Goal: Task Accomplishment & Management: Manage account settings

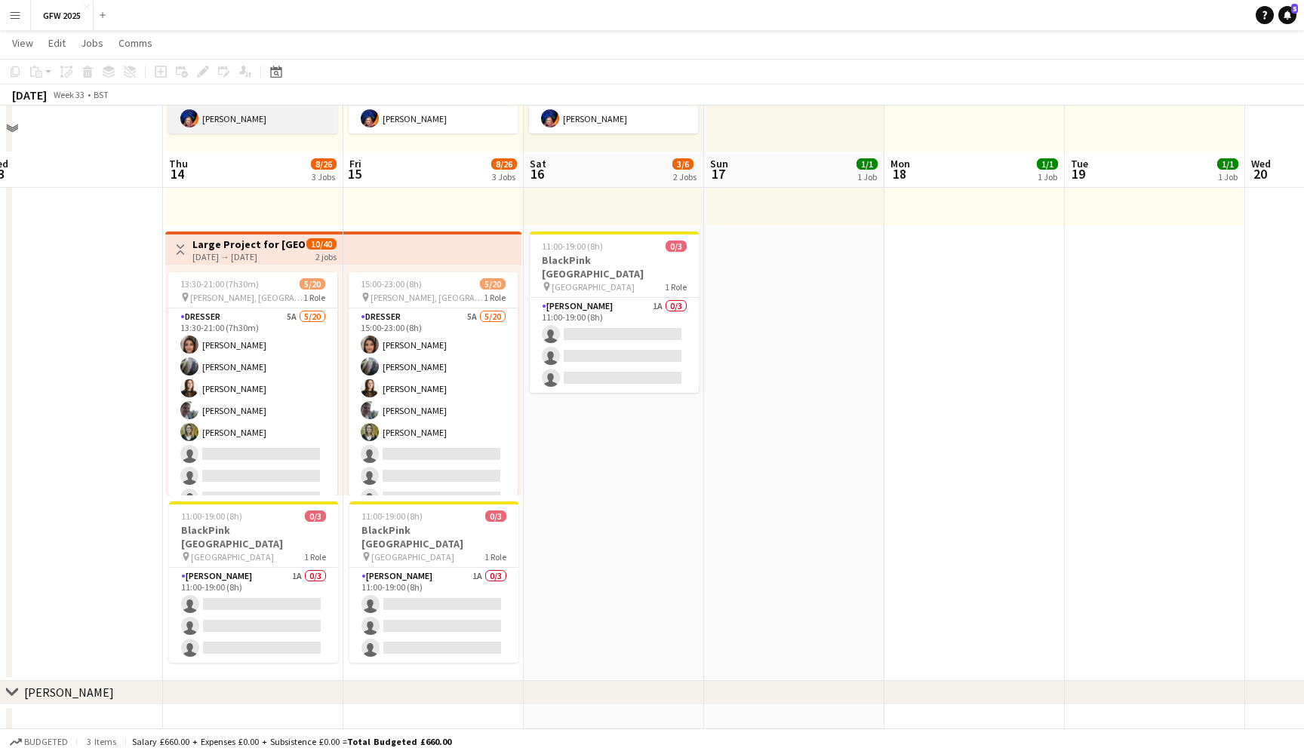
scroll to position [330, 0]
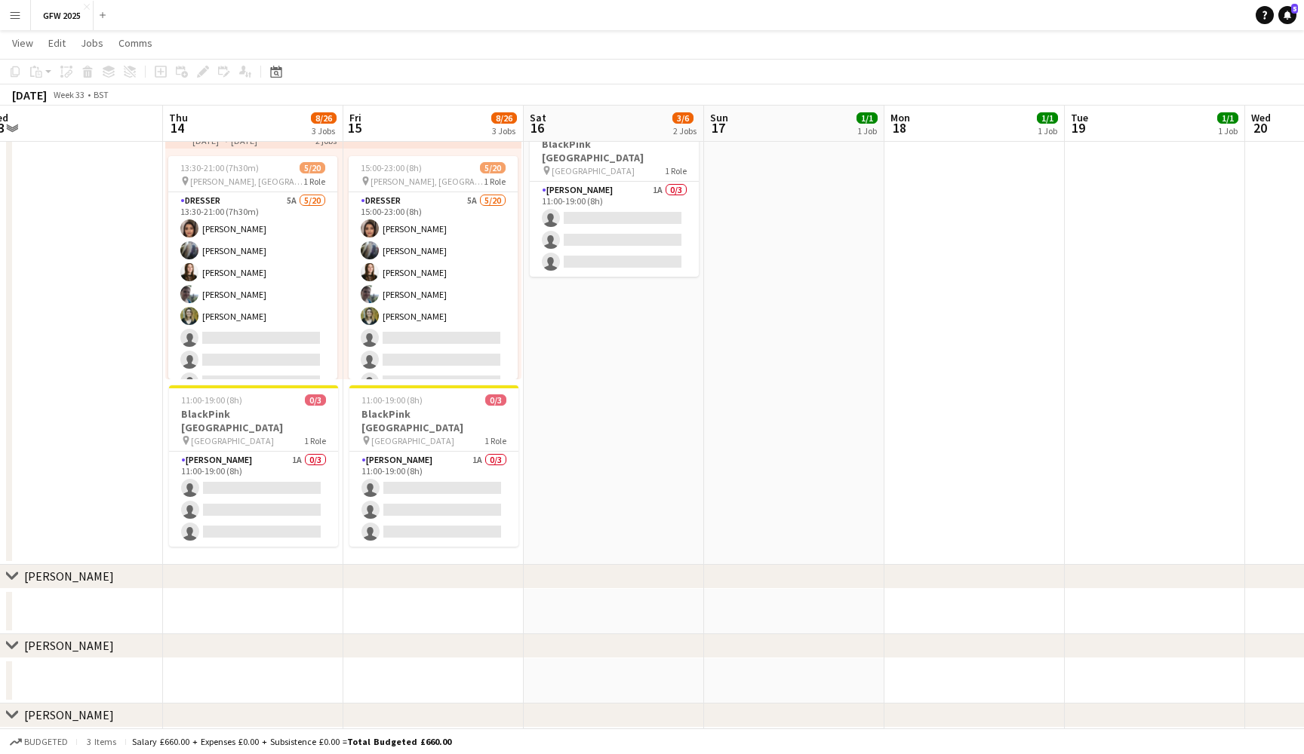
click at [539, 319] on app-date-cell "11:00-19:00 (8h) 3/3 pin [GEOGRAPHIC_DATA] 1 Role [PERSON_NAME] [DATE] 11:00-19…" at bounding box center [614, 202] width 180 height 726
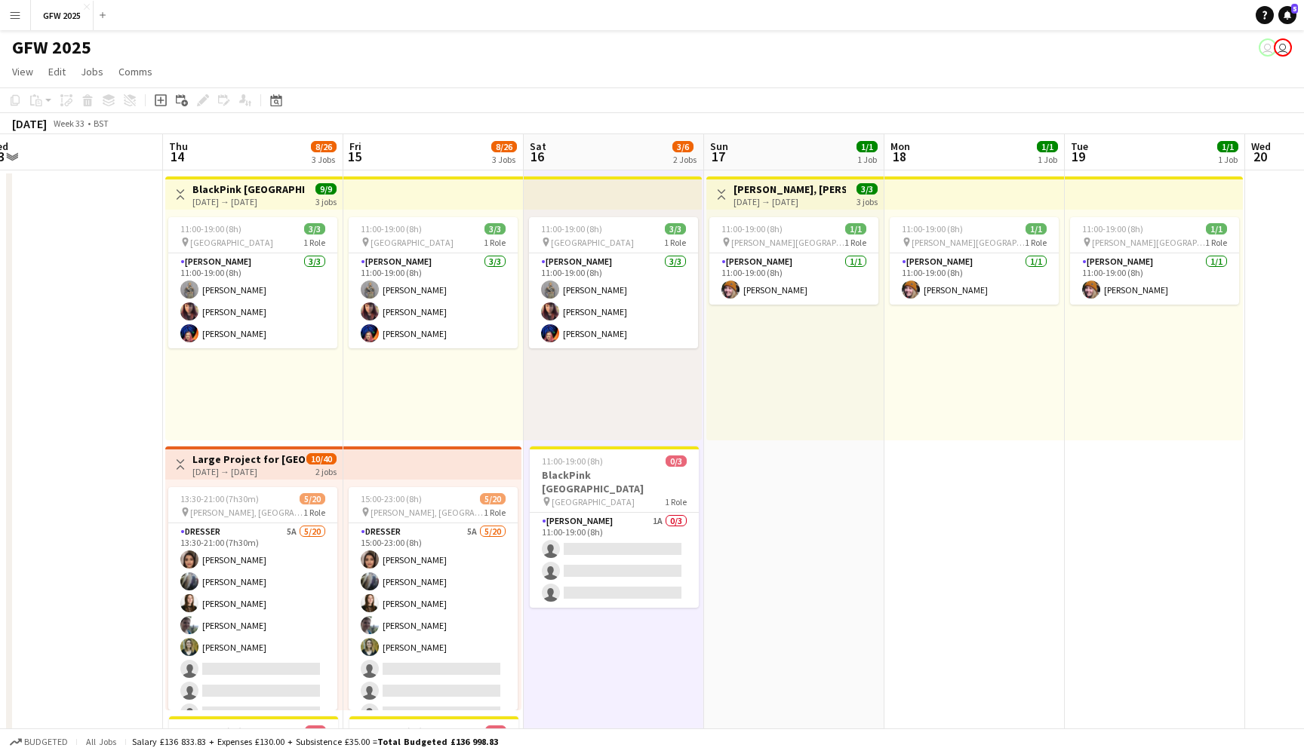
scroll to position [0, 0]
click at [494, 365] on div "11:00-19:00 (8h) 3/3 pin [GEOGRAPHIC_DATA] 1 Role [PERSON_NAME] [DATE] 11:00-19…" at bounding box center [433, 325] width 180 height 231
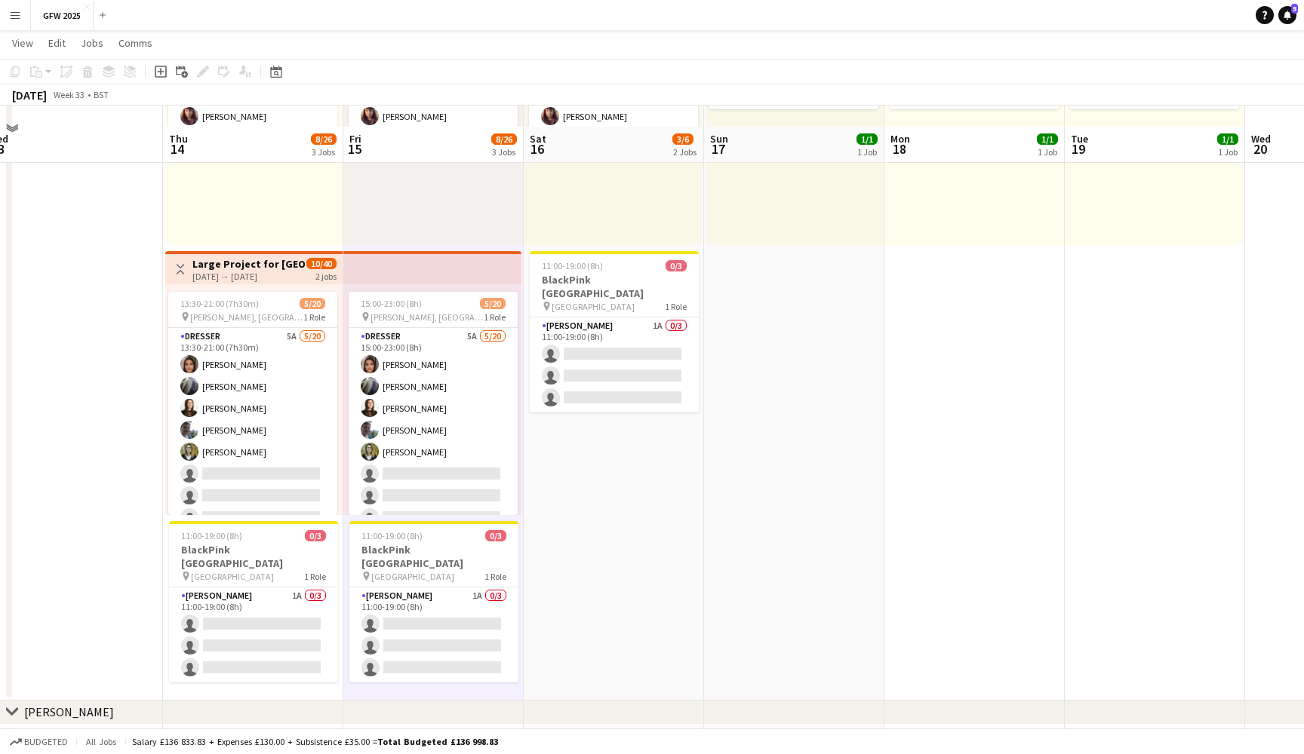
scroll to position [223, 0]
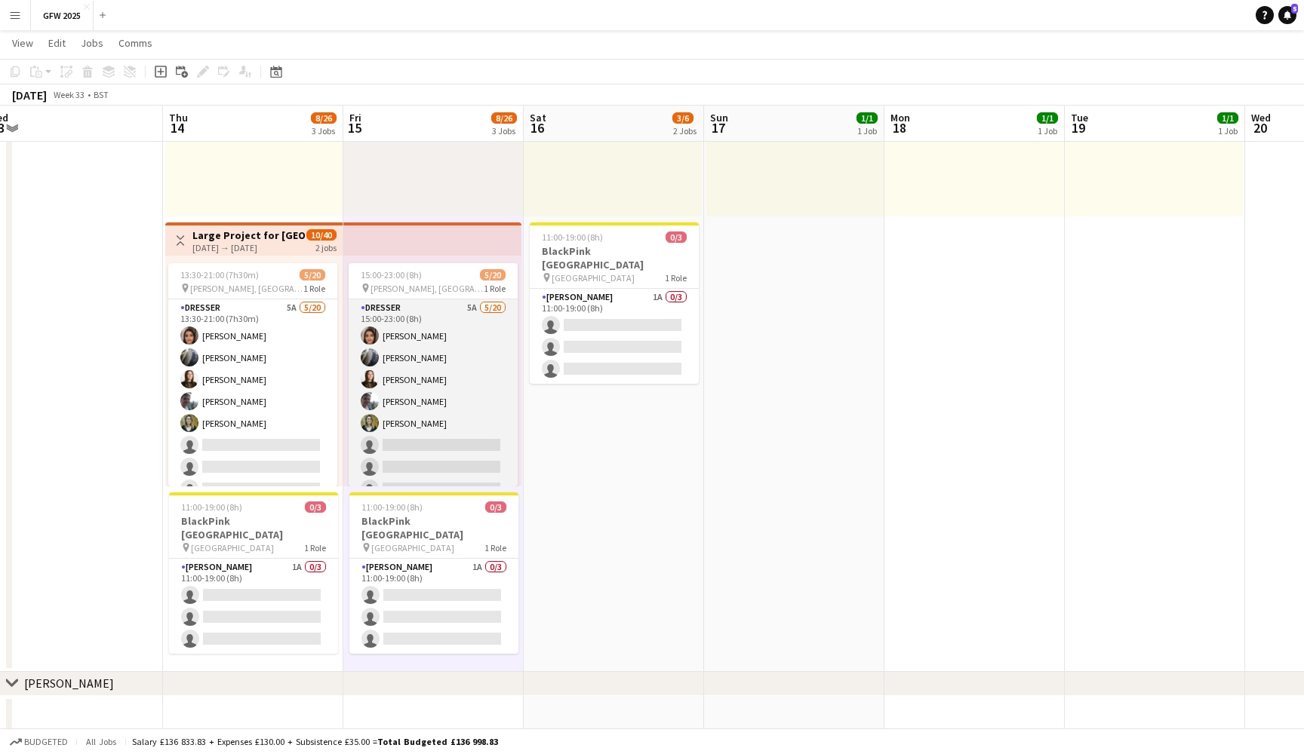
click at [494, 365] on app-card-role "Dresser 5A [DATE] 15:00-23:00 (8h) [PERSON_NAME] [PERSON_NAME] [PERSON_NAME] [P…" at bounding box center [433, 532] width 169 height 467
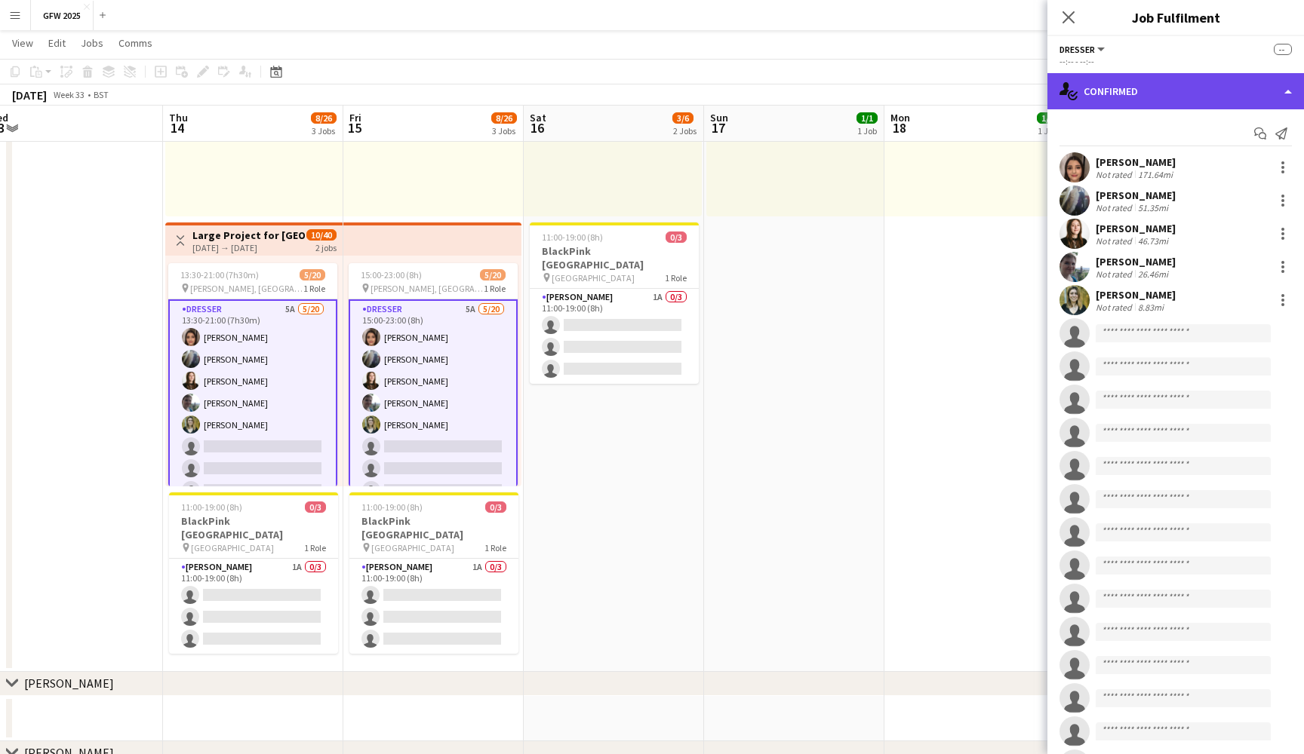
click at [1202, 95] on div "single-neutral-actions-check-2 Confirmed" at bounding box center [1175, 91] width 256 height 36
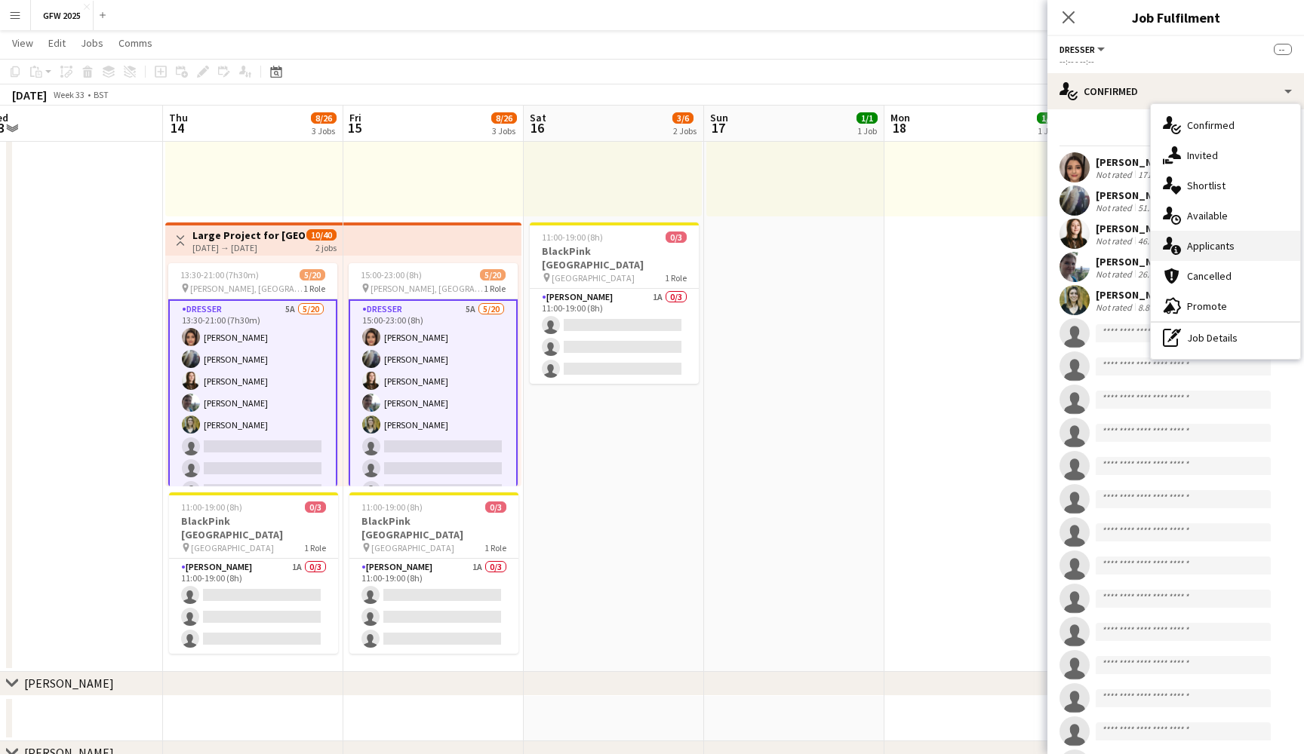
click at [1218, 247] on div "single-neutral-actions-information Applicants" at bounding box center [1224, 246] width 149 height 30
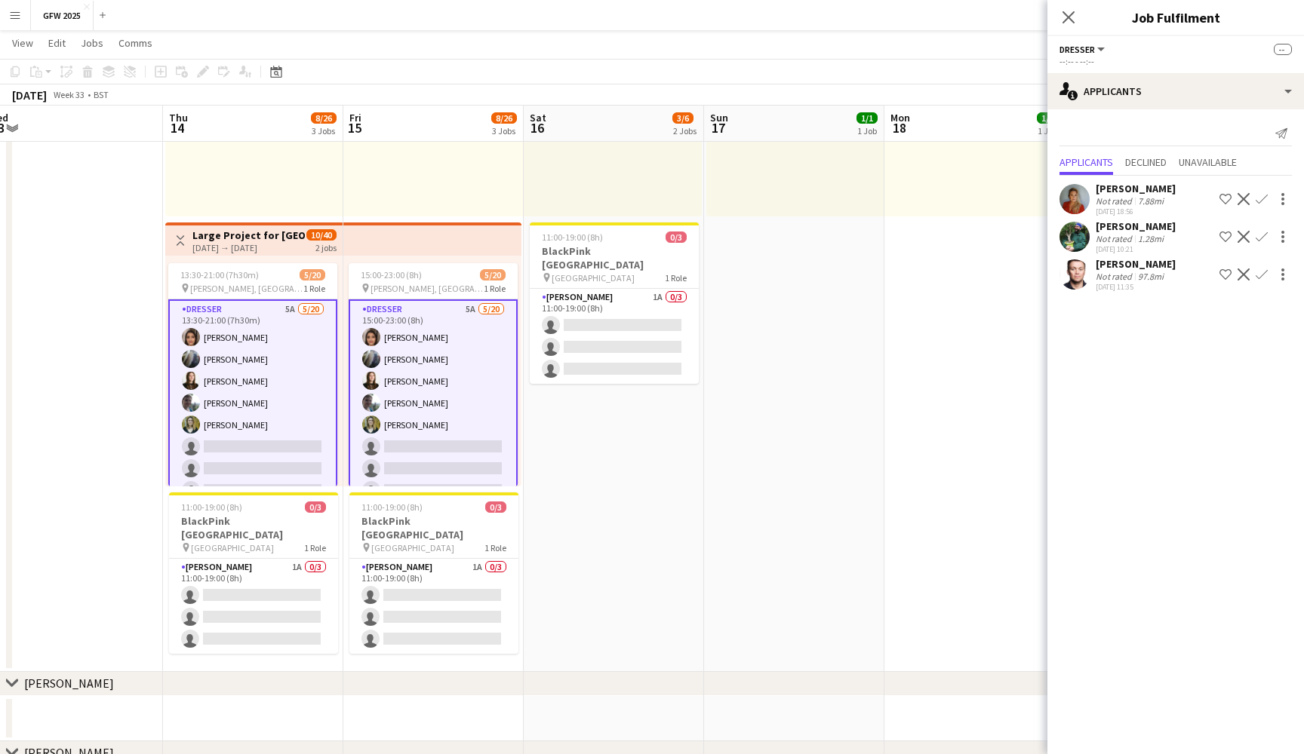
click at [1113, 240] on div "Not rated" at bounding box center [1114, 238] width 39 height 11
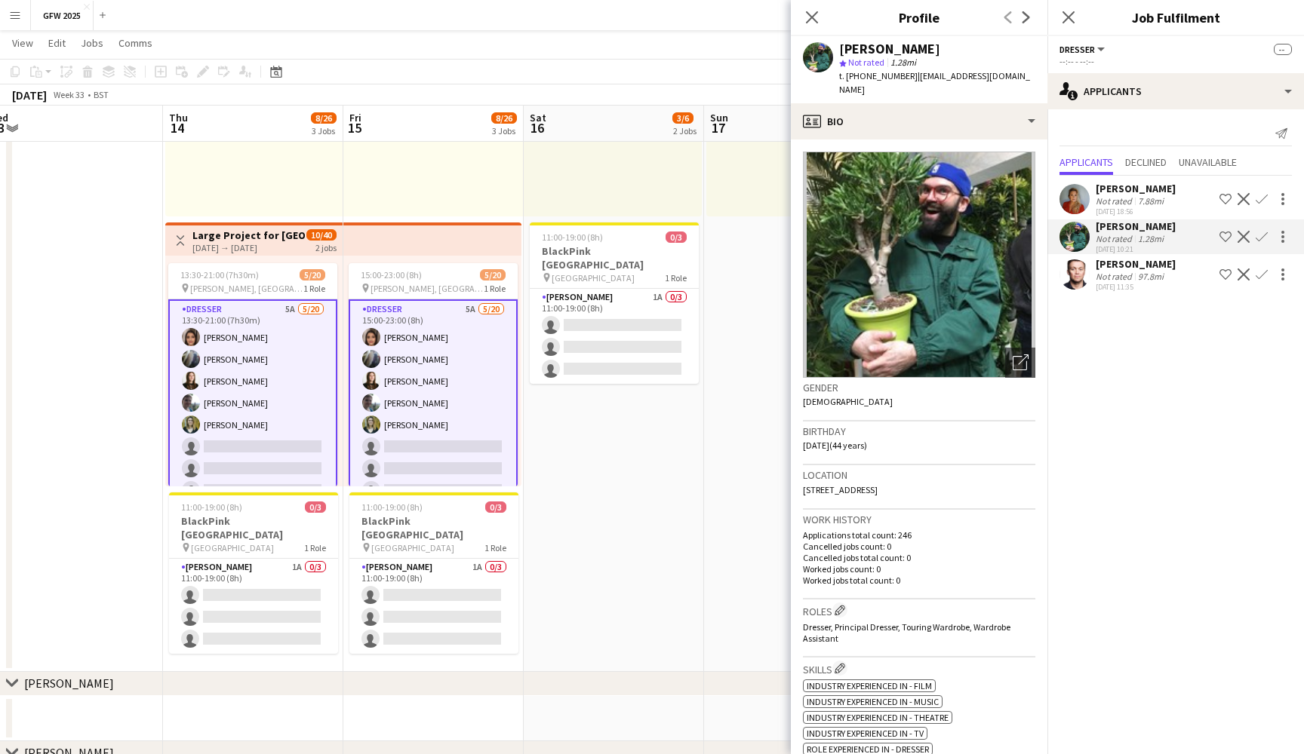
drag, startPoint x: 909, startPoint y: 75, endPoint x: 1044, endPoint y: 74, distance: 135.0
click at [1044, 74] on app-profile-header "[PERSON_NAME] star Not rated 1.28mi t. [PHONE_NUMBER] | [EMAIL_ADDRESS][DOMAIN_…" at bounding box center [919, 69] width 256 height 67
copy span "[EMAIL_ADDRESS][DOMAIN_NAME]"
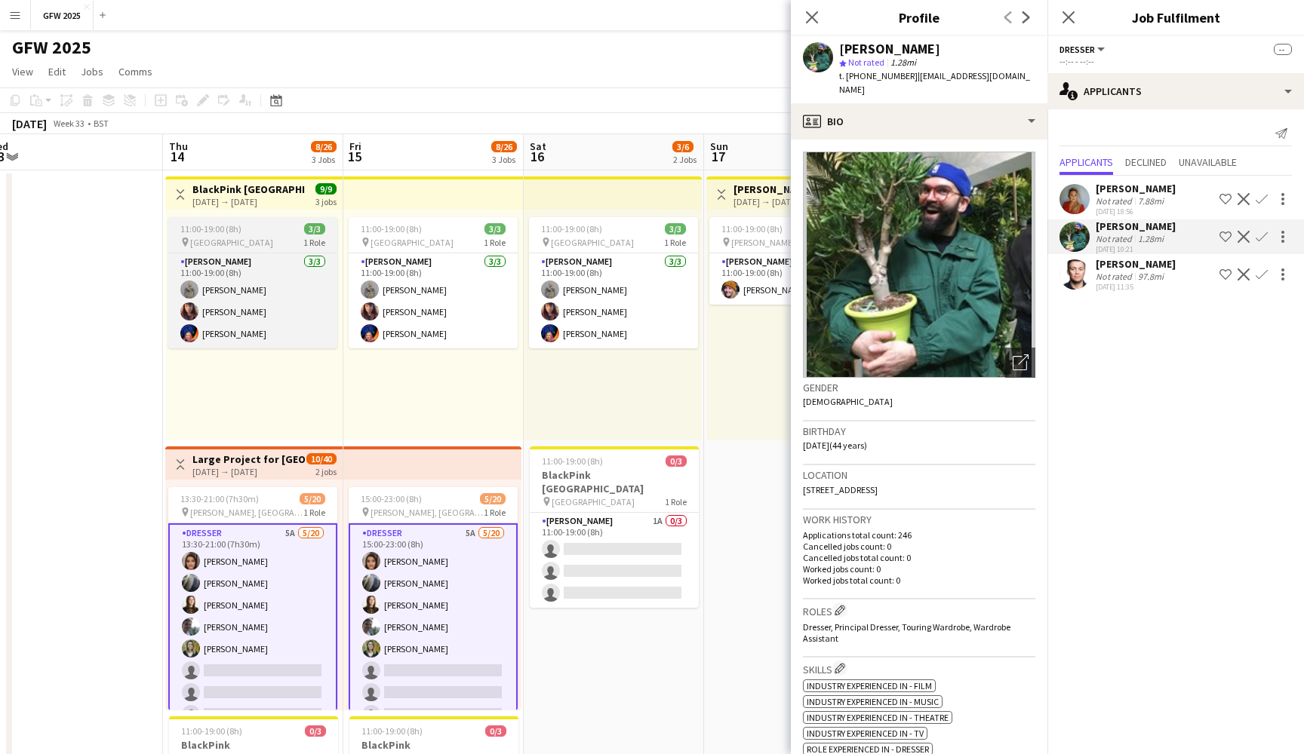
scroll to position [0, 0]
click at [257, 233] on div "11:00-19:00 (8h) 3/3" at bounding box center [252, 228] width 169 height 11
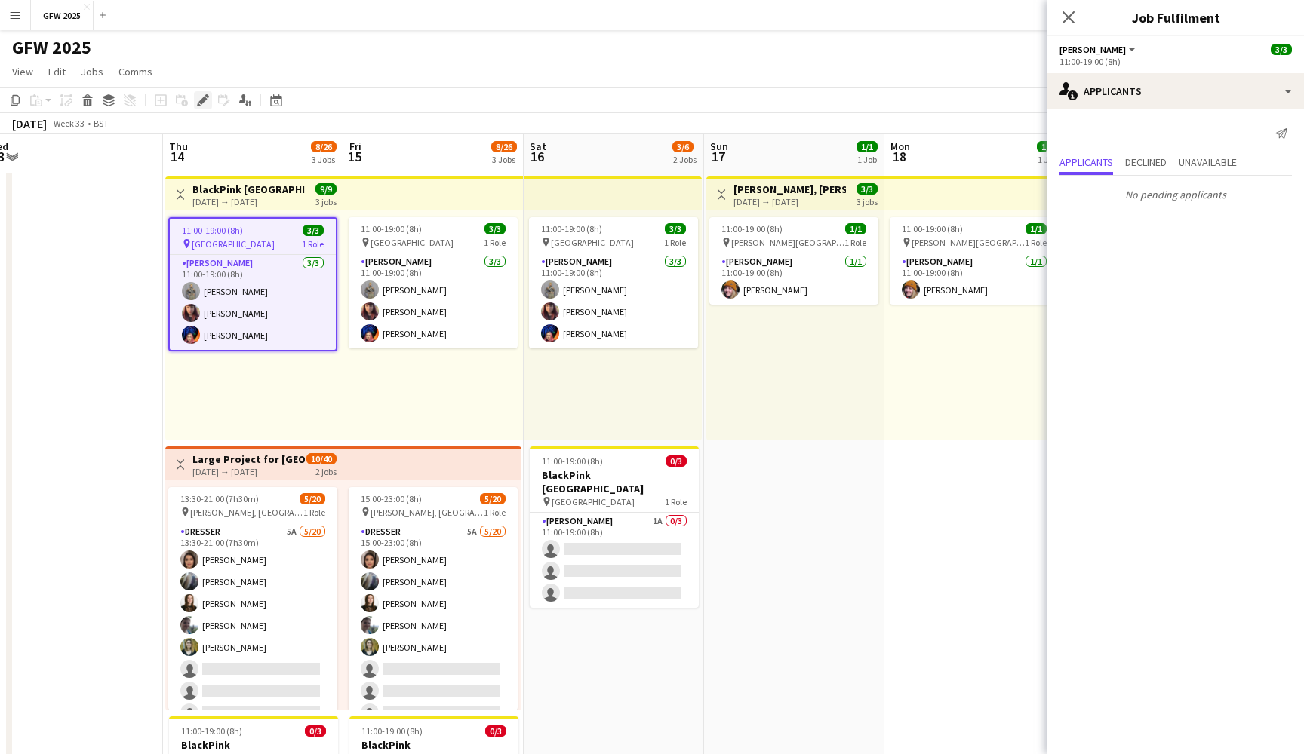
click at [204, 99] on icon at bounding box center [202, 101] width 8 height 8
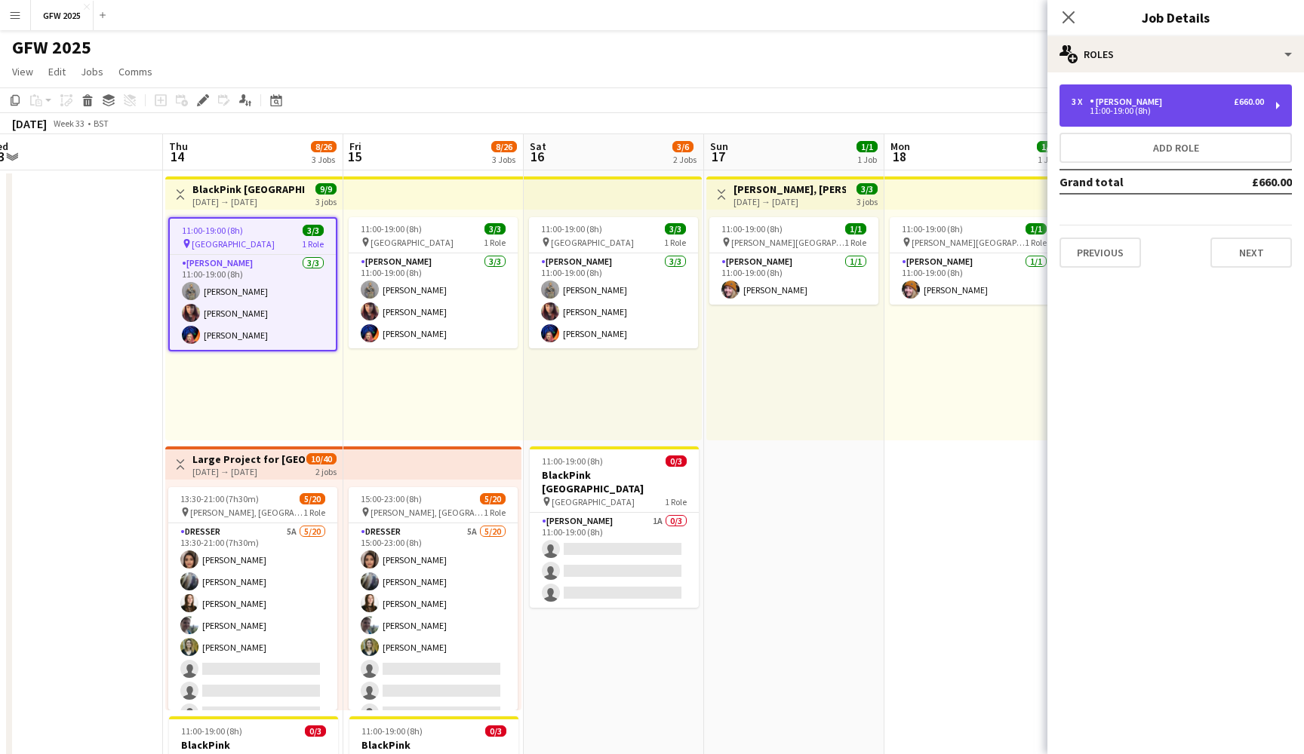
click at [1227, 112] on div "11:00-19:00 (8h)" at bounding box center [1167, 111] width 192 height 8
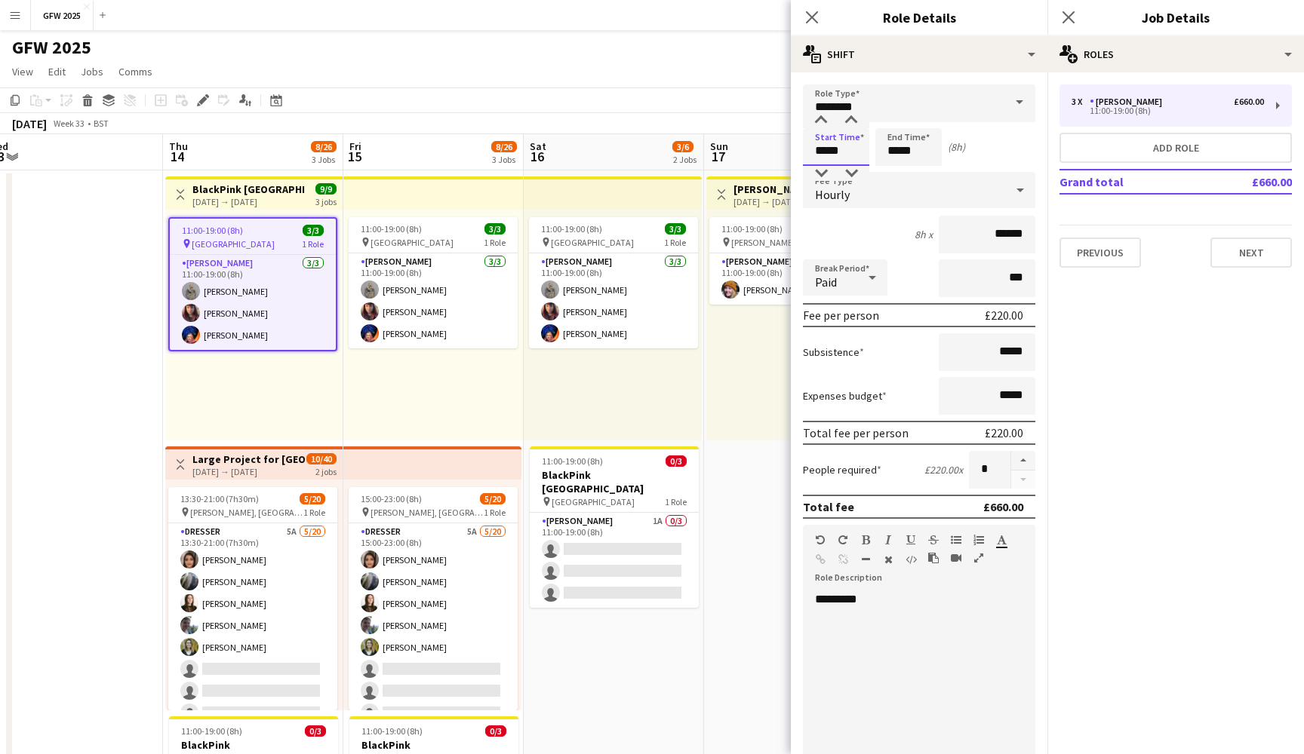
click at [822, 159] on input "*****" at bounding box center [836, 147] width 66 height 38
click at [822, 115] on div at bounding box center [821, 120] width 30 height 15
type input "*****"
click at [822, 115] on div at bounding box center [821, 120] width 30 height 15
click at [890, 152] on input "*****" at bounding box center [908, 147] width 66 height 38
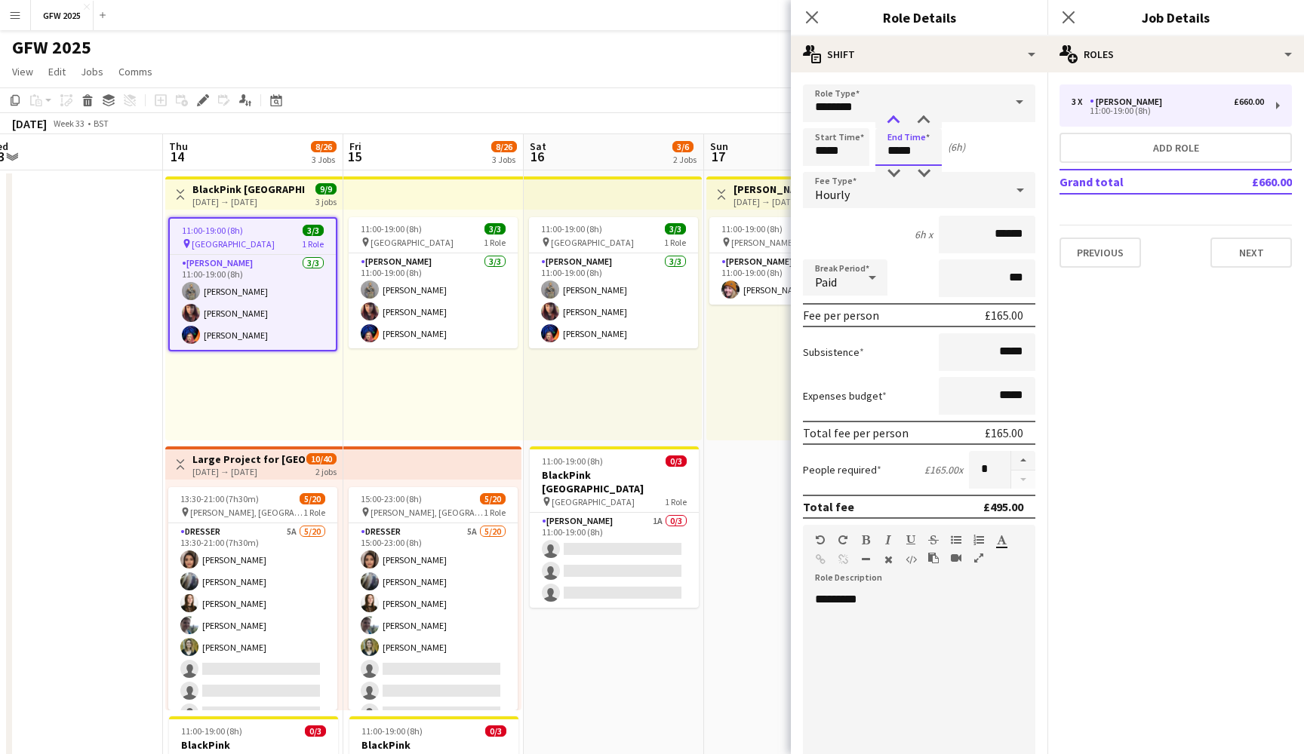
click at [894, 117] on div at bounding box center [893, 120] width 30 height 15
type input "*****"
click at [894, 117] on div at bounding box center [893, 120] width 30 height 15
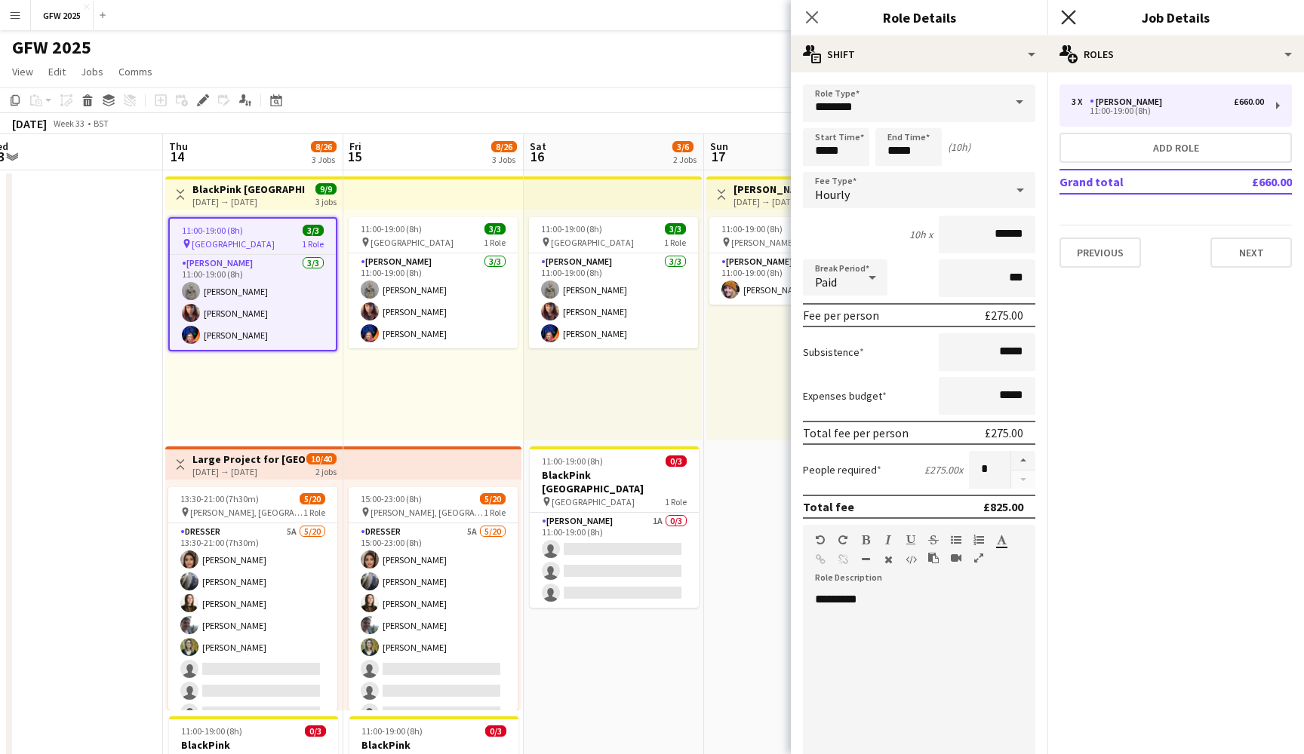
click at [1070, 15] on icon at bounding box center [1068, 17] width 14 height 14
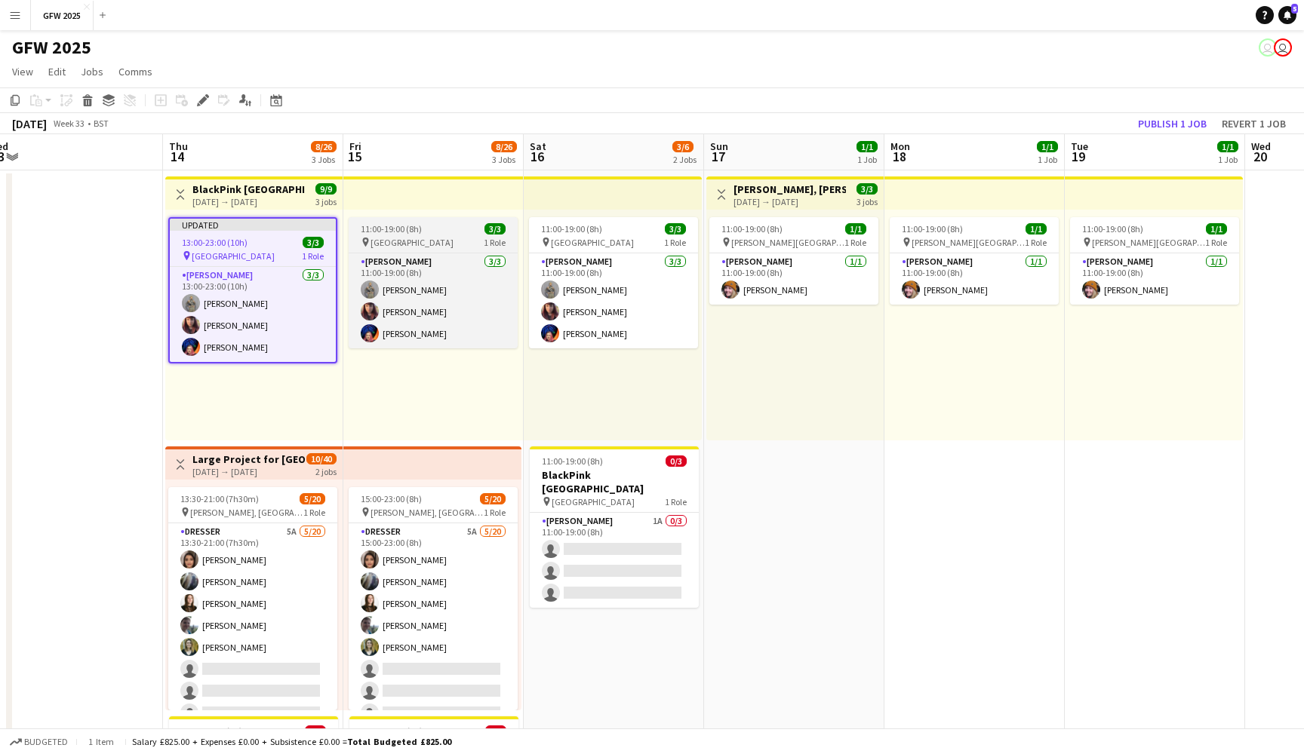
click at [453, 250] on app-job-card "11:00-19:00 (8h) 3/3 pin [GEOGRAPHIC_DATA] 1 Role [PERSON_NAME] [DATE] 11:00-19…" at bounding box center [433, 282] width 169 height 131
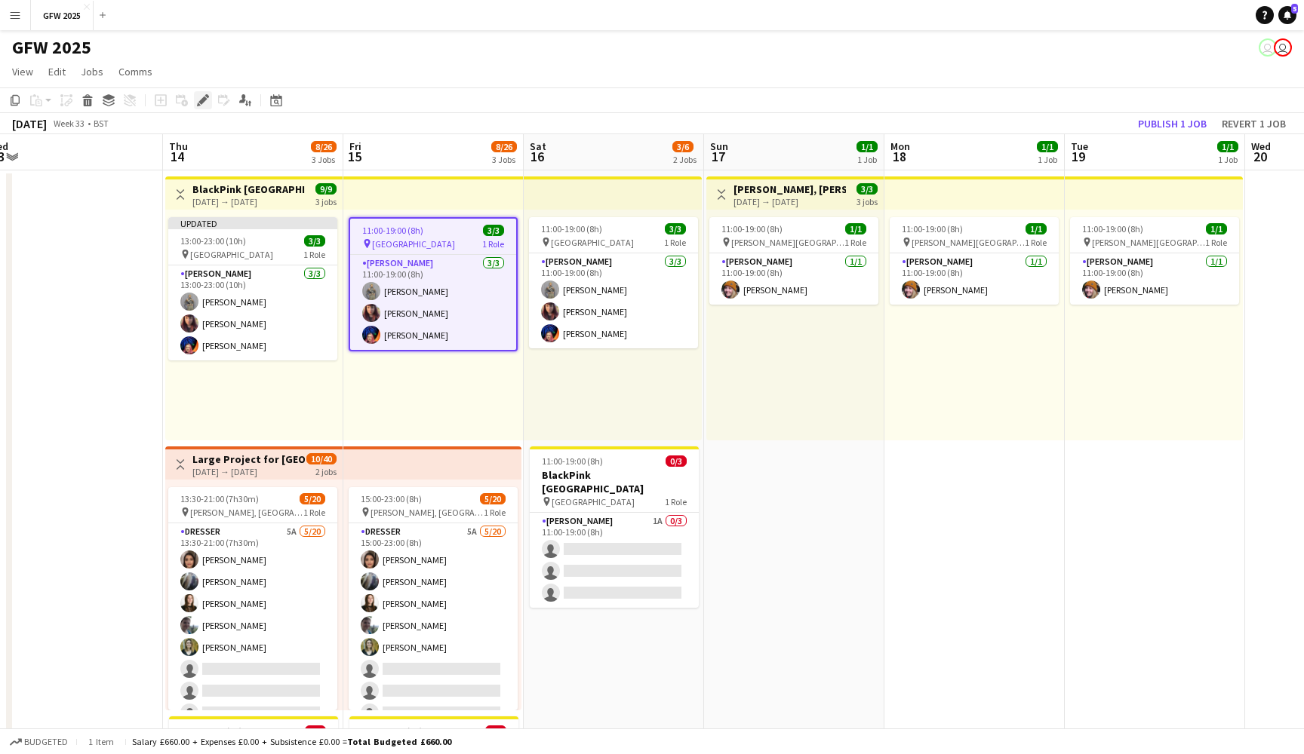
click at [206, 100] on icon at bounding box center [202, 101] width 8 height 8
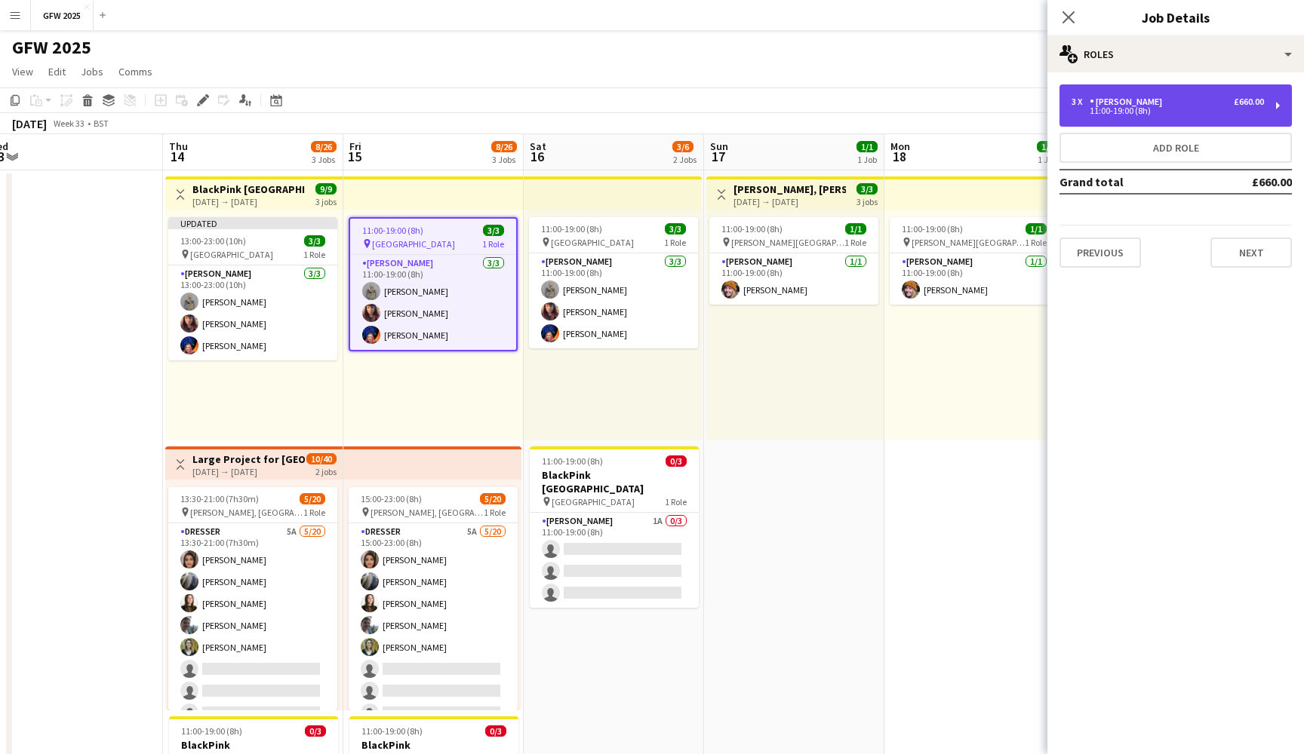
click at [1206, 109] on div "11:00-19:00 (8h)" at bounding box center [1167, 111] width 192 height 8
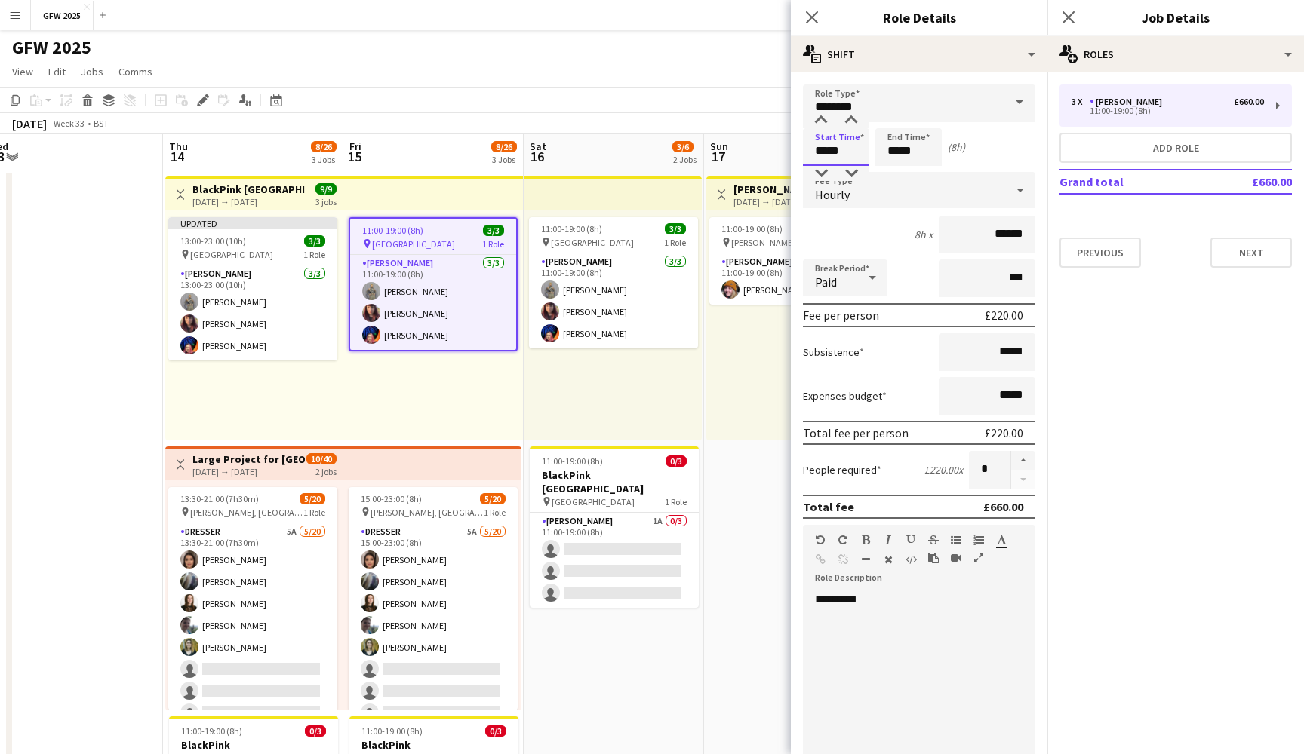
click at [821, 152] on input "*****" at bounding box center [836, 147] width 66 height 38
type input "*****"
click at [823, 175] on div at bounding box center [821, 173] width 30 height 15
click at [895, 153] on input "*****" at bounding box center [908, 147] width 66 height 38
click at [895, 118] on div at bounding box center [893, 120] width 30 height 15
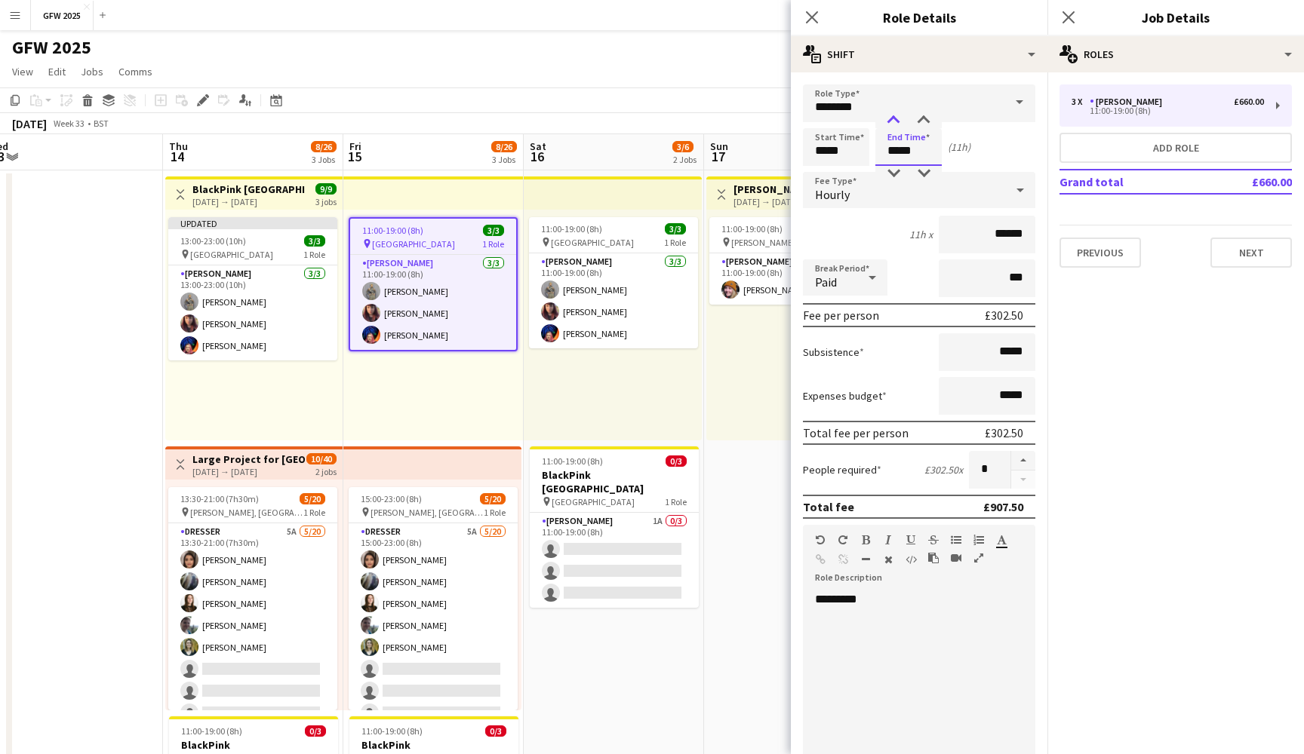
click at [895, 118] on div at bounding box center [893, 120] width 30 height 15
type input "*****"
click at [895, 118] on div at bounding box center [893, 120] width 30 height 15
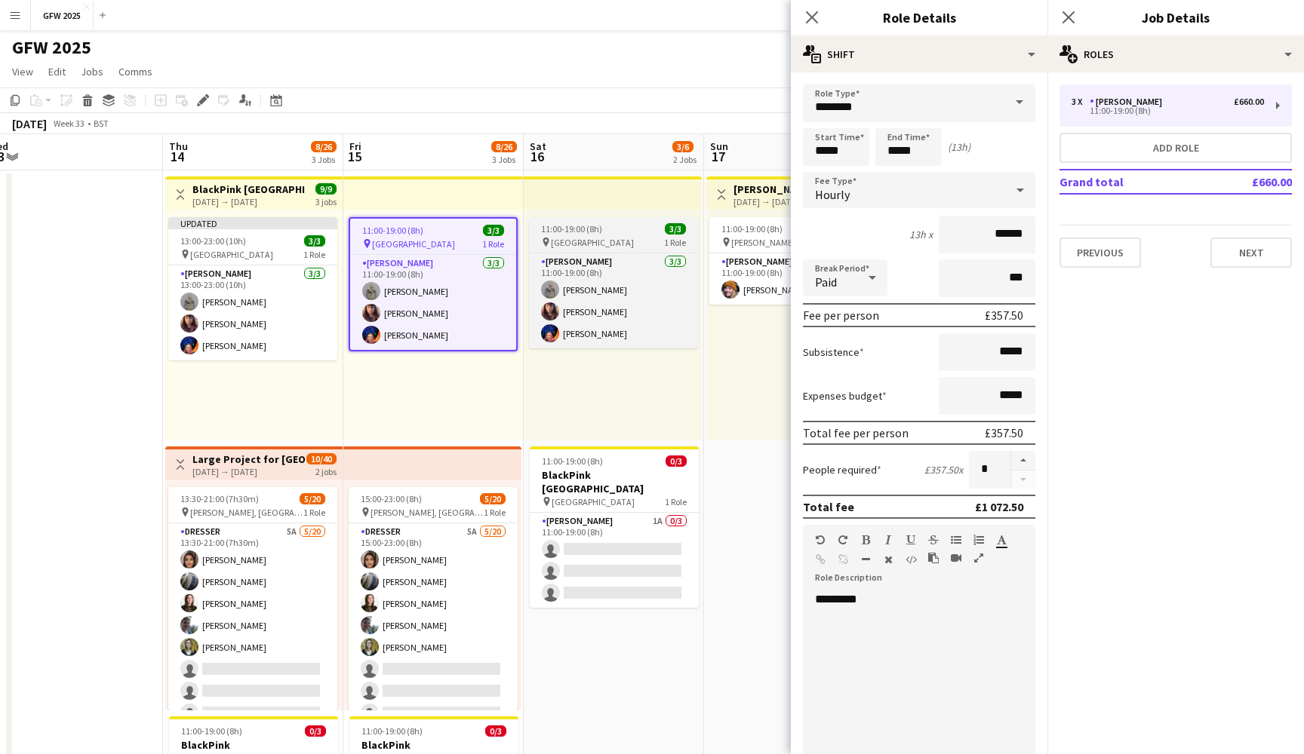
click at [615, 244] on span "[GEOGRAPHIC_DATA]" at bounding box center [592, 242] width 83 height 11
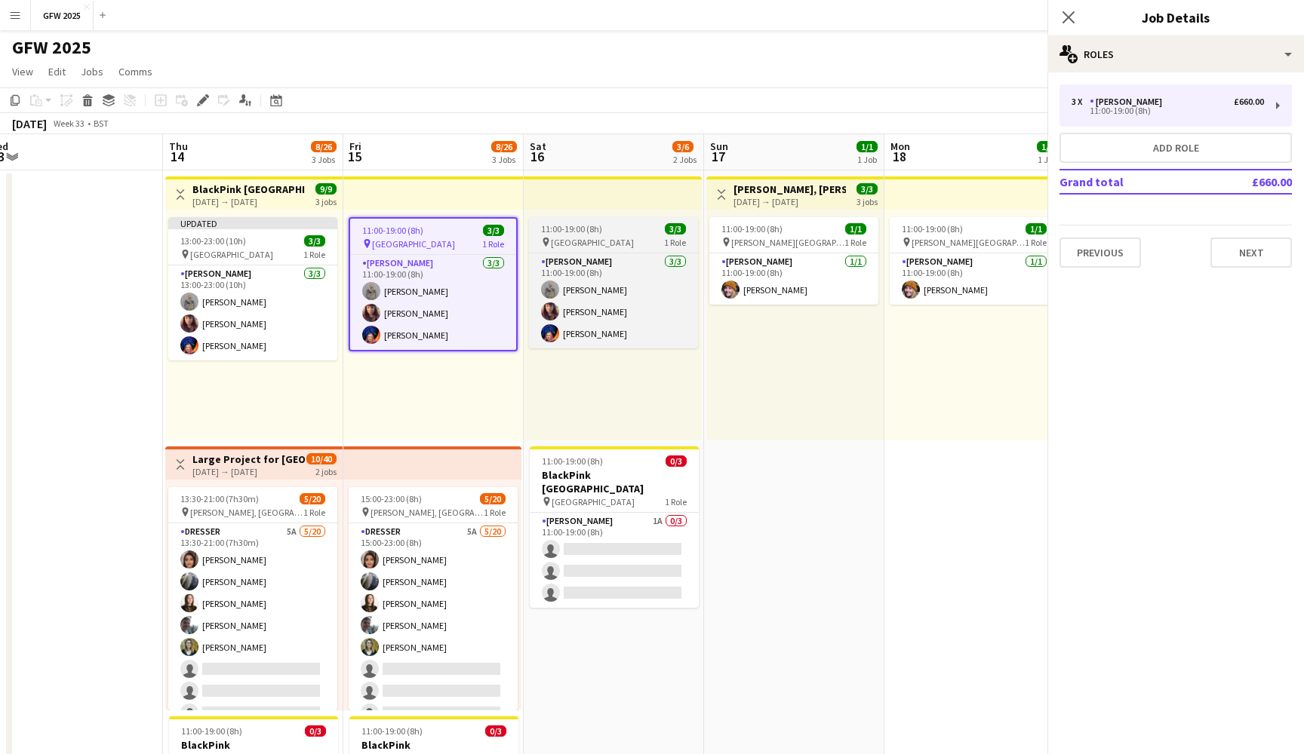
scroll to position [0, 377]
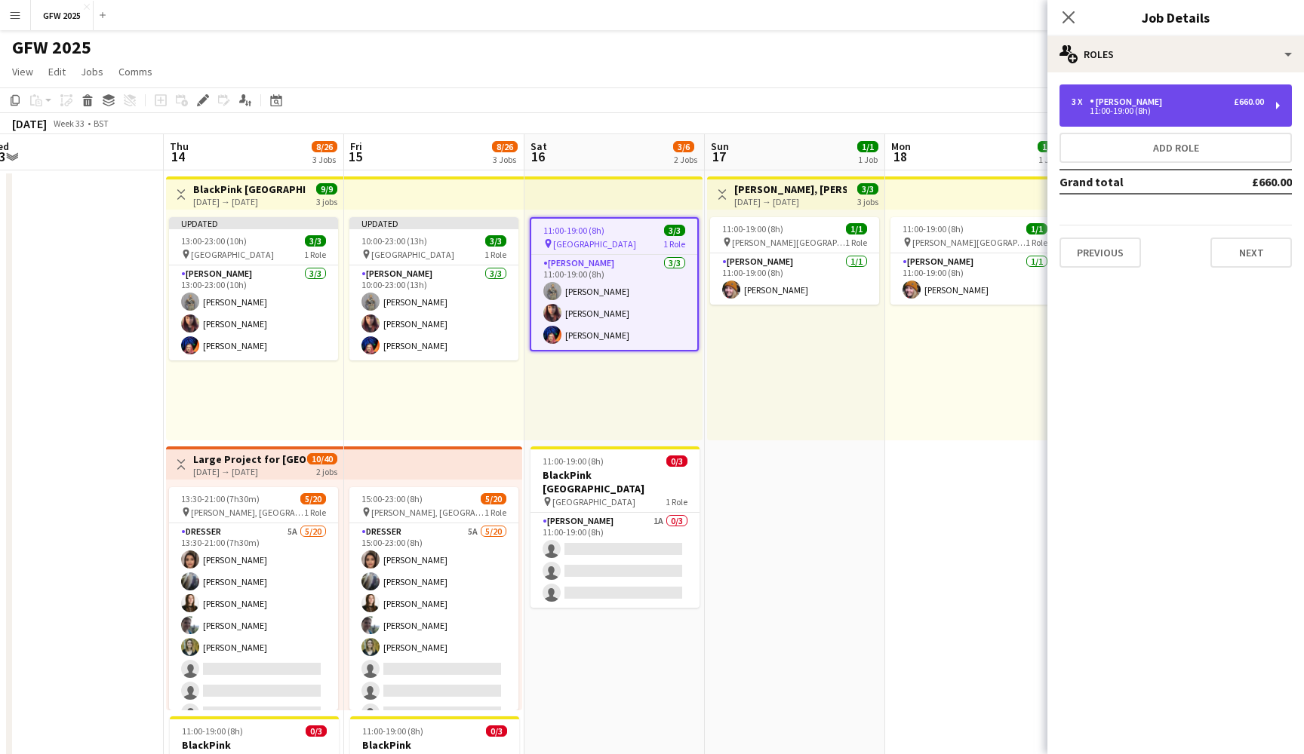
click at [1205, 104] on div "3 x [PERSON_NAME] £660.00" at bounding box center [1167, 102] width 192 height 11
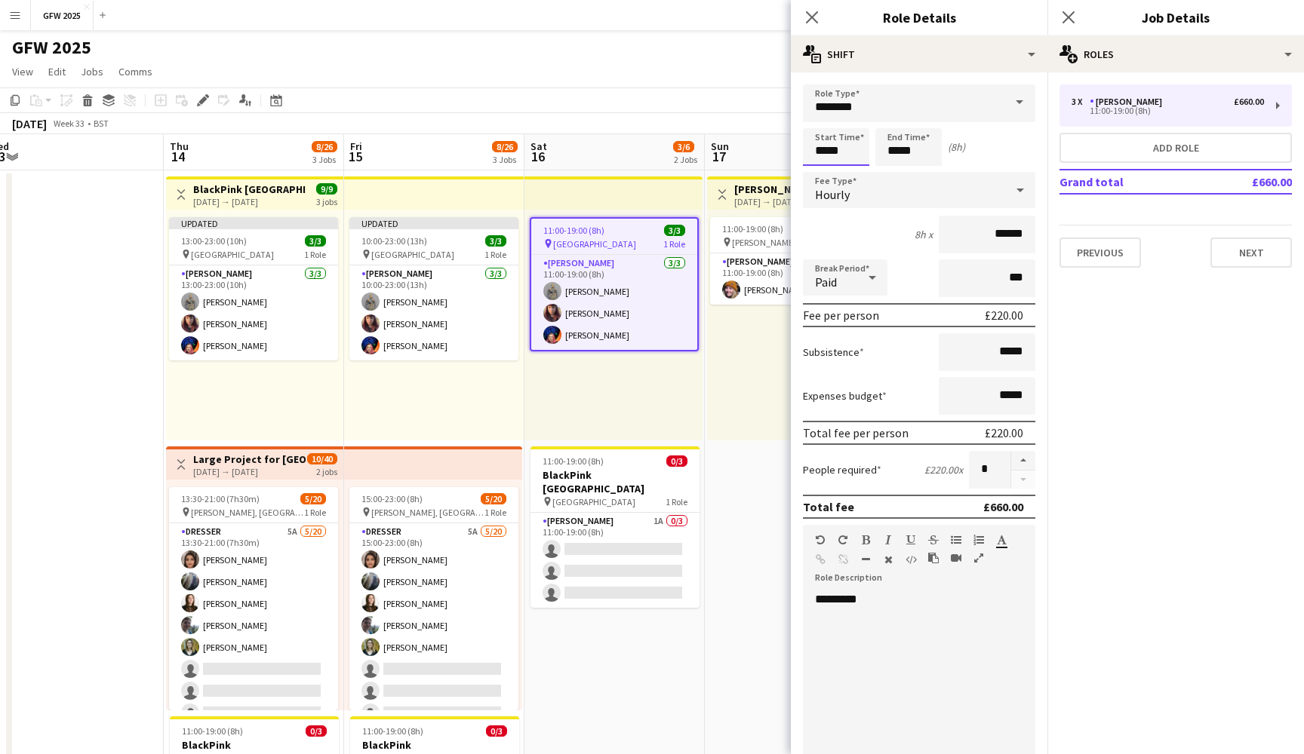
click at [823, 151] on input "*****" at bounding box center [836, 147] width 66 height 38
type input "*****"
click at [823, 176] on div at bounding box center [821, 173] width 30 height 15
click at [892, 152] on input "*****" at bounding box center [908, 147] width 66 height 38
click at [892, 119] on div at bounding box center [893, 120] width 30 height 15
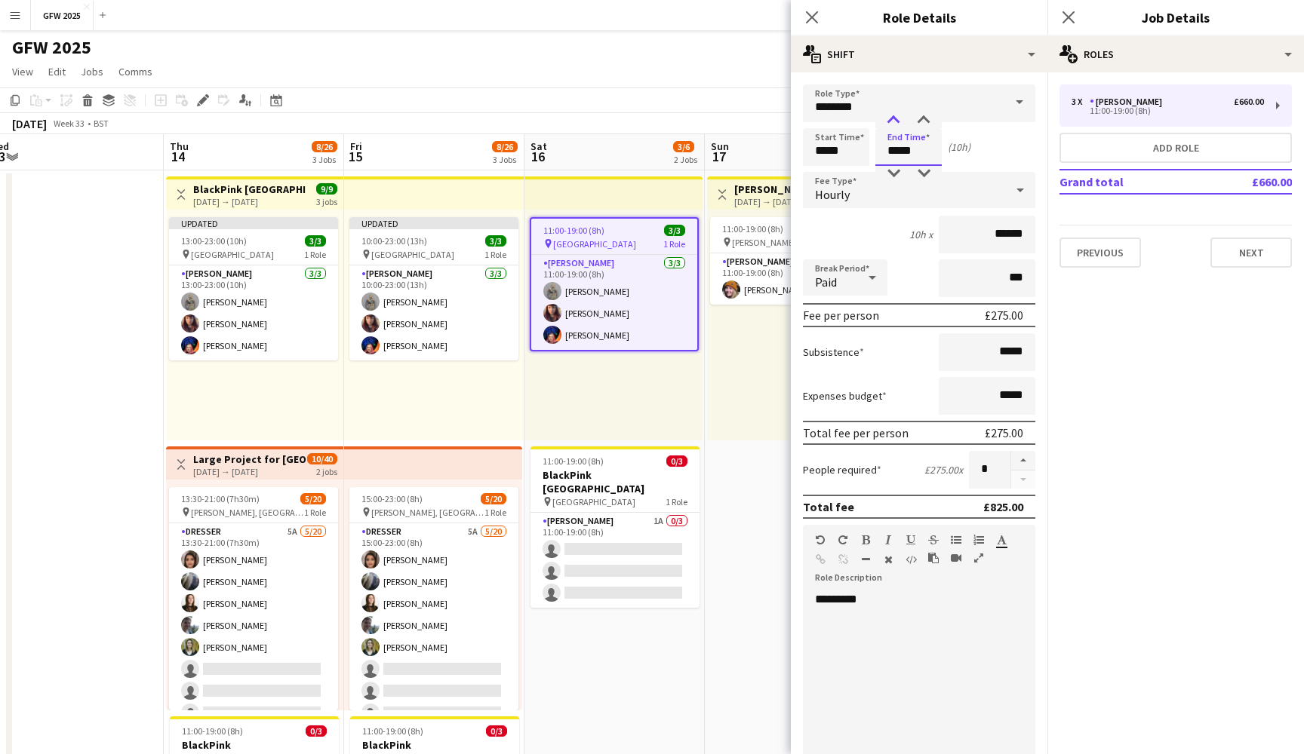
click at [892, 119] on div at bounding box center [893, 120] width 30 height 15
type input "*****"
click at [892, 119] on div at bounding box center [893, 120] width 30 height 15
click at [1066, 14] on icon "Close pop-in" at bounding box center [1068, 17] width 14 height 14
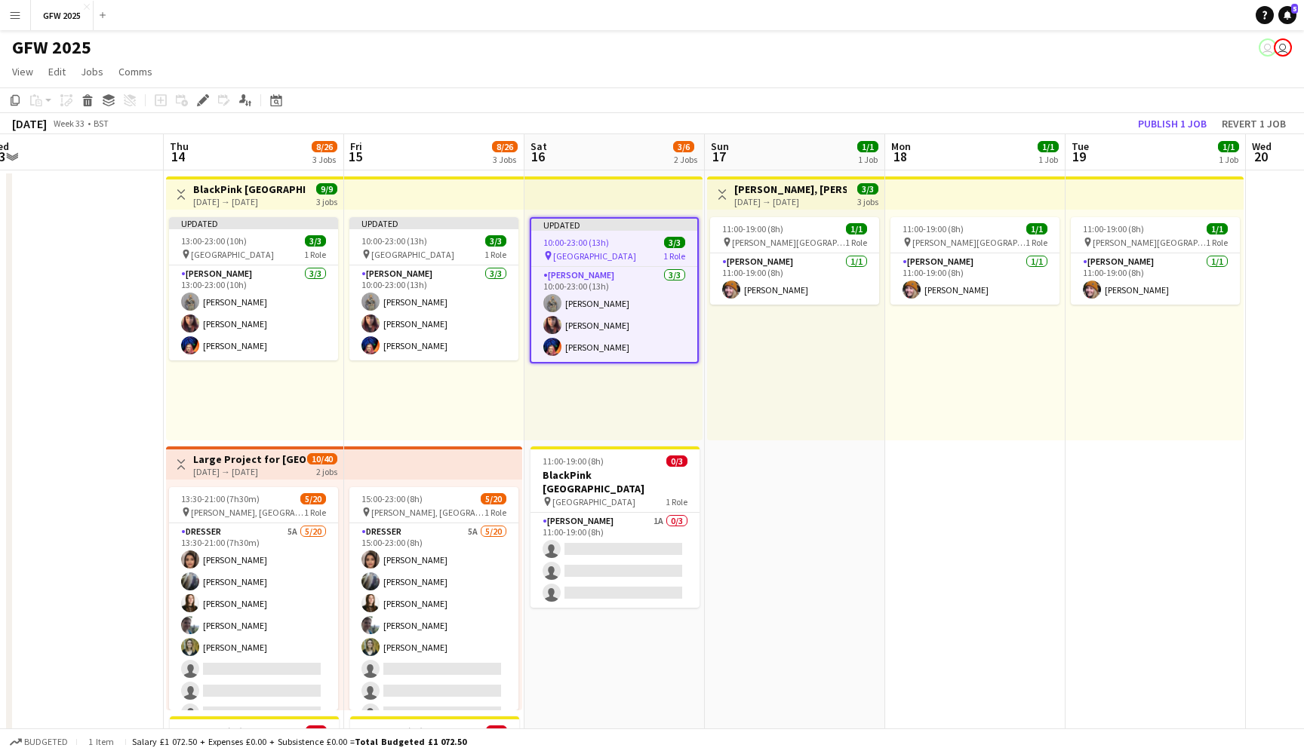
click at [981, 81] on app-page-menu "View Day view expanded Day view collapsed Month view Date picker Jump to [DATE]…" at bounding box center [652, 73] width 1304 height 29
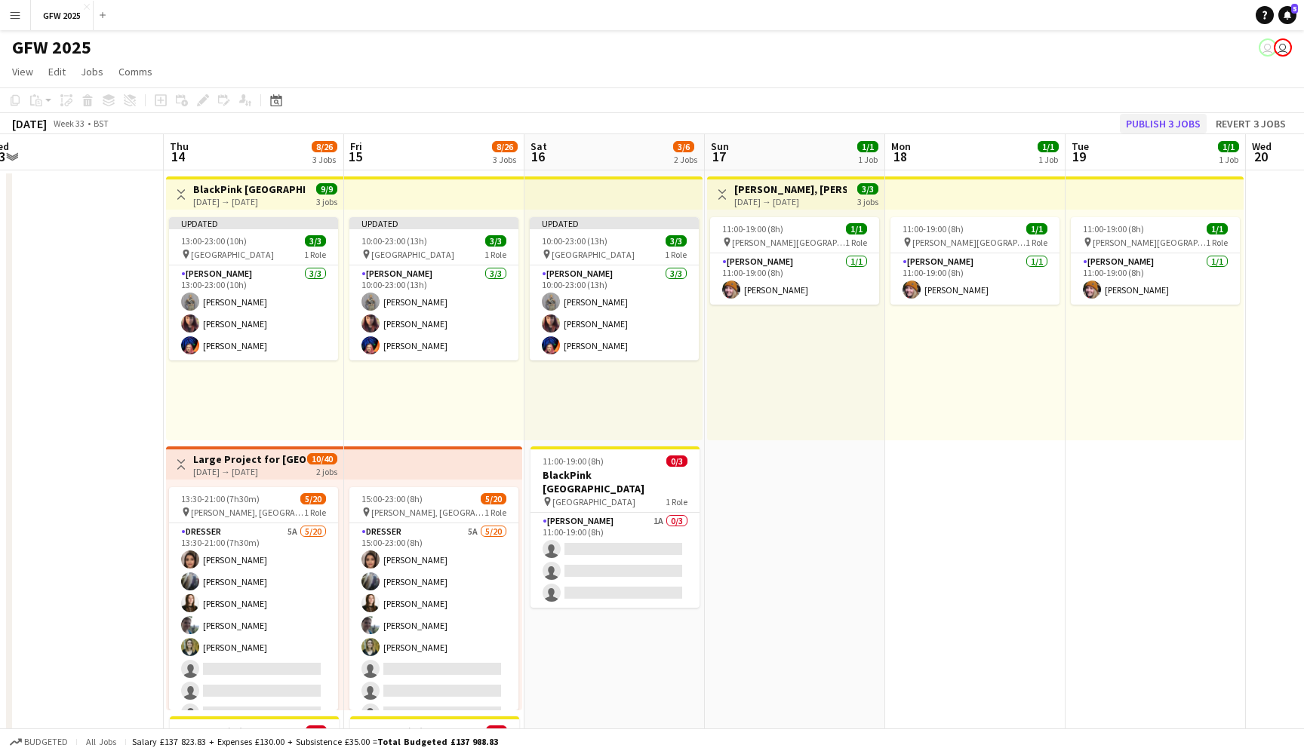
click at [1163, 121] on button "Publish 3 jobs" at bounding box center [1163, 124] width 87 height 20
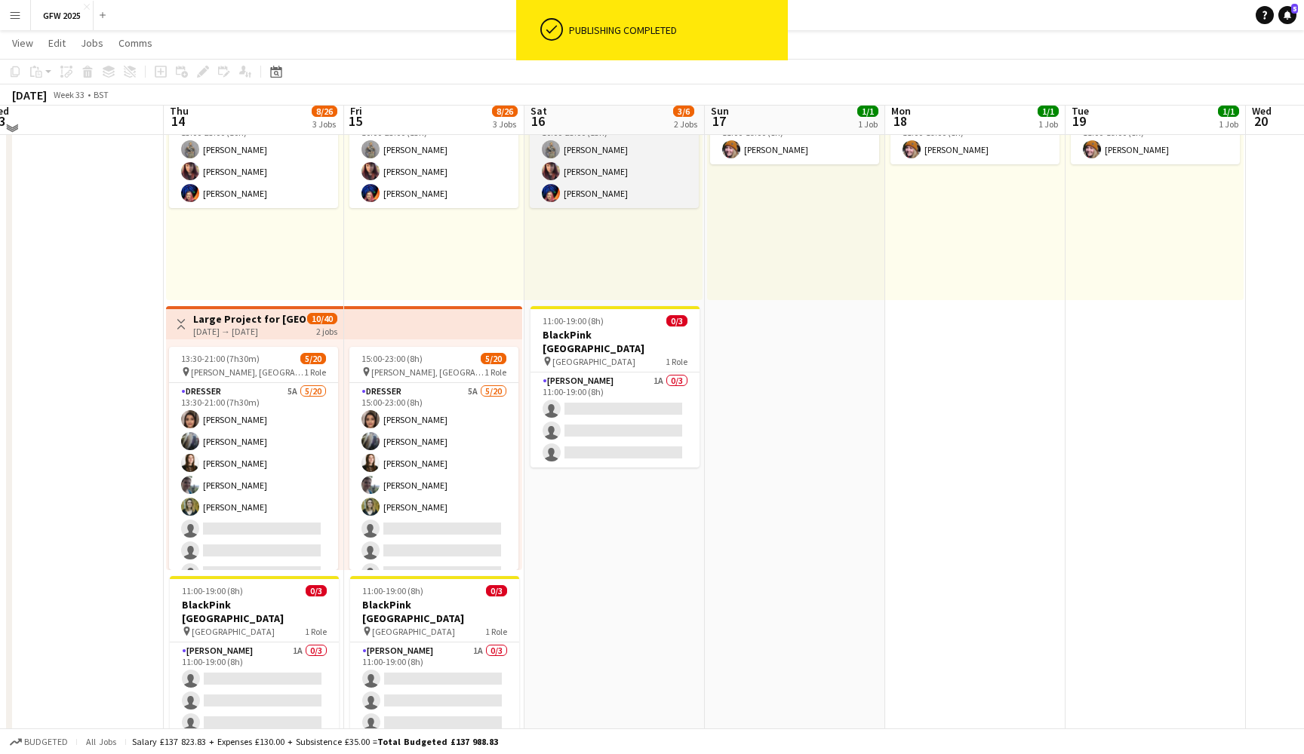
scroll to position [140, 0]
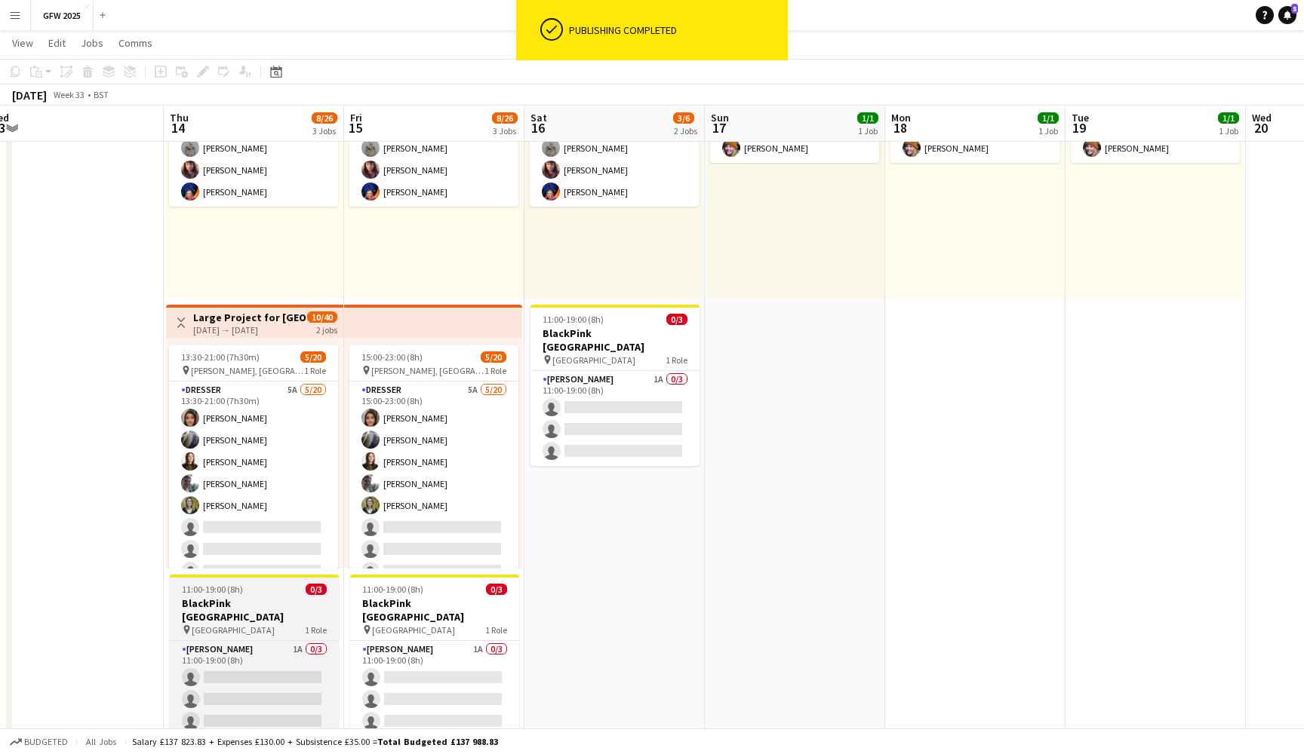
click at [260, 625] on span "[GEOGRAPHIC_DATA]" at bounding box center [233, 630] width 83 height 11
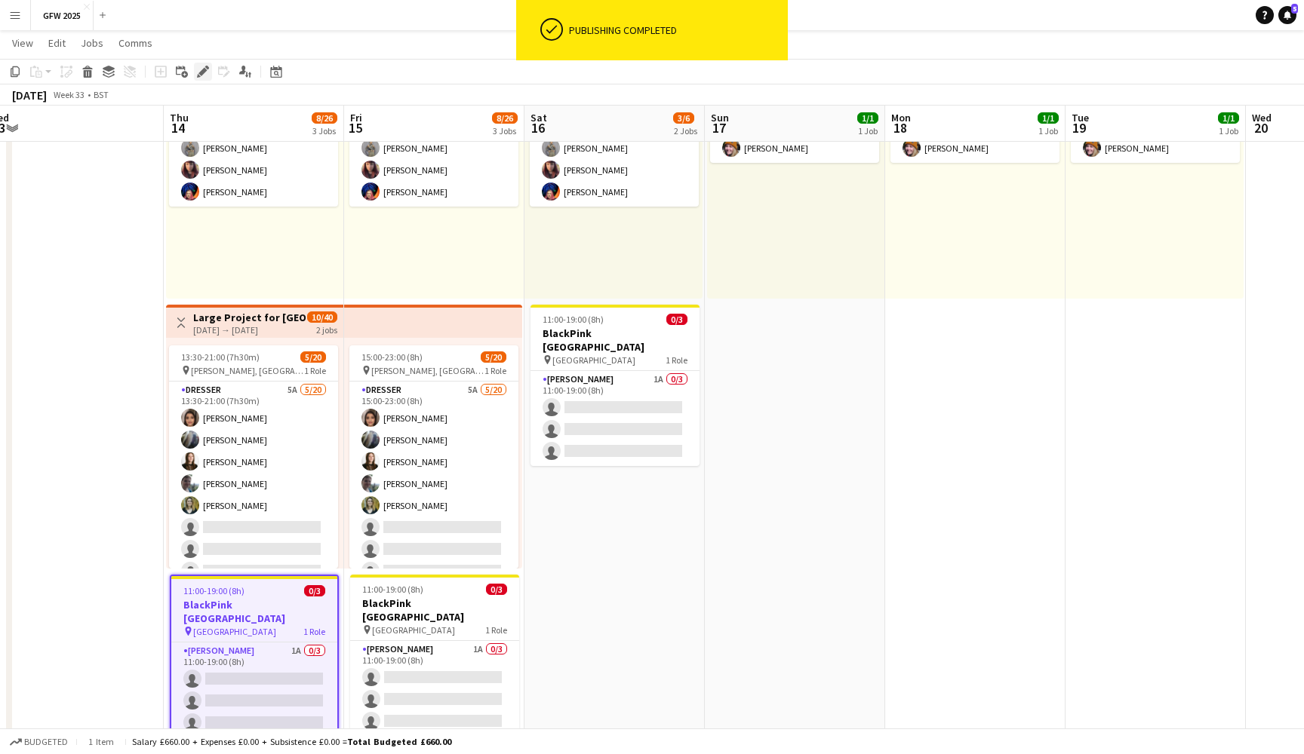
click at [200, 71] on icon "Edit" at bounding box center [203, 72] width 12 height 12
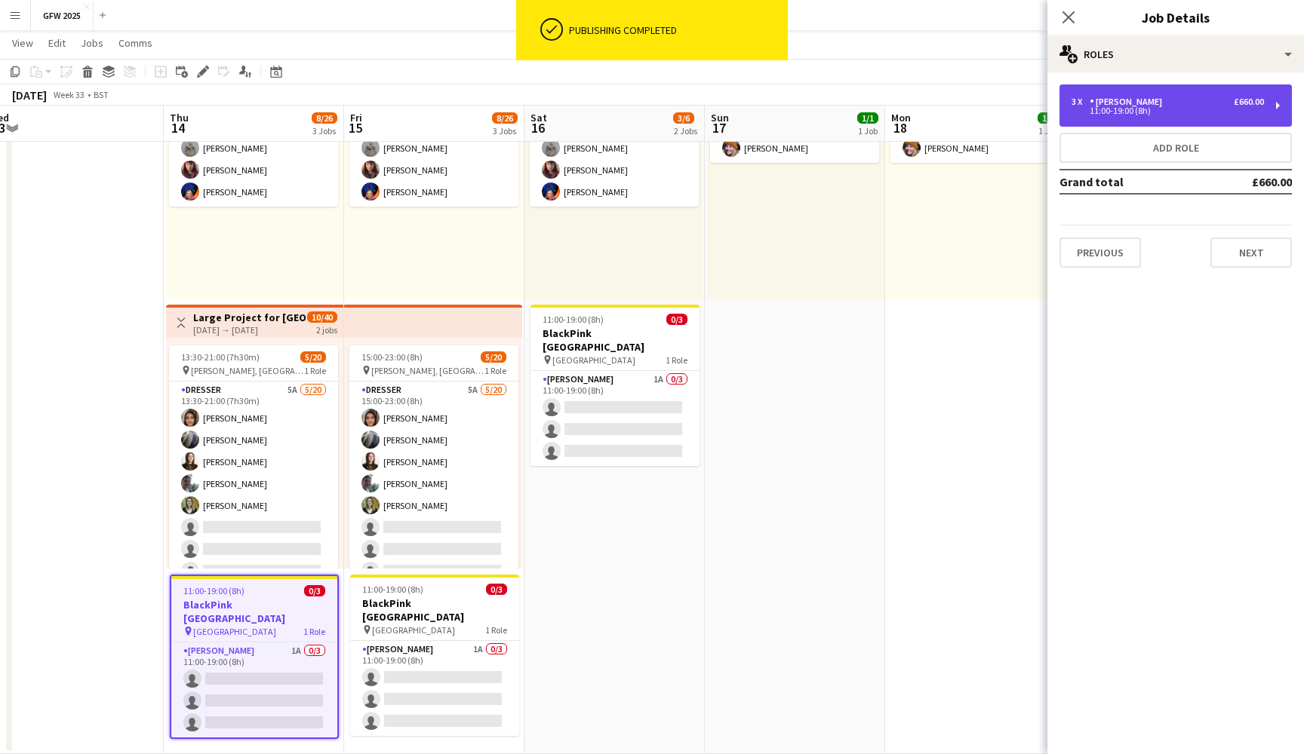
click at [1167, 111] on div "11:00-19:00 (8h)" at bounding box center [1167, 111] width 192 height 8
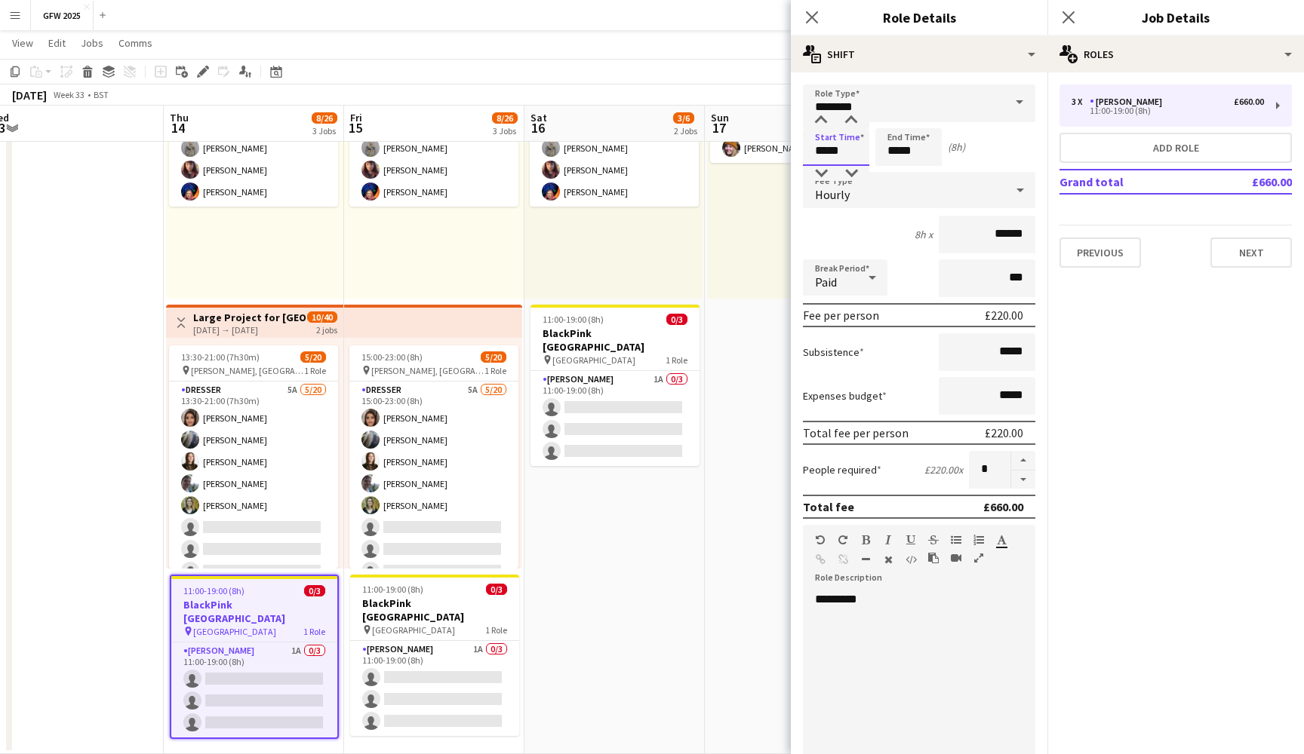
click at [820, 148] on input "*****" at bounding box center [836, 147] width 66 height 38
click at [819, 118] on div at bounding box center [821, 120] width 30 height 15
type input "*****"
click at [819, 118] on div at bounding box center [821, 120] width 30 height 15
click at [893, 152] on input "*****" at bounding box center [908, 147] width 66 height 38
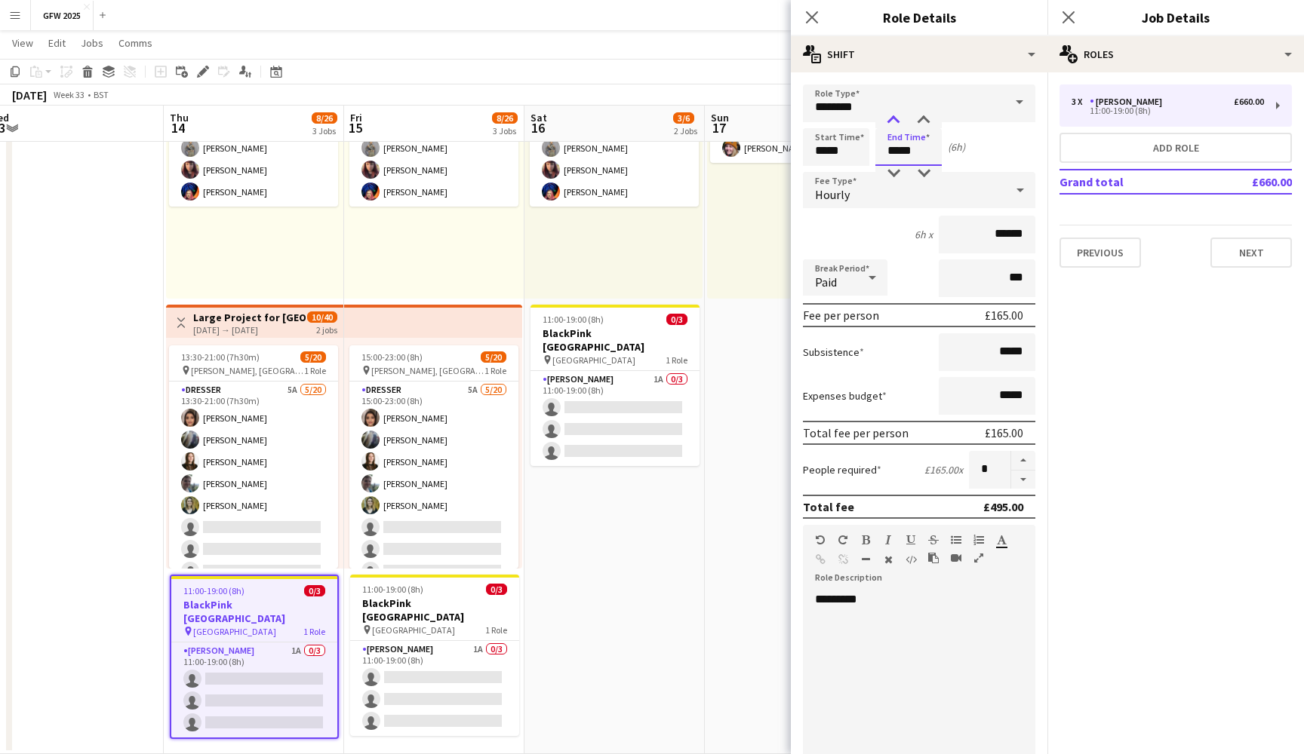
click at [893, 116] on div at bounding box center [893, 120] width 30 height 15
type input "*****"
click at [893, 116] on div at bounding box center [893, 120] width 30 height 15
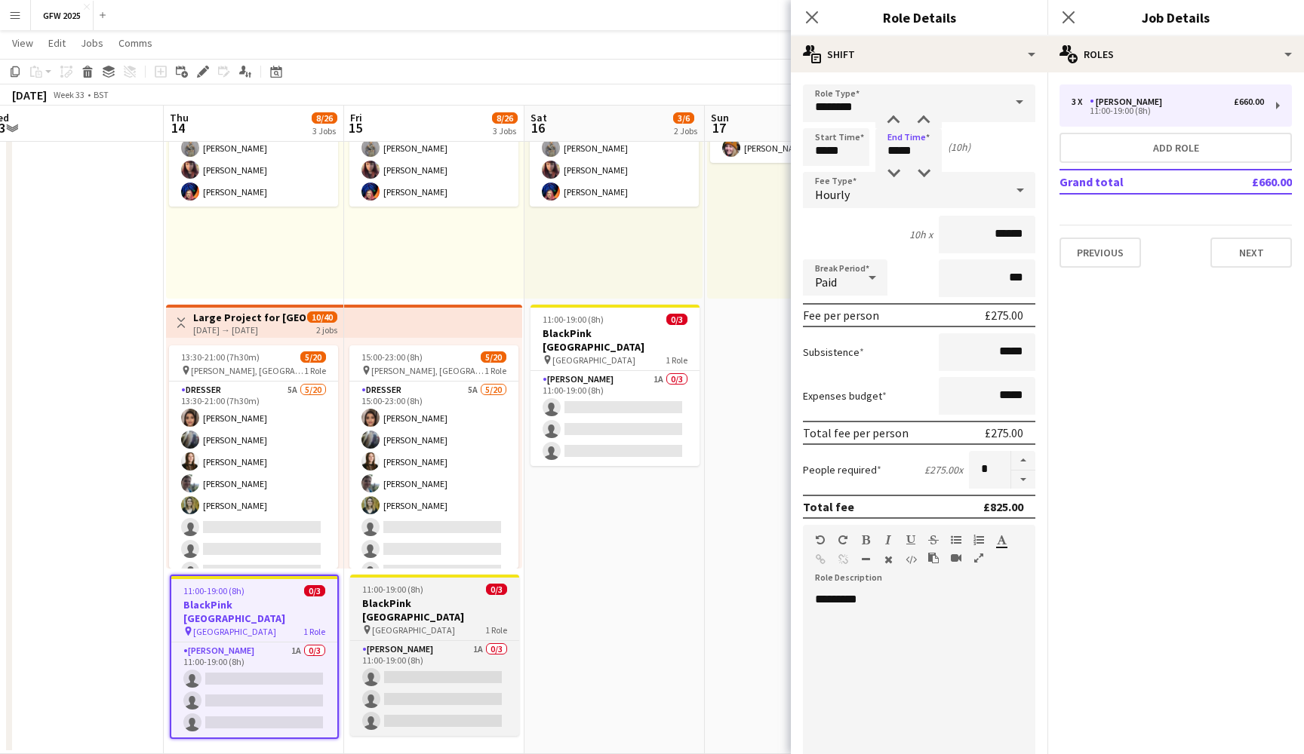
click at [426, 584] on div "11:00-19:00 (8h) 0/3" at bounding box center [434, 589] width 169 height 11
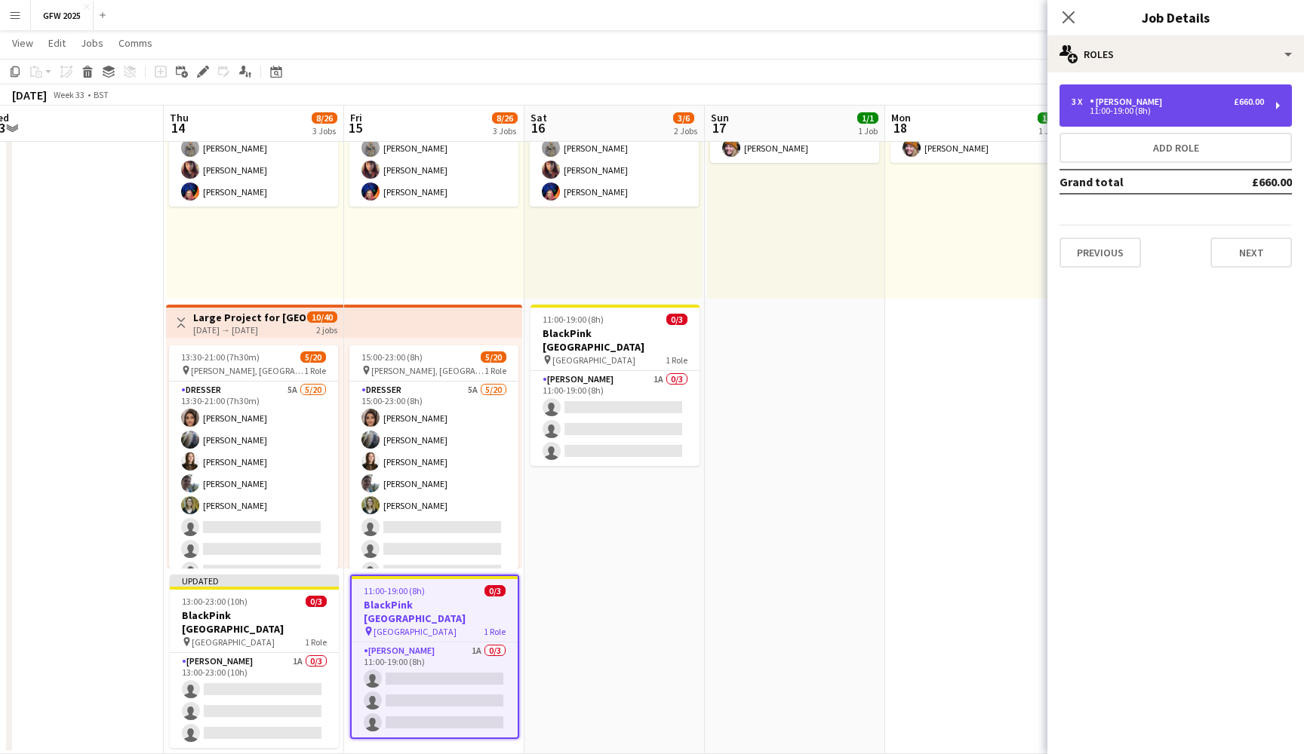
click at [1191, 116] on div "3 x [PERSON_NAME] £660.00 11:00-19:00 (8h)" at bounding box center [1175, 105] width 232 height 42
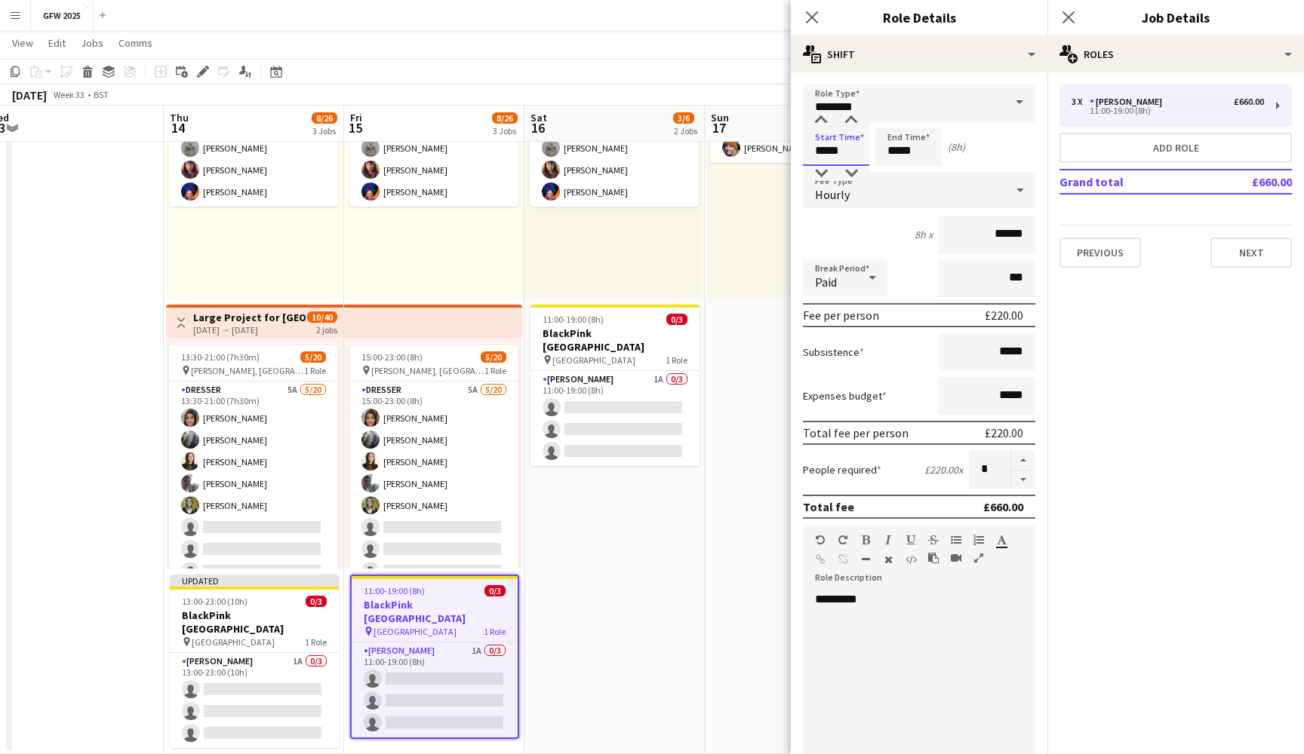
click at [822, 146] on input "*****" at bounding box center [836, 147] width 66 height 38
type input "*****"
click at [822, 173] on div at bounding box center [821, 173] width 30 height 15
click at [901, 151] on input "*****" at bounding box center [908, 147] width 66 height 38
click at [895, 124] on div at bounding box center [893, 120] width 30 height 15
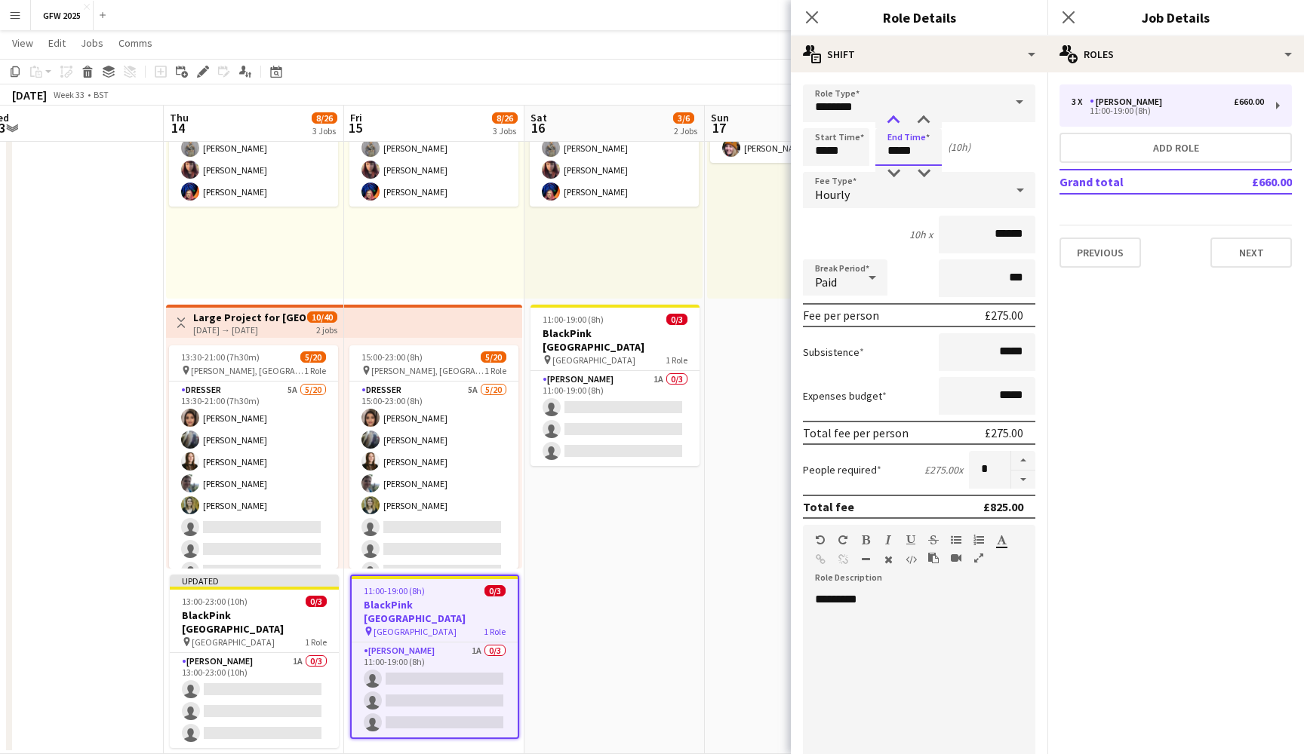
click at [895, 124] on div at bounding box center [893, 120] width 30 height 15
type input "*****"
click at [895, 124] on div at bounding box center [893, 120] width 30 height 15
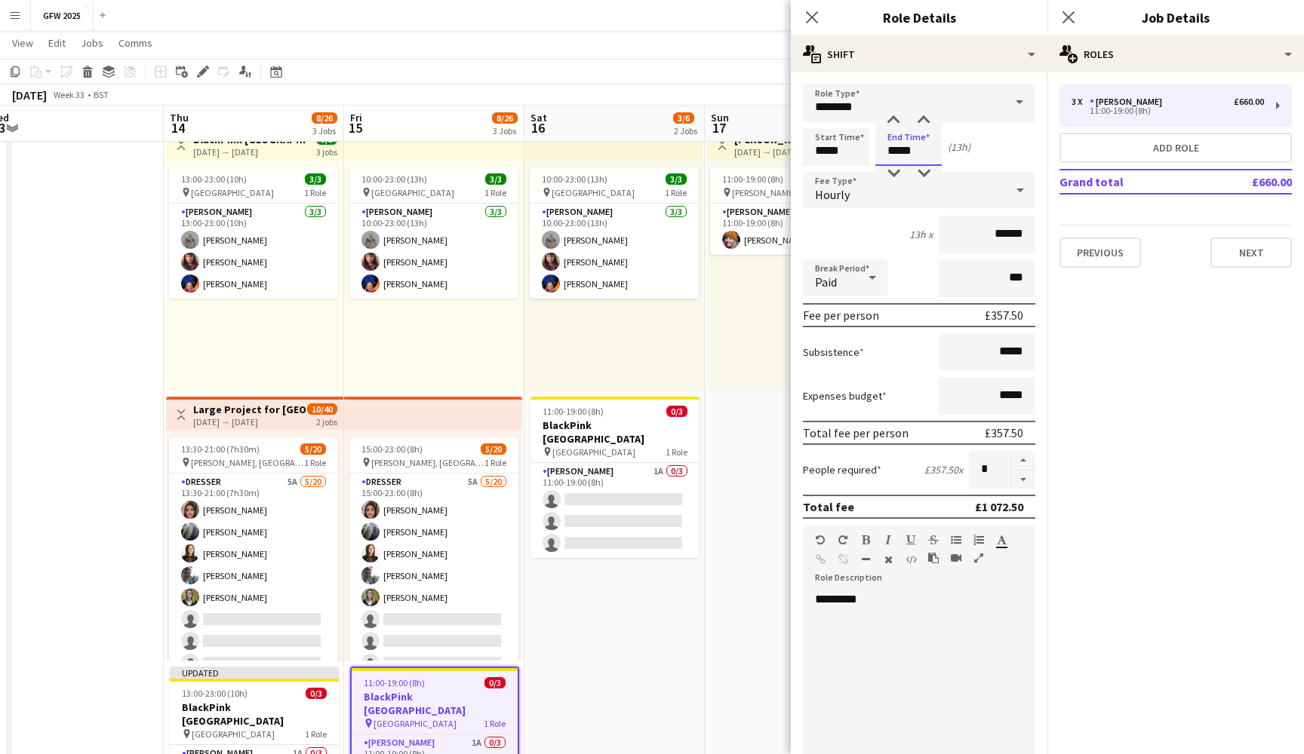
scroll to position [48, 0]
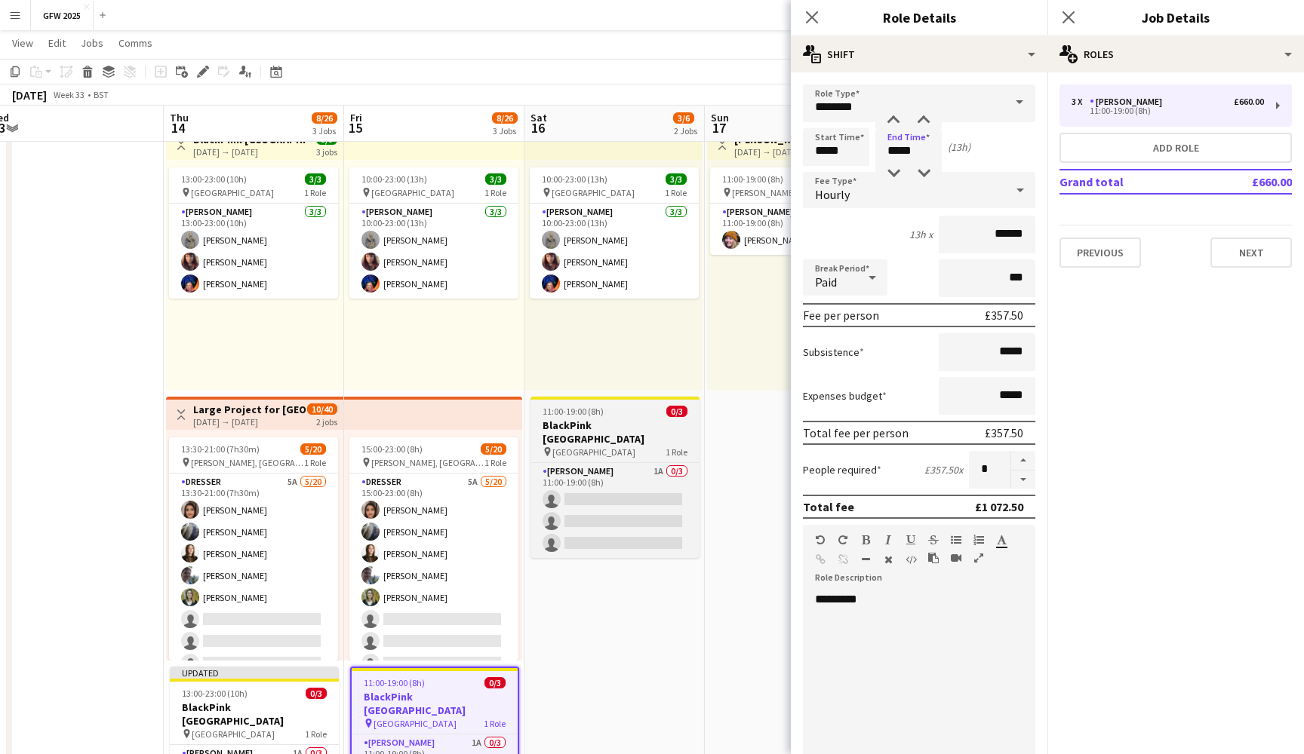
click at [651, 411] on div "11:00-19:00 (8h) 0/3" at bounding box center [614, 411] width 169 height 11
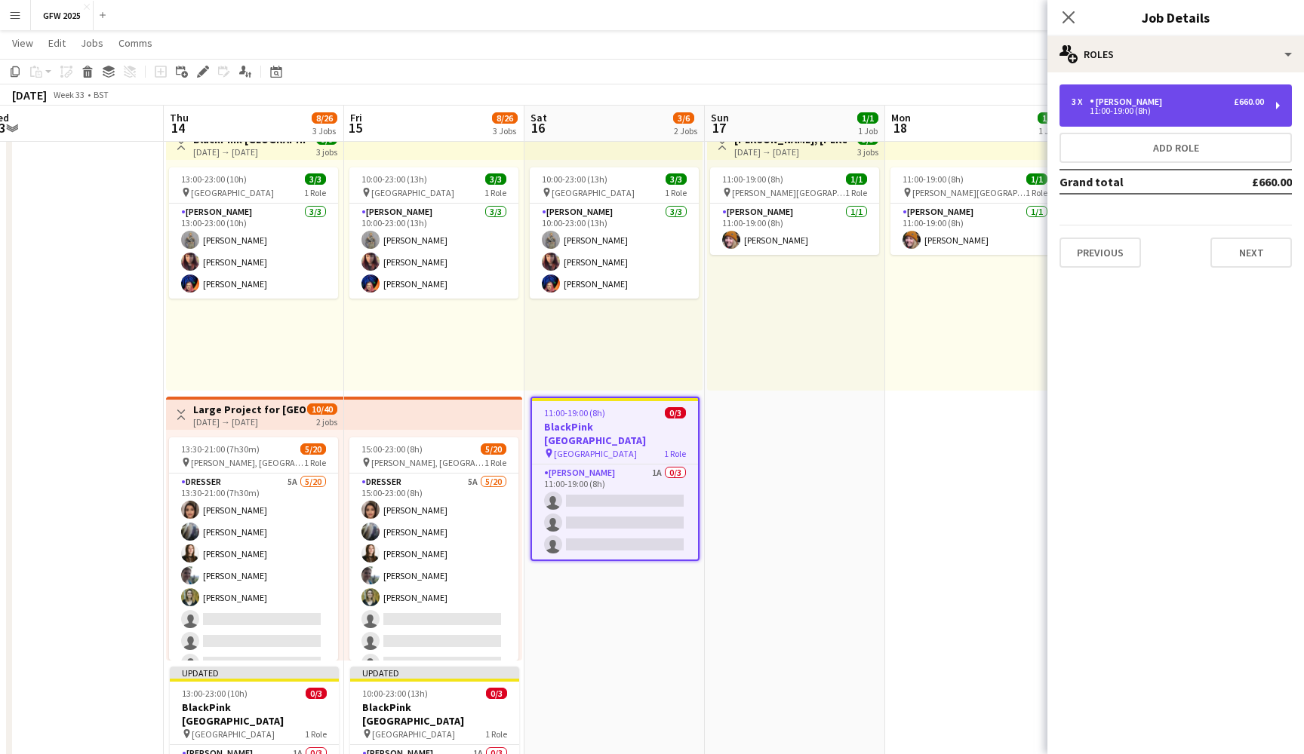
click at [1170, 104] on div "3 x [PERSON_NAME] £660.00" at bounding box center [1167, 102] width 192 height 11
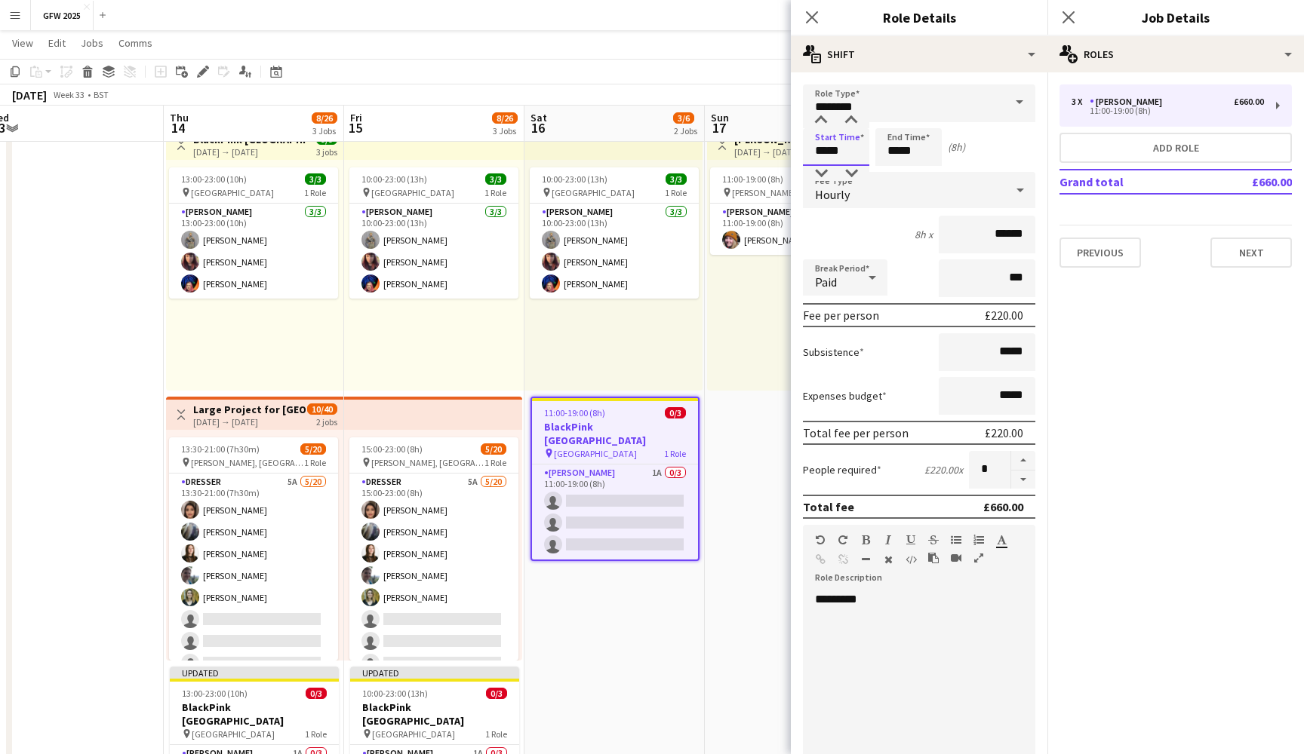
click at [823, 149] on input "*****" at bounding box center [836, 147] width 66 height 38
type input "*****"
click at [823, 172] on div at bounding box center [821, 173] width 30 height 15
click at [894, 150] on input "*****" at bounding box center [908, 147] width 66 height 38
click at [895, 118] on div at bounding box center [893, 120] width 30 height 15
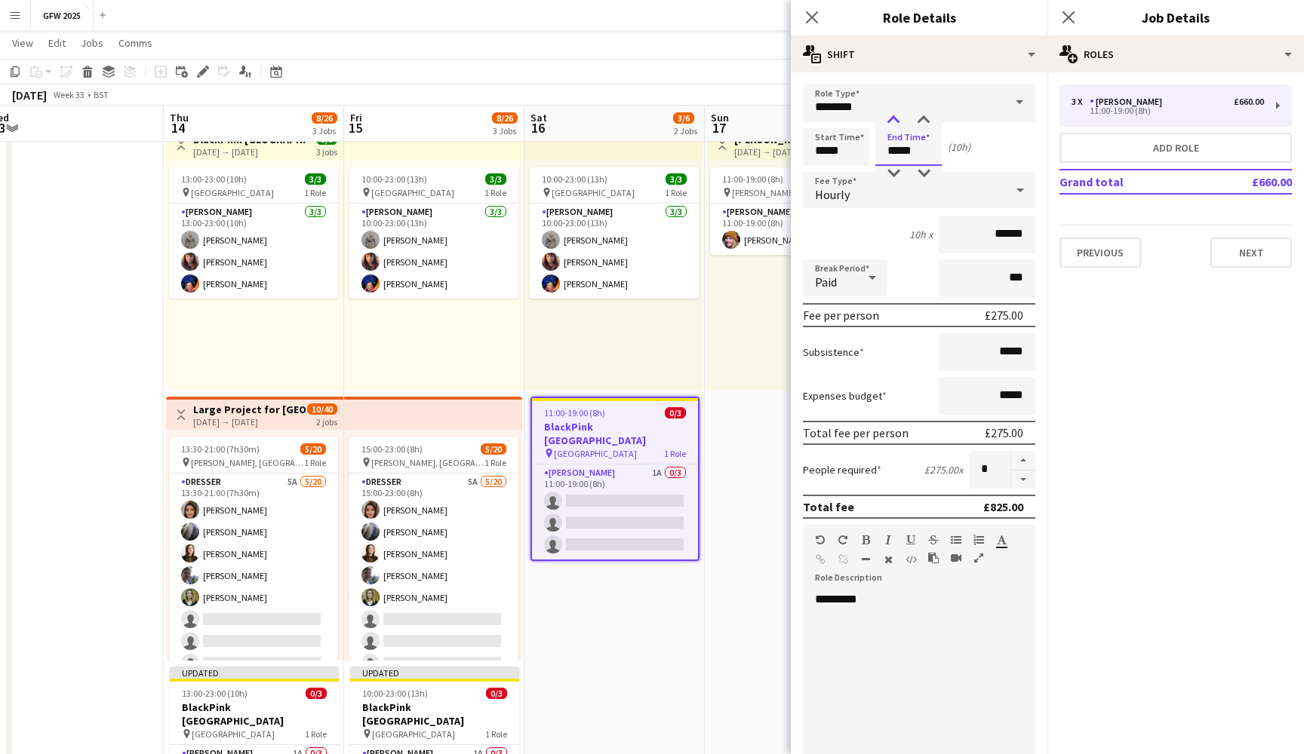
click at [895, 118] on div at bounding box center [893, 120] width 30 height 15
type input "*****"
click at [895, 118] on div at bounding box center [893, 120] width 30 height 15
click at [1067, 17] on icon at bounding box center [1068, 17] width 14 height 14
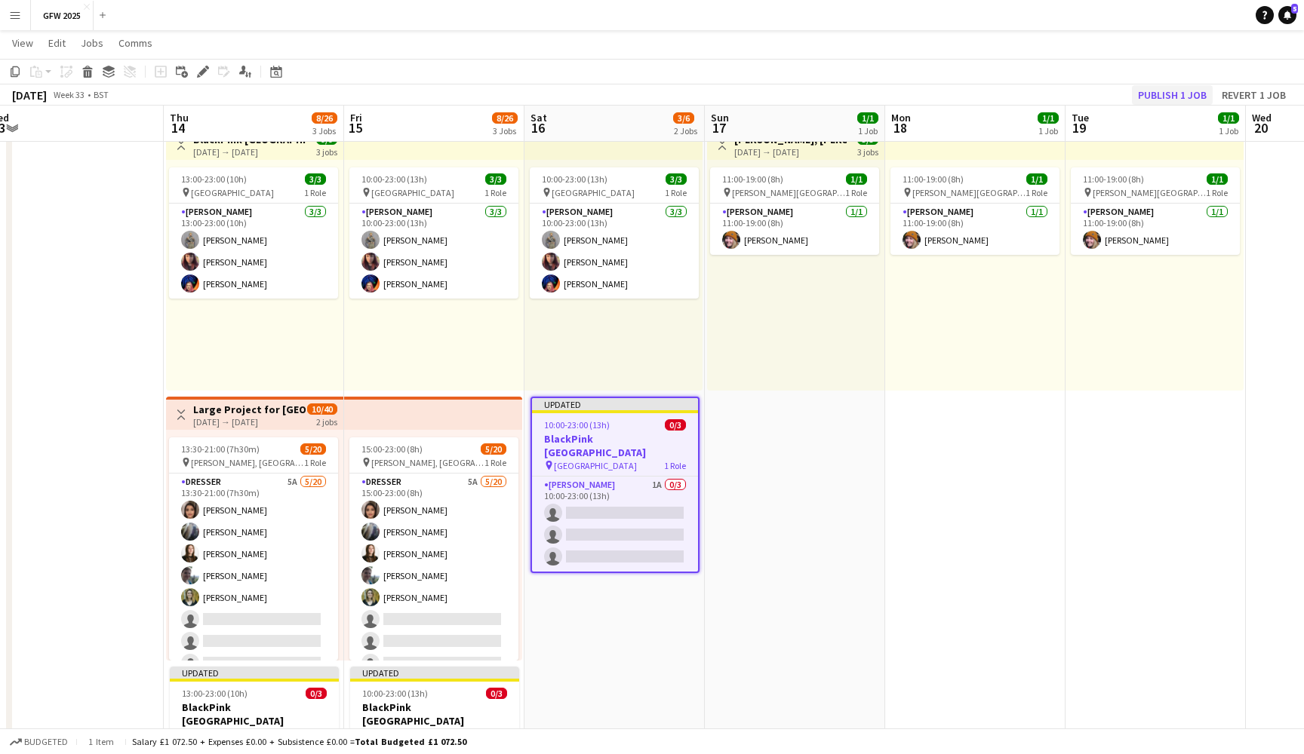
click at [1174, 91] on button "Publish 1 job" at bounding box center [1172, 95] width 81 height 20
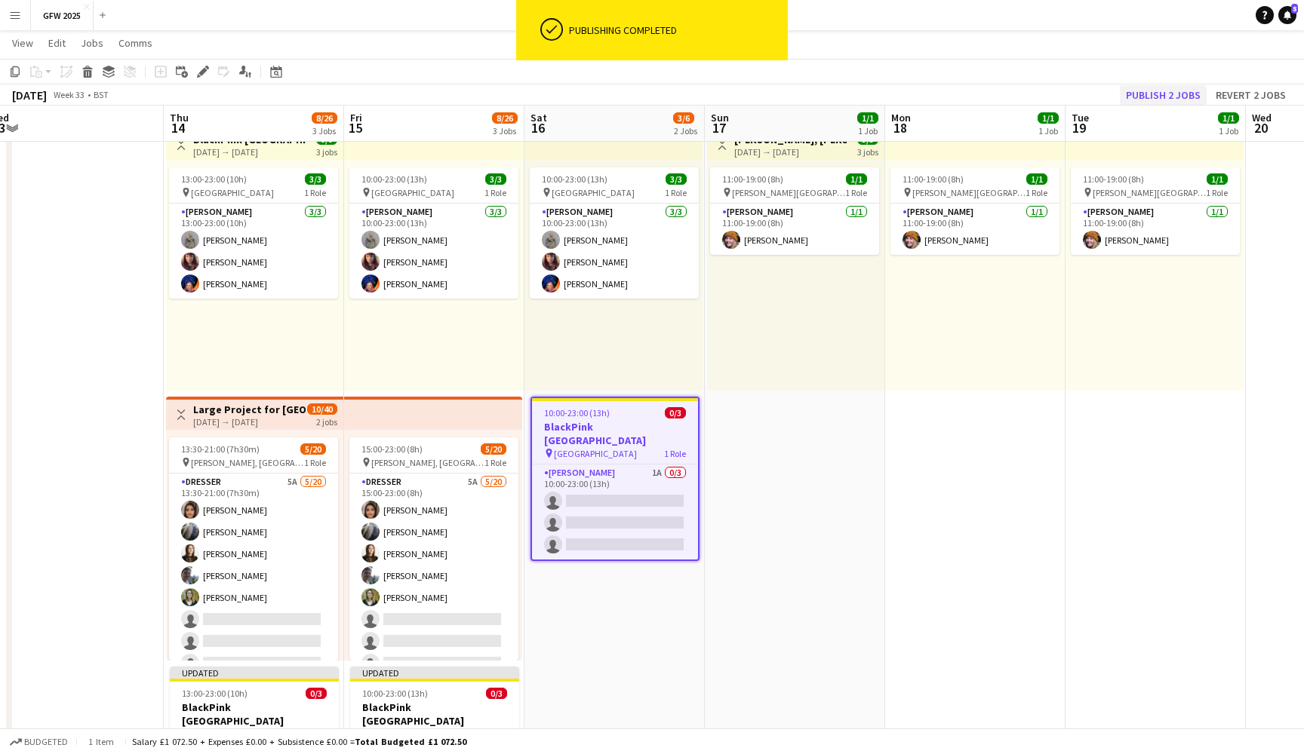
click at [1171, 98] on button "Publish 2 jobs" at bounding box center [1163, 95] width 87 height 20
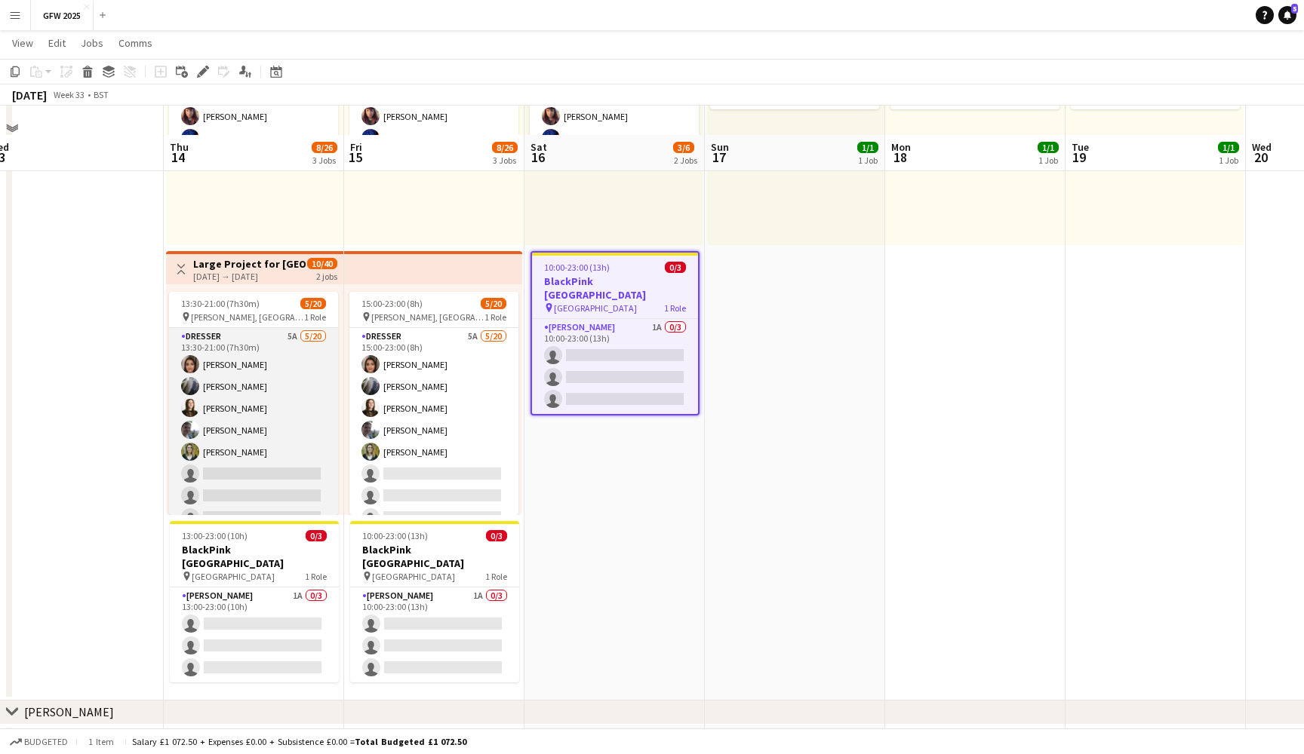
scroll to position [279, 0]
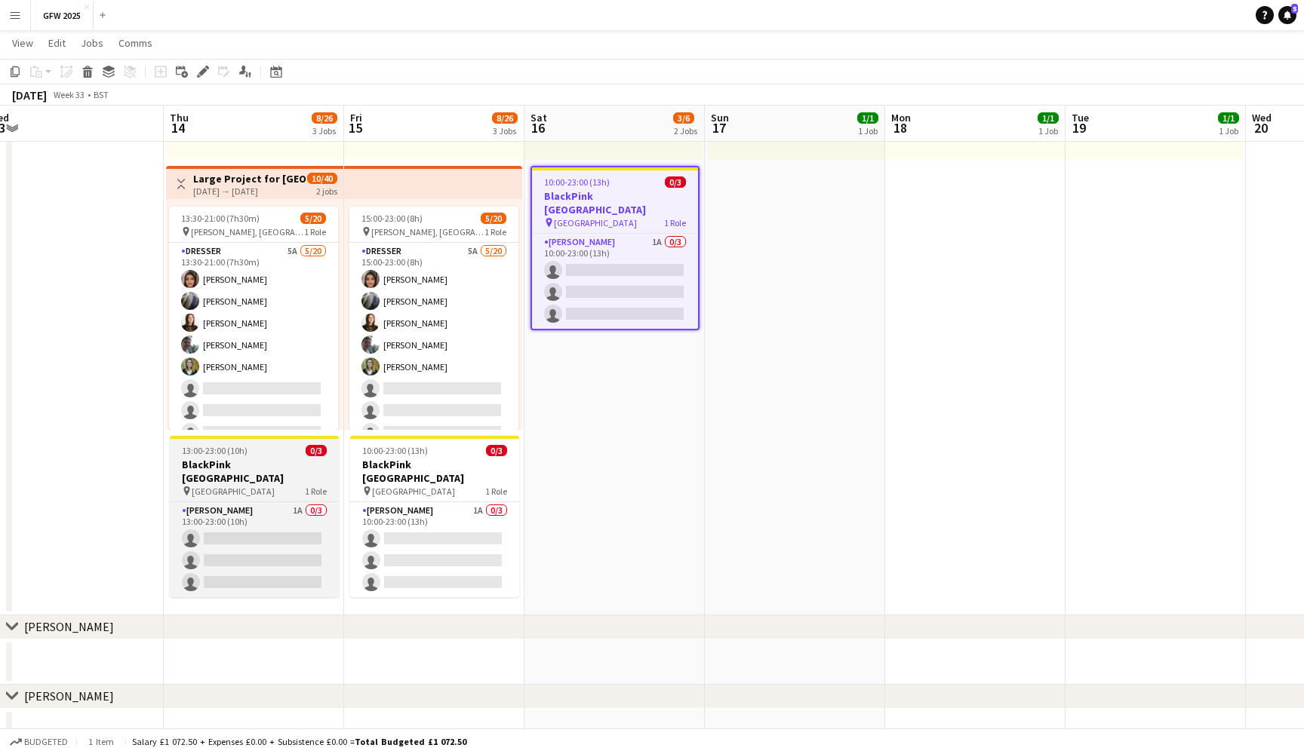
click at [275, 454] on div "13:00-23:00 (10h) 0/3" at bounding box center [254, 450] width 169 height 11
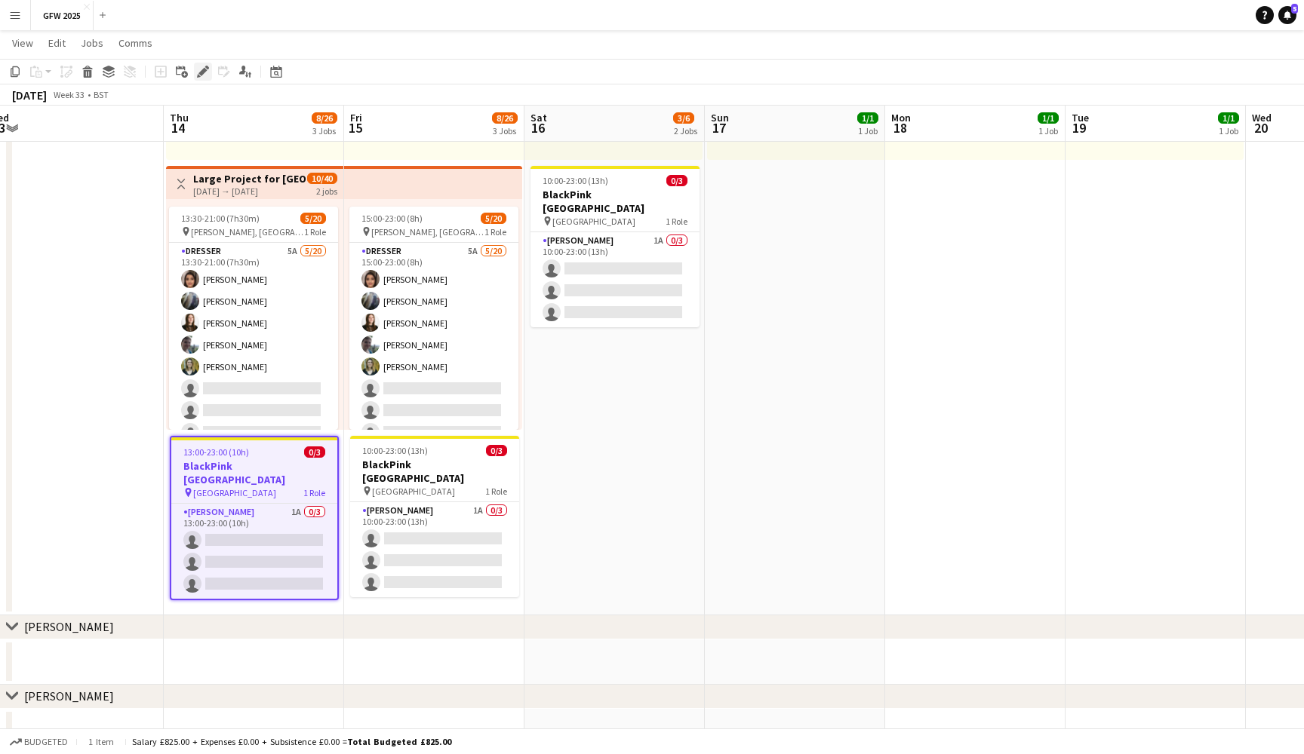
click at [207, 76] on icon "Edit" at bounding box center [203, 72] width 12 height 12
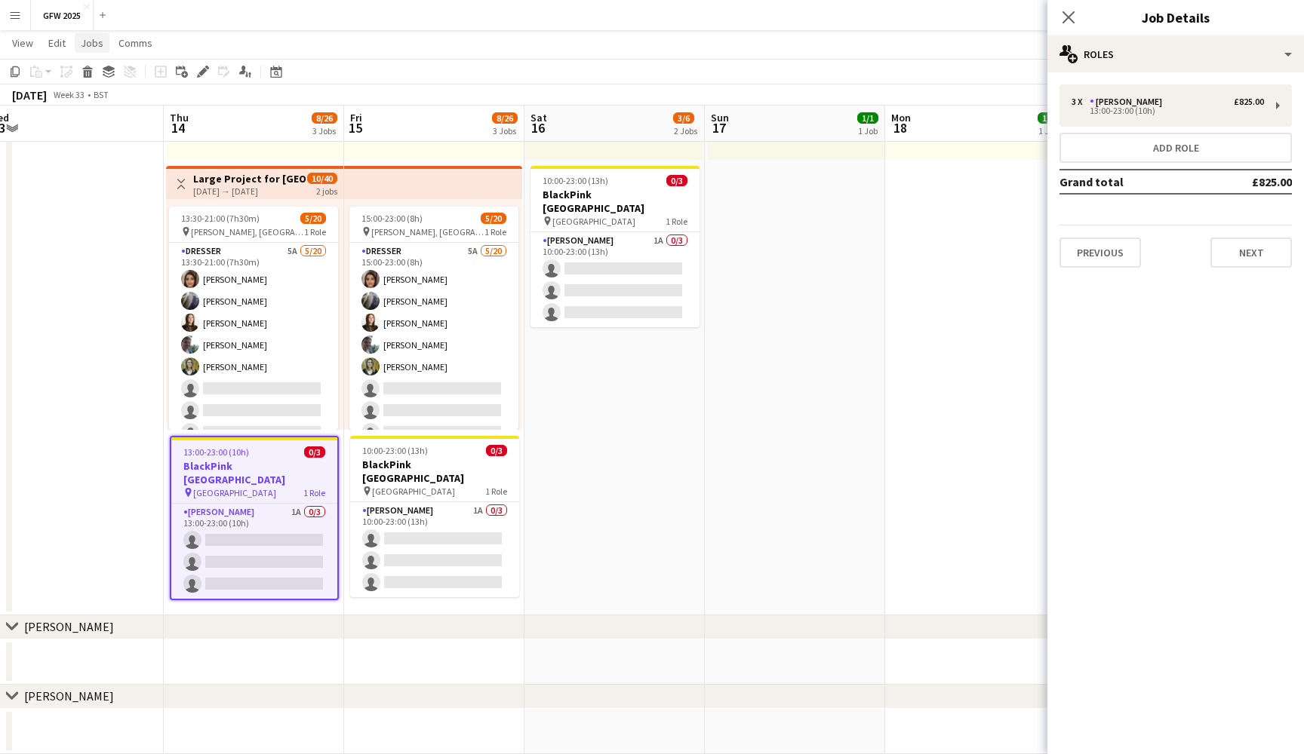
click at [85, 45] on span "Jobs" at bounding box center [92, 43] width 23 height 14
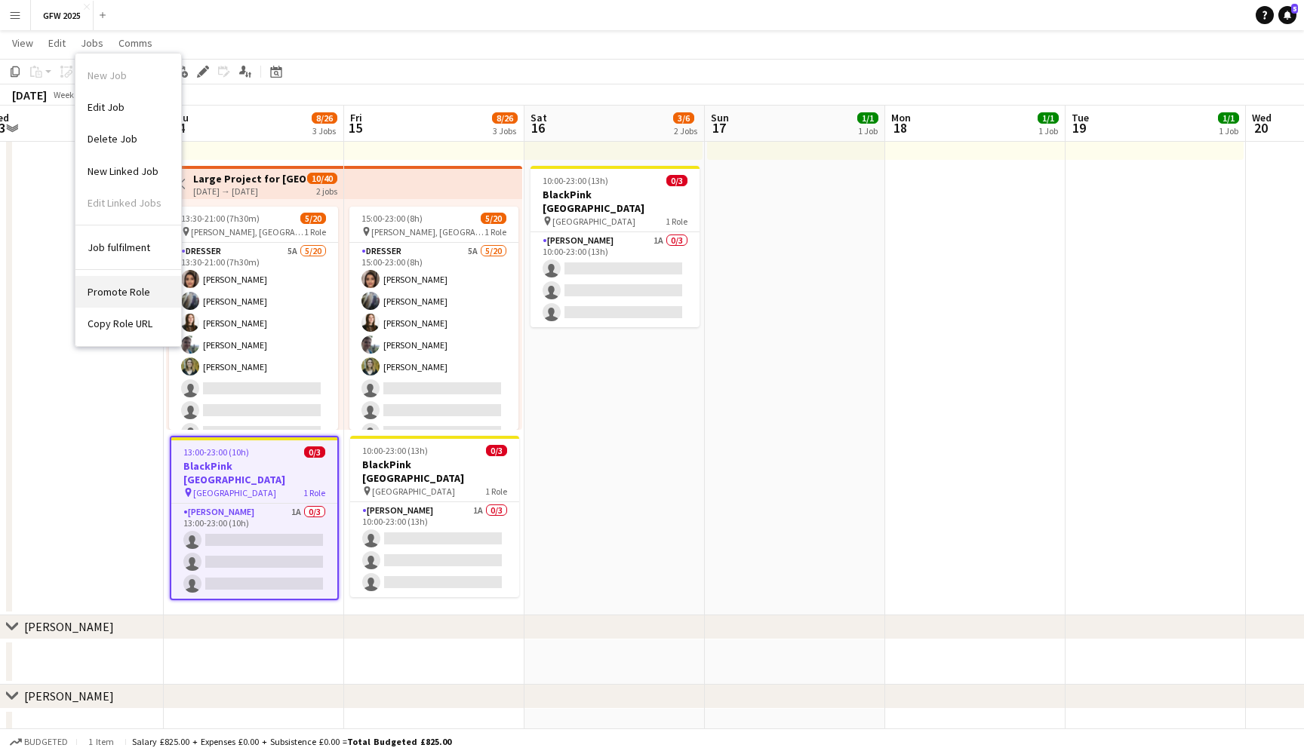
click at [124, 293] on span "Promote Role" at bounding box center [119, 292] width 63 height 14
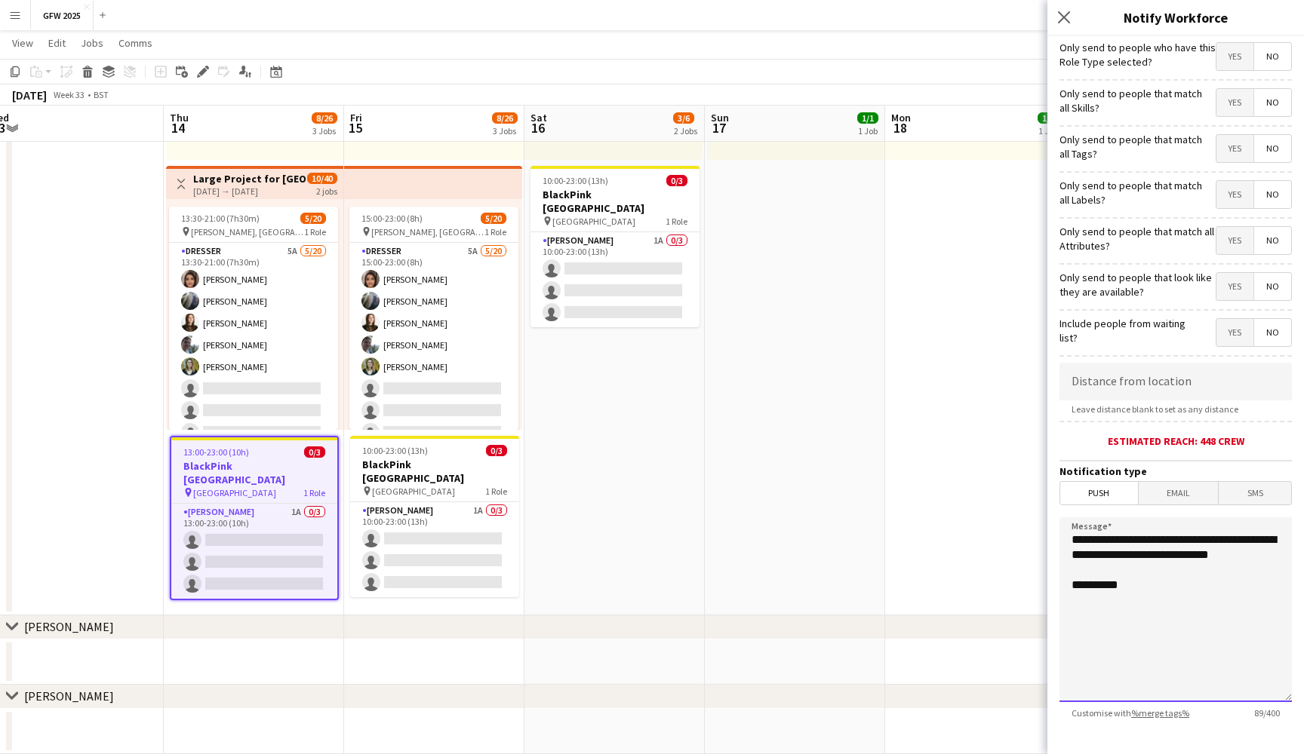
click at [1149, 574] on textarea "**********" at bounding box center [1175, 610] width 232 height 185
click at [1069, 619] on textarea "**********" at bounding box center [1175, 610] width 232 height 185
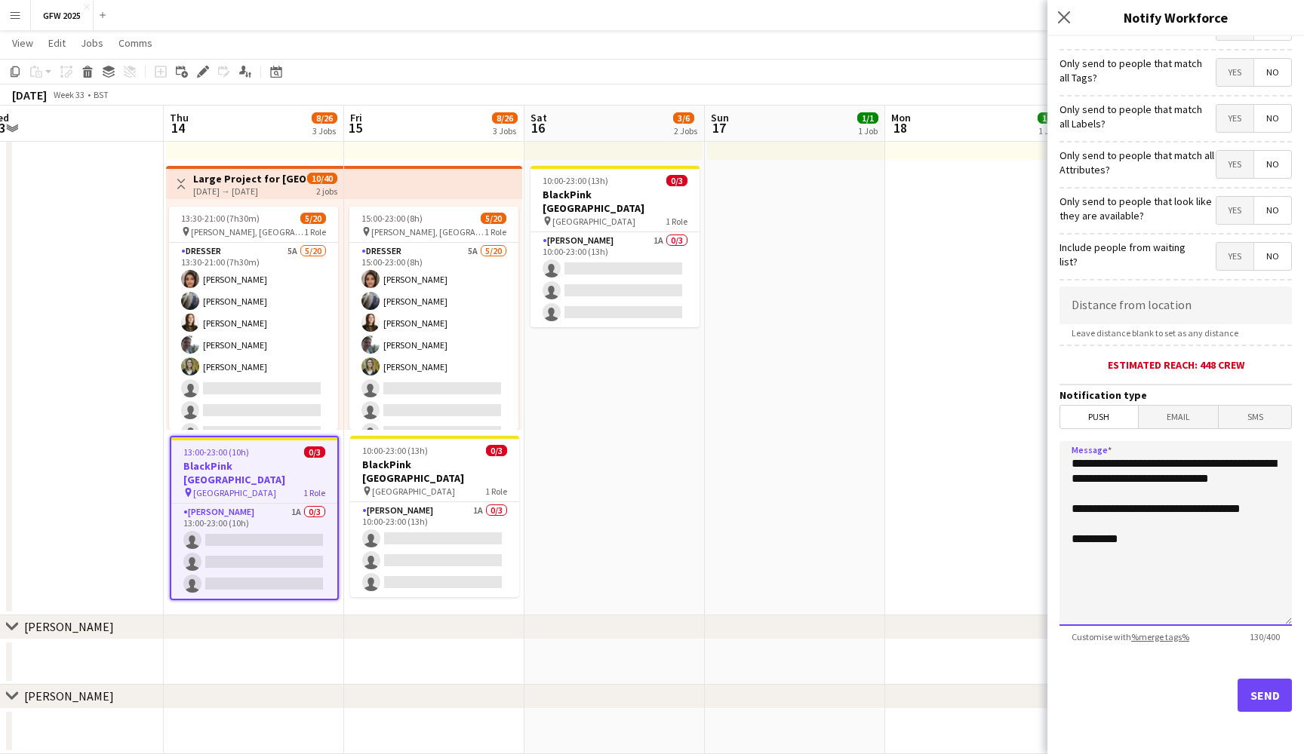
scroll to position [76, 0]
drag, startPoint x: 1171, startPoint y: 565, endPoint x: 1048, endPoint y: 445, distance: 171.8
click at [1048, 445] on form "**********" at bounding box center [1175, 357] width 256 height 794
type textarea "**********"
click at [1264, 690] on button "Send" at bounding box center [1264, 695] width 54 height 33
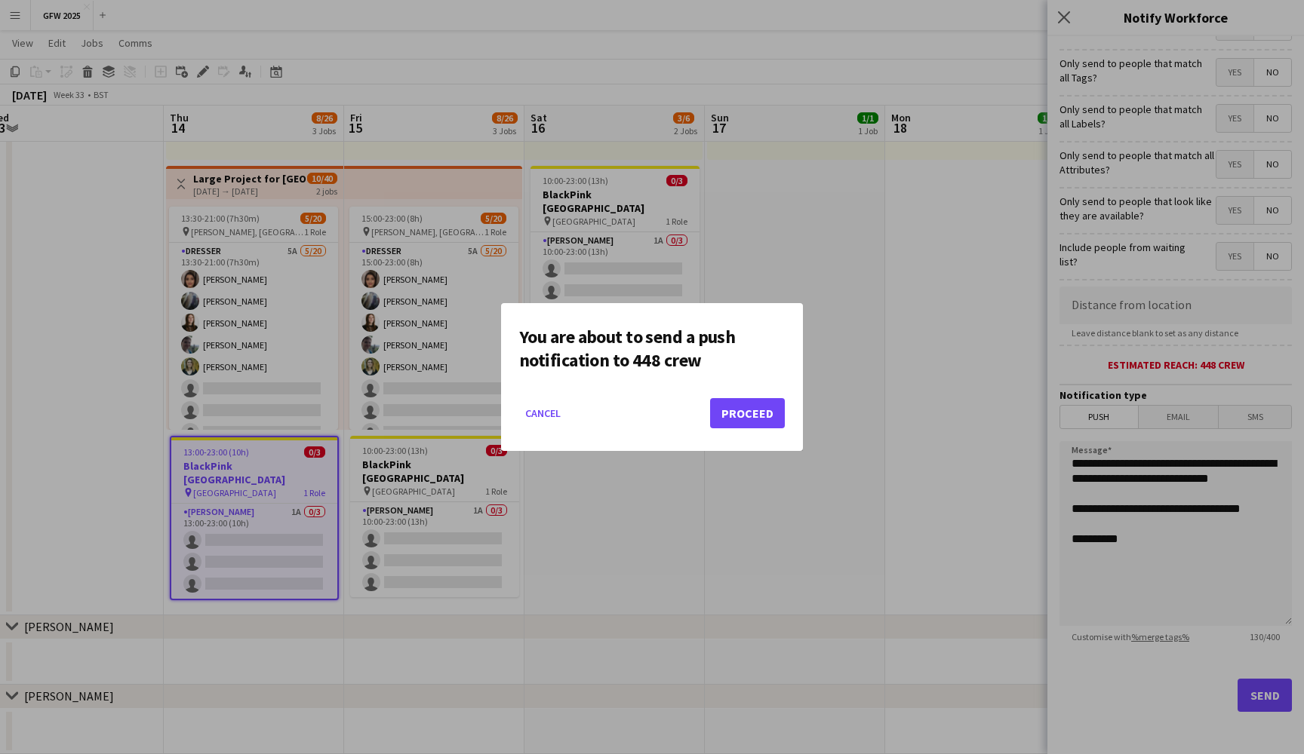
scroll to position [0, 0]
click at [756, 420] on button "Proceed" at bounding box center [747, 413] width 75 height 30
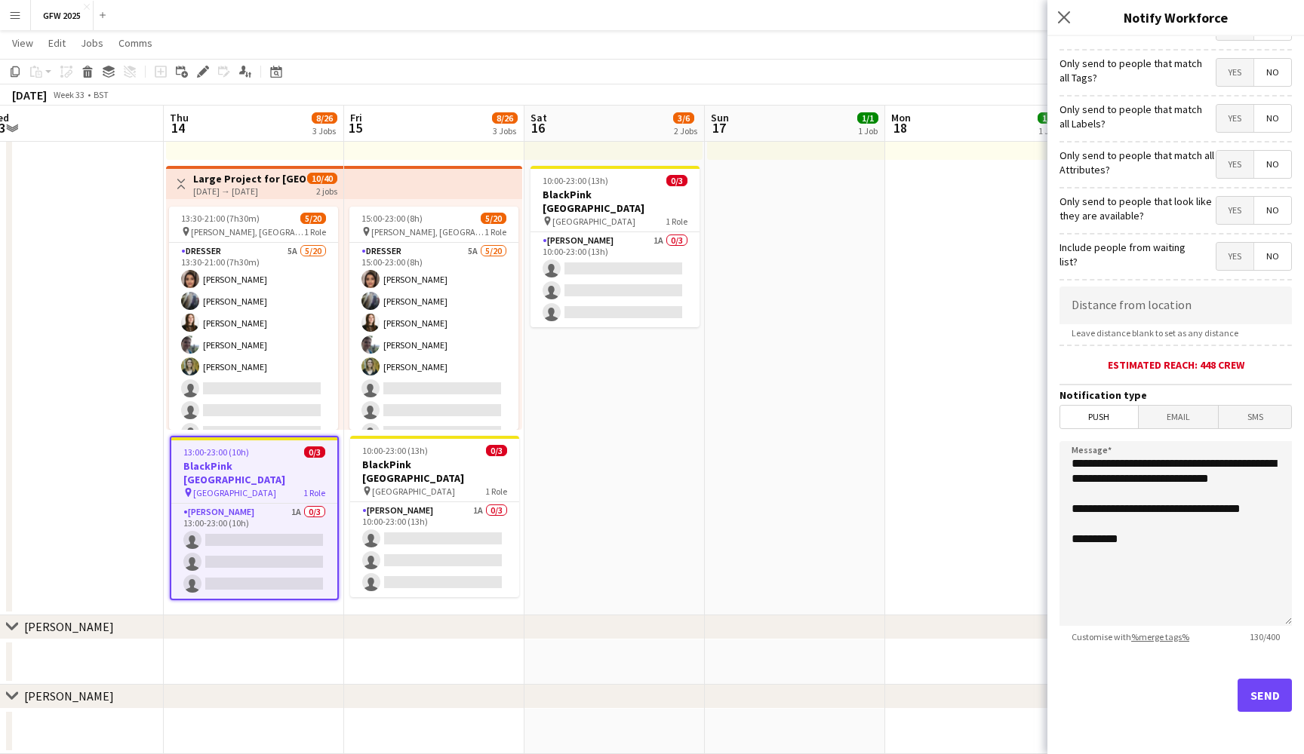
scroll to position [279, 0]
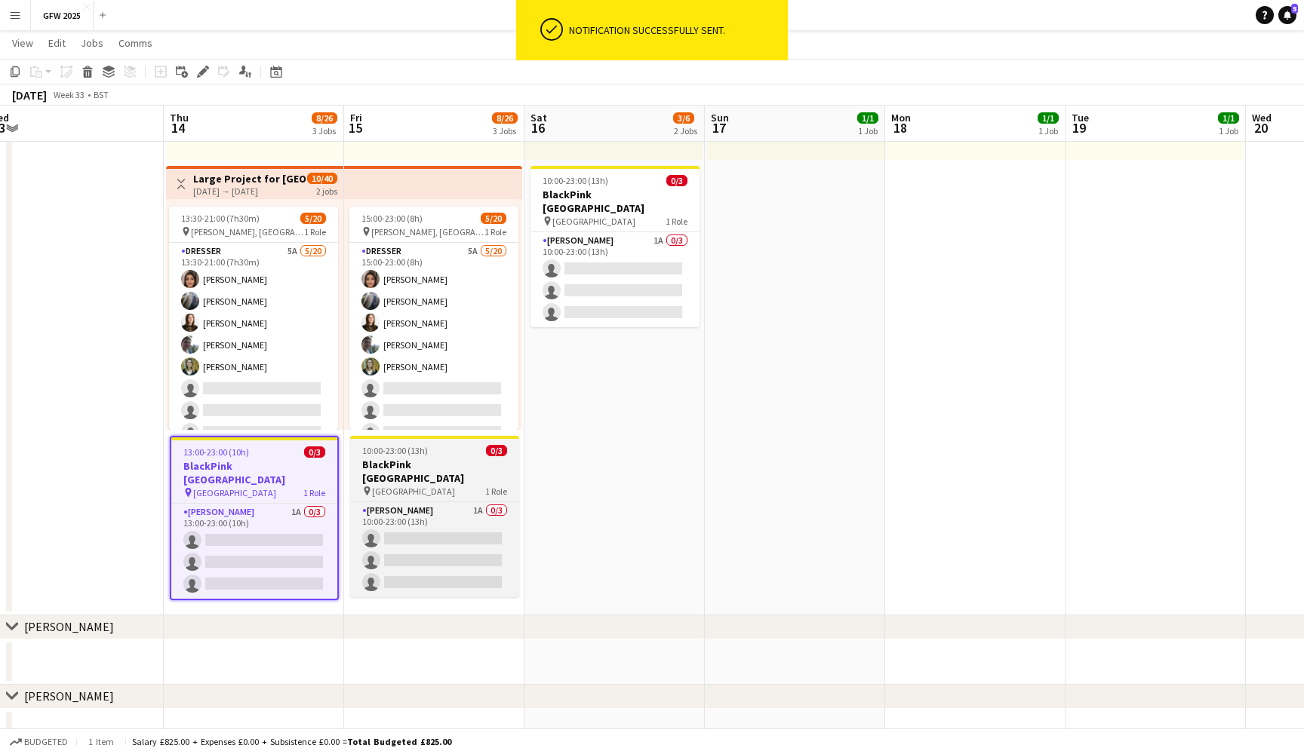
click at [415, 464] on h3 "BlackPink [GEOGRAPHIC_DATA]" at bounding box center [434, 471] width 169 height 27
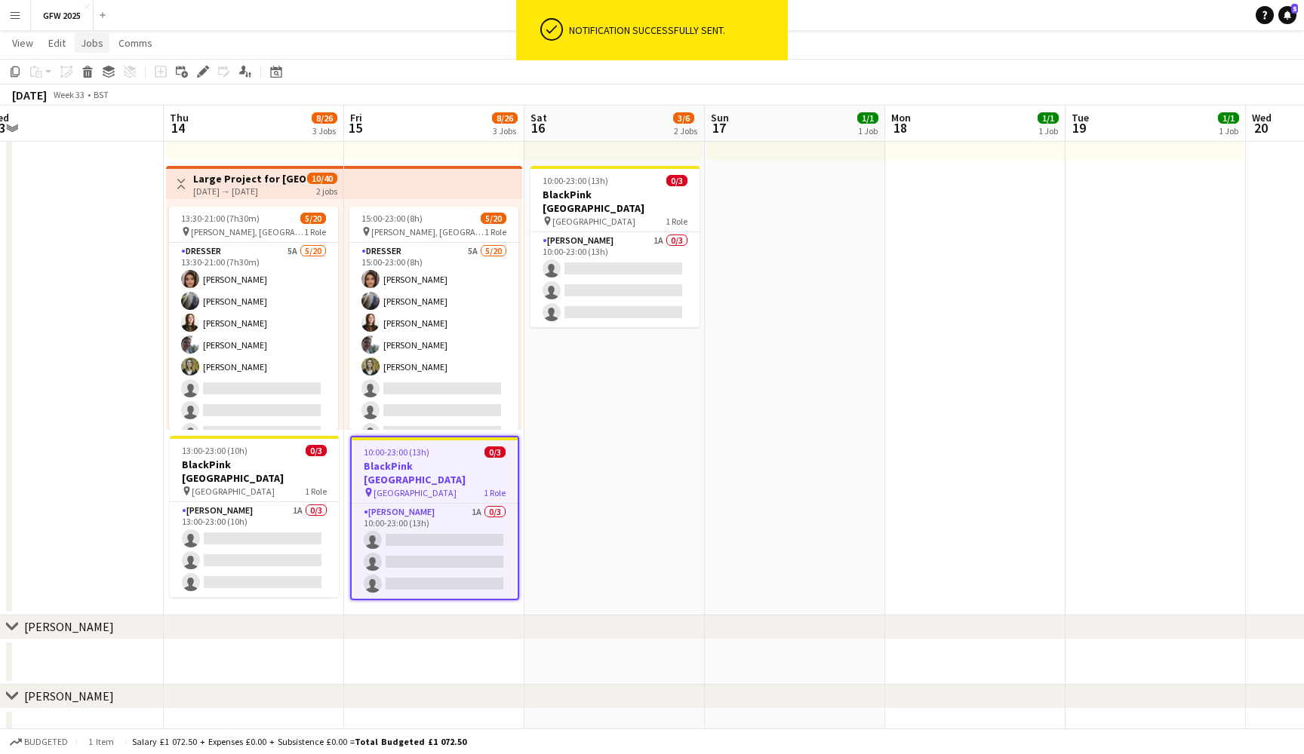
click at [97, 42] on span "Jobs" at bounding box center [92, 43] width 23 height 14
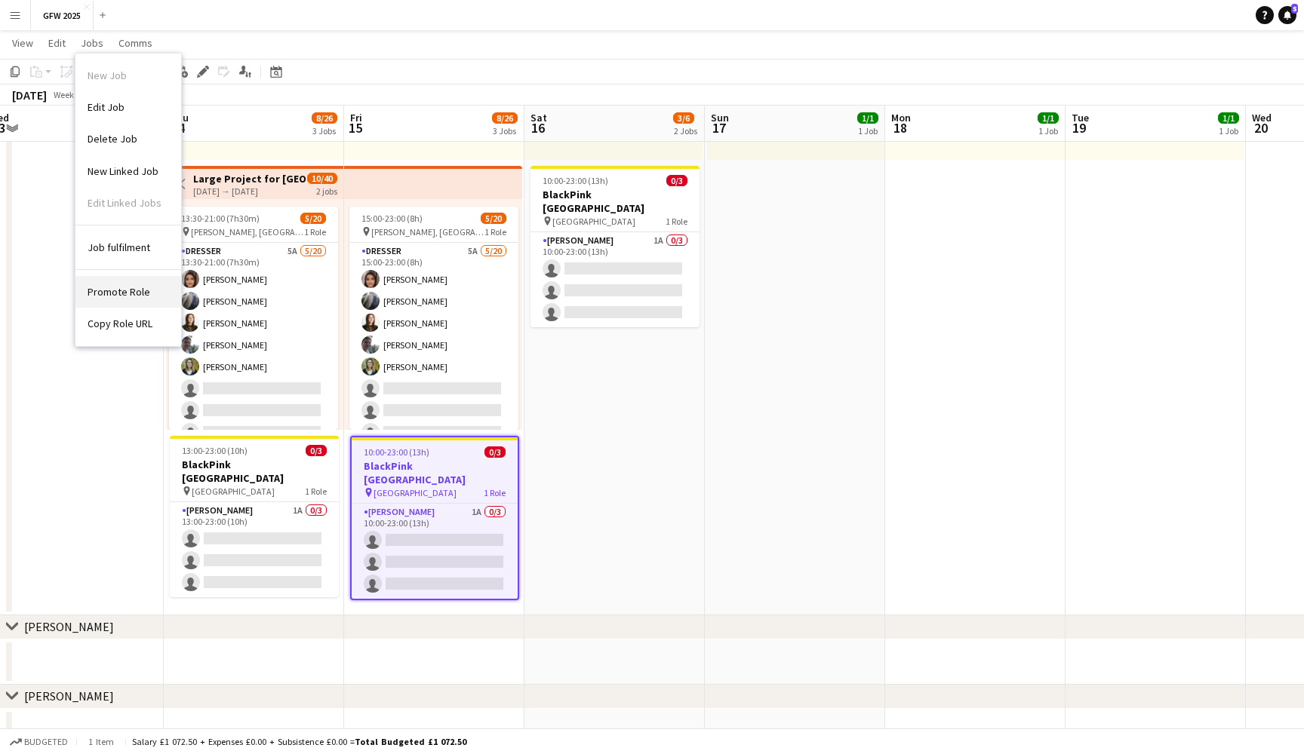
click at [129, 280] on link "Promote Role" at bounding box center [128, 292] width 106 height 32
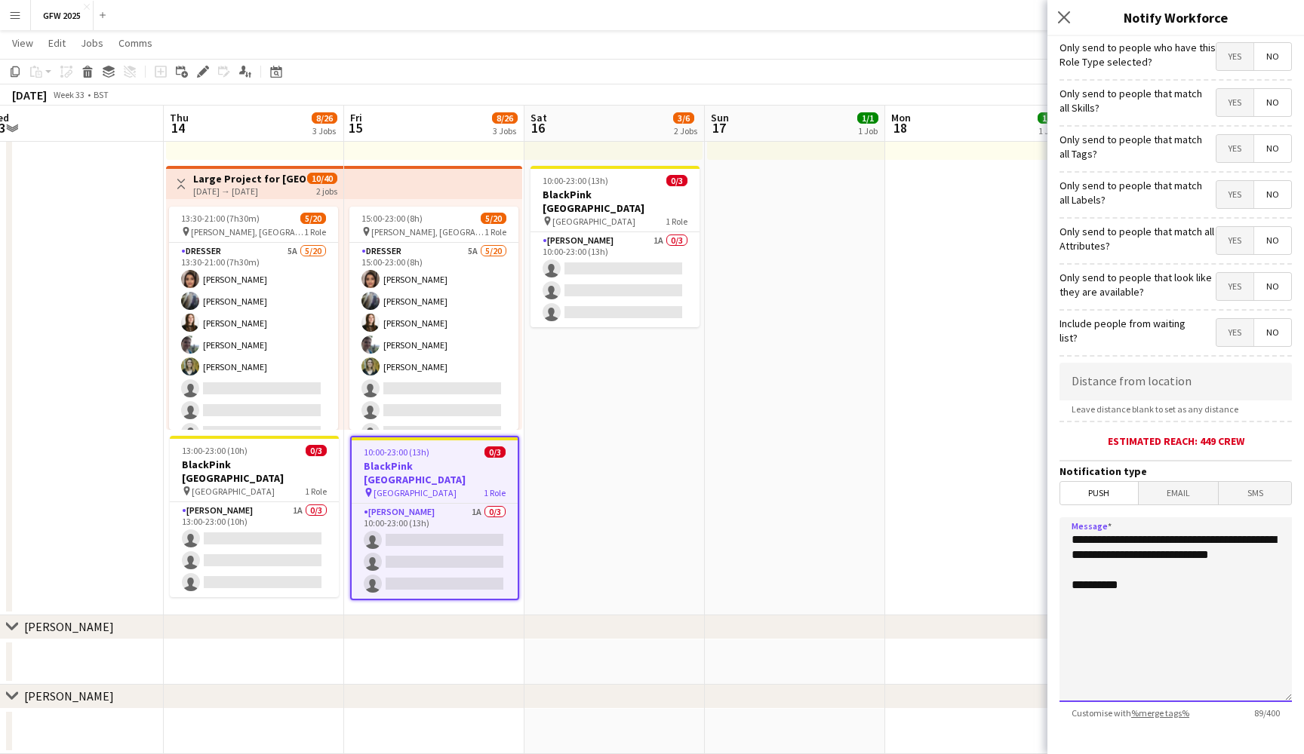
drag, startPoint x: 1184, startPoint y: 607, endPoint x: 1040, endPoint y: 513, distance: 172.2
paste textarea "**********"
click at [1132, 602] on textarea "**********" at bounding box center [1175, 610] width 232 height 185
drag, startPoint x: 1119, startPoint y: 601, endPoint x: 1054, endPoint y: 600, distance: 64.9
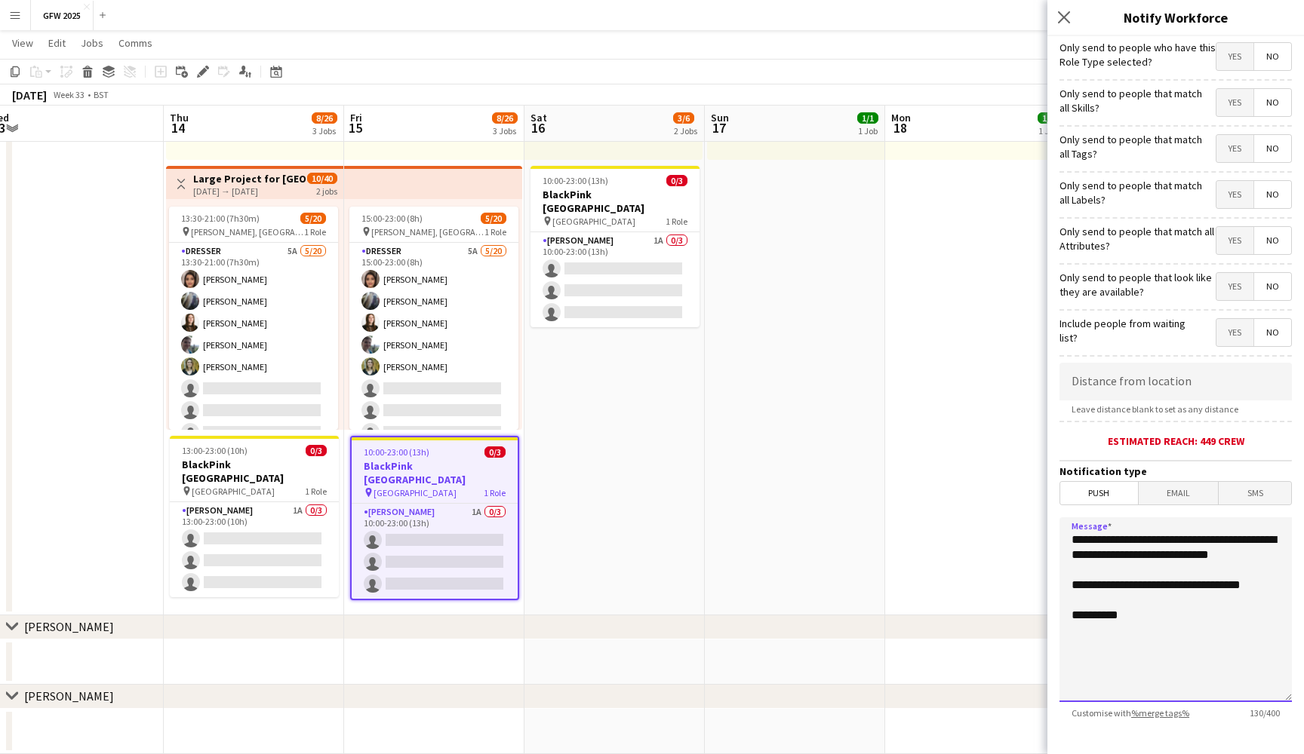
click at [1054, 600] on form "**********" at bounding box center [1175, 433] width 256 height 794
click at [1186, 600] on textarea "**********" at bounding box center [1175, 610] width 232 height 185
drag, startPoint x: 1265, startPoint y: 600, endPoint x: 1246, endPoint y: 600, distance: 18.9
click at [1246, 600] on textarea "**********" at bounding box center [1175, 610] width 232 height 185
paste textarea "**********"
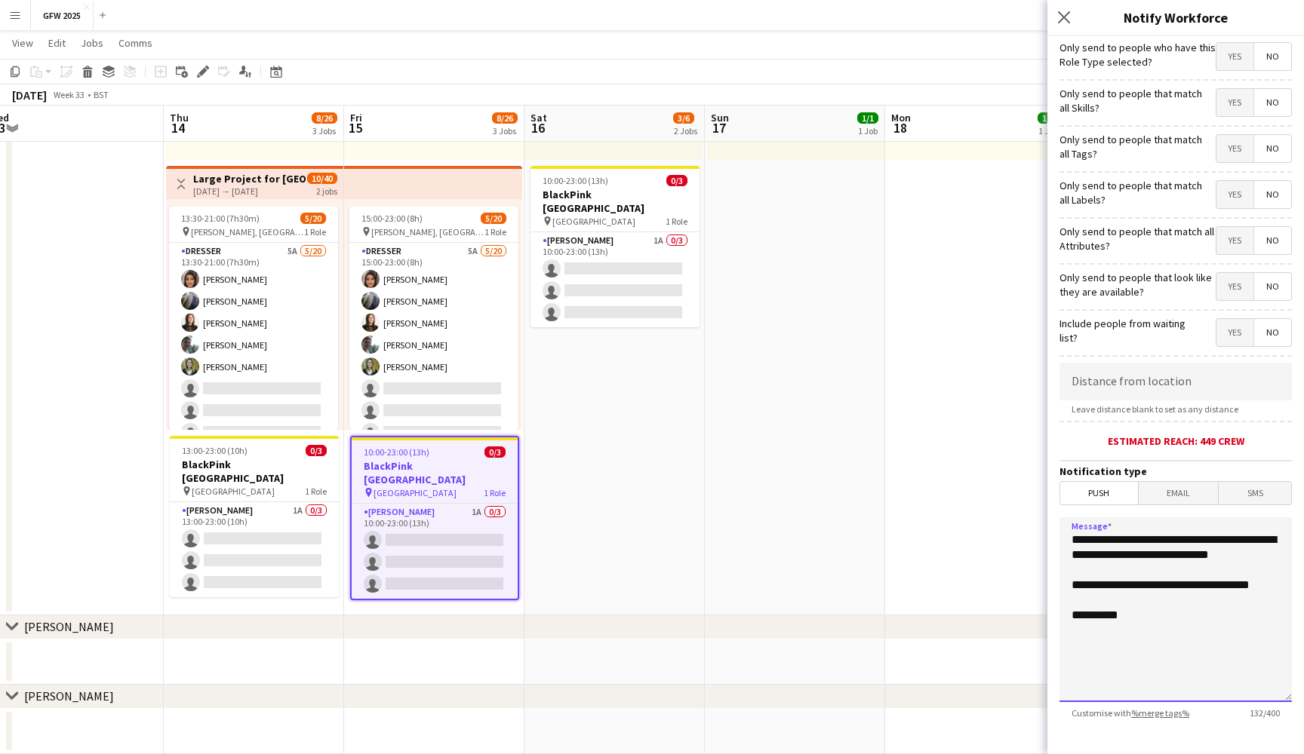
drag, startPoint x: 1146, startPoint y: 636, endPoint x: 1033, endPoint y: 481, distance: 191.6
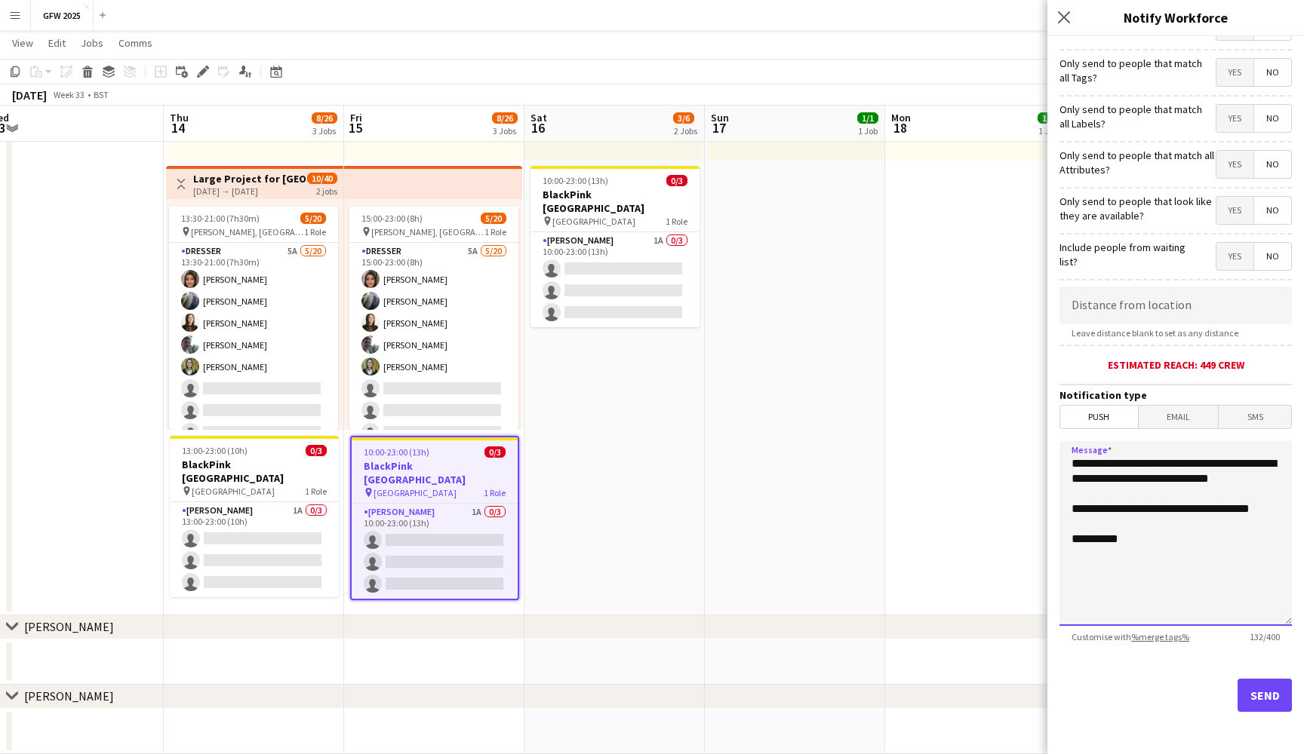
scroll to position [76, 0]
type textarea "**********"
click at [1260, 682] on button "Send" at bounding box center [1264, 695] width 54 height 33
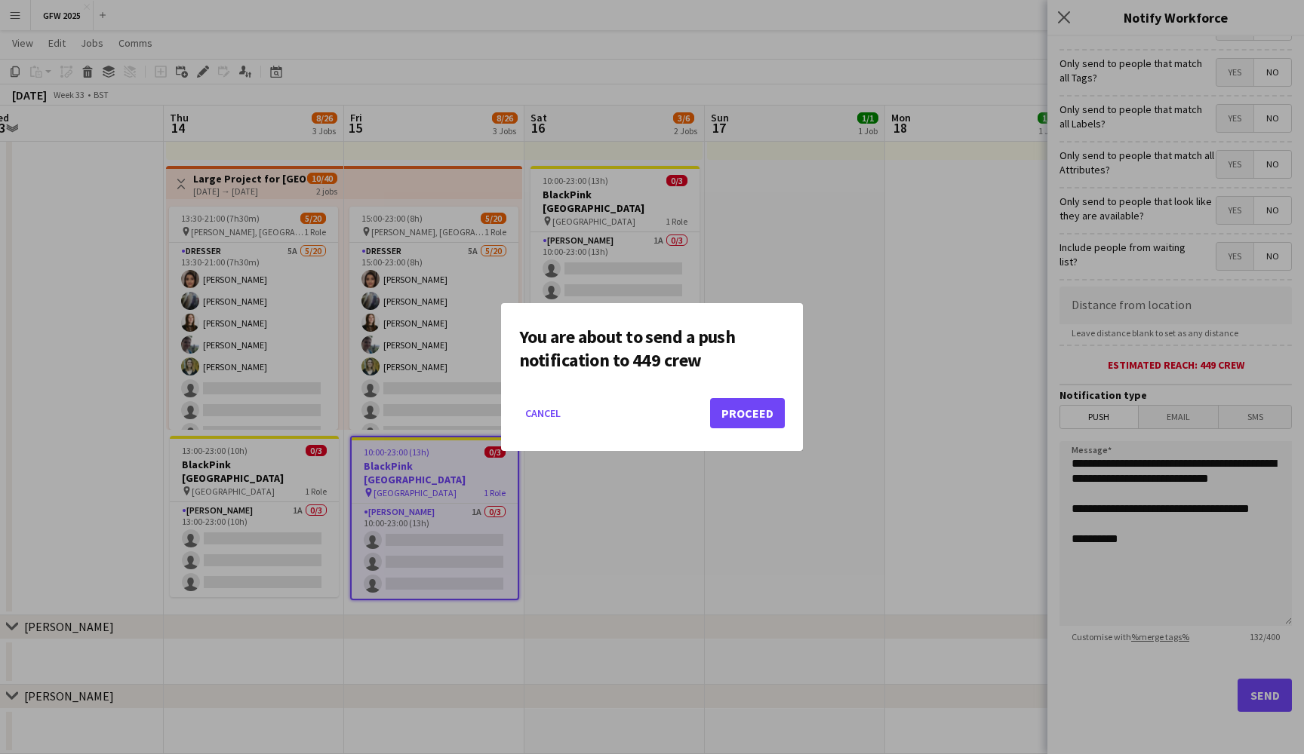
click at [769, 418] on button "Proceed" at bounding box center [747, 413] width 75 height 30
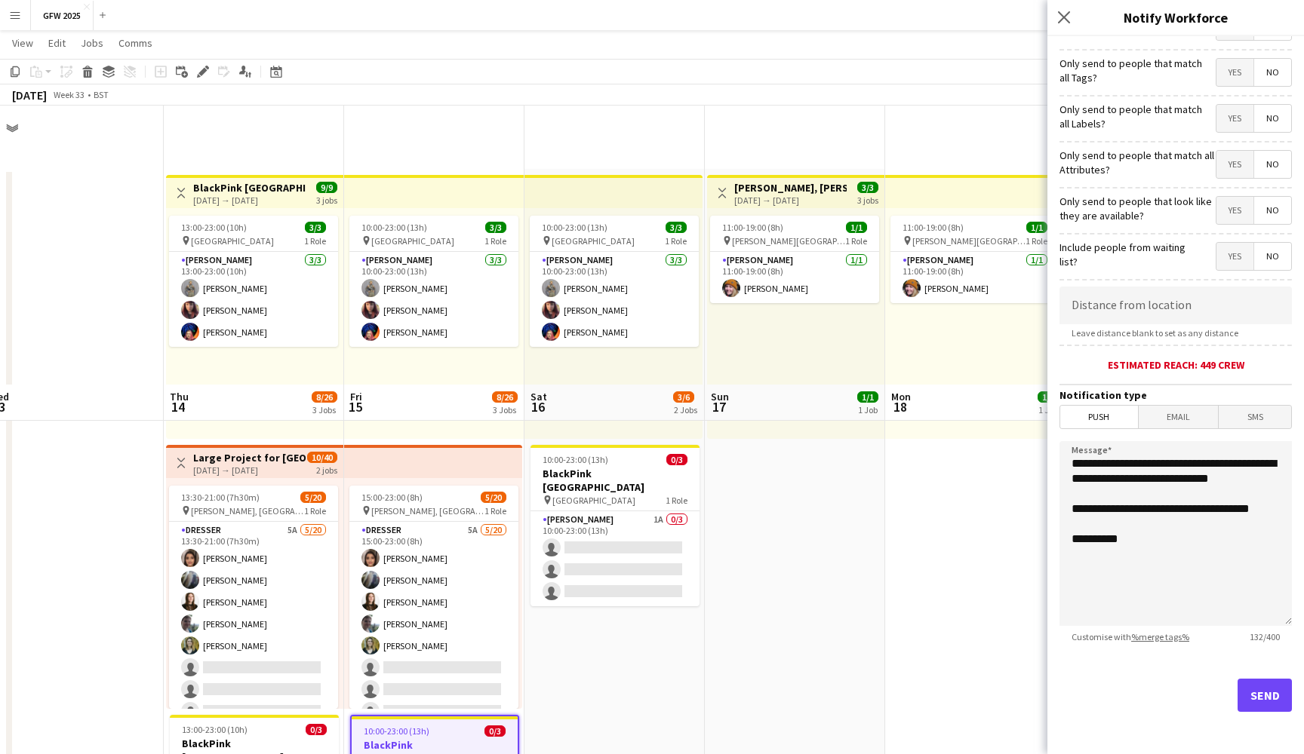
scroll to position [279, 0]
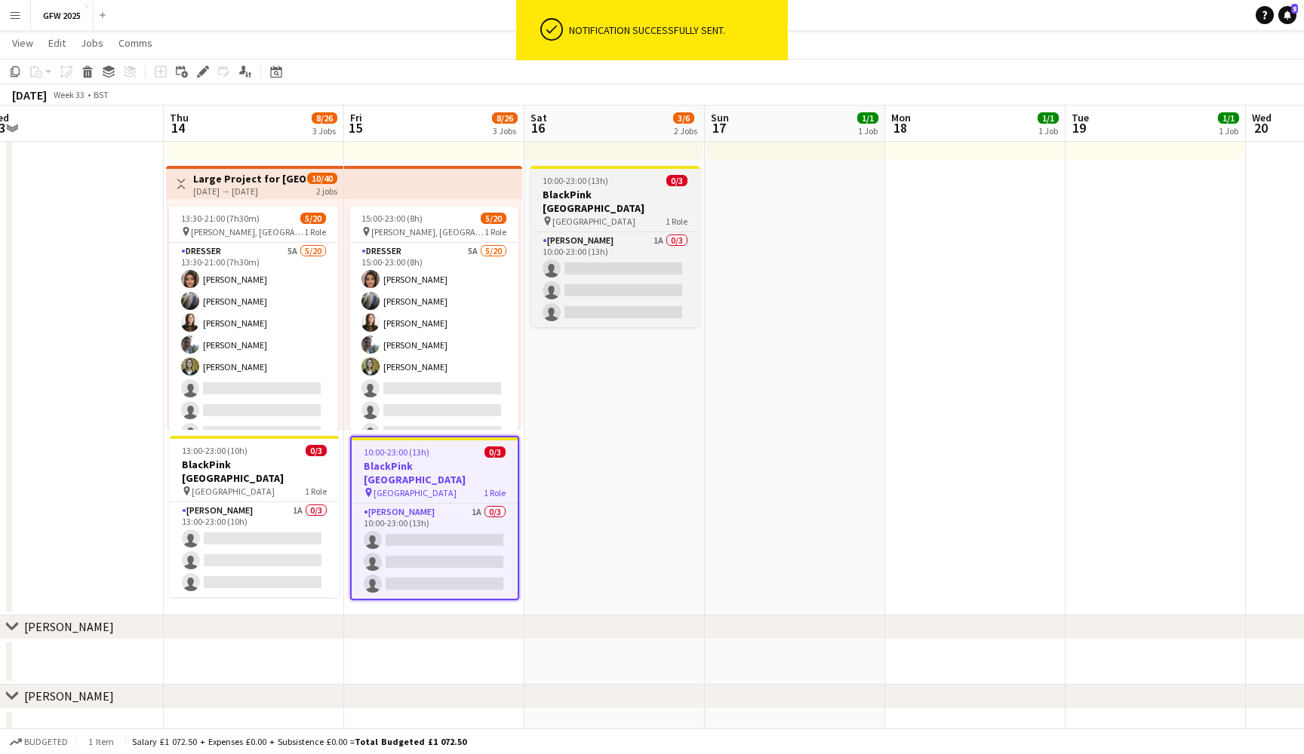
click at [624, 193] on h3 "BlackPink [GEOGRAPHIC_DATA]" at bounding box center [614, 201] width 169 height 27
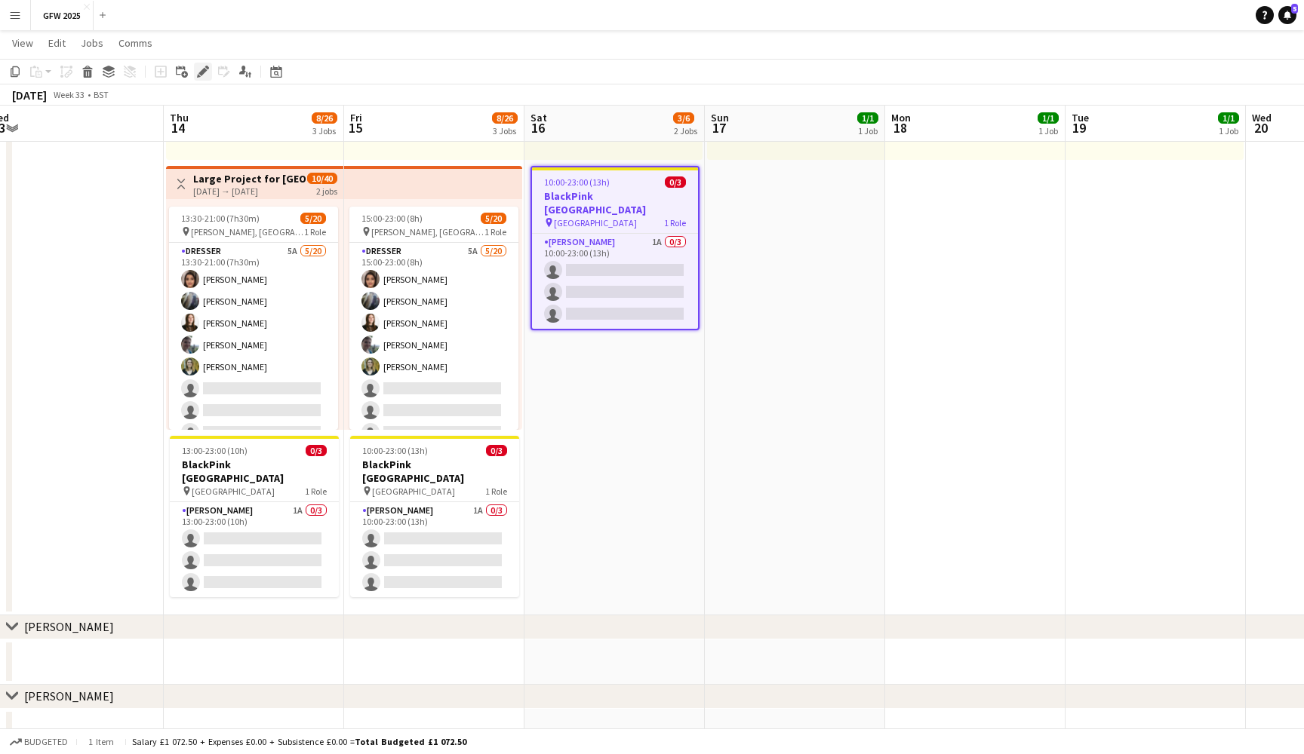
click at [202, 76] on icon "Edit" at bounding box center [203, 72] width 12 height 12
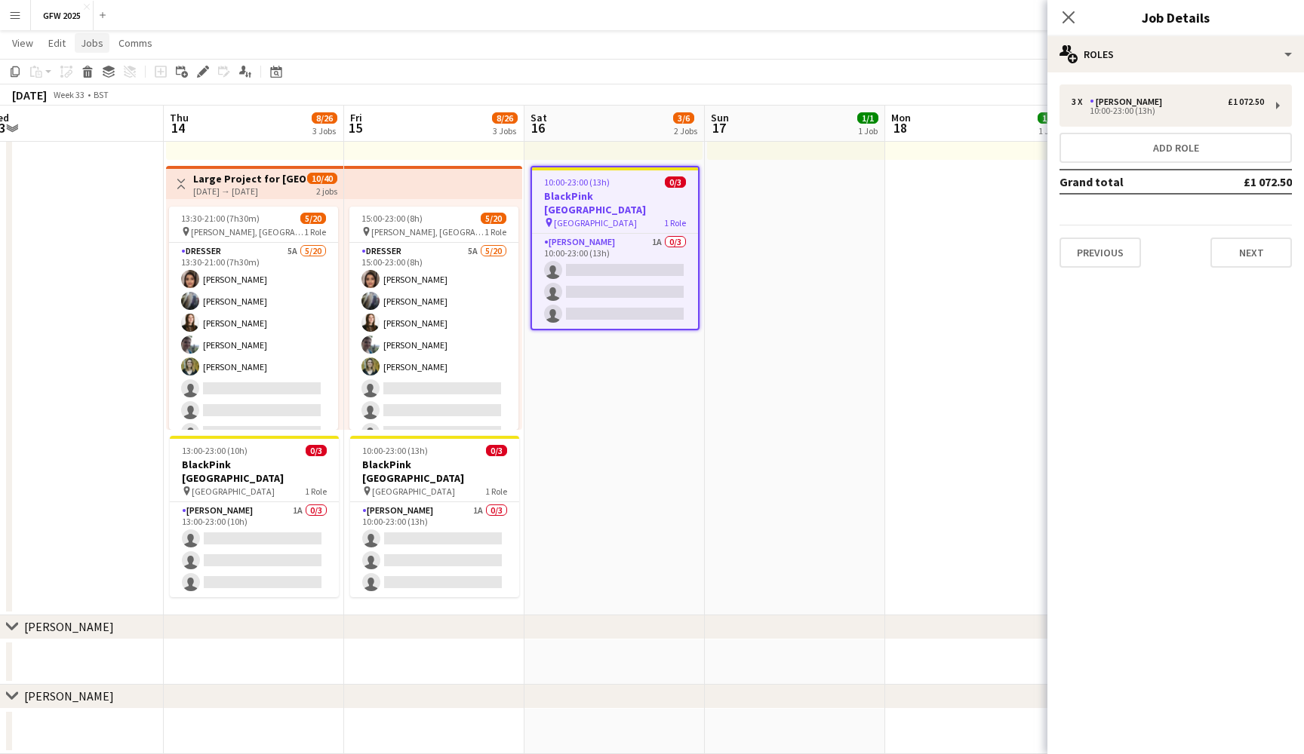
click at [93, 43] on span "Jobs" at bounding box center [92, 43] width 23 height 14
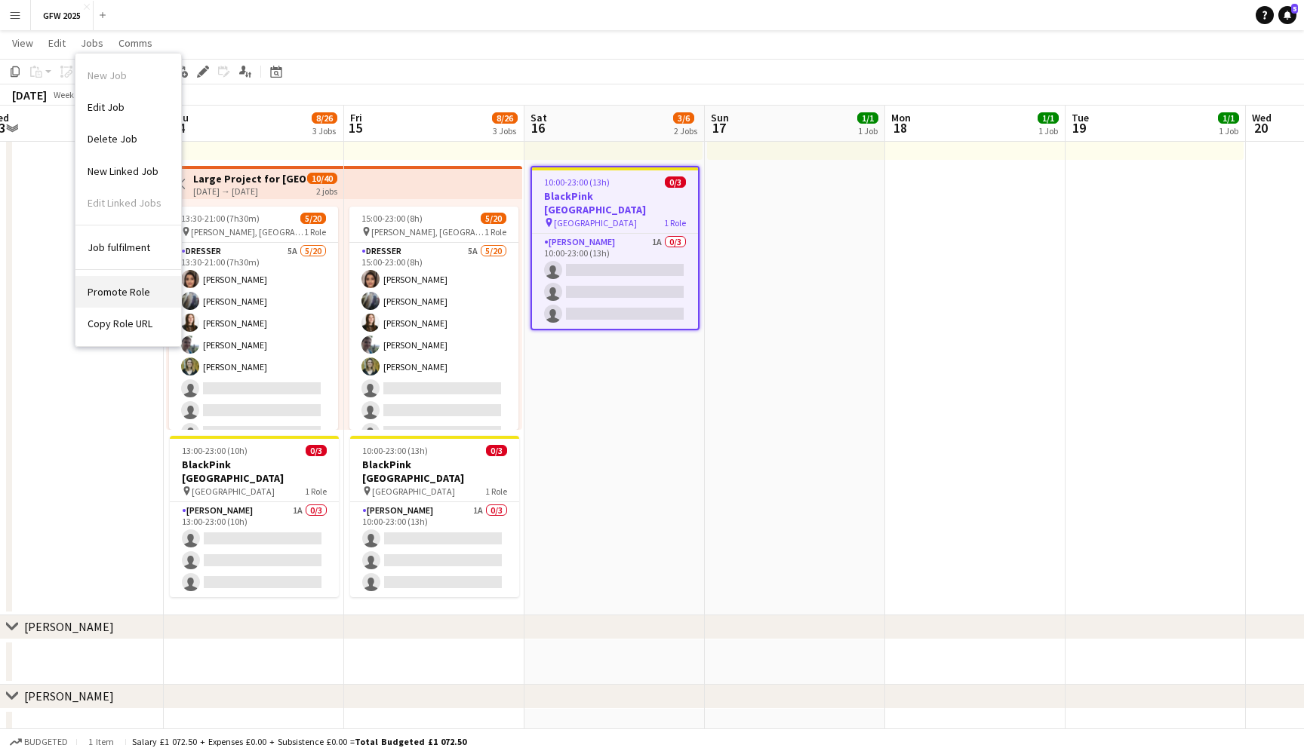
click at [120, 283] on link "Promote Role" at bounding box center [128, 292] width 106 height 32
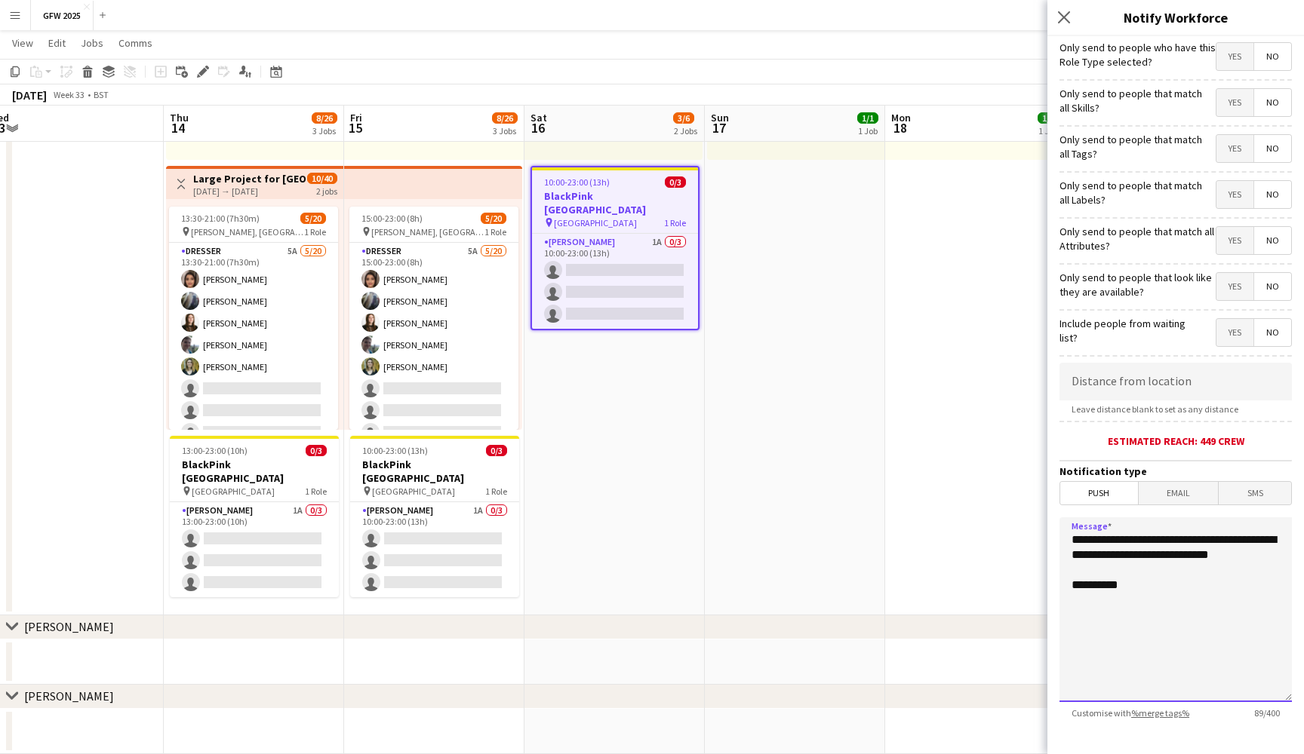
drag, startPoint x: 1179, startPoint y: 624, endPoint x: 996, endPoint y: 503, distance: 219.5
paste textarea "**********"
drag, startPoint x: 1117, startPoint y: 599, endPoint x: 1067, endPoint y: 598, distance: 50.5
click at [1067, 598] on textarea "**********" at bounding box center [1175, 610] width 232 height 185
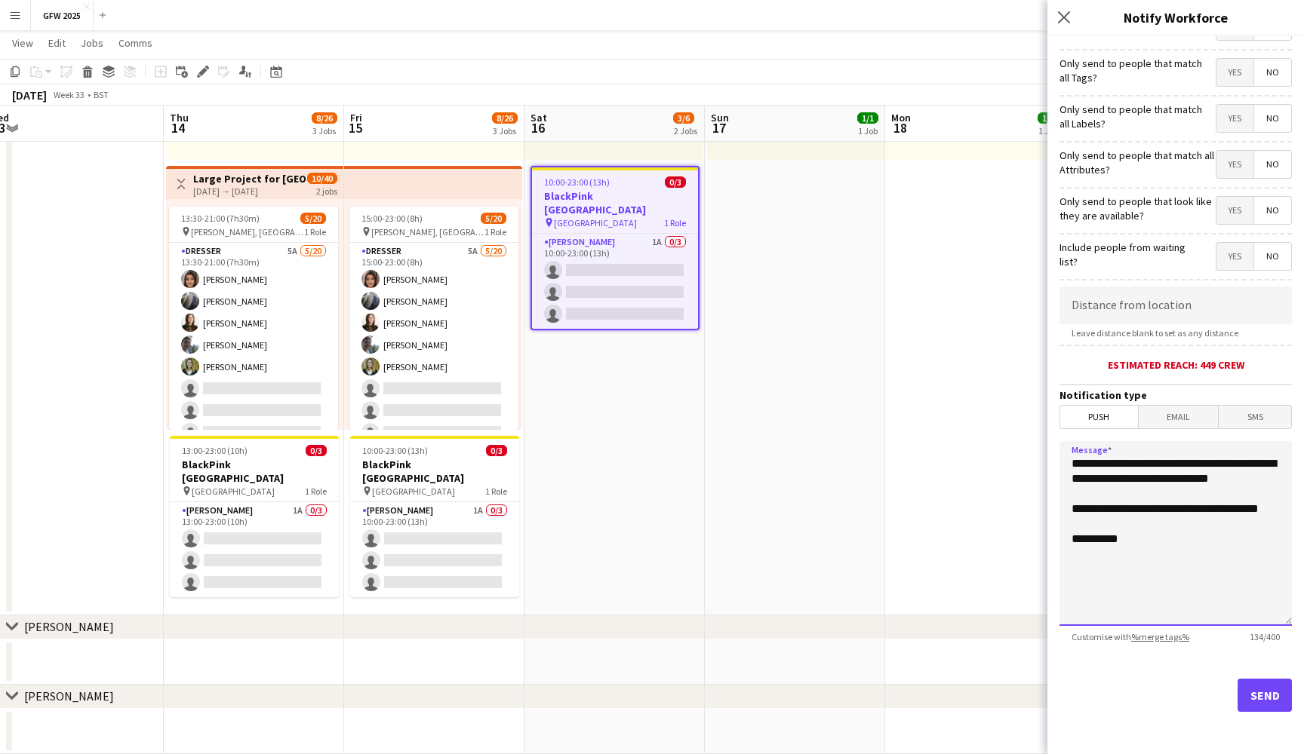
scroll to position [76, 0]
type textarea "**********"
click at [1270, 690] on button "Send" at bounding box center [1264, 695] width 54 height 33
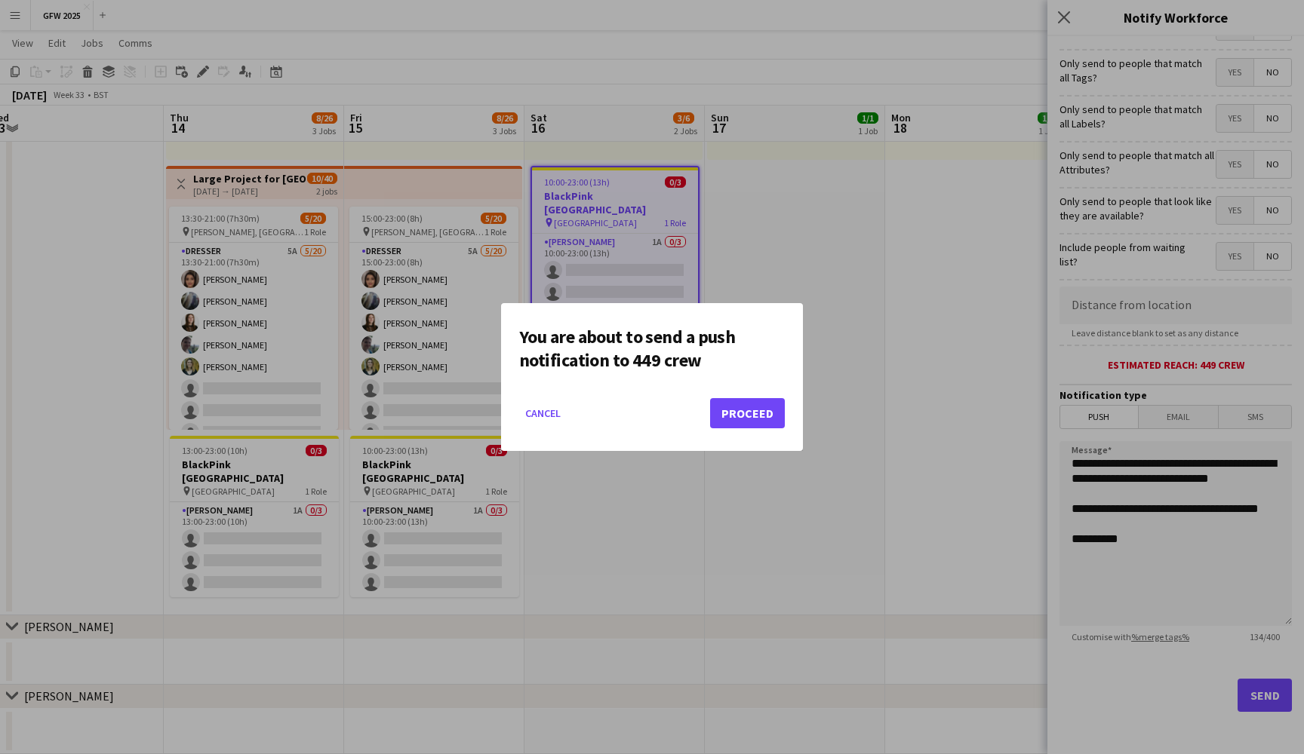
click at [760, 413] on button "Proceed" at bounding box center [747, 413] width 75 height 30
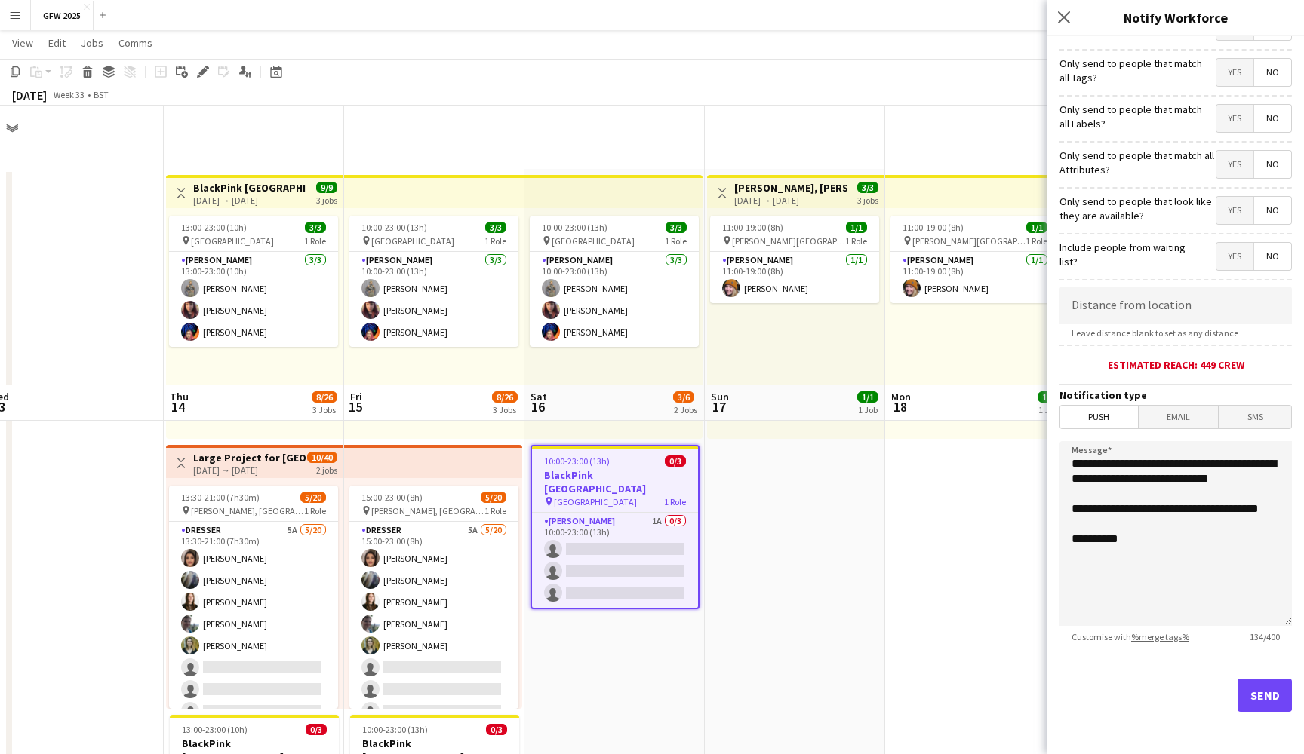
scroll to position [279, 0]
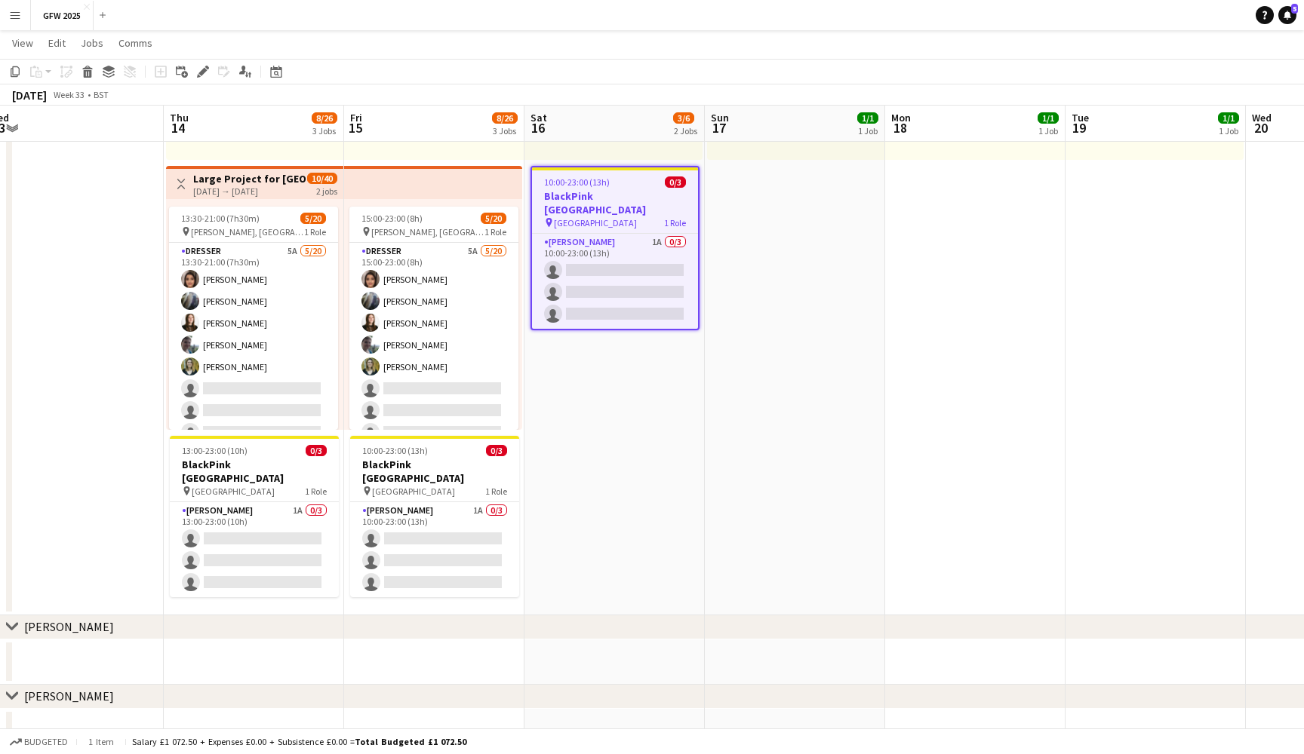
click at [593, 447] on app-date-cell "10:00-23:00 (13h) 3/3 pin [GEOGRAPHIC_DATA] 1 Role [PERSON_NAME] [DATE] 10:00-2…" at bounding box center [614, 253] width 180 height 726
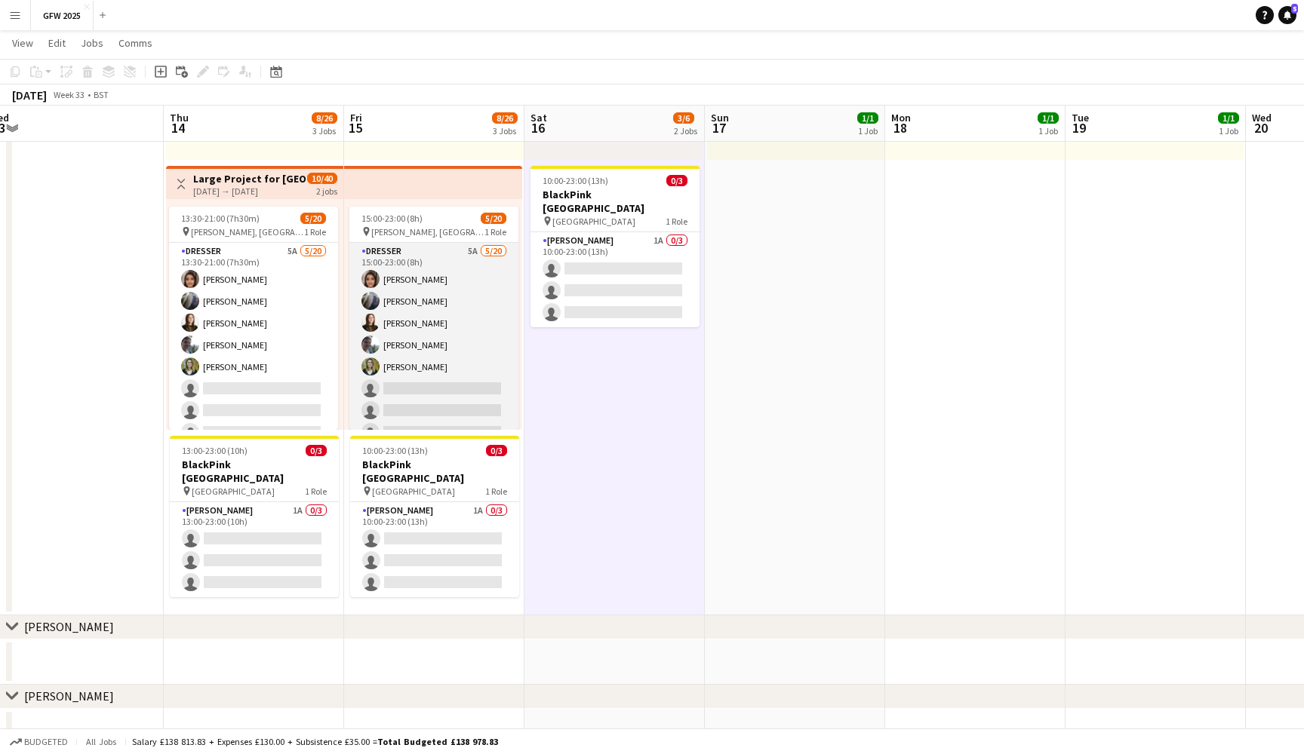
click at [447, 351] on app-card-role "Dresser 5A [DATE] 15:00-23:00 (8h) [PERSON_NAME] [PERSON_NAME] [PERSON_NAME] [P…" at bounding box center [433, 476] width 169 height 467
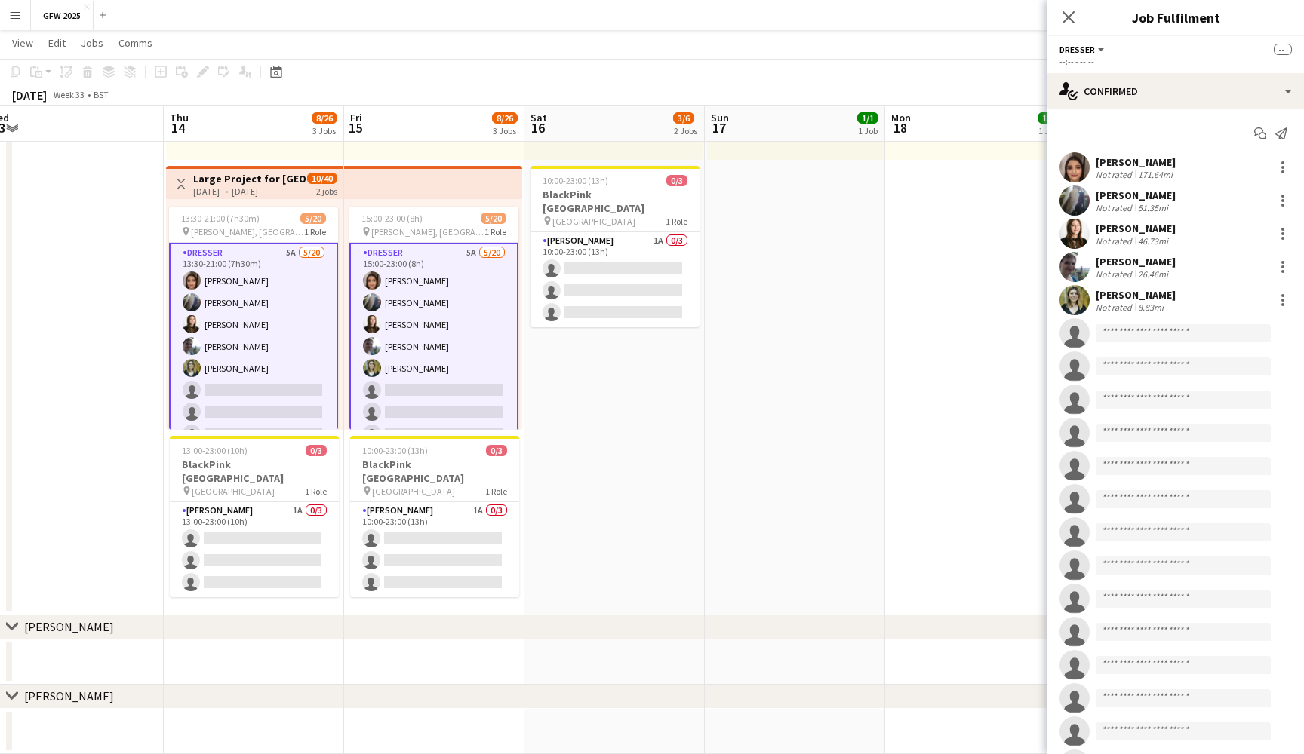
click at [317, 342] on app-card-role "Dresser 5A [DATE] 13:30-21:00 (7h30m) [PERSON_NAME] [PERSON_NAME] [PERSON_NAME]…" at bounding box center [253, 478] width 169 height 470
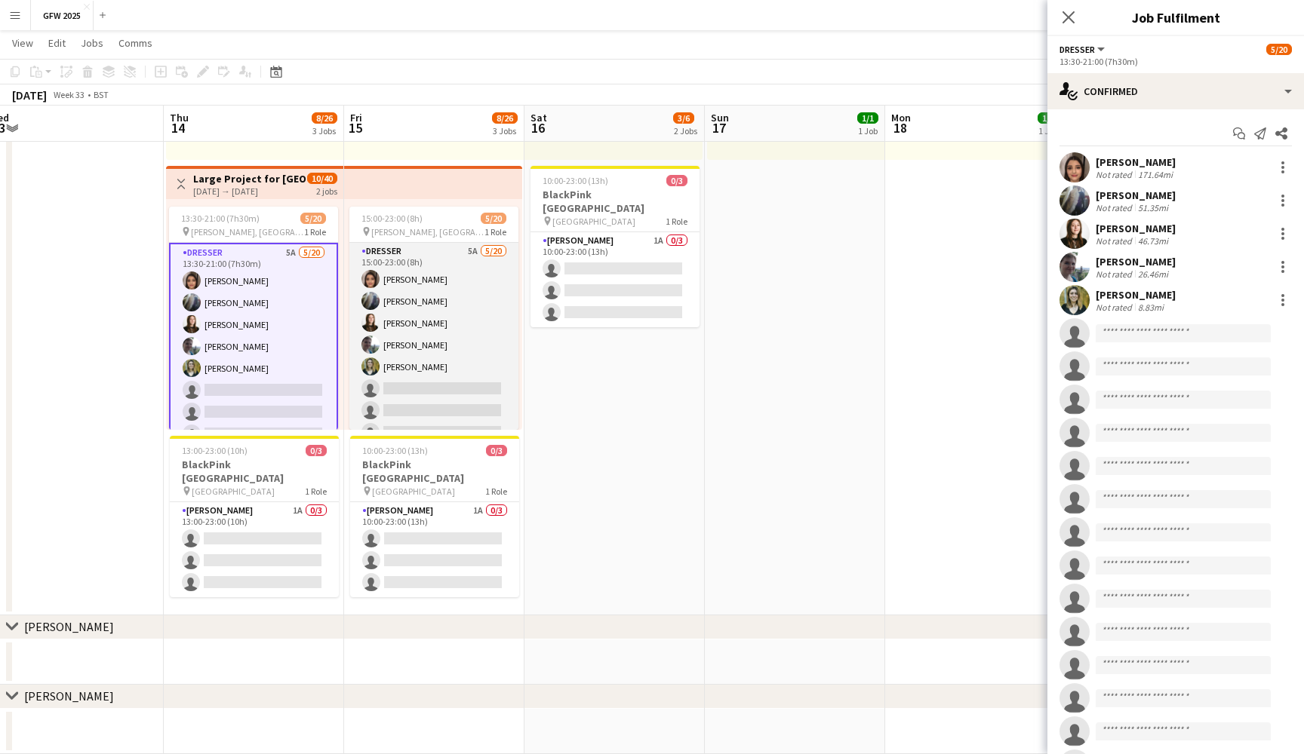
click at [442, 352] on app-card-role "Dresser 5A [DATE] 15:00-23:00 (8h) [PERSON_NAME] [PERSON_NAME] [PERSON_NAME] [P…" at bounding box center [433, 476] width 169 height 467
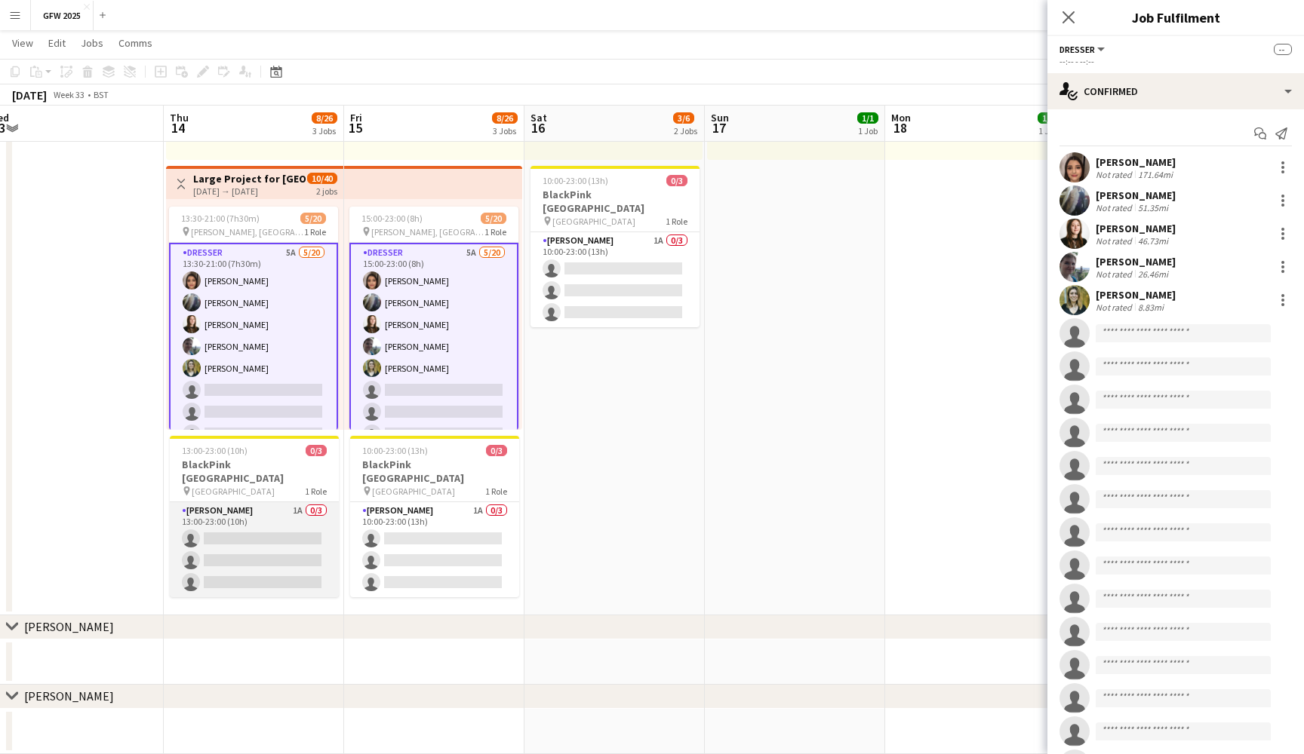
click at [253, 540] on app-card-role "[PERSON_NAME] 1A 0/3 13:00-23:00 (10h) single-neutral-actions single-neutral-ac…" at bounding box center [254, 549] width 169 height 95
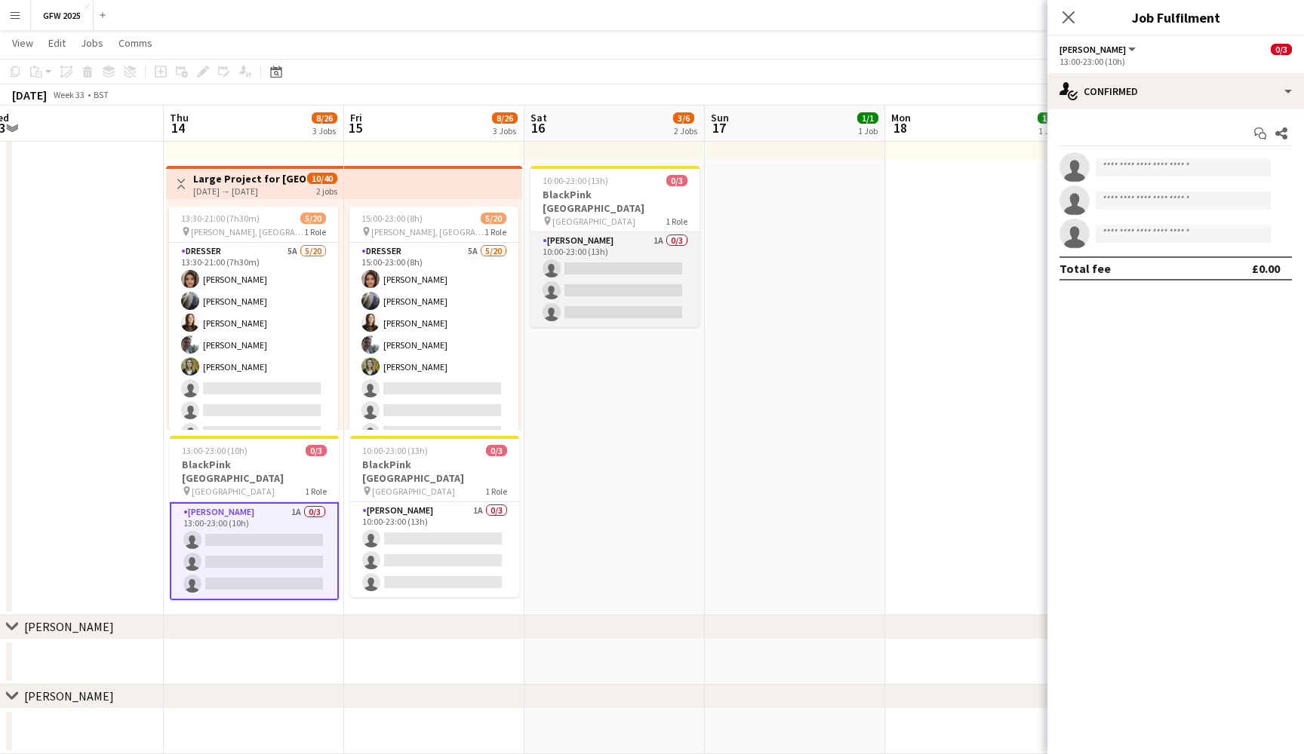
click at [641, 275] on app-card-role "[PERSON_NAME] 1A 0/3 10:00-23:00 (13h) single-neutral-actions single-neutral-ac…" at bounding box center [614, 279] width 169 height 95
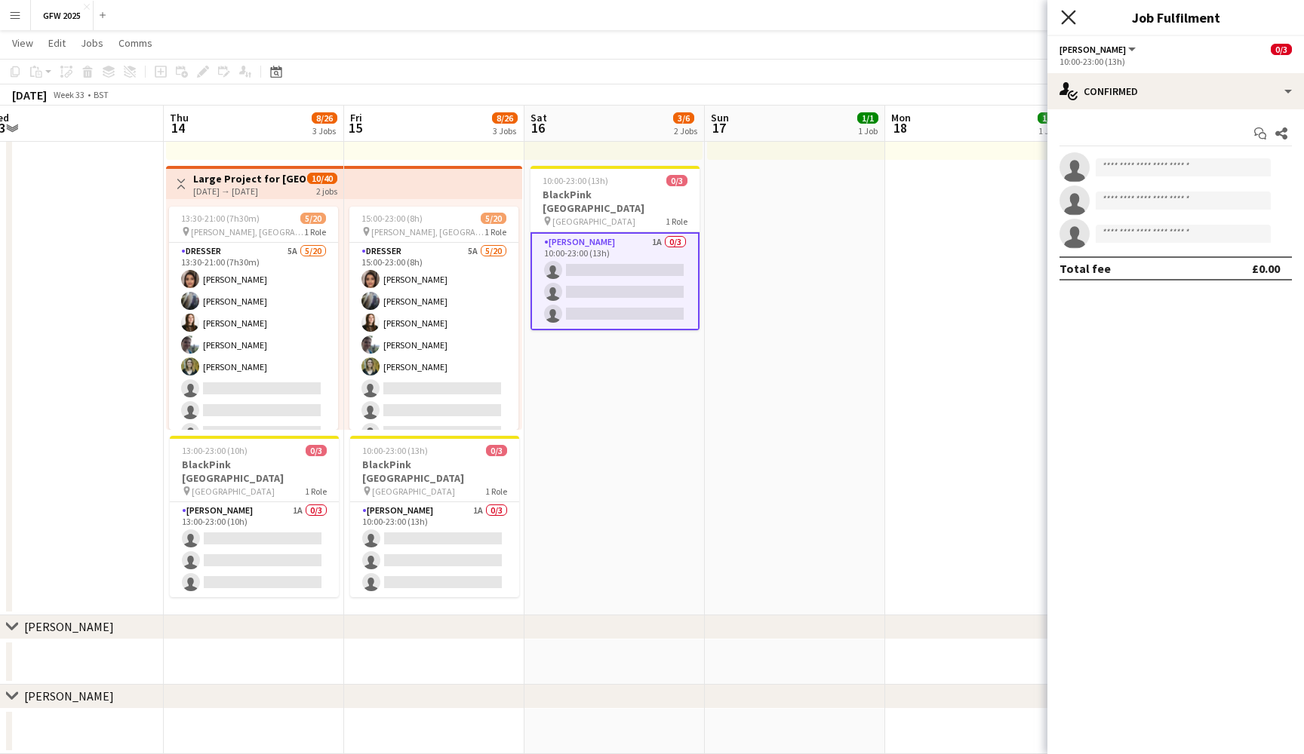
click at [1067, 22] on icon "Close pop-in" at bounding box center [1068, 17] width 14 height 14
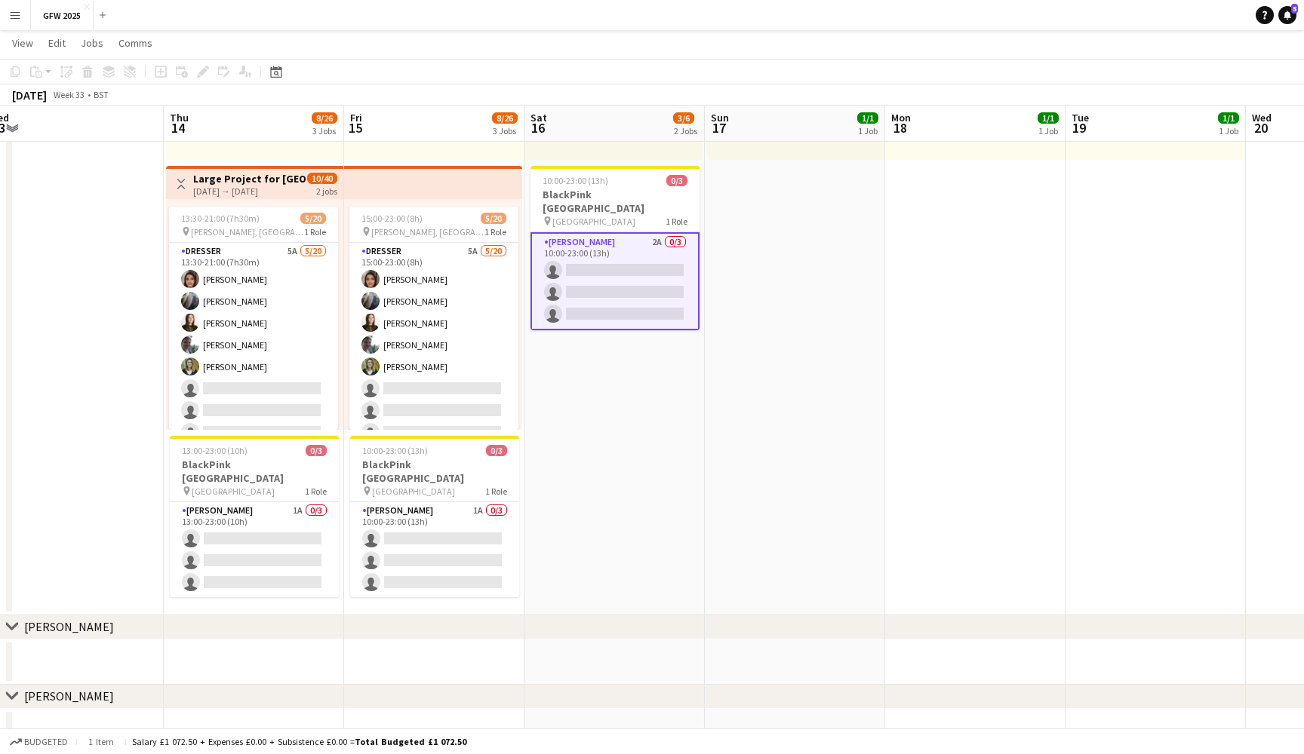
click at [631, 358] on app-date-cell "10:00-23:00 (13h) 3/3 pin [GEOGRAPHIC_DATA] 1 Role [PERSON_NAME] [DATE] 10:00-2…" at bounding box center [614, 253] width 180 height 726
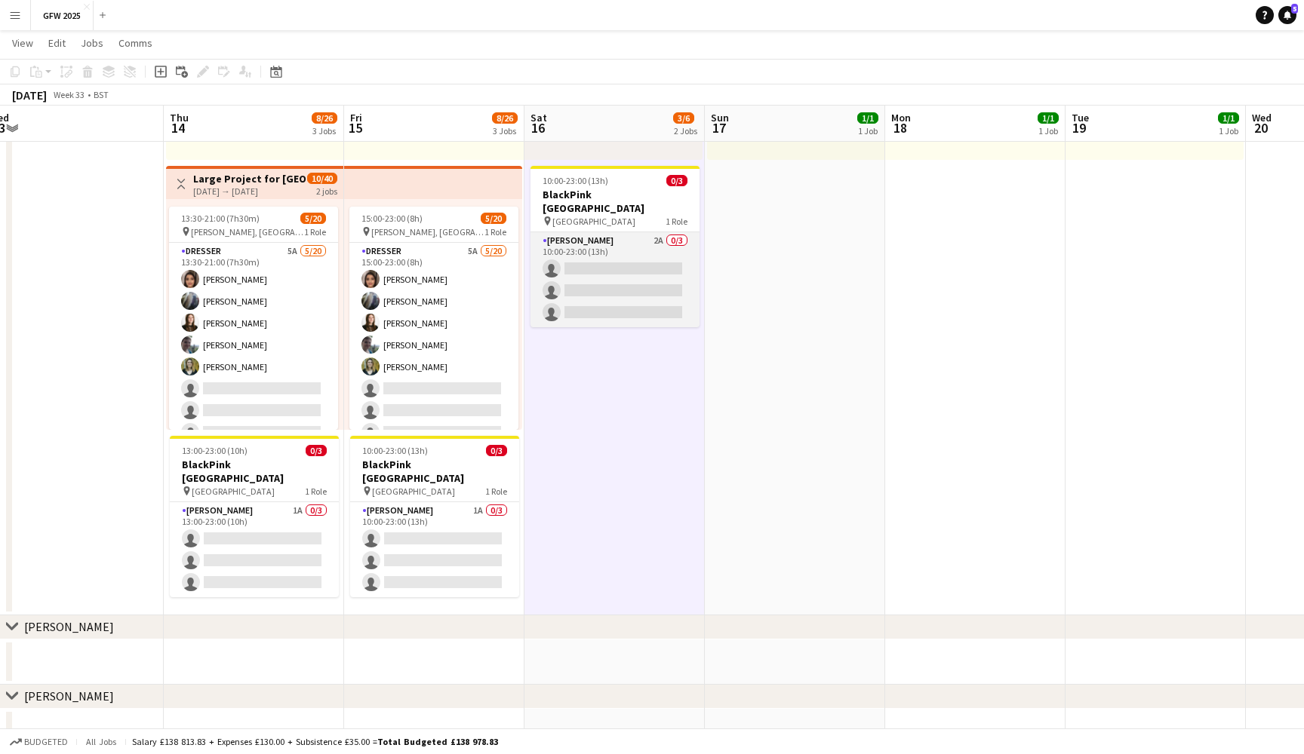
click at [631, 263] on app-card-role "[PERSON_NAME] 2A 0/3 10:00-23:00 (13h) single-neutral-actions single-neutral-ac…" at bounding box center [614, 279] width 169 height 95
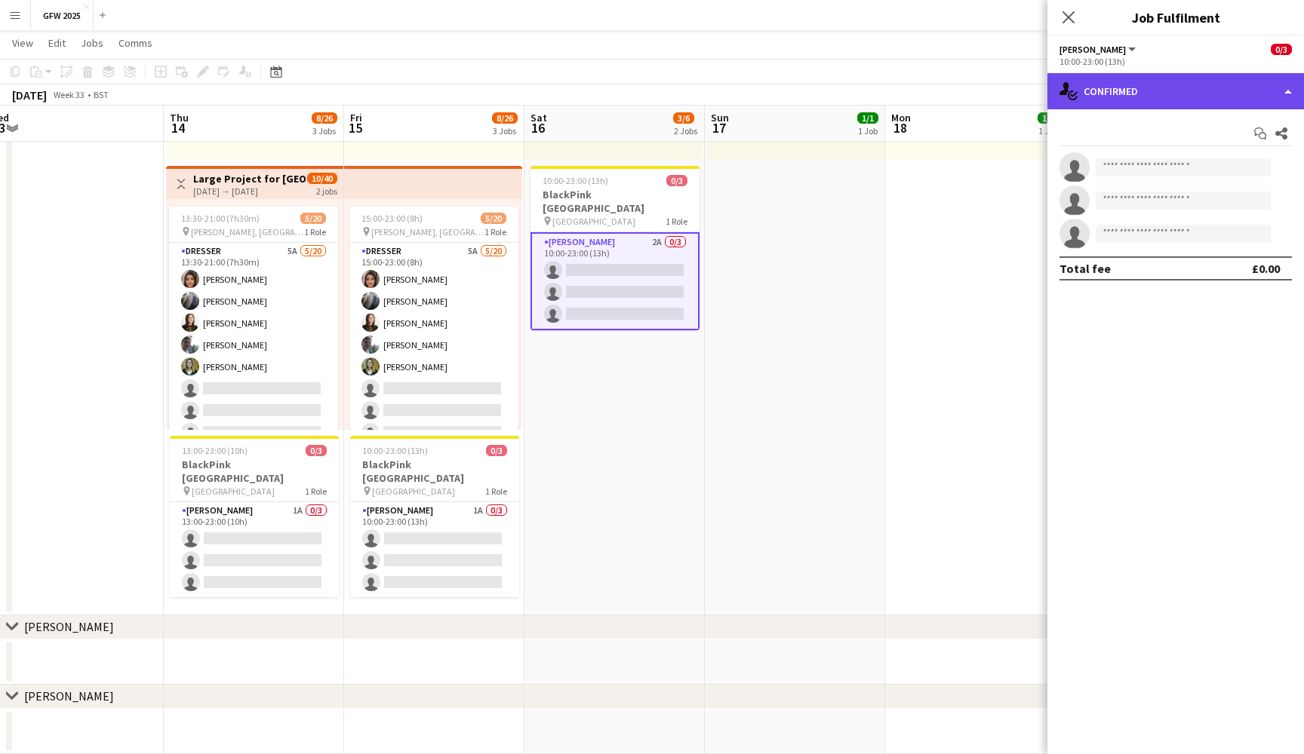
click at [1213, 79] on div "single-neutral-actions-check-2 Confirmed" at bounding box center [1175, 91] width 256 height 36
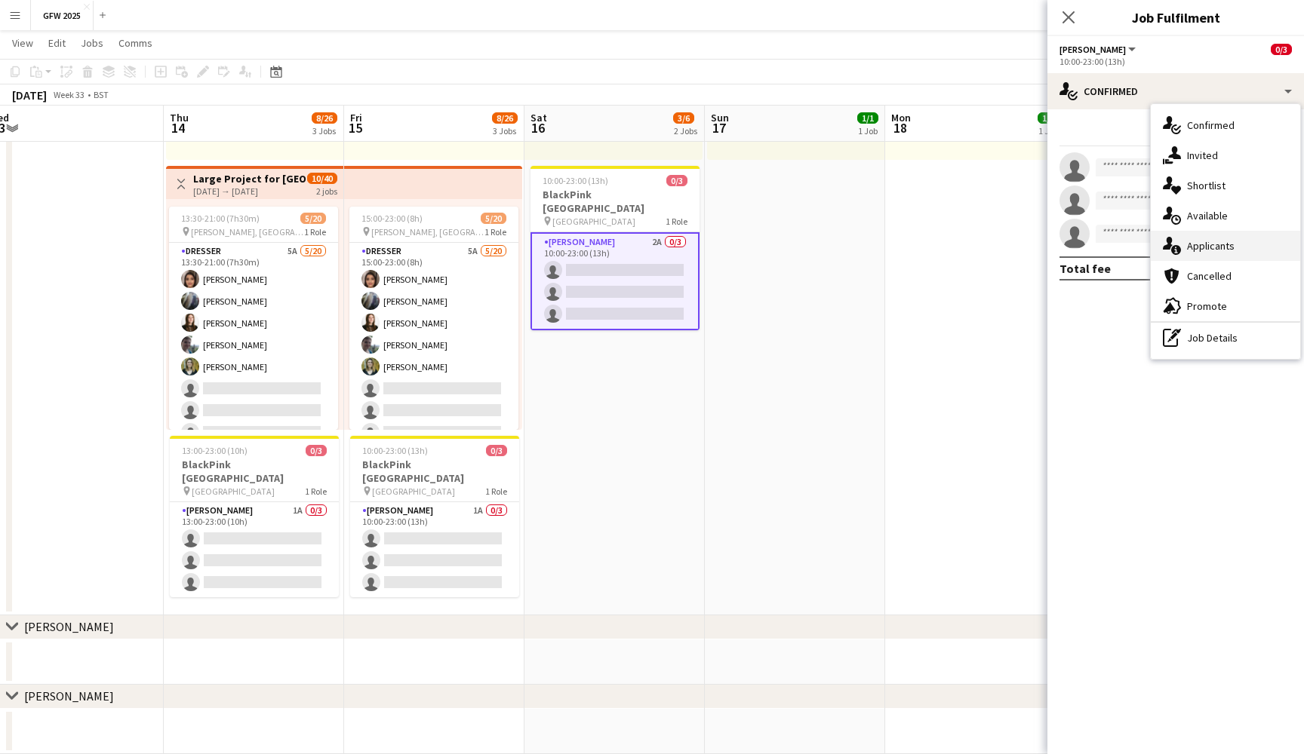
click at [1212, 238] on div "single-neutral-actions-information Applicants" at bounding box center [1224, 246] width 149 height 30
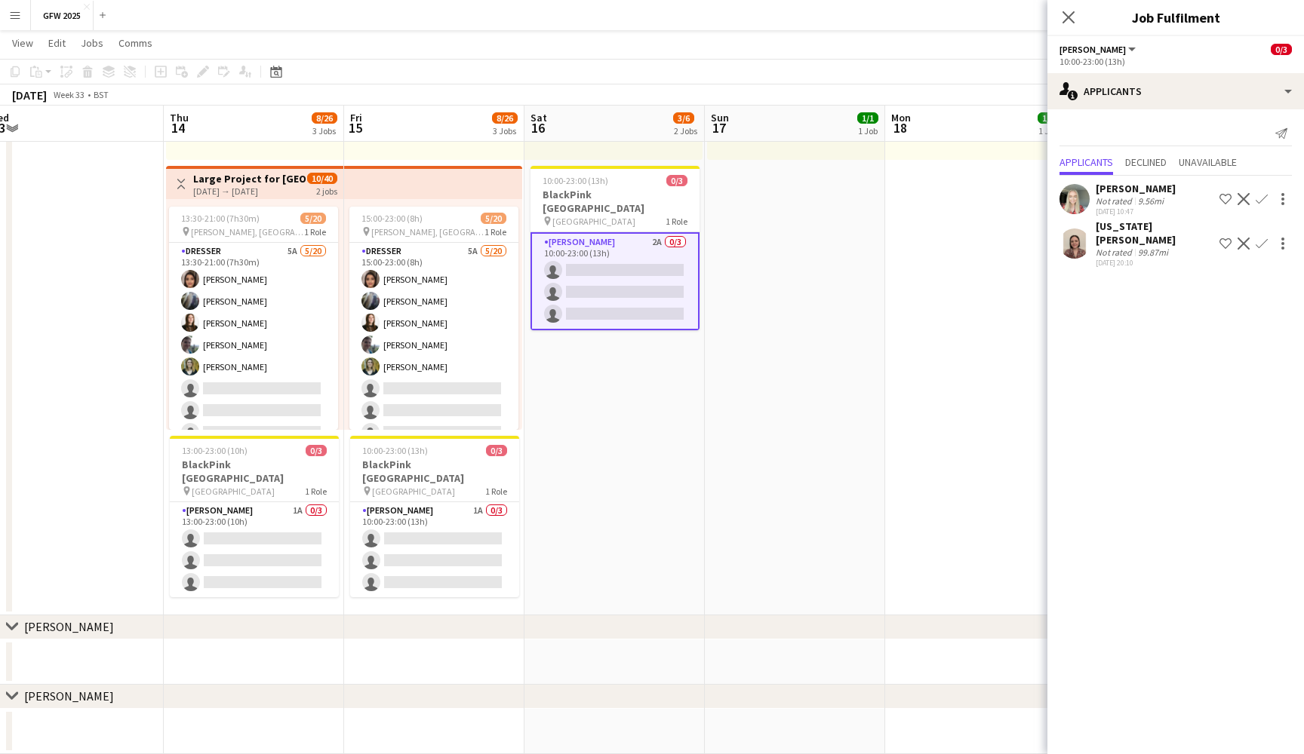
click at [1116, 247] on div "Not rated" at bounding box center [1114, 252] width 39 height 11
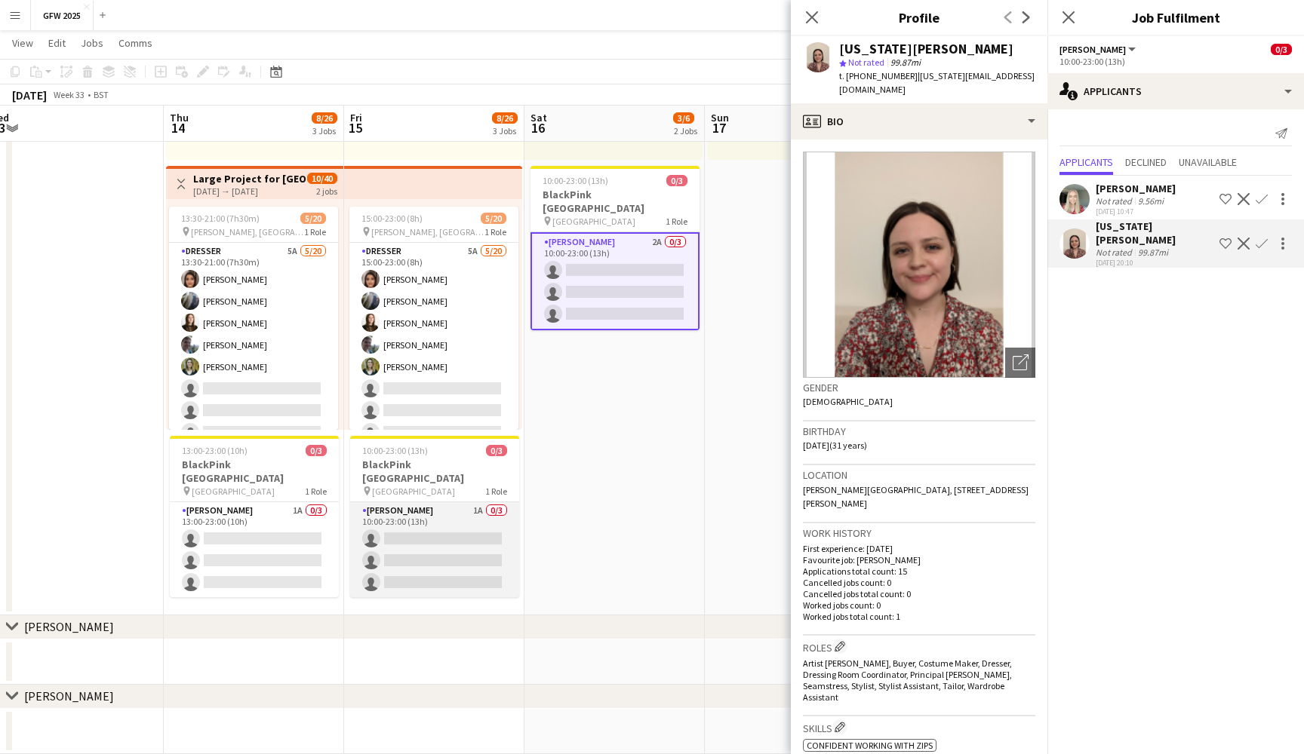
click at [373, 545] on app-card-role "[PERSON_NAME] 1A 0/3 10:00-23:00 (13h) single-neutral-actions single-neutral-ac…" at bounding box center [434, 549] width 169 height 95
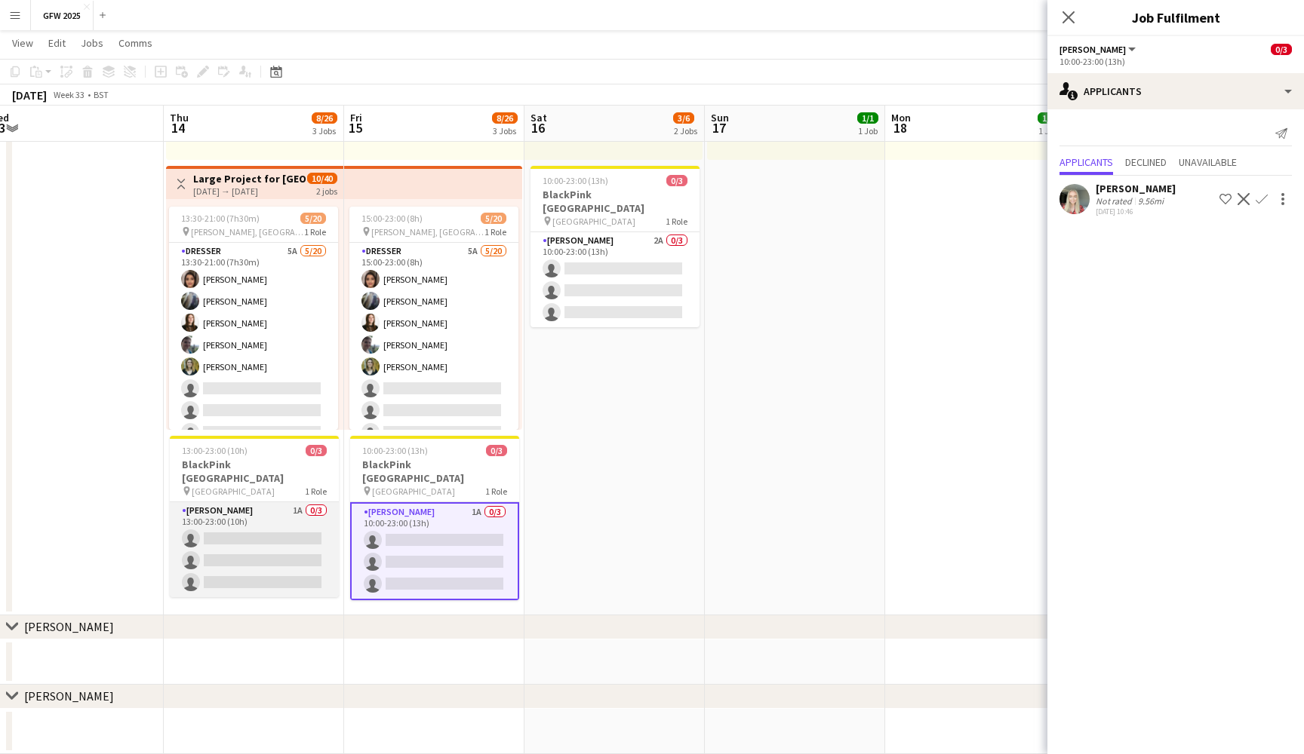
click at [268, 540] on app-card-role "[PERSON_NAME] 1A 0/3 13:00-23:00 (10h) single-neutral-actions single-neutral-ac…" at bounding box center [254, 549] width 169 height 95
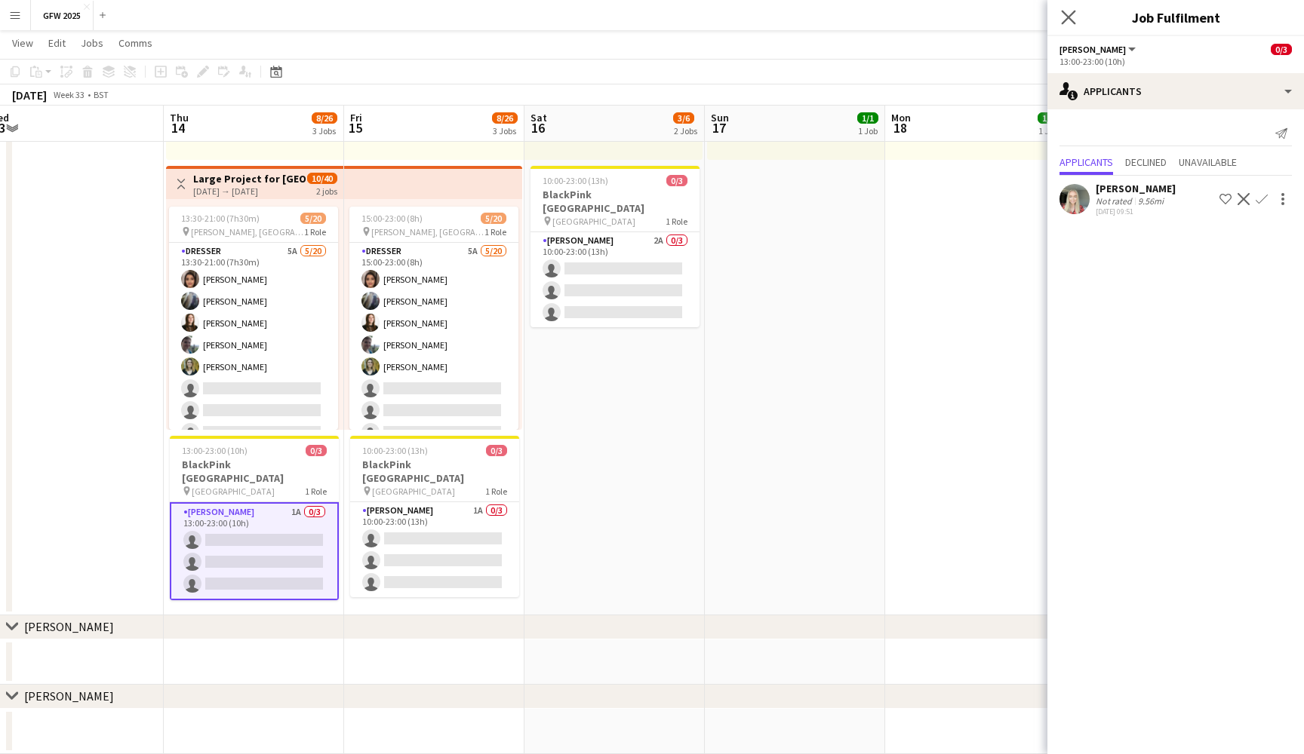
click at [1067, 10] on app-icon "Close pop-in" at bounding box center [1069, 18] width 22 height 22
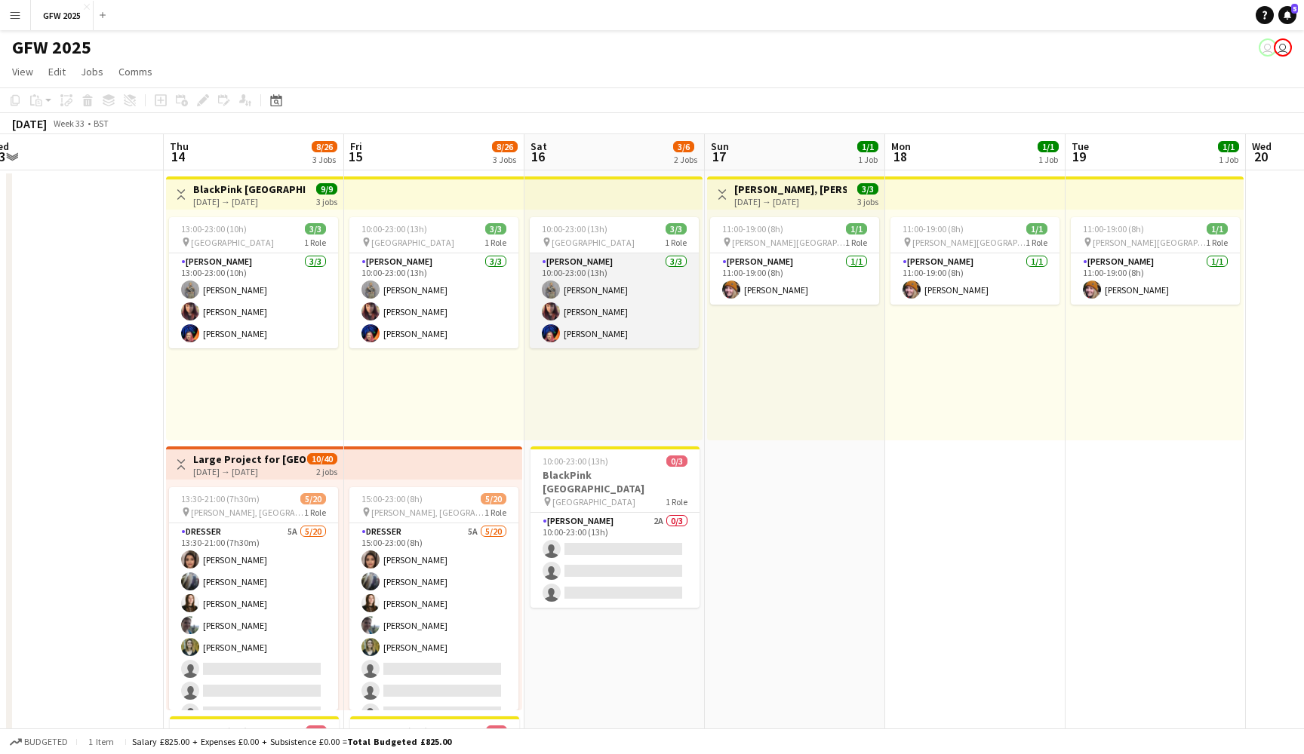
scroll to position [0, 0]
click at [599, 278] on app-card-role "[PERSON_NAME] [DATE] 10:00-23:00 (13h) [PERSON_NAME] [PERSON_NAME] [PERSON_NAME]" at bounding box center [614, 300] width 169 height 95
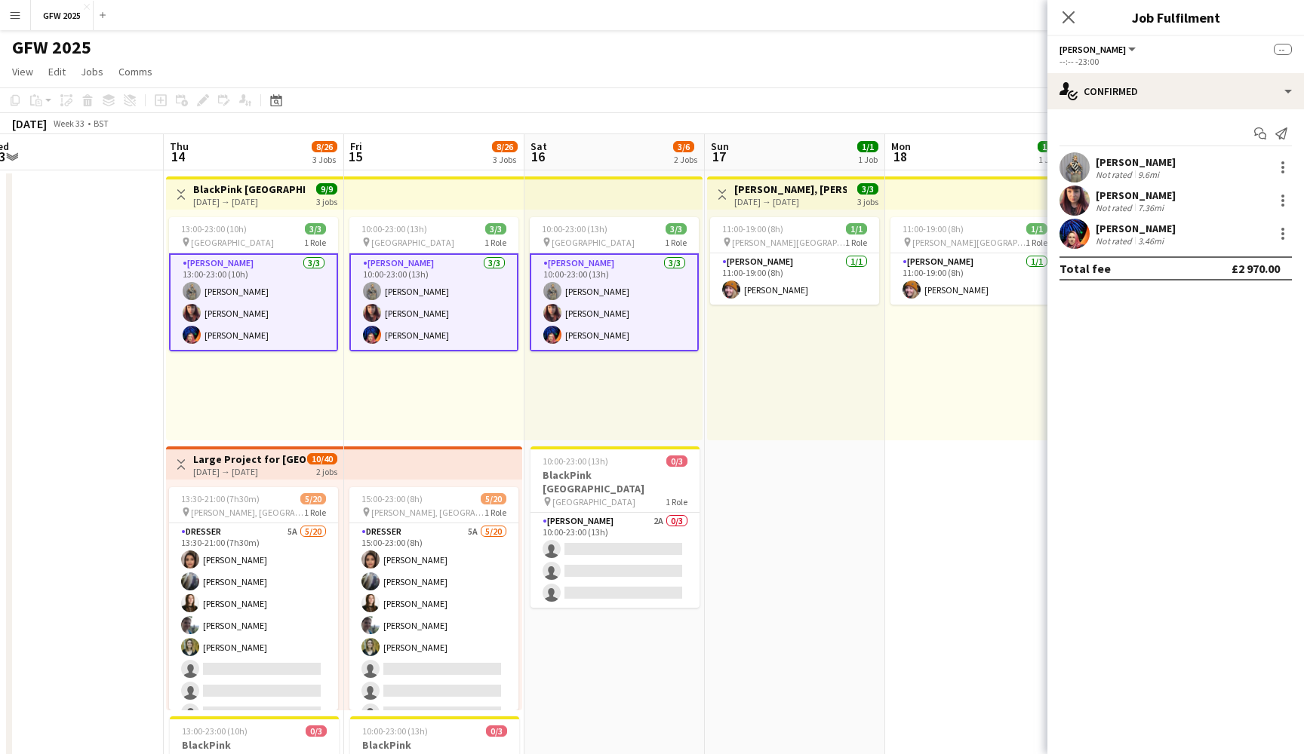
click at [728, 376] on div "11:00-19:00 (8h) 1/1 pin [PERSON_NAME] Park [PERSON_NAME] 1 Role [PERSON_NAME] …" at bounding box center [795, 325] width 177 height 231
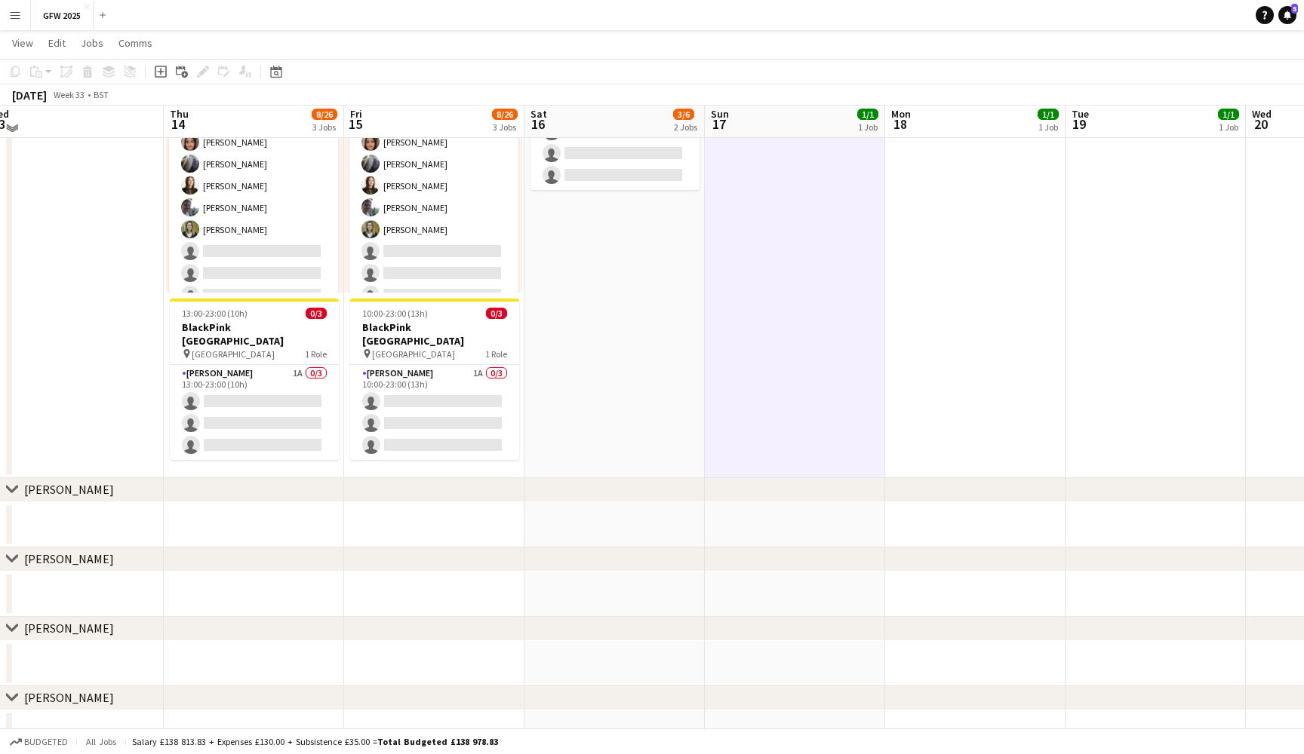
scroll to position [413, 0]
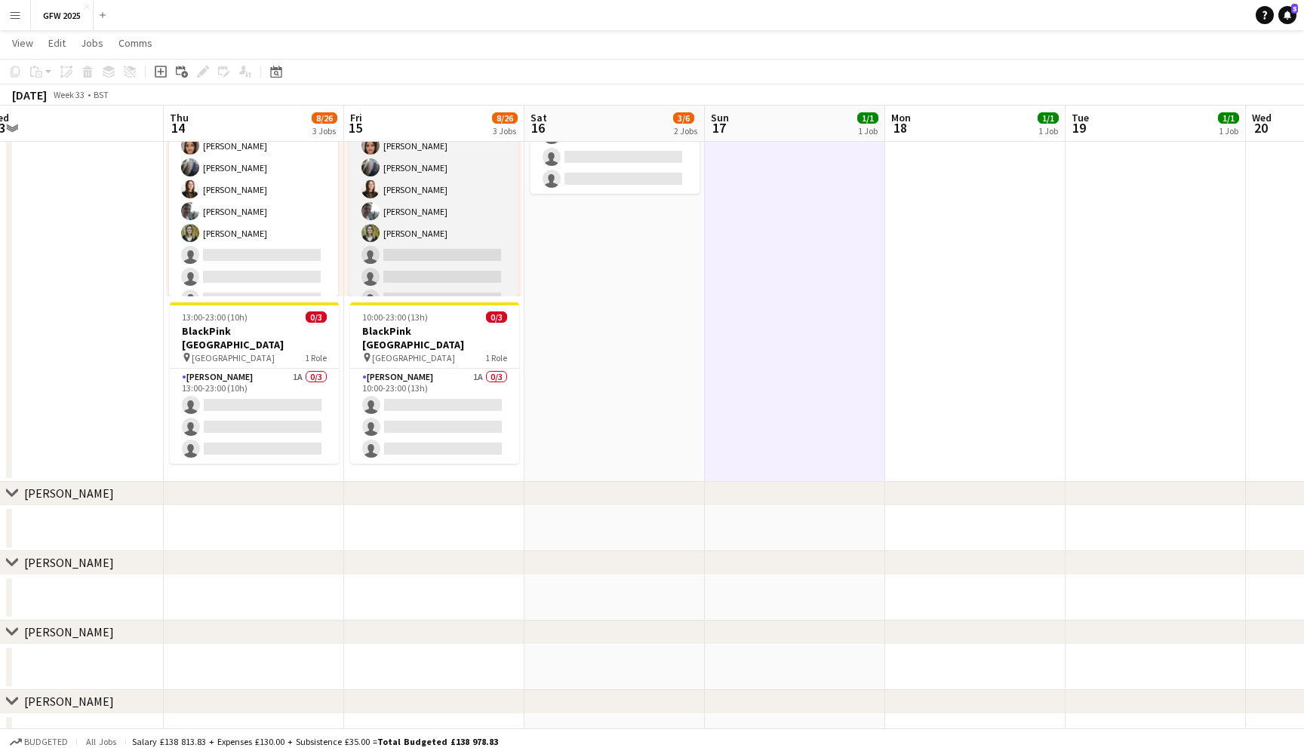
click at [440, 235] on app-card-role "Dresser 5A [DATE] 15:00-23:00 (8h) [PERSON_NAME] [PERSON_NAME] [PERSON_NAME] [P…" at bounding box center [433, 342] width 169 height 467
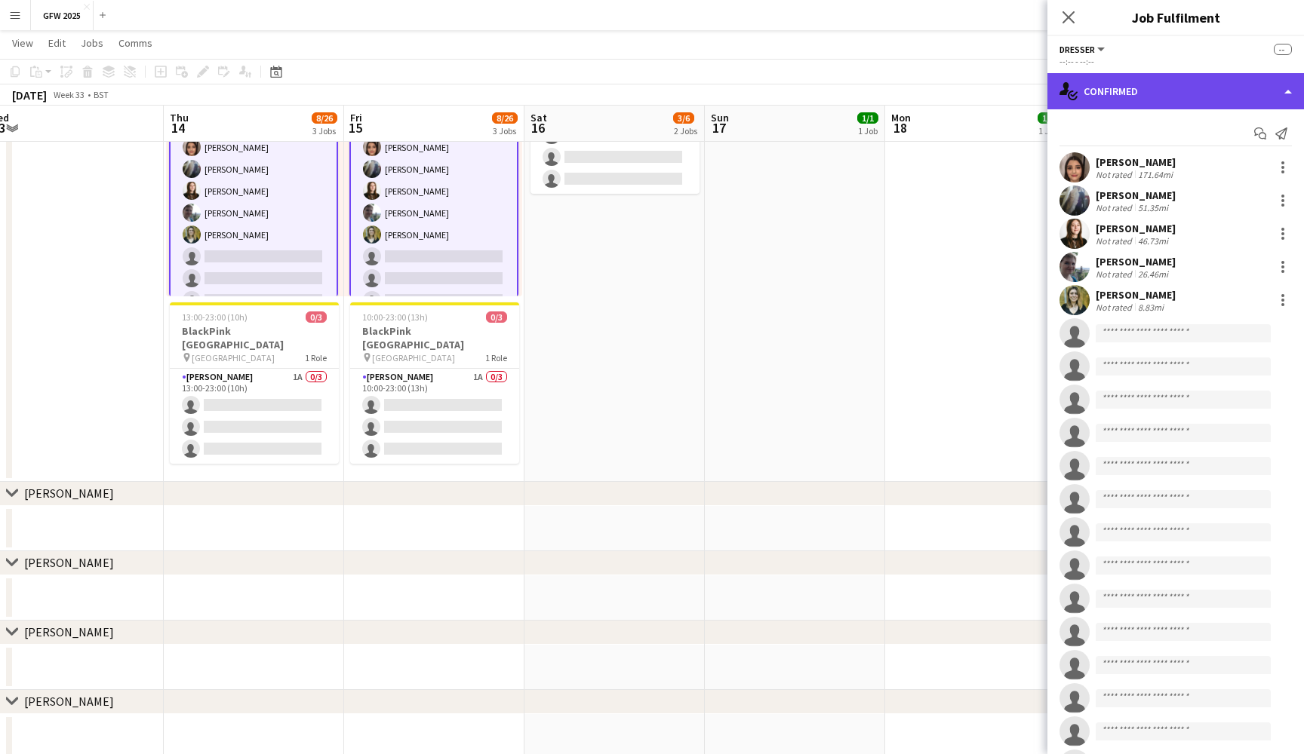
click at [1219, 86] on div "single-neutral-actions-check-2 Confirmed" at bounding box center [1175, 91] width 256 height 36
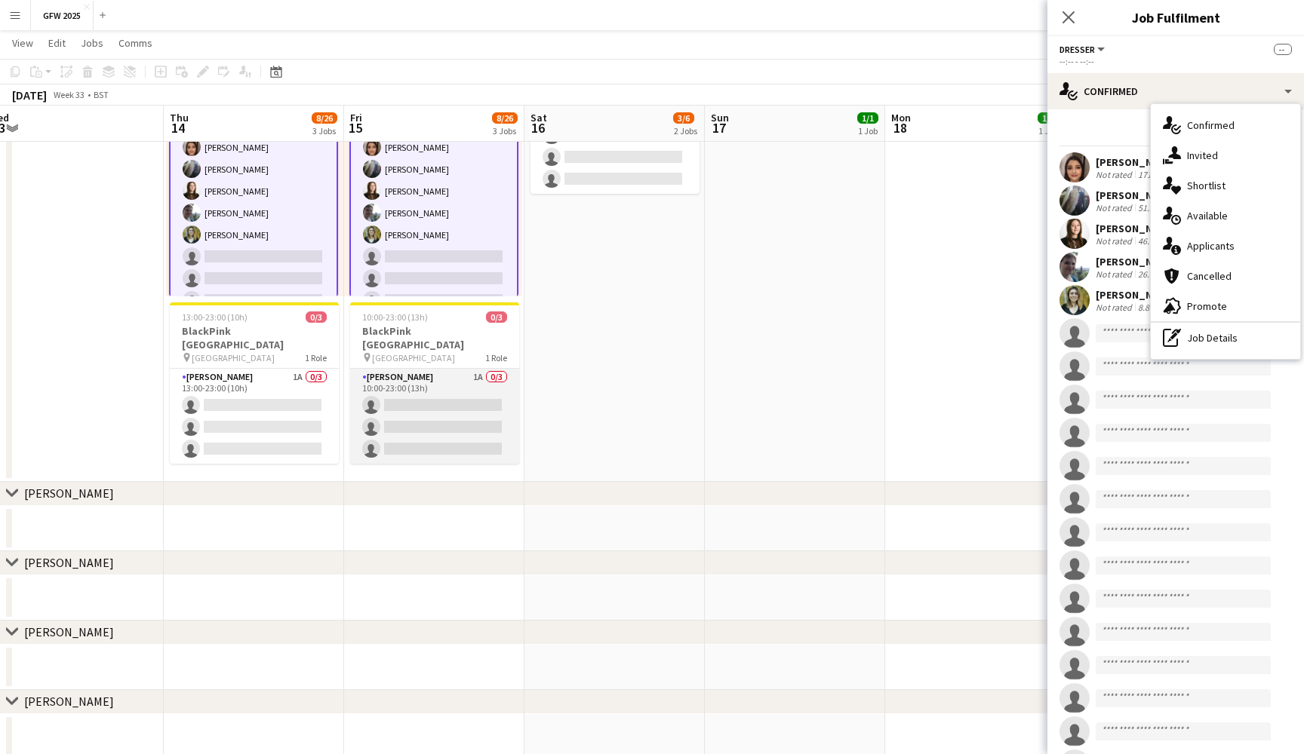
click at [373, 383] on app-card-role "[PERSON_NAME] 1A 0/3 10:00-23:00 (13h) single-neutral-actions single-neutral-ac…" at bounding box center [434, 416] width 169 height 95
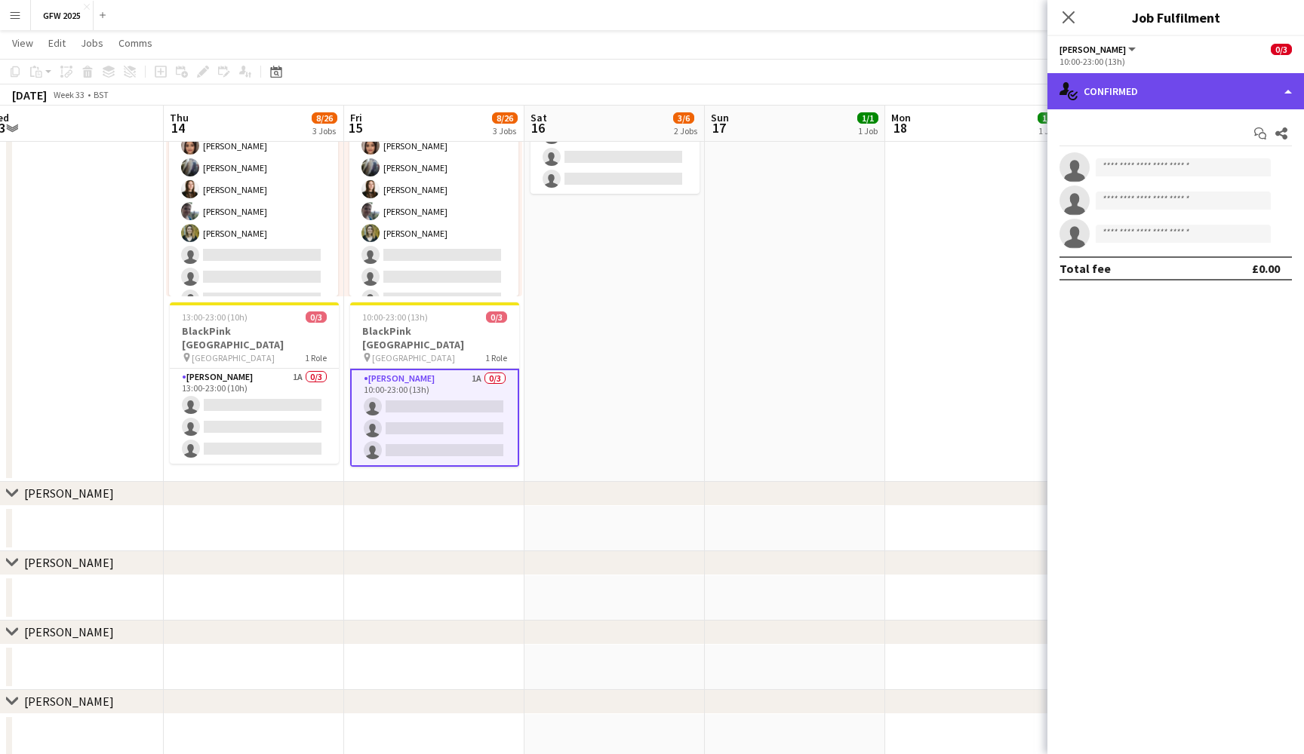
click at [1228, 84] on div "single-neutral-actions-check-2 Confirmed" at bounding box center [1175, 91] width 256 height 36
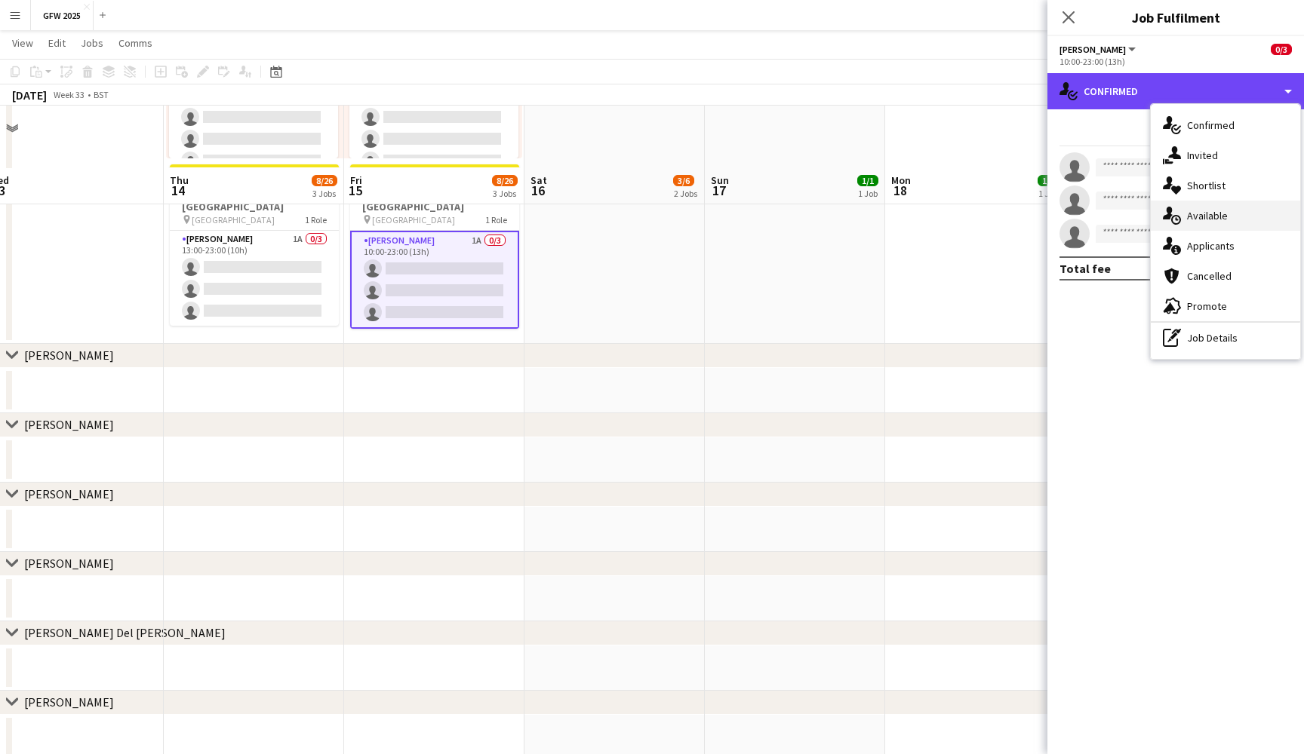
scroll to position [689, 0]
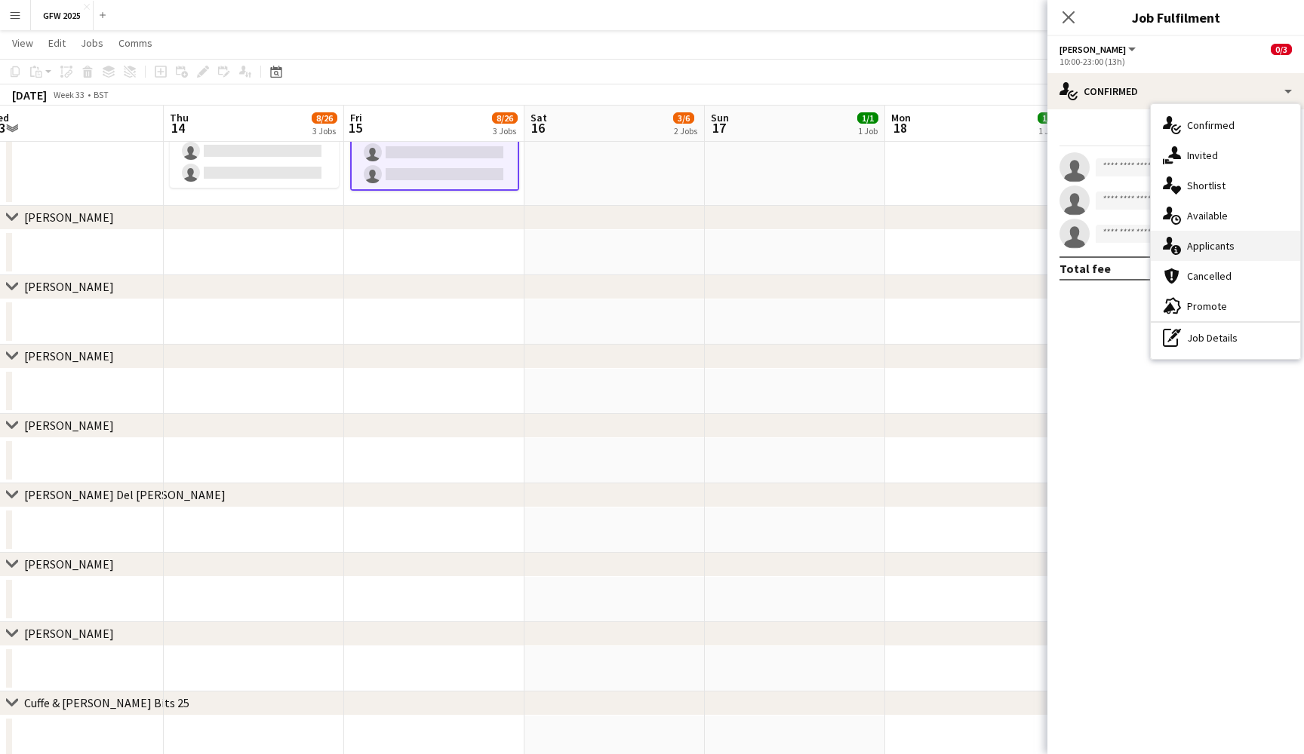
click at [1230, 250] on div "single-neutral-actions-information Applicants" at bounding box center [1224, 246] width 149 height 30
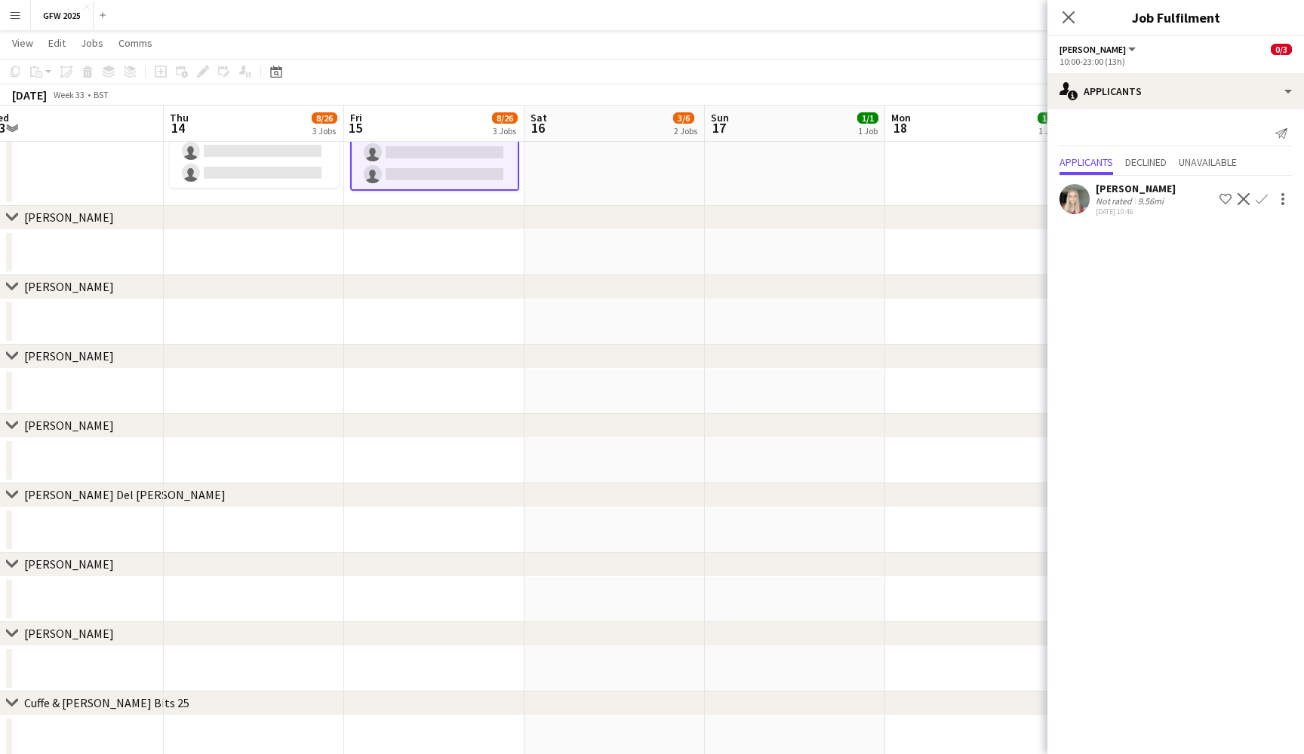
click at [1142, 205] on div "9.56mi" at bounding box center [1151, 200] width 32 height 11
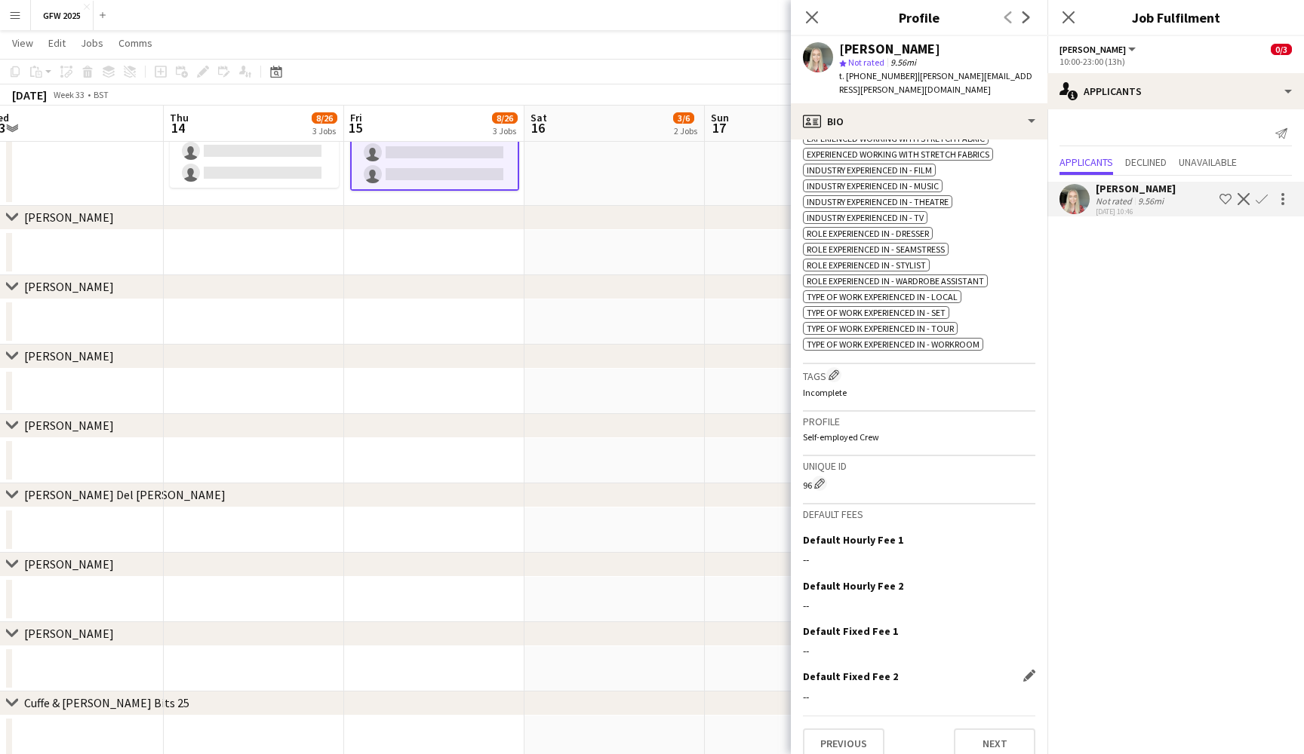
scroll to position [583, 0]
click at [999, 729] on button "Next" at bounding box center [994, 744] width 81 height 30
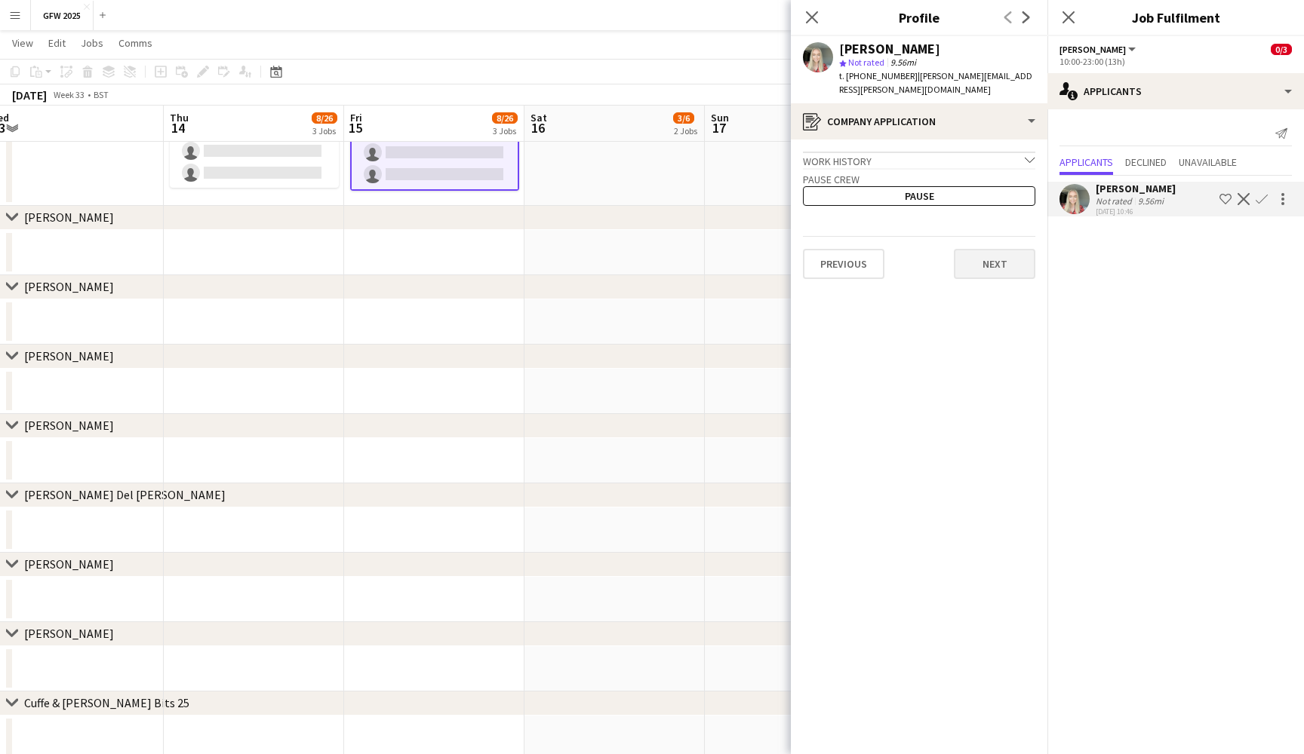
click at [1005, 256] on button "Next" at bounding box center [994, 264] width 81 height 30
click at [1004, 247] on button "Next" at bounding box center [994, 255] width 81 height 30
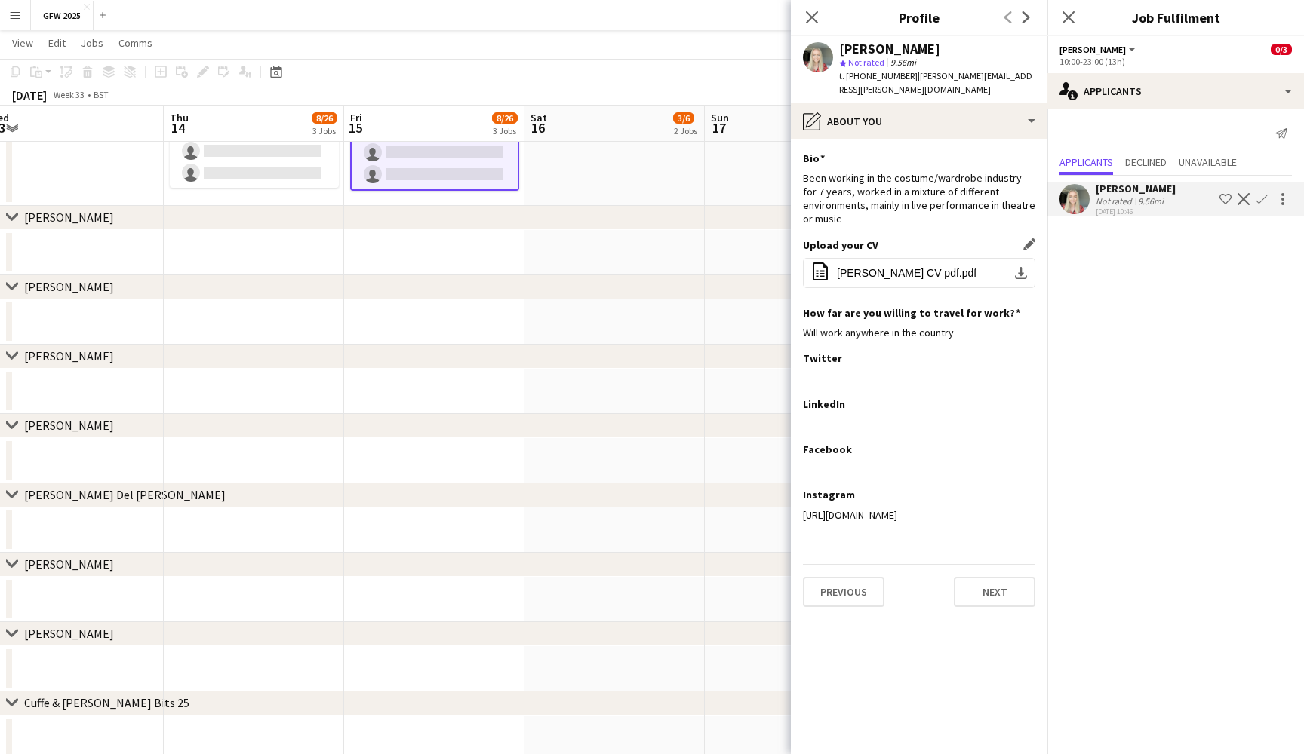
click at [948, 239] on div "Upload your CV Edit this field office-file-sheet [PERSON_NAME] CV pdf.pdf downl…" at bounding box center [919, 272] width 232 height 68
click at [945, 267] on span "[PERSON_NAME] CV pdf.pdf" at bounding box center [907, 273] width 140 height 12
drag, startPoint x: 904, startPoint y: 77, endPoint x: 846, endPoint y: 75, distance: 58.1
click at [846, 75] on span "t. [PHONE_NUMBER]" at bounding box center [878, 75] width 78 height 11
copy span "[PHONE_NUMBER]"
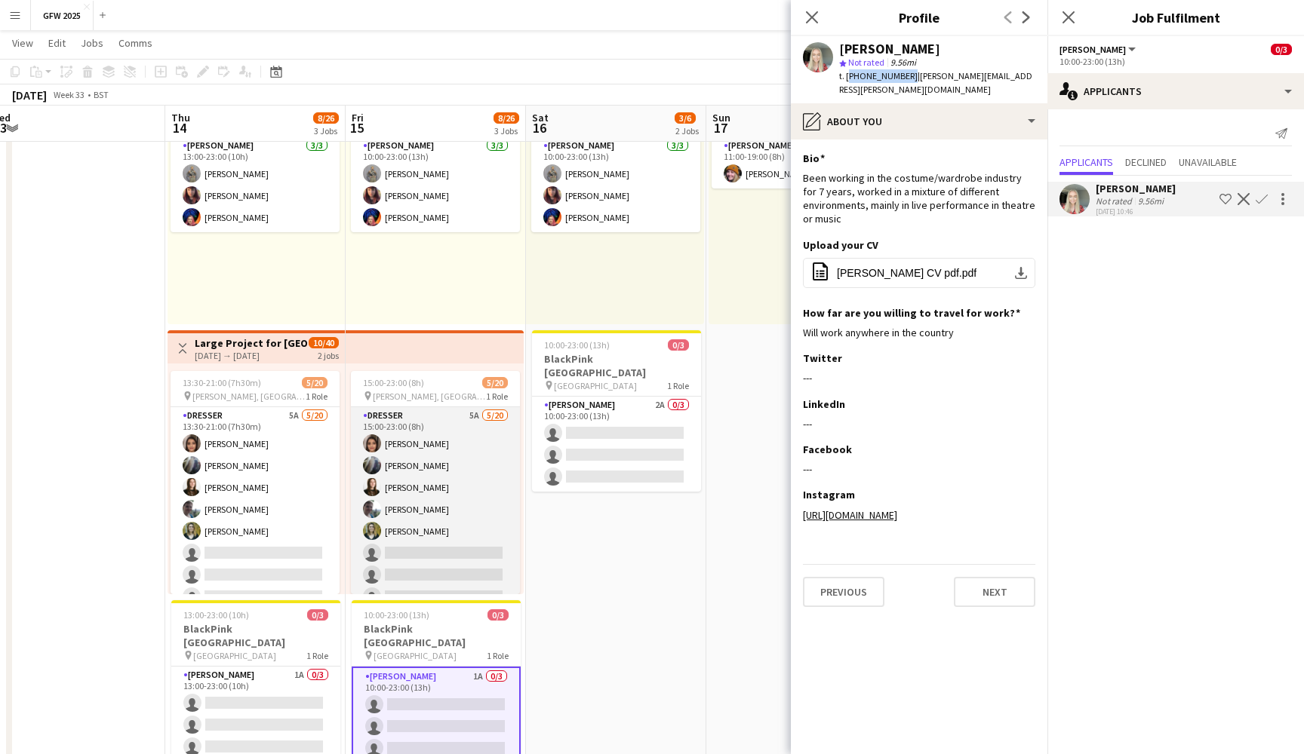
scroll to position [115, 0]
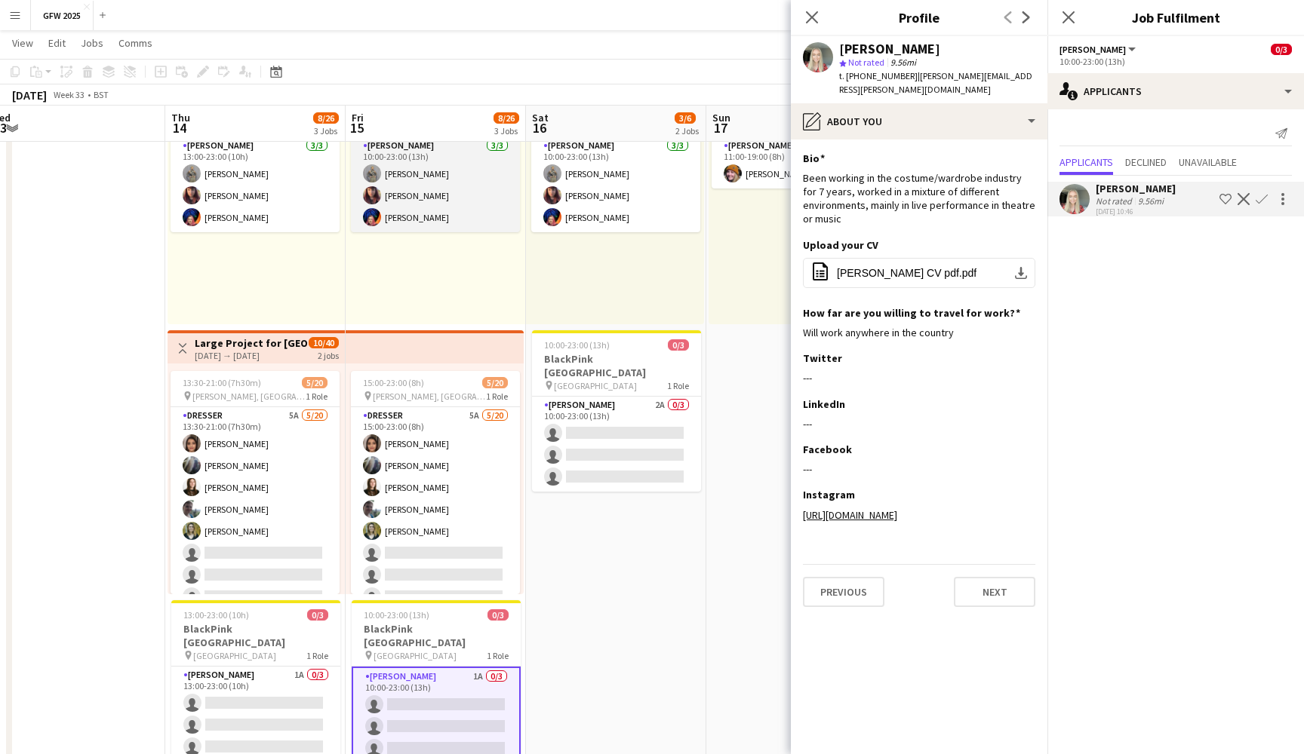
click at [416, 184] on app-card-role "[PERSON_NAME] [DATE] 10:00-23:00 (13h) [PERSON_NAME] [PERSON_NAME] [PERSON_NAME]" at bounding box center [435, 184] width 169 height 95
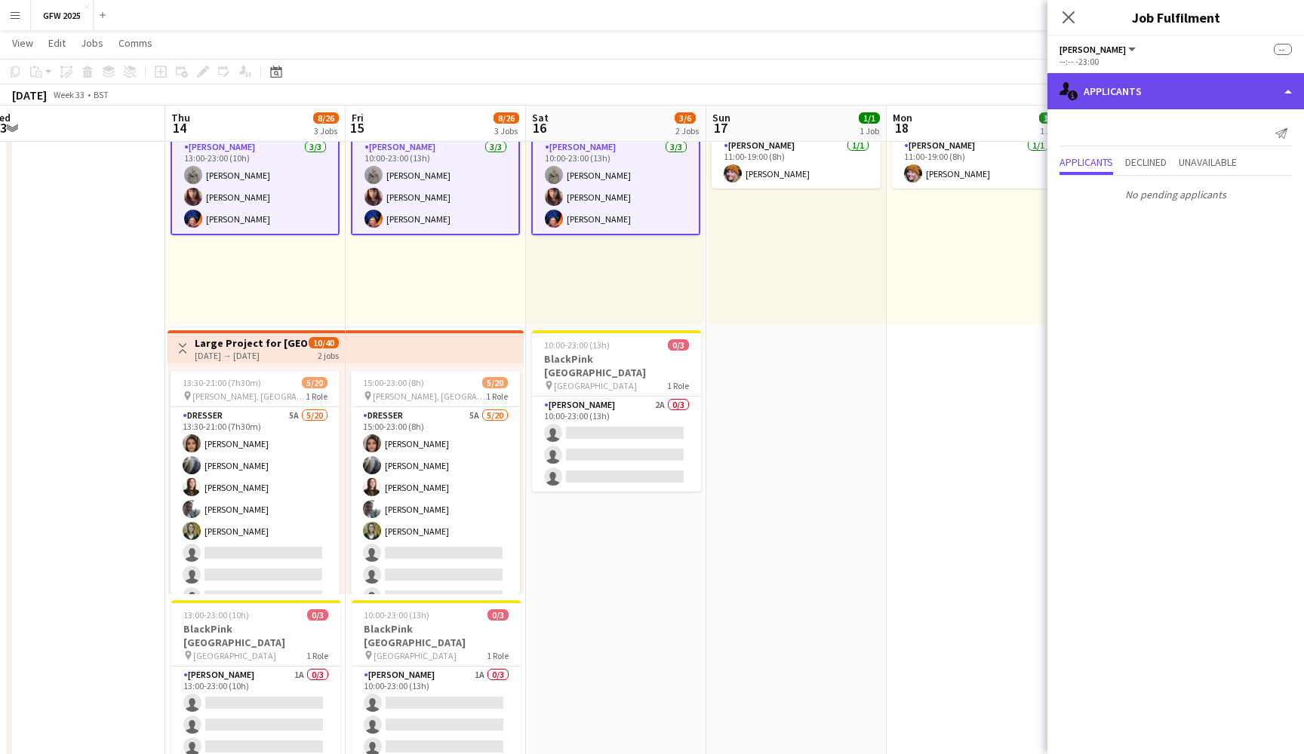
click at [1240, 88] on div "single-neutral-actions-information Applicants" at bounding box center [1175, 91] width 256 height 36
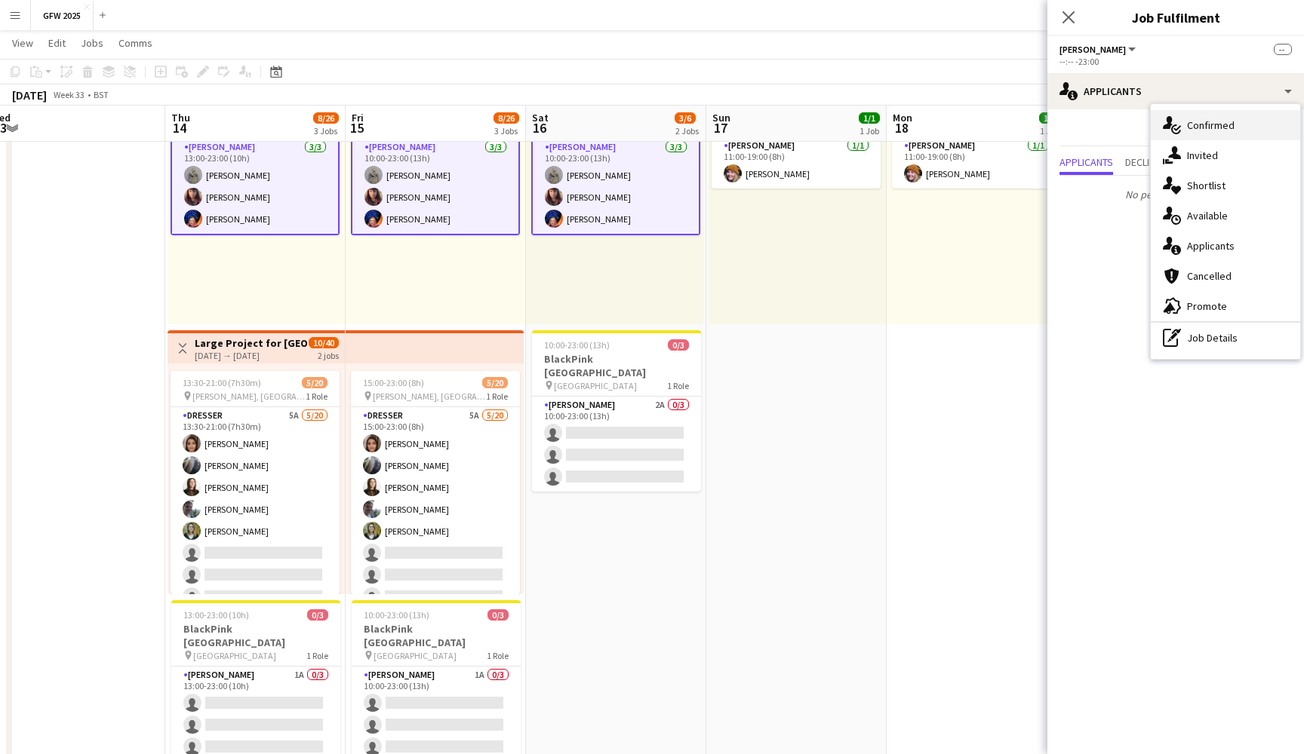
click at [1242, 124] on div "single-neutral-actions-check-2 Confirmed" at bounding box center [1224, 125] width 149 height 30
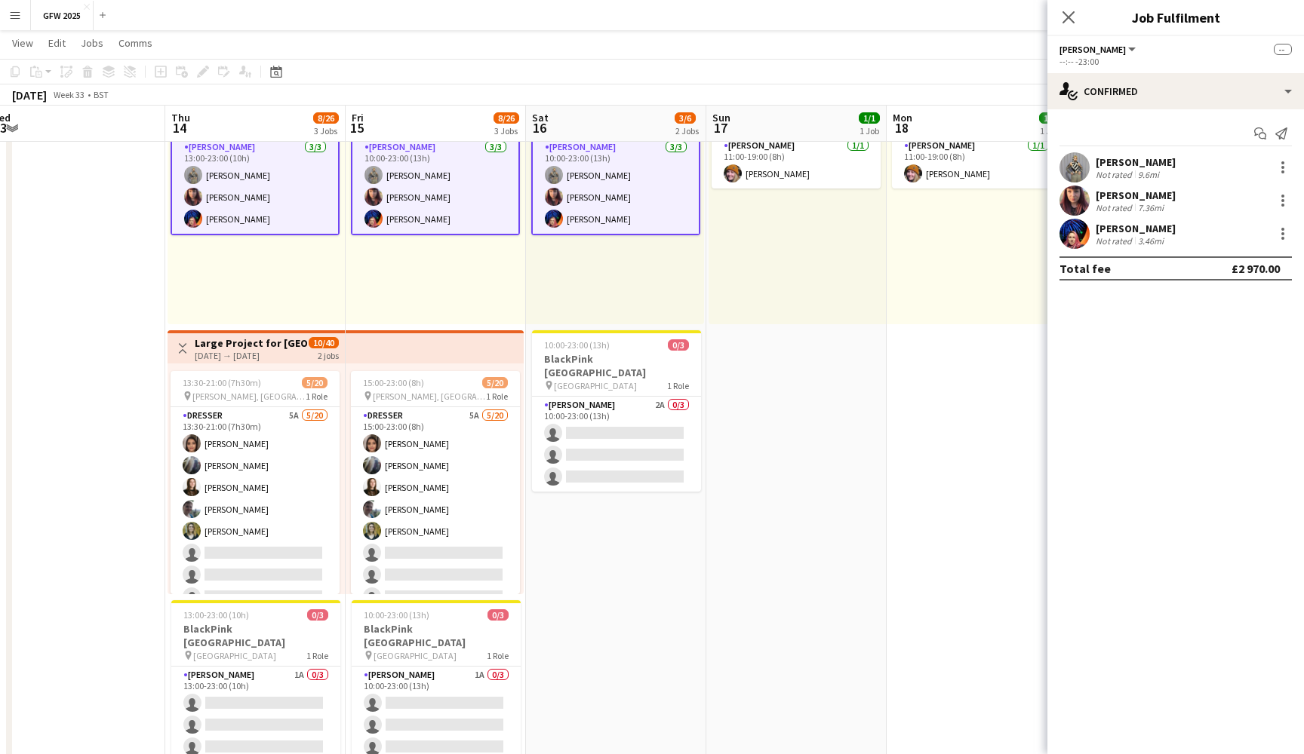
click at [1138, 202] on div "7.36mi" at bounding box center [1151, 207] width 32 height 11
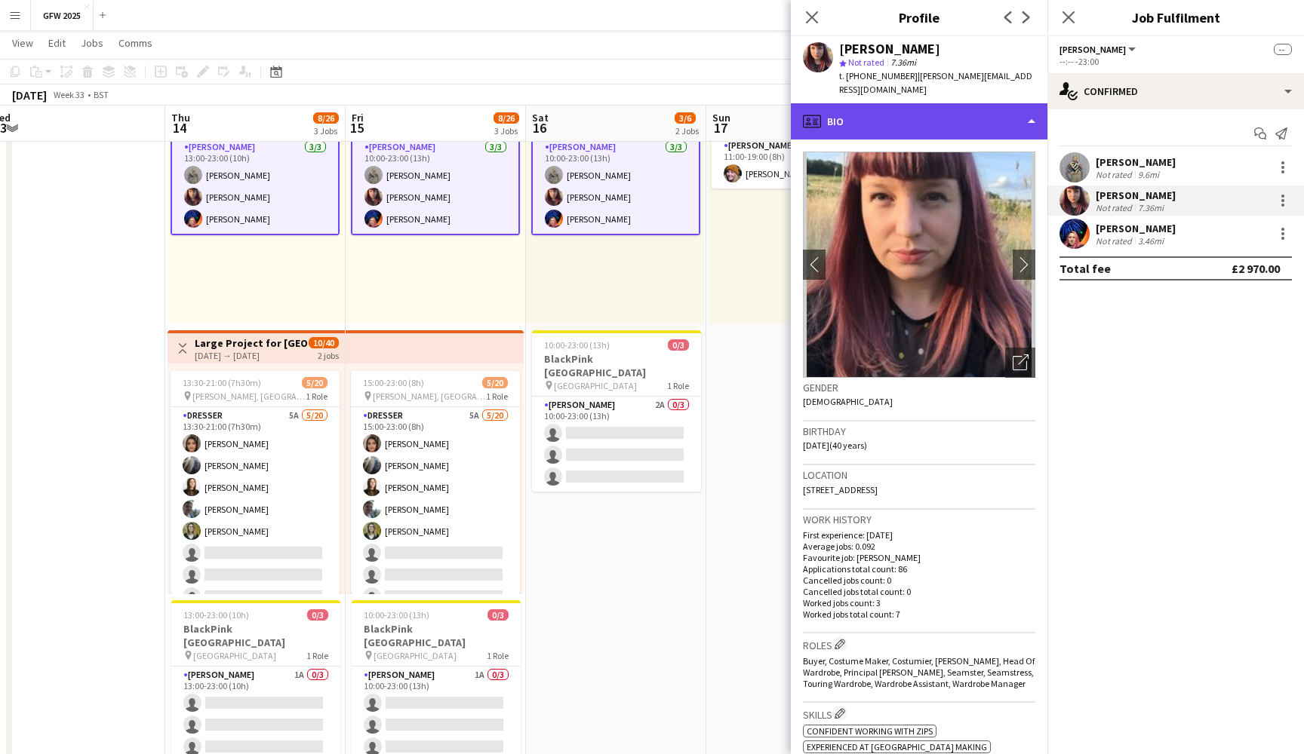
click at [1018, 103] on div "profile Bio" at bounding box center [919, 121] width 256 height 36
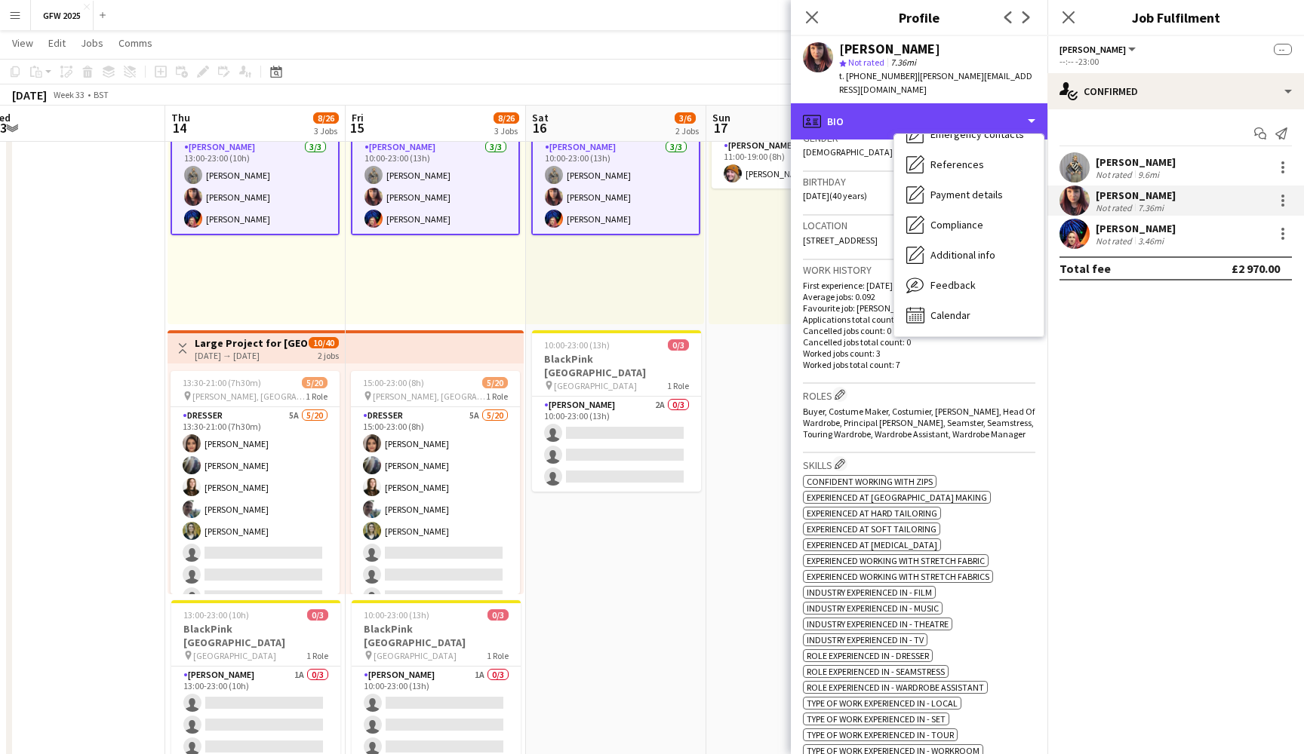
scroll to position [142, 0]
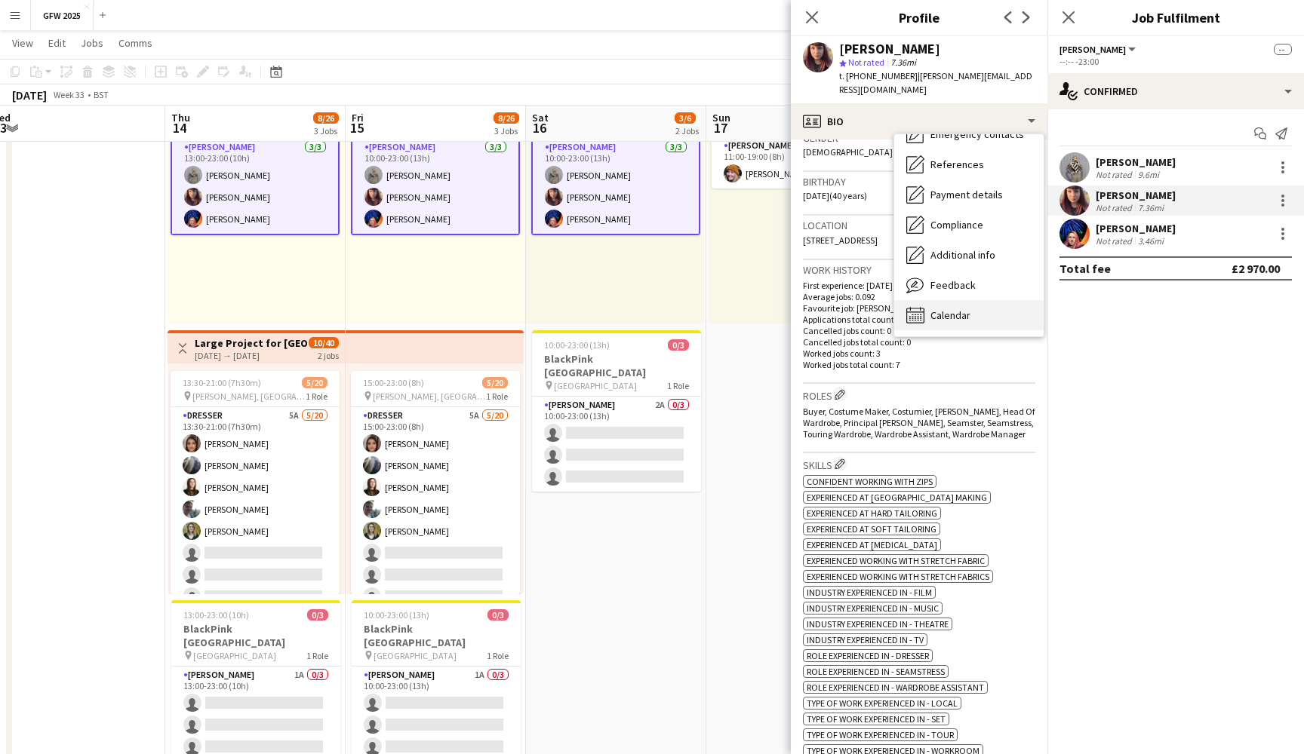
click at [953, 309] on span "Calendar" at bounding box center [950, 316] width 40 height 14
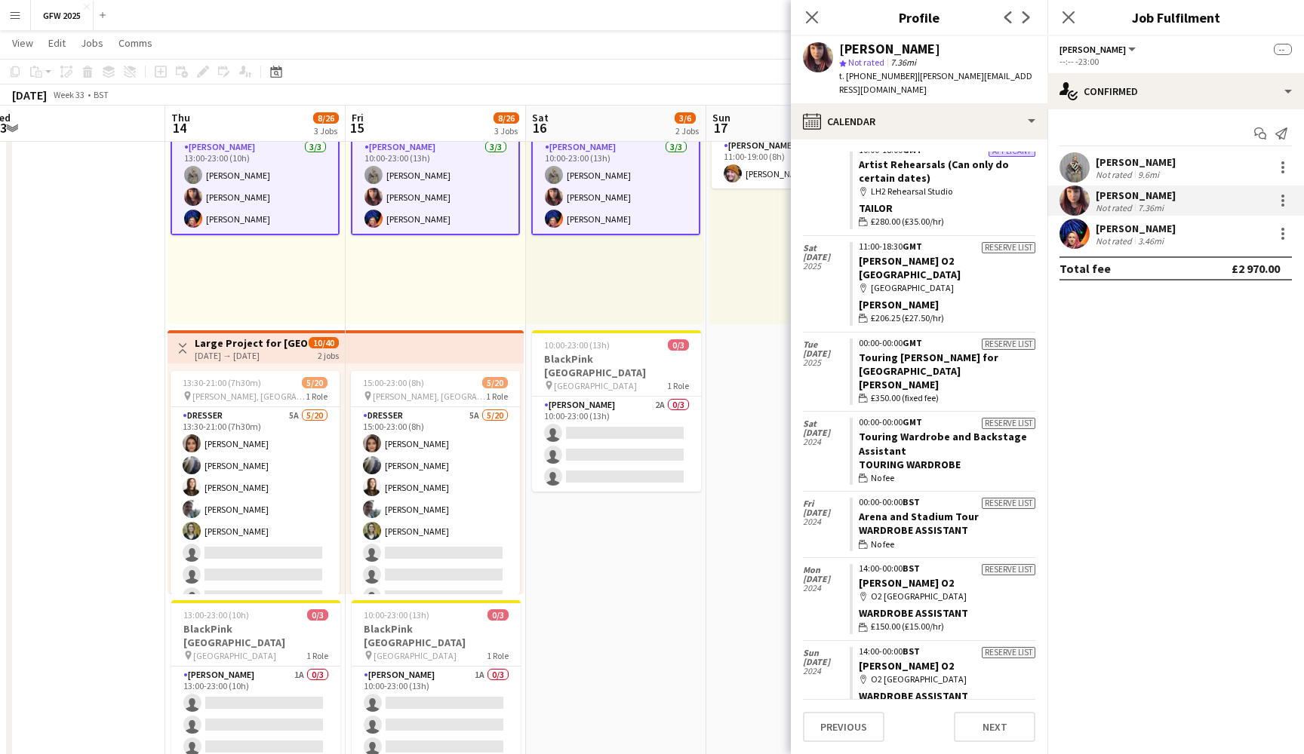
scroll to position [3453, 0]
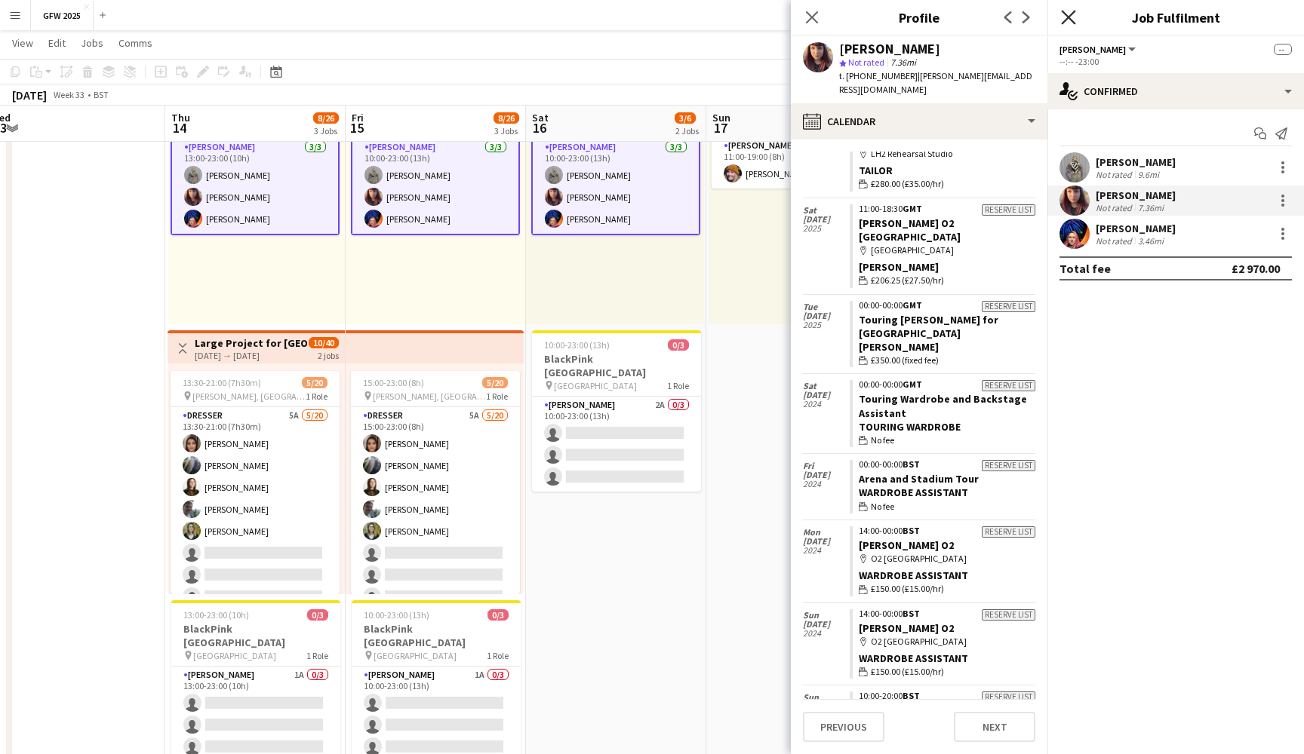
click at [1064, 16] on icon "Close pop-in" at bounding box center [1068, 17] width 14 height 14
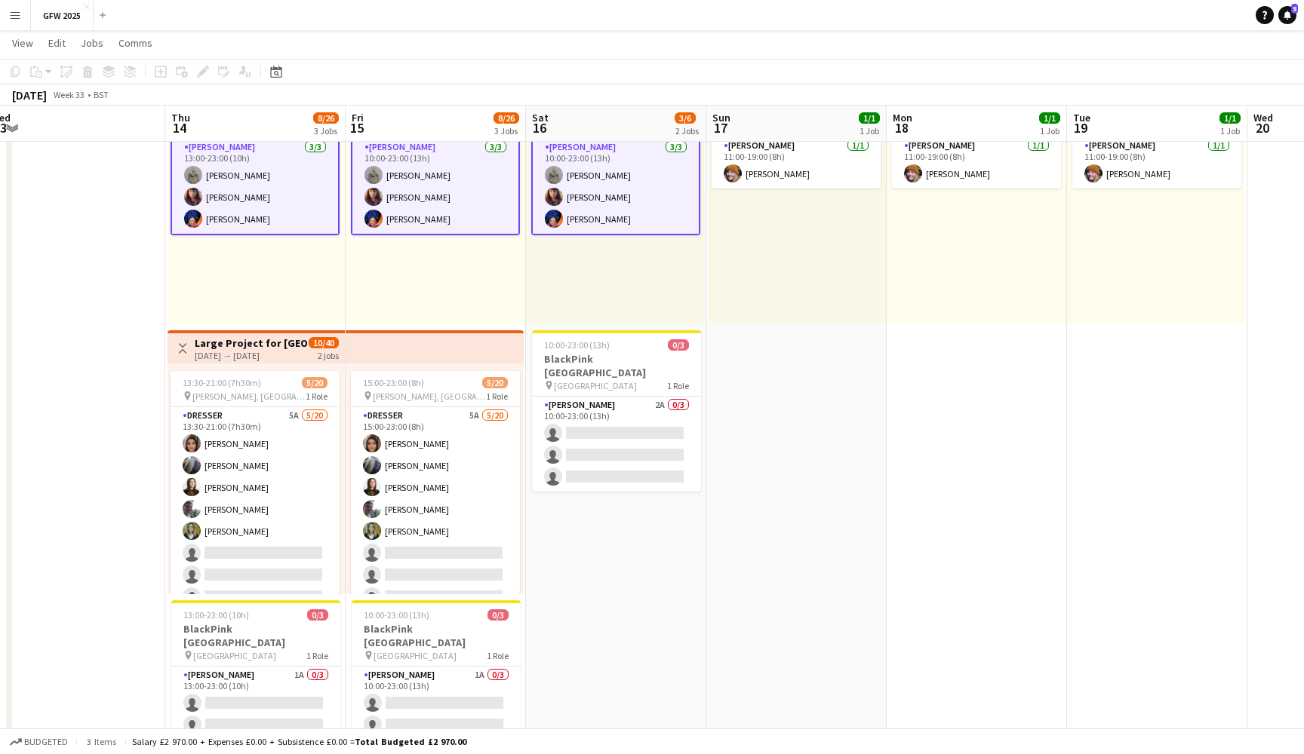
click at [220, 217] on app-card-role "[PERSON_NAME] [DATE] 13:00-23:00 (10h) [PERSON_NAME] [PERSON_NAME] [PERSON_NAME]" at bounding box center [254, 186] width 169 height 98
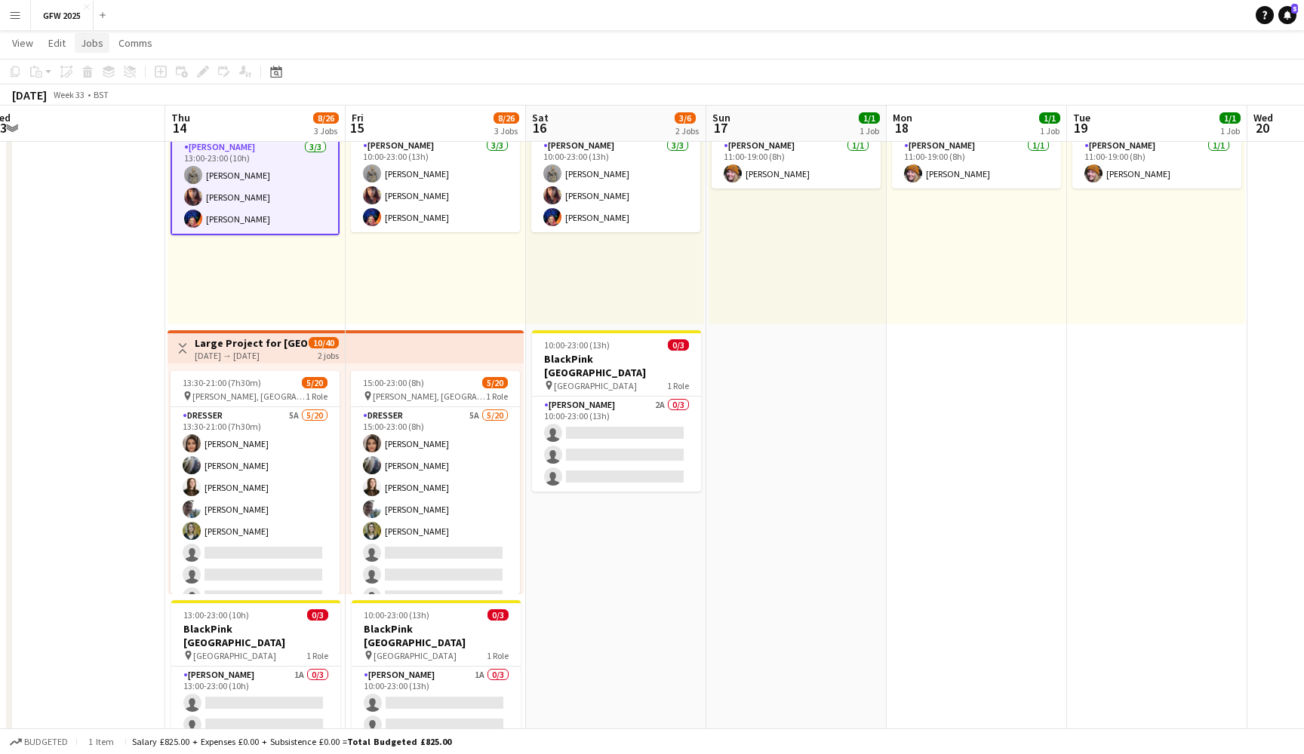
click at [100, 40] on span "Jobs" at bounding box center [92, 43] width 23 height 14
click at [293, 188] on app-card-role "[PERSON_NAME] [DATE] 13:00-23:00 (10h) [PERSON_NAME] [PERSON_NAME] [PERSON_NAME]" at bounding box center [254, 186] width 169 height 98
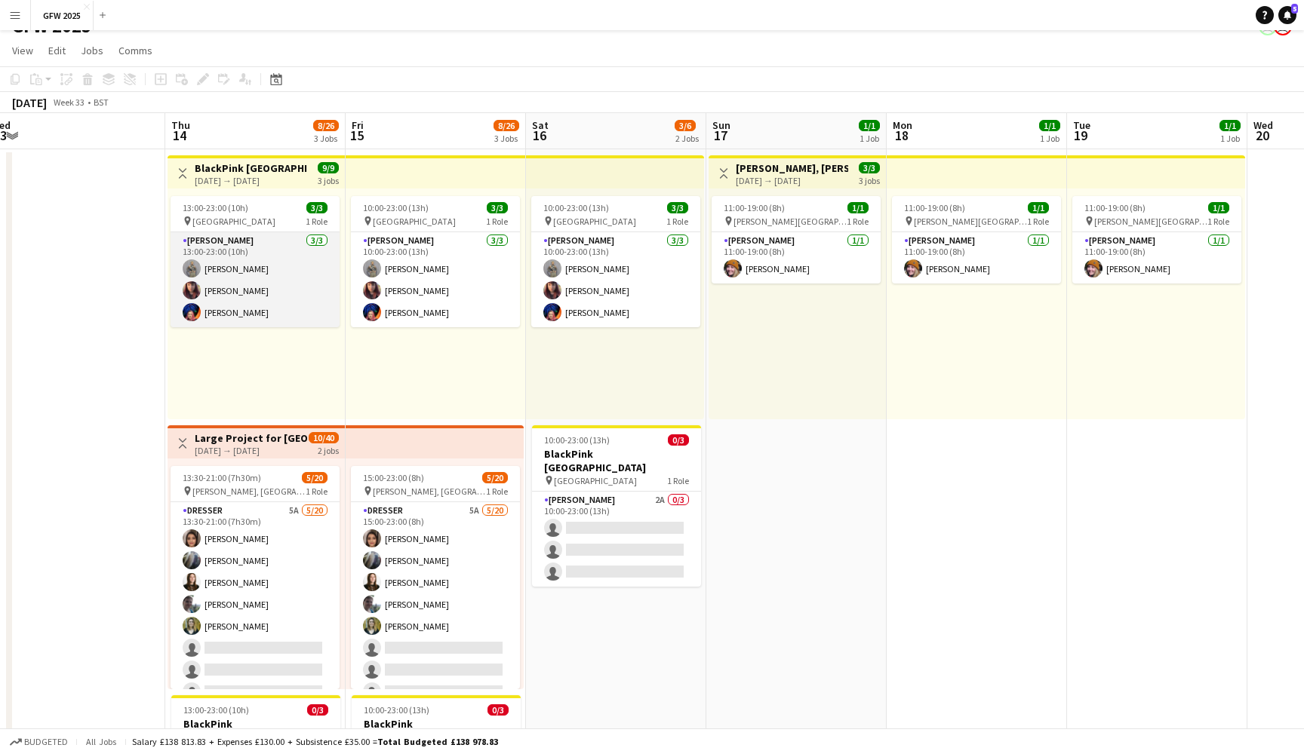
scroll to position [4, 0]
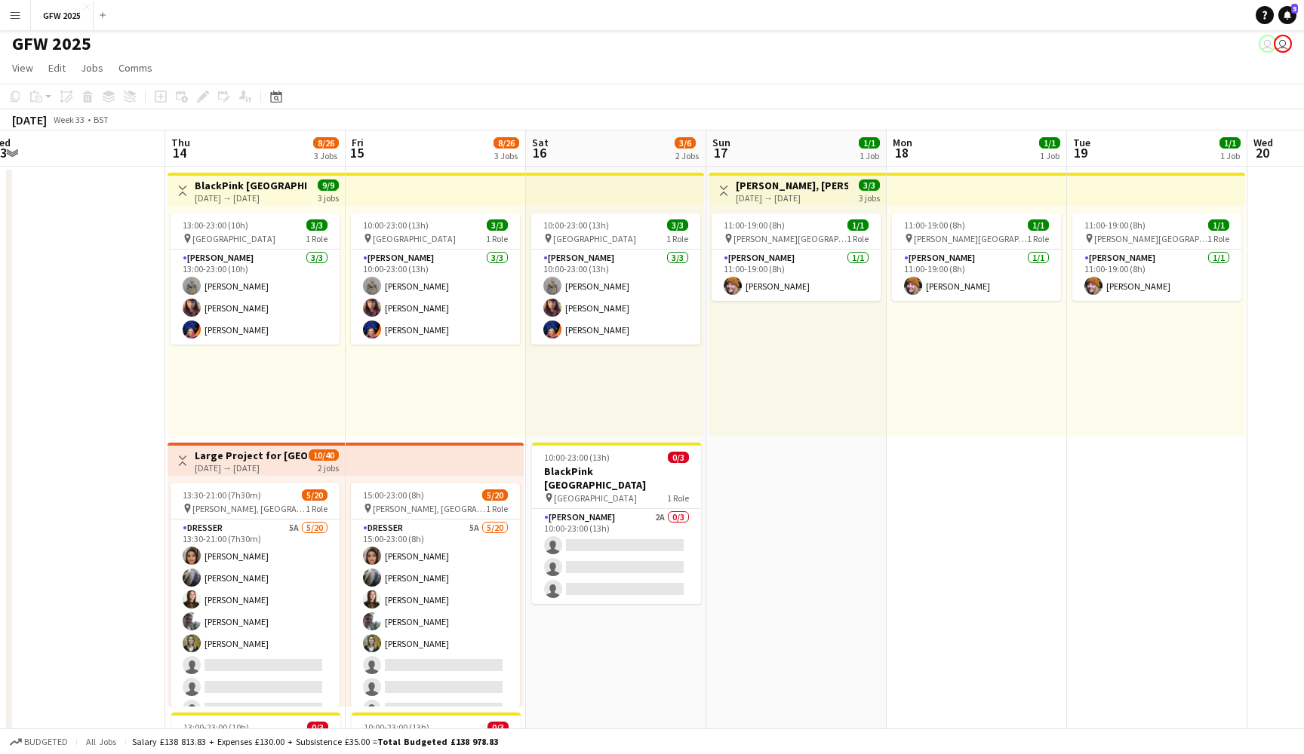
click at [293, 188] on div "Toggle View BlackPink [GEOGRAPHIC_DATA] [DATE] → [DATE] 9/9 3 jobs" at bounding box center [256, 191] width 165 height 26
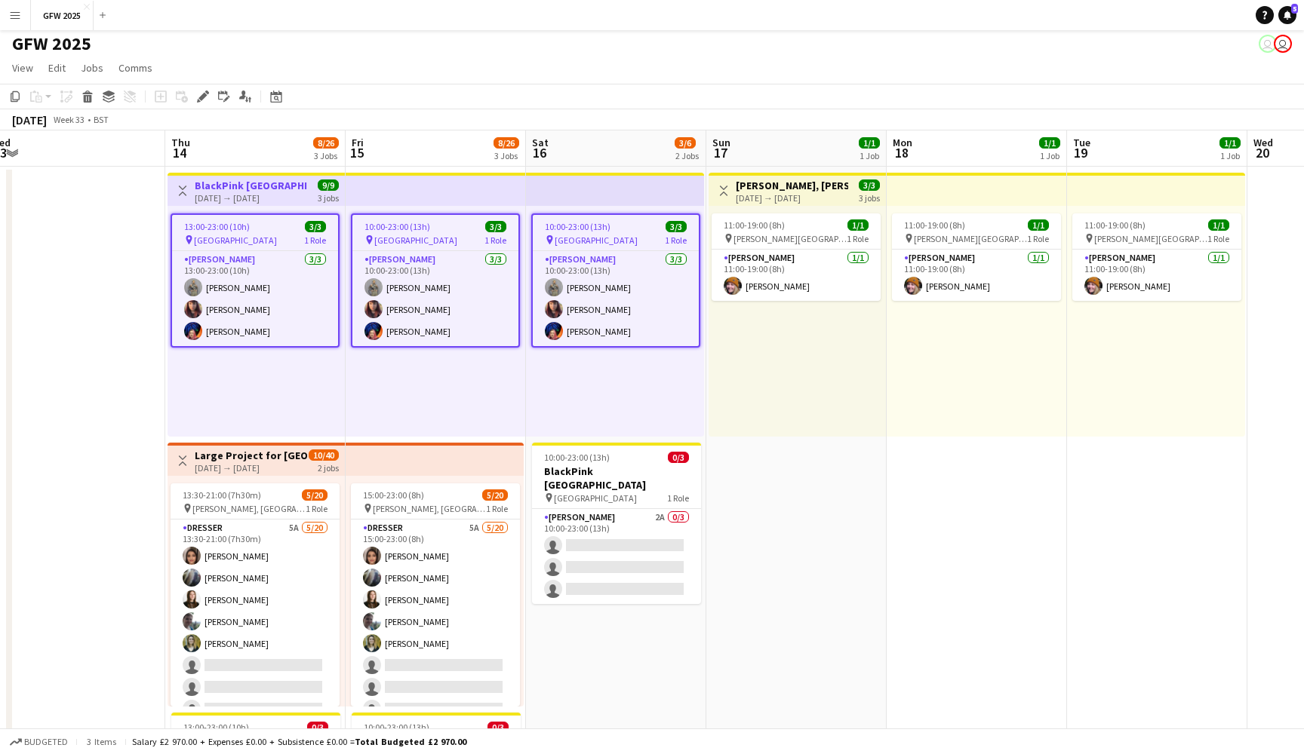
click at [283, 242] on div "pin [GEOGRAPHIC_DATA] 1 Role" at bounding box center [255, 240] width 166 height 12
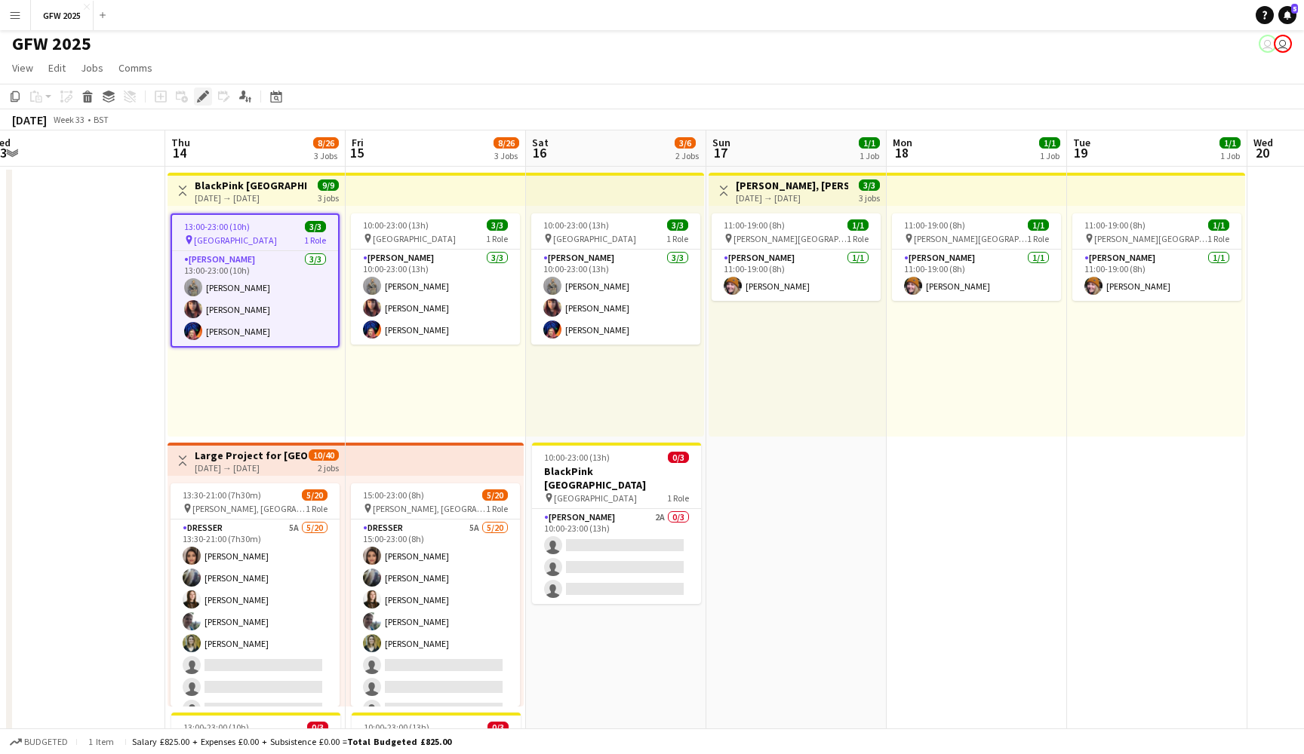
click at [202, 94] on icon "Edit" at bounding box center [203, 97] width 12 height 12
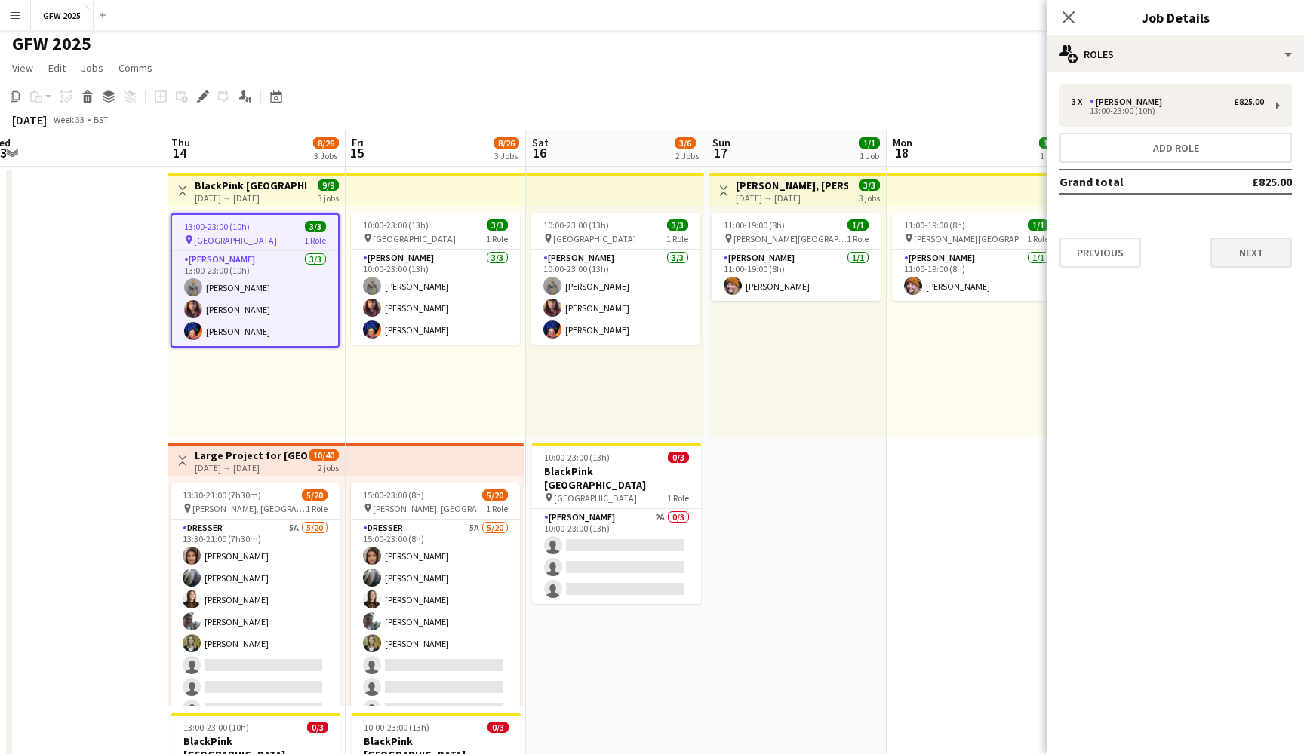
click at [1255, 260] on button "Next" at bounding box center [1250, 253] width 81 height 30
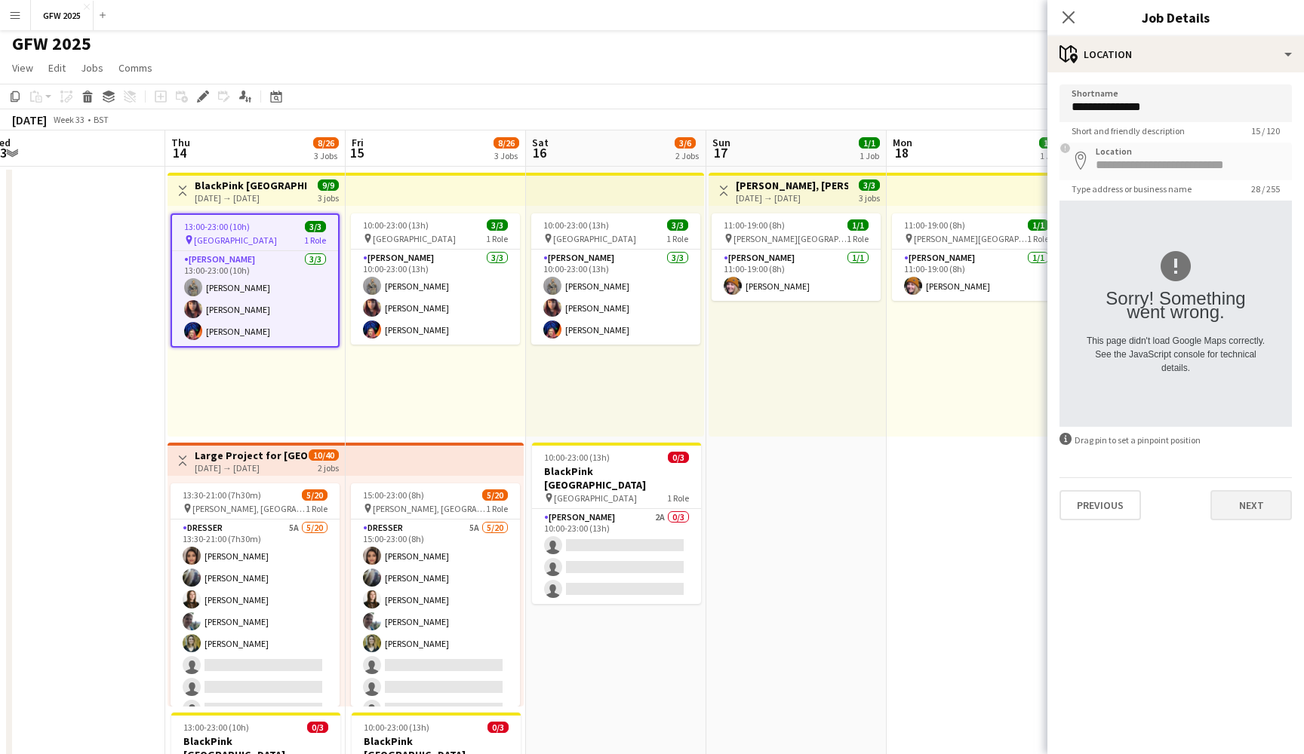
click at [1247, 502] on button "Next" at bounding box center [1250, 505] width 81 height 30
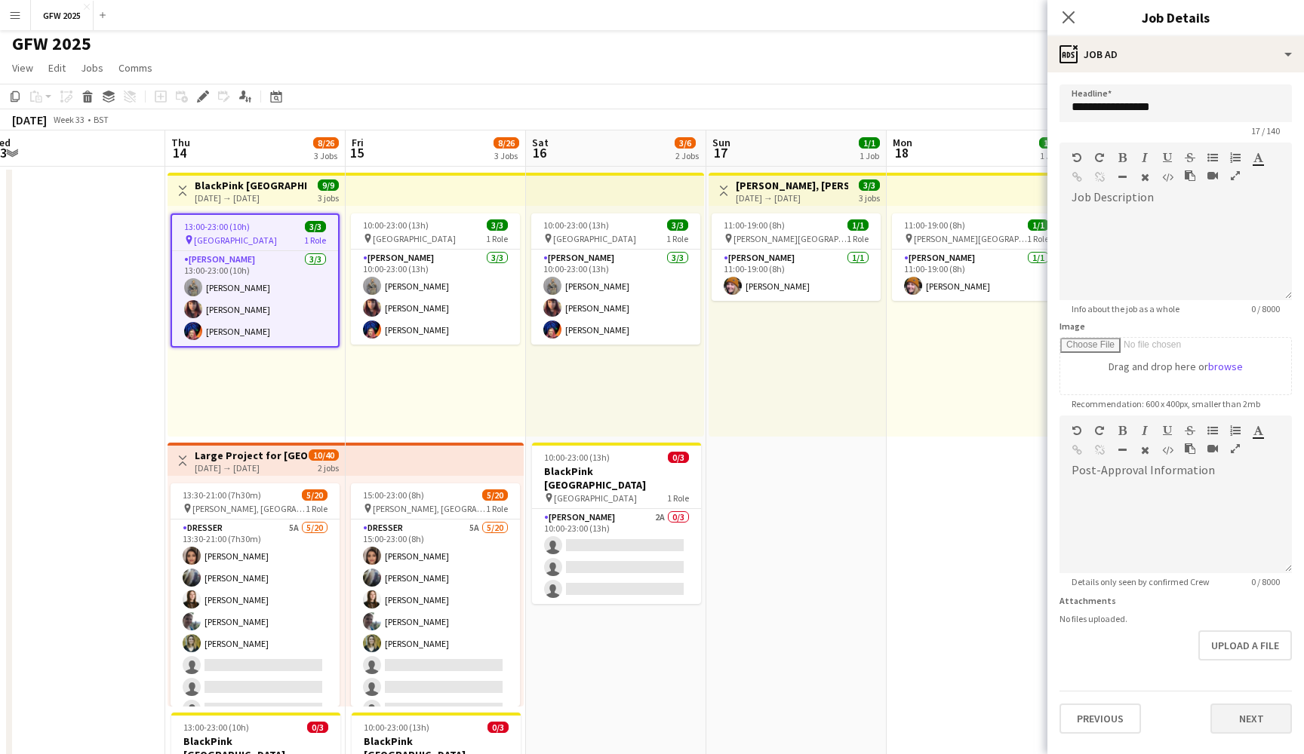
click at [1251, 718] on button "Next" at bounding box center [1250, 719] width 81 height 30
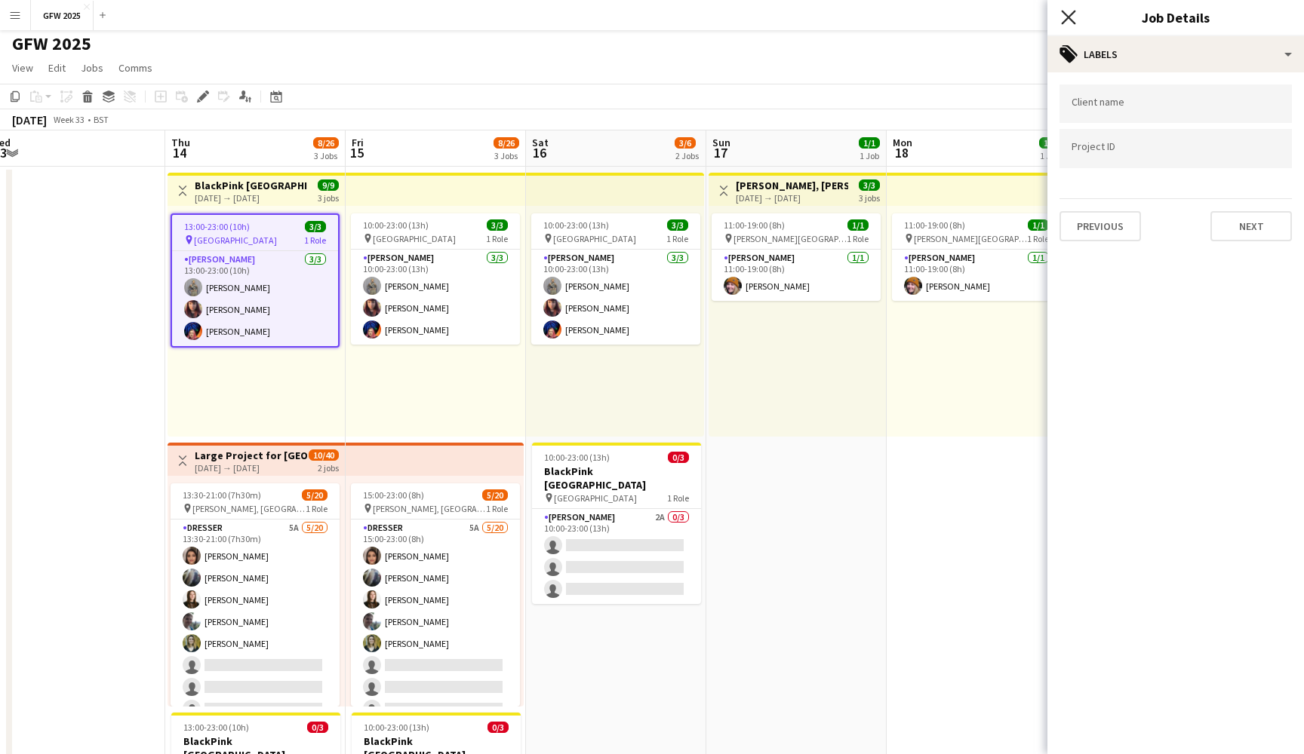
click at [1068, 16] on icon "Close pop-in" at bounding box center [1068, 17] width 14 height 14
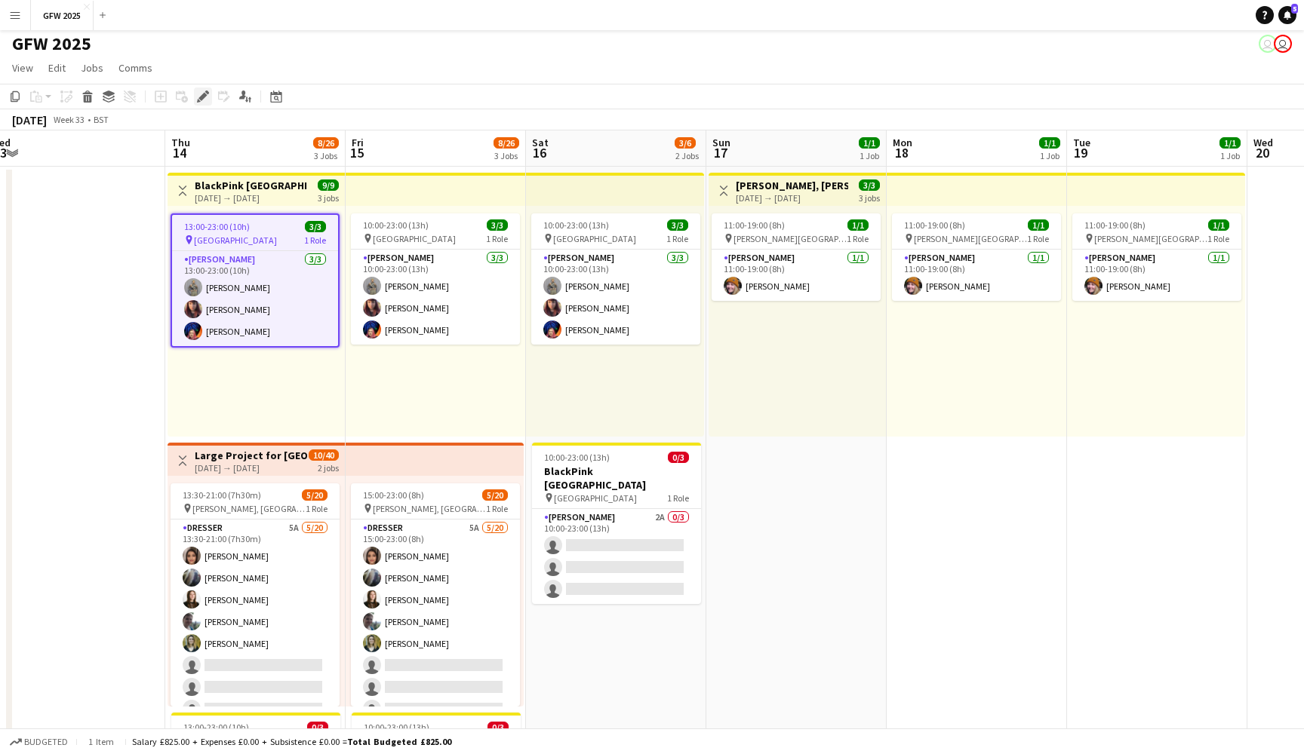
click at [204, 105] on div "Edit" at bounding box center [203, 97] width 18 height 18
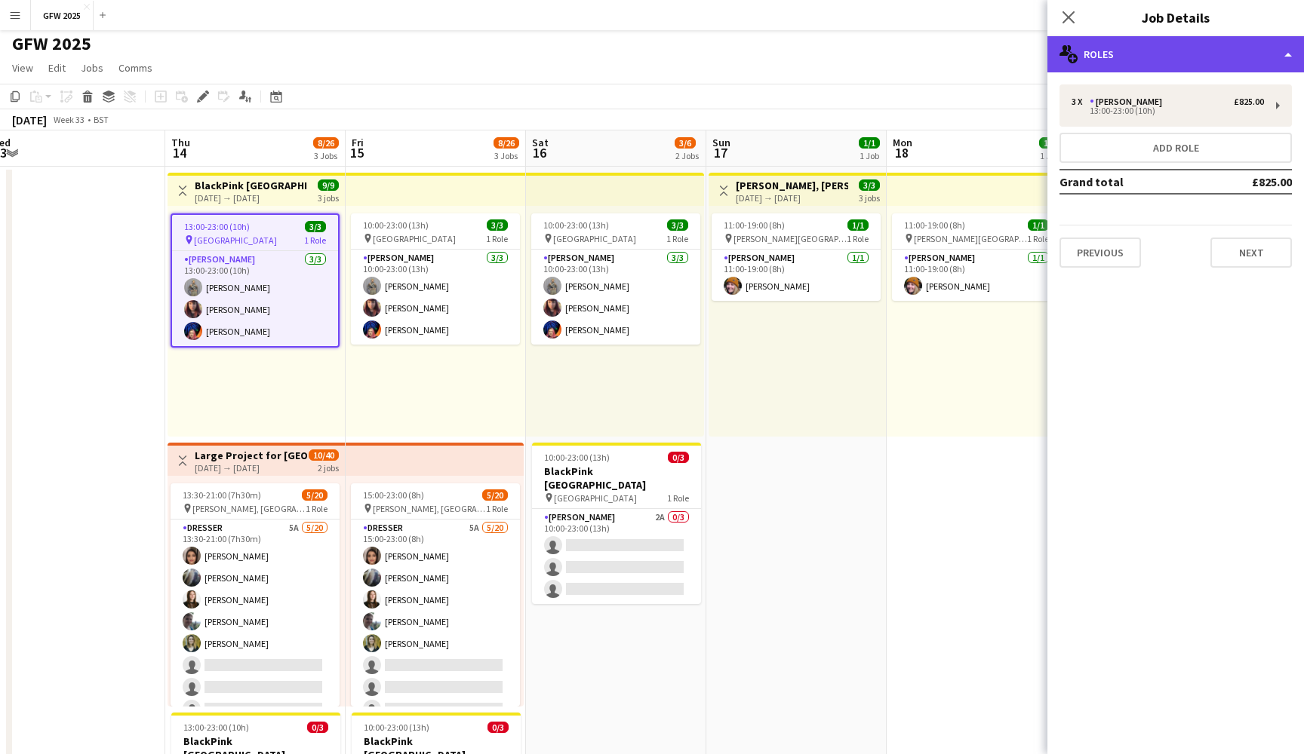
click at [1263, 48] on div "multiple-users-add Roles" at bounding box center [1175, 54] width 256 height 36
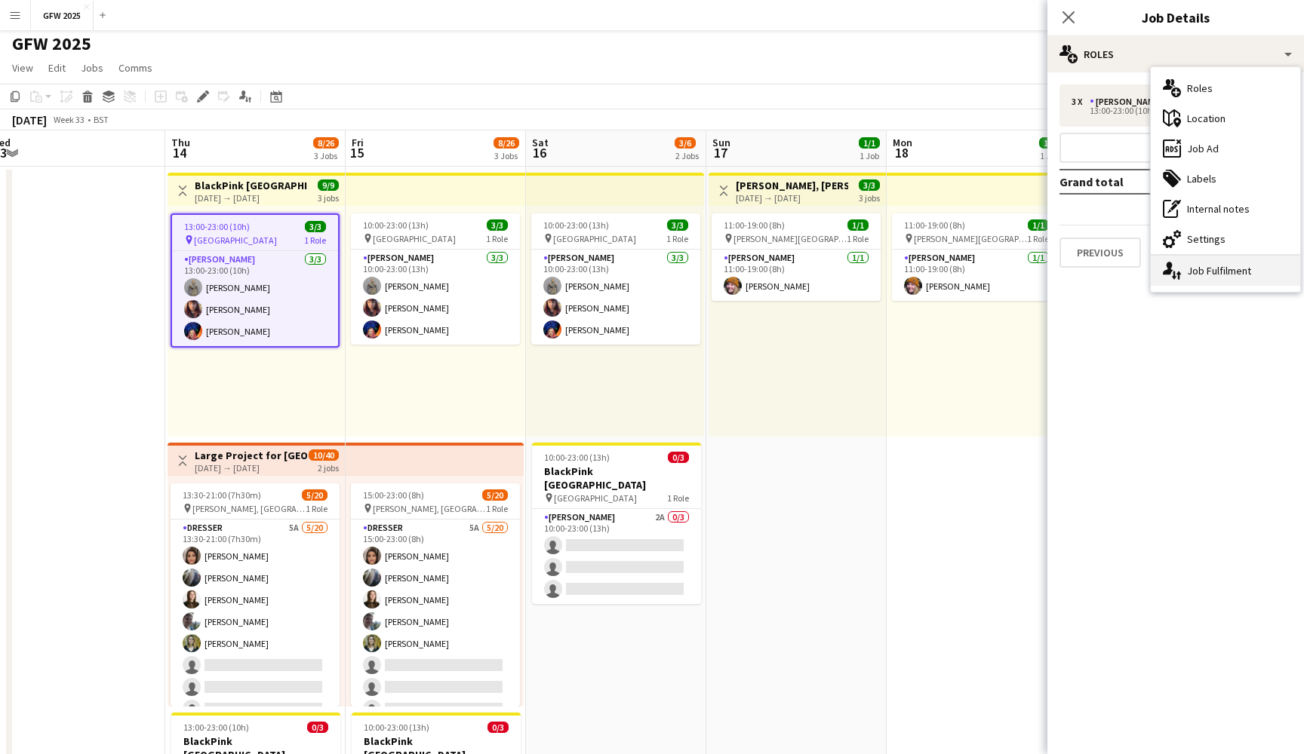
click at [1245, 261] on div "single-neutral-actions-up-down Job Fulfilment" at bounding box center [1224, 271] width 149 height 30
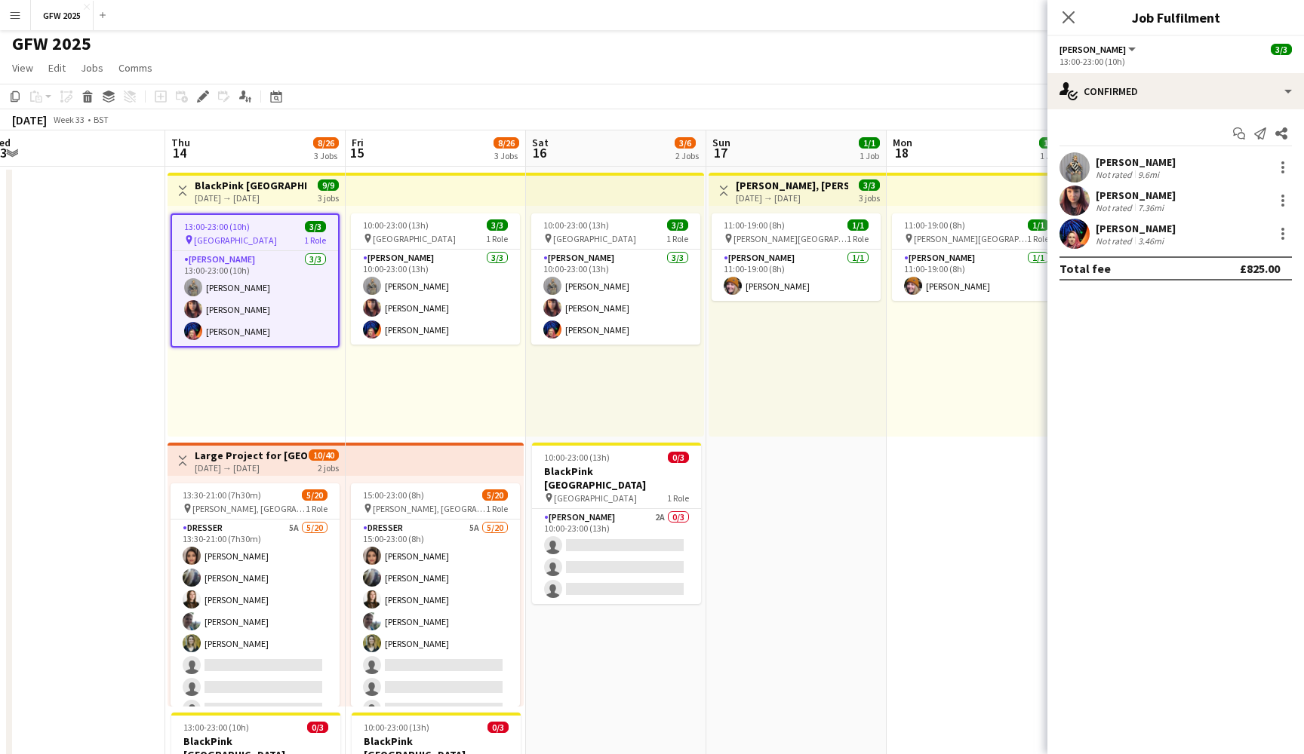
click at [1143, 169] on div "9.6mi" at bounding box center [1148, 174] width 27 height 11
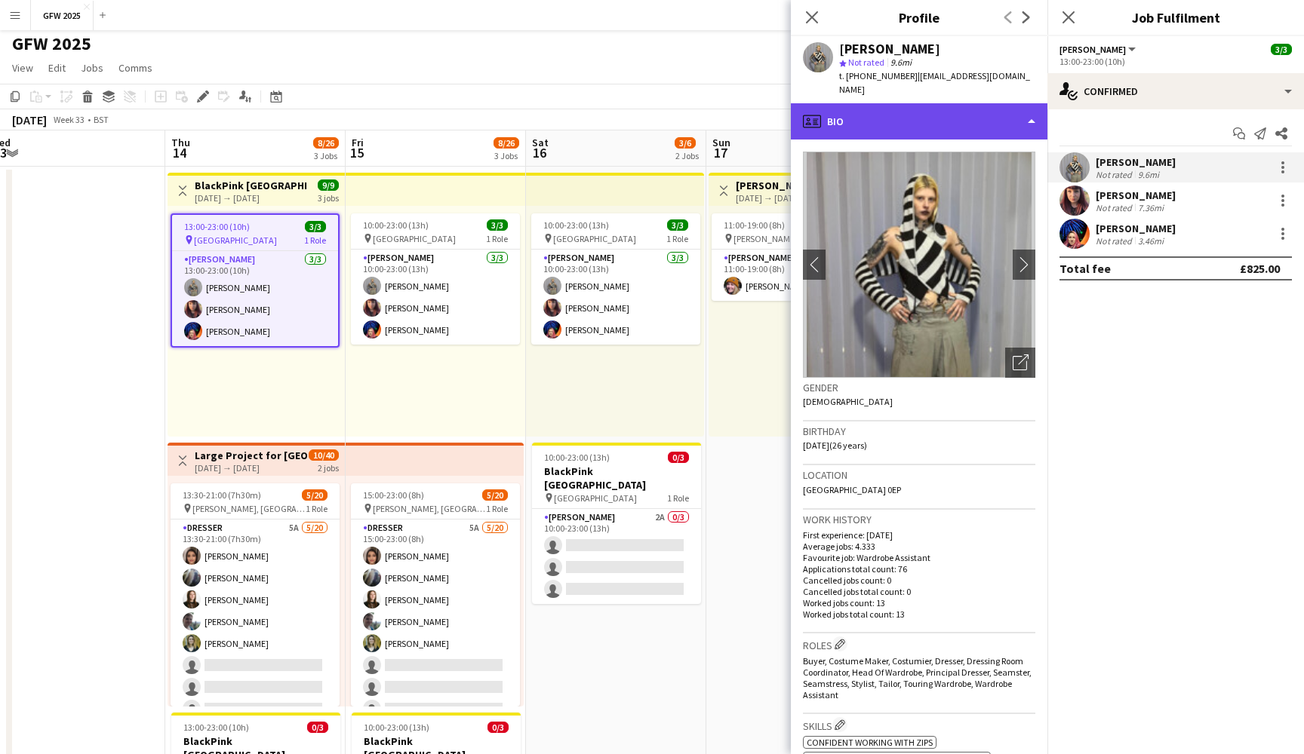
click at [991, 117] on div "profile Bio" at bounding box center [919, 121] width 256 height 36
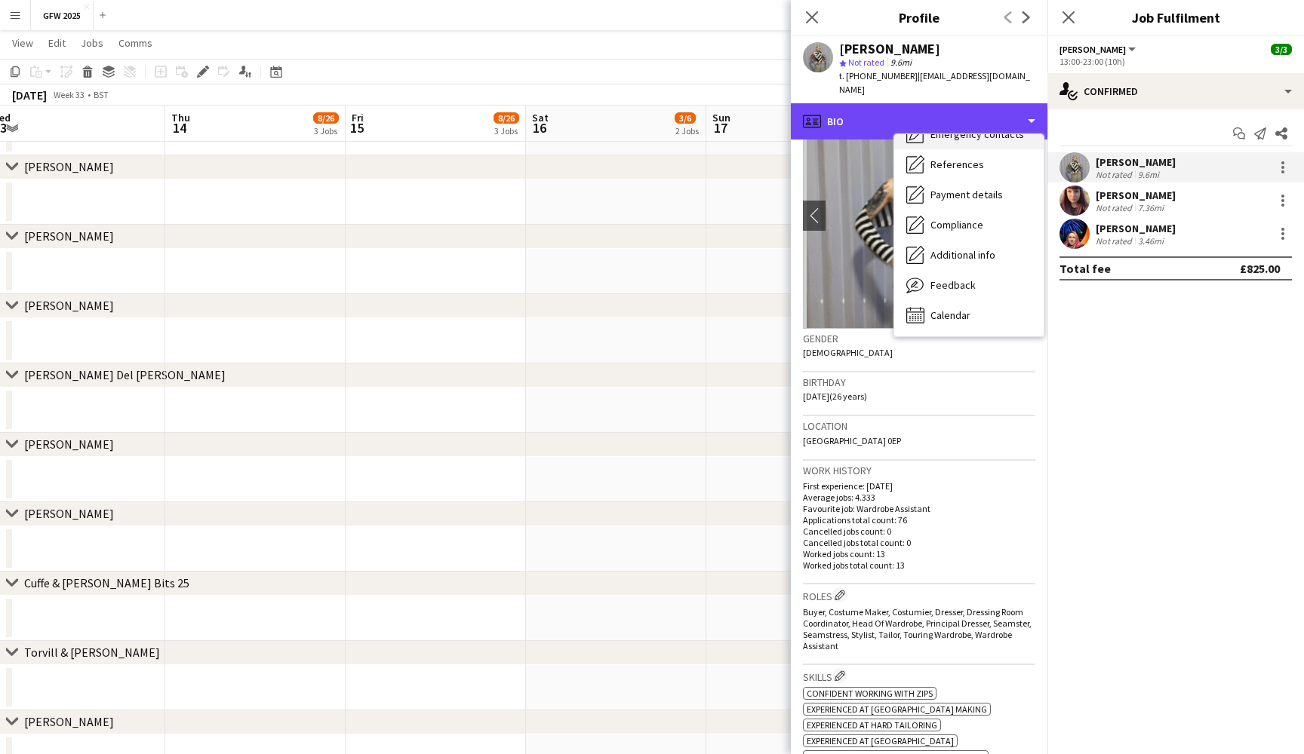
scroll to position [933, 0]
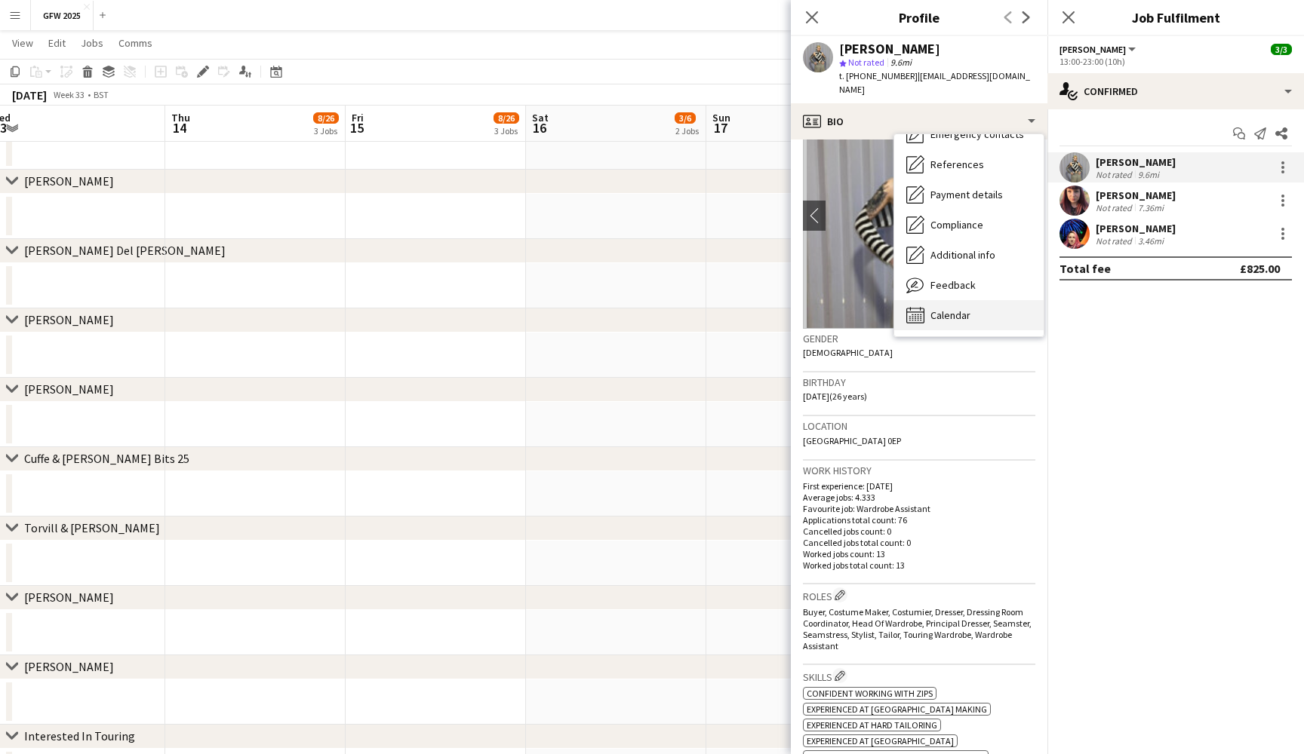
click at [975, 309] on div "Calendar Calendar" at bounding box center [968, 315] width 149 height 30
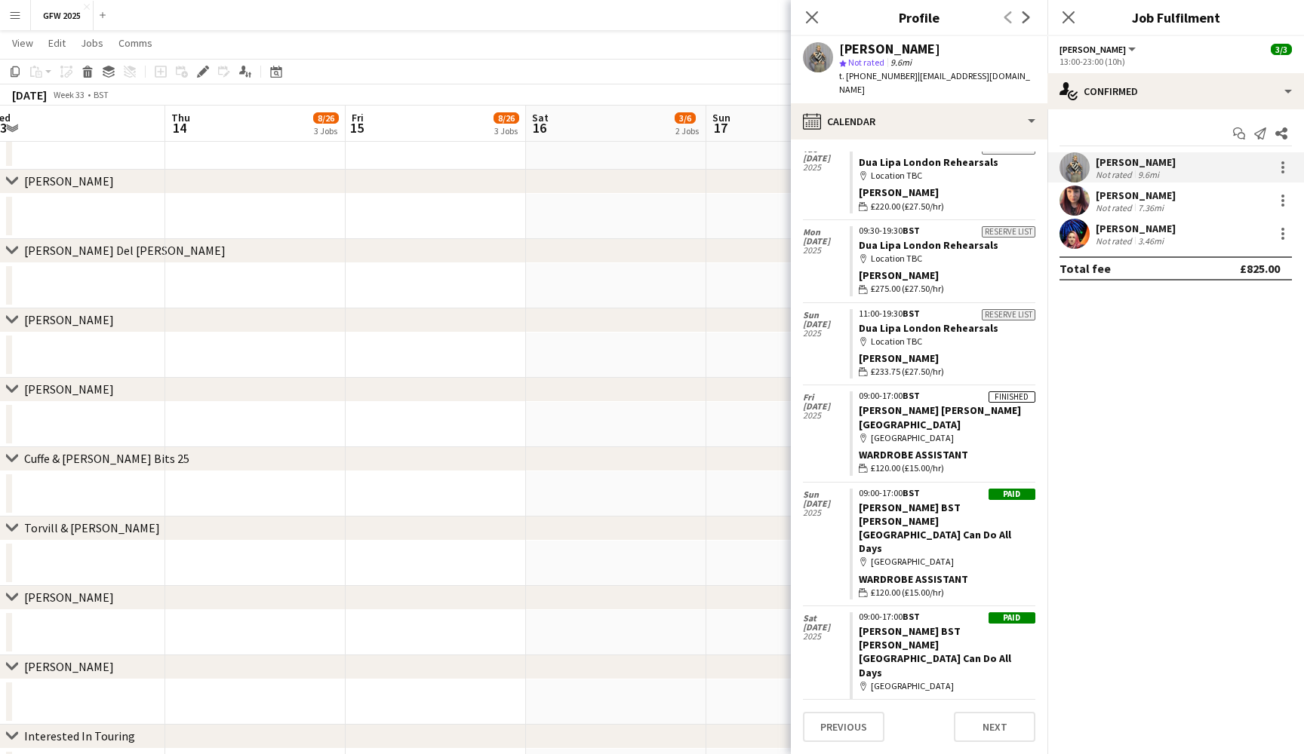
scroll to position [285, 0]
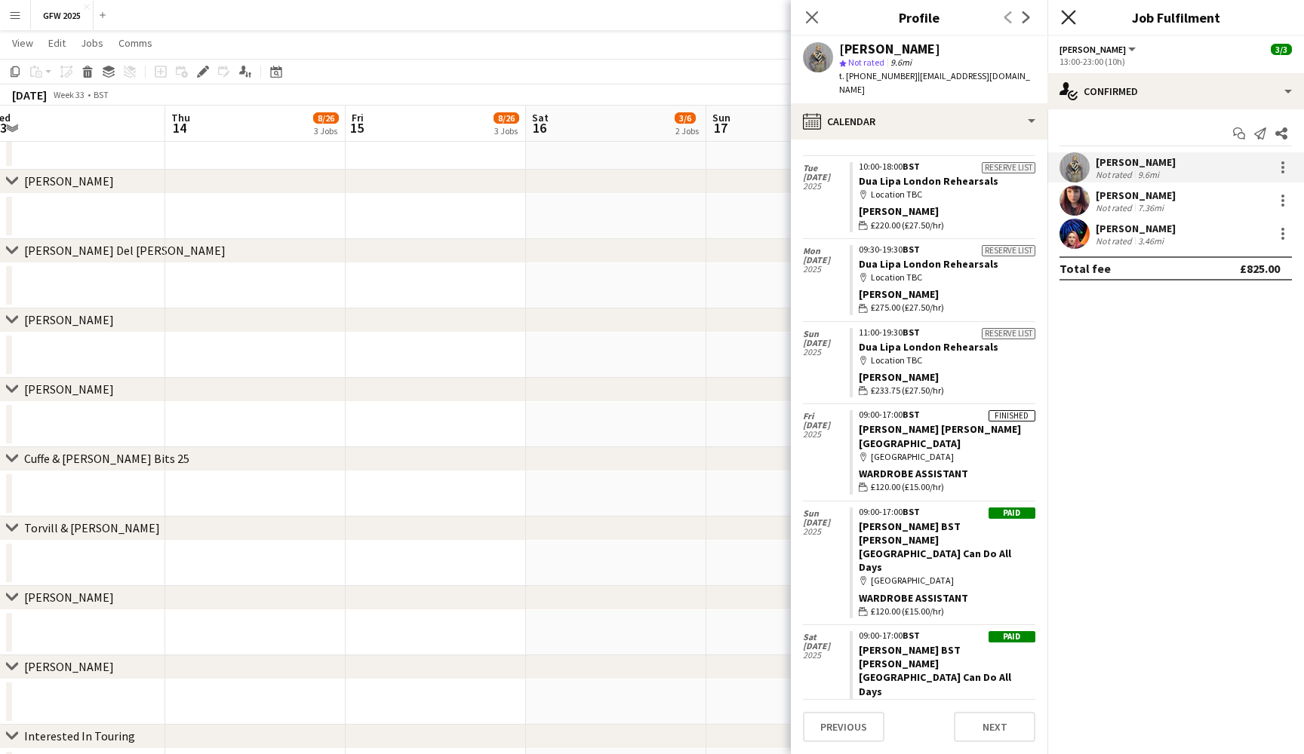
click at [1066, 18] on icon "Close pop-in" at bounding box center [1068, 17] width 14 height 14
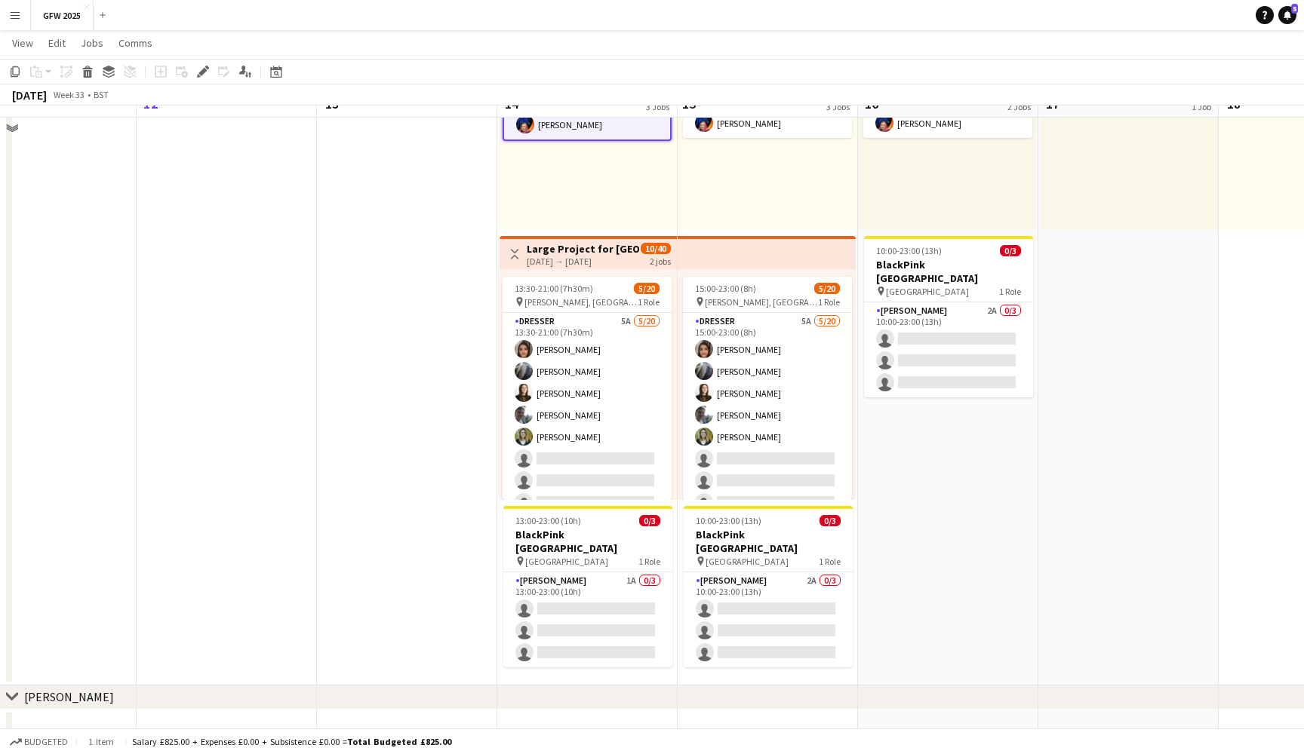
scroll to position [210, 0]
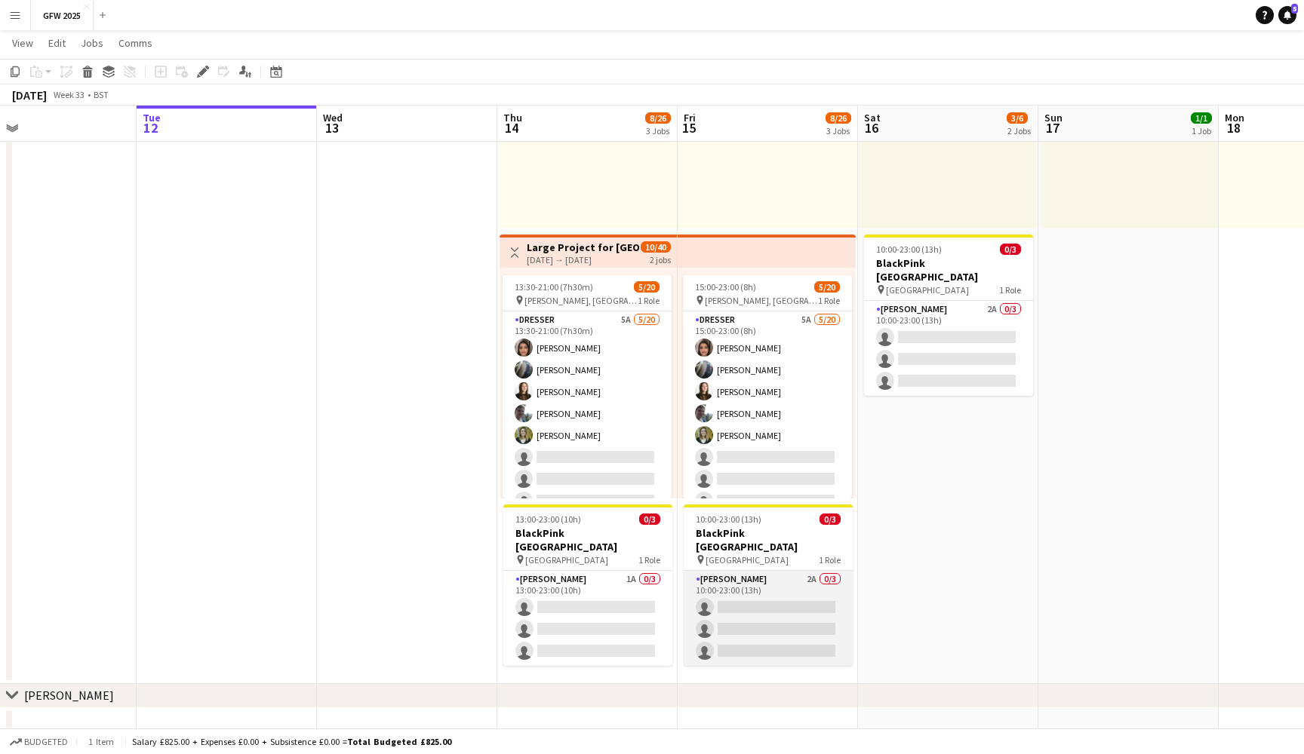
click at [815, 607] on app-card-role "[PERSON_NAME] 2A 0/3 10:00-23:00 (13h) single-neutral-actions single-neutral-ac…" at bounding box center [767, 618] width 169 height 95
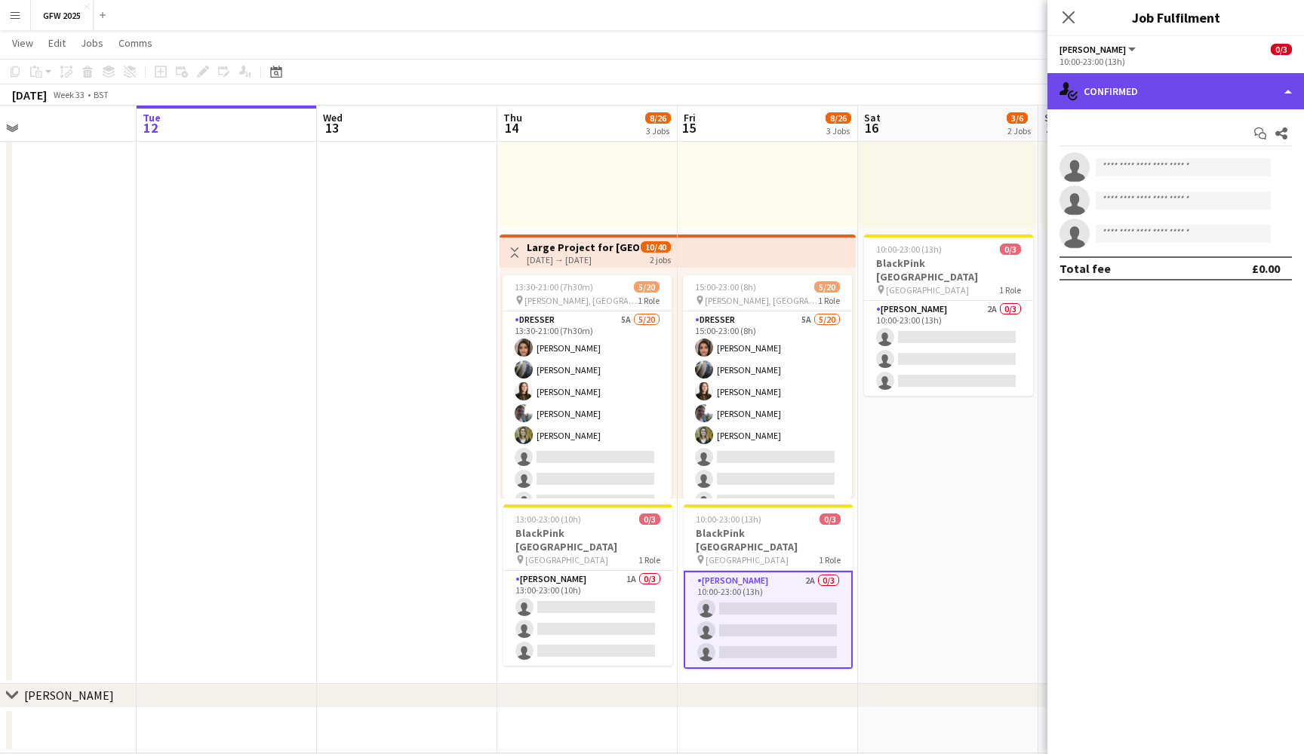
click at [1226, 91] on div "single-neutral-actions-check-2 Confirmed" at bounding box center [1175, 91] width 256 height 36
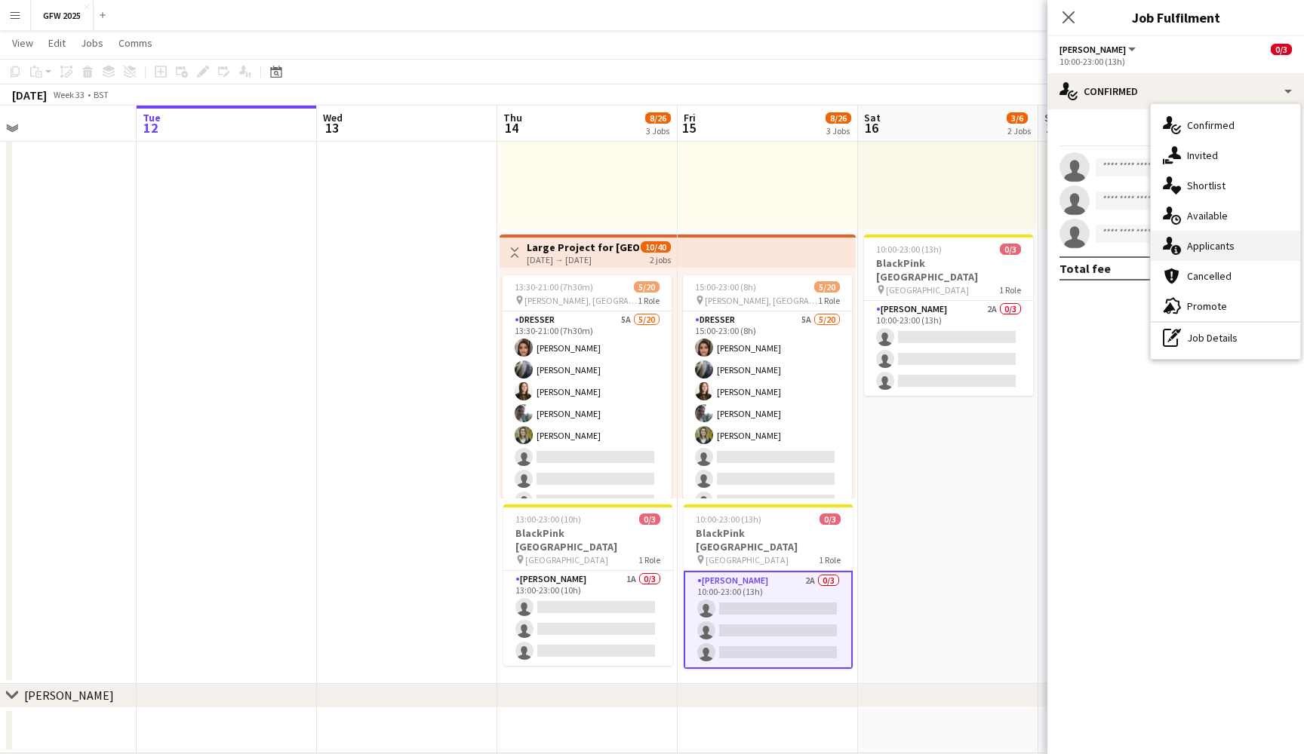
click at [1227, 248] on div "single-neutral-actions-information Applicants" at bounding box center [1224, 246] width 149 height 30
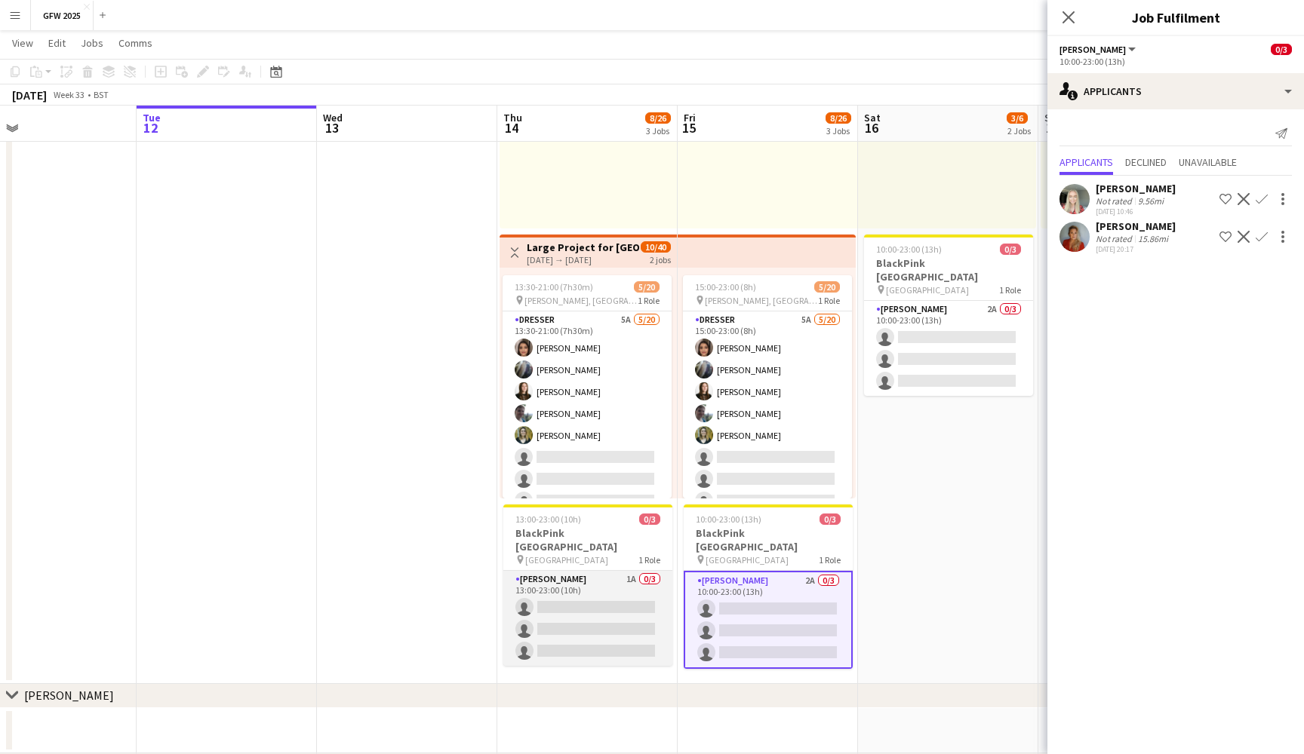
click at [614, 610] on app-card-role "[PERSON_NAME] 1A 0/3 13:00-23:00 (10h) single-neutral-actions single-neutral-ac…" at bounding box center [587, 618] width 169 height 95
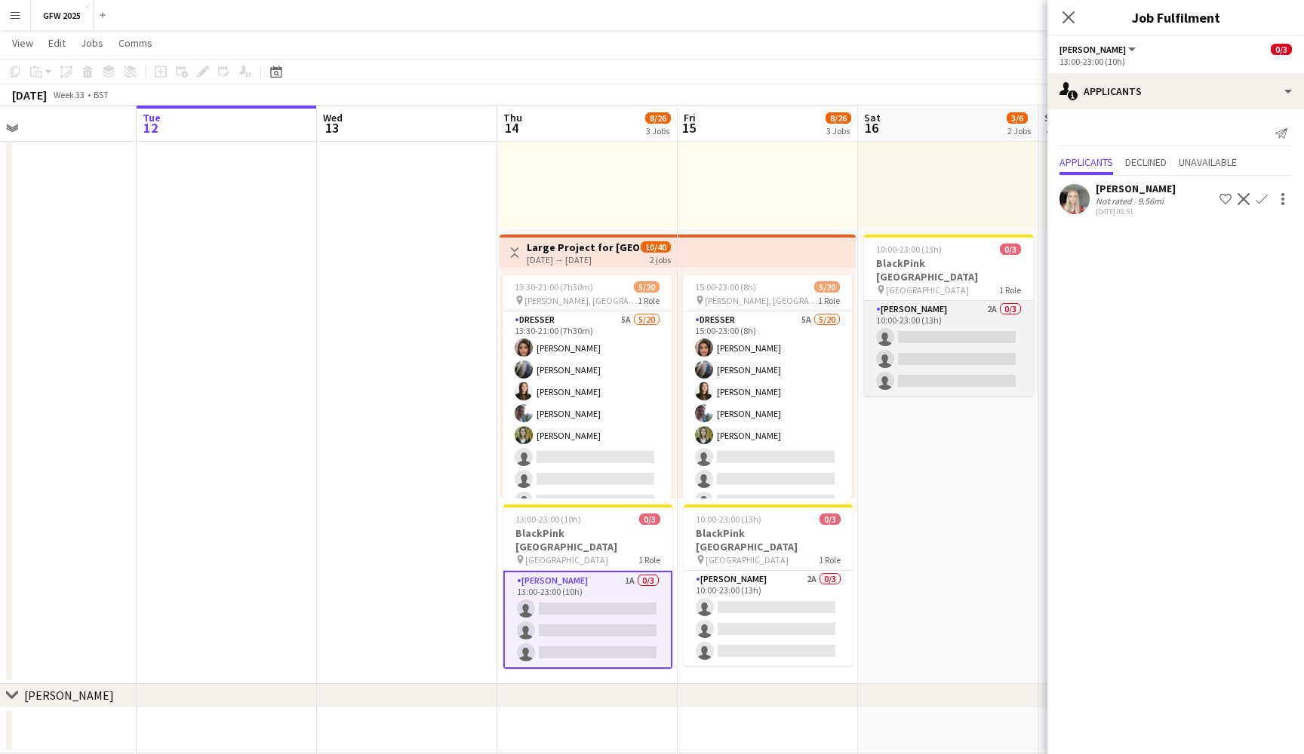
click at [1028, 310] on app-card-role "[PERSON_NAME] 2A 0/3 10:00-23:00 (13h) single-neutral-actions single-neutral-ac…" at bounding box center [948, 348] width 169 height 95
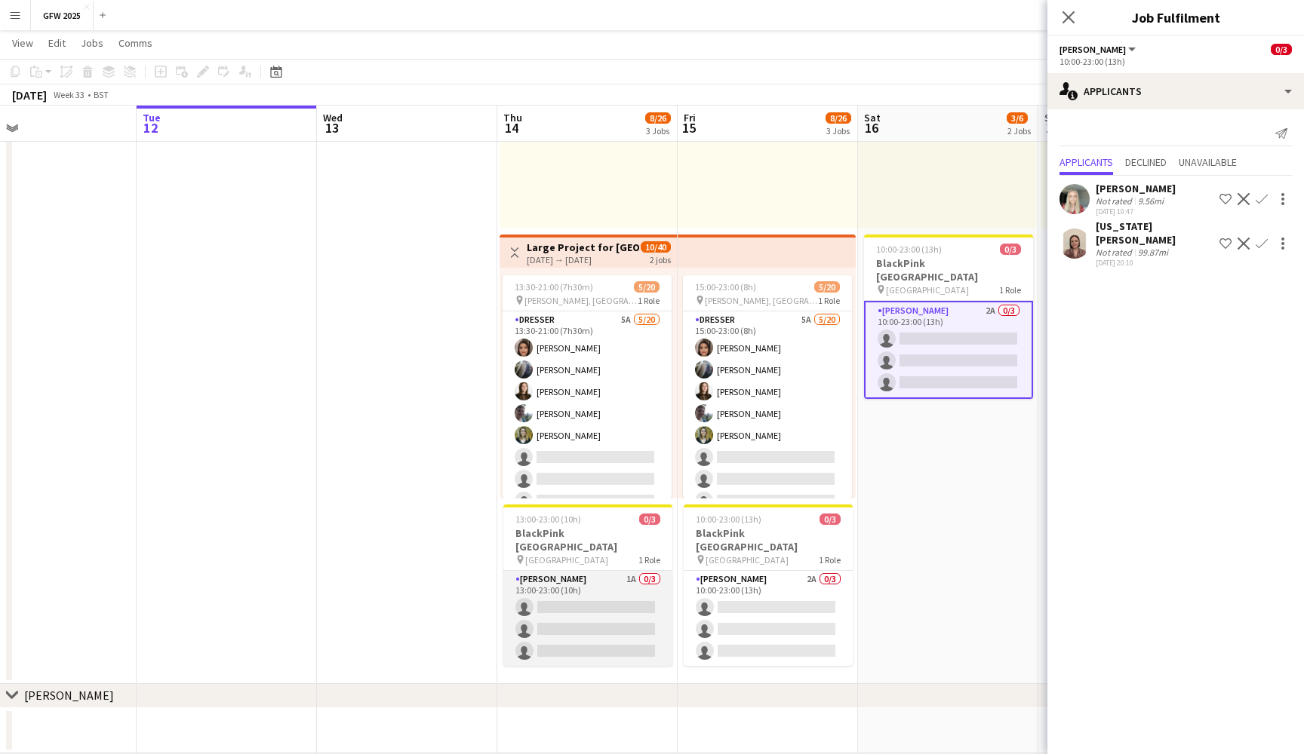
click at [613, 588] on app-card-role "[PERSON_NAME] 1A 0/3 13:00-23:00 (10h) single-neutral-actions single-neutral-ac…" at bounding box center [587, 618] width 169 height 95
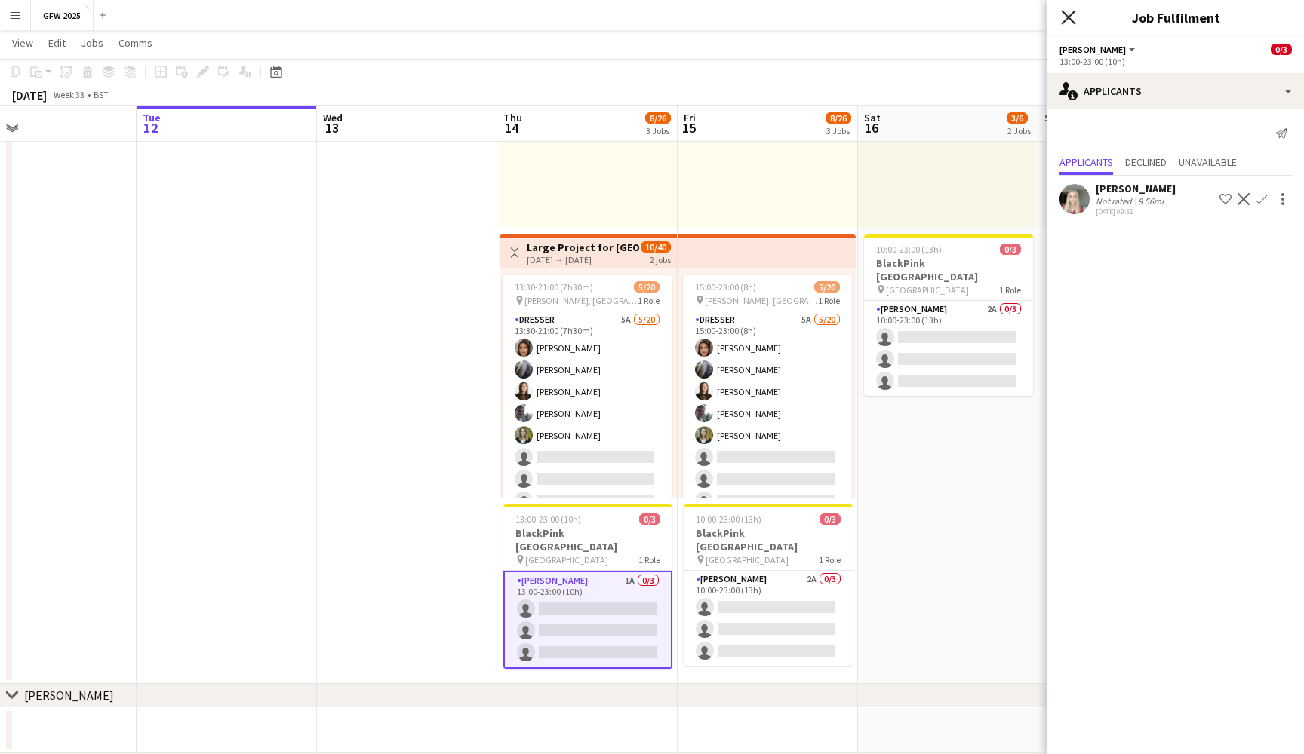
click at [1069, 14] on icon "Close pop-in" at bounding box center [1068, 17] width 14 height 14
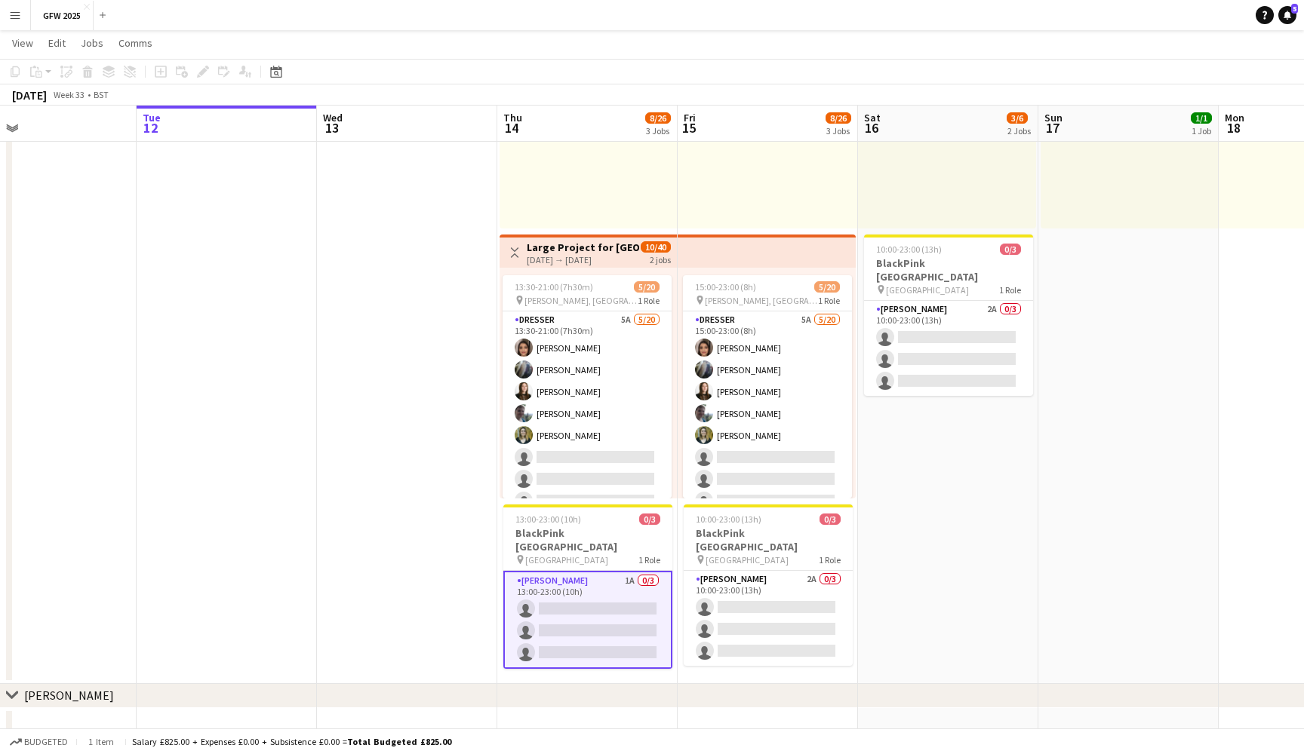
click at [589, 626] on app-card-role "[PERSON_NAME] 1A 0/3 13:00-23:00 (10h) single-neutral-actions single-neutral-ac…" at bounding box center [587, 620] width 169 height 98
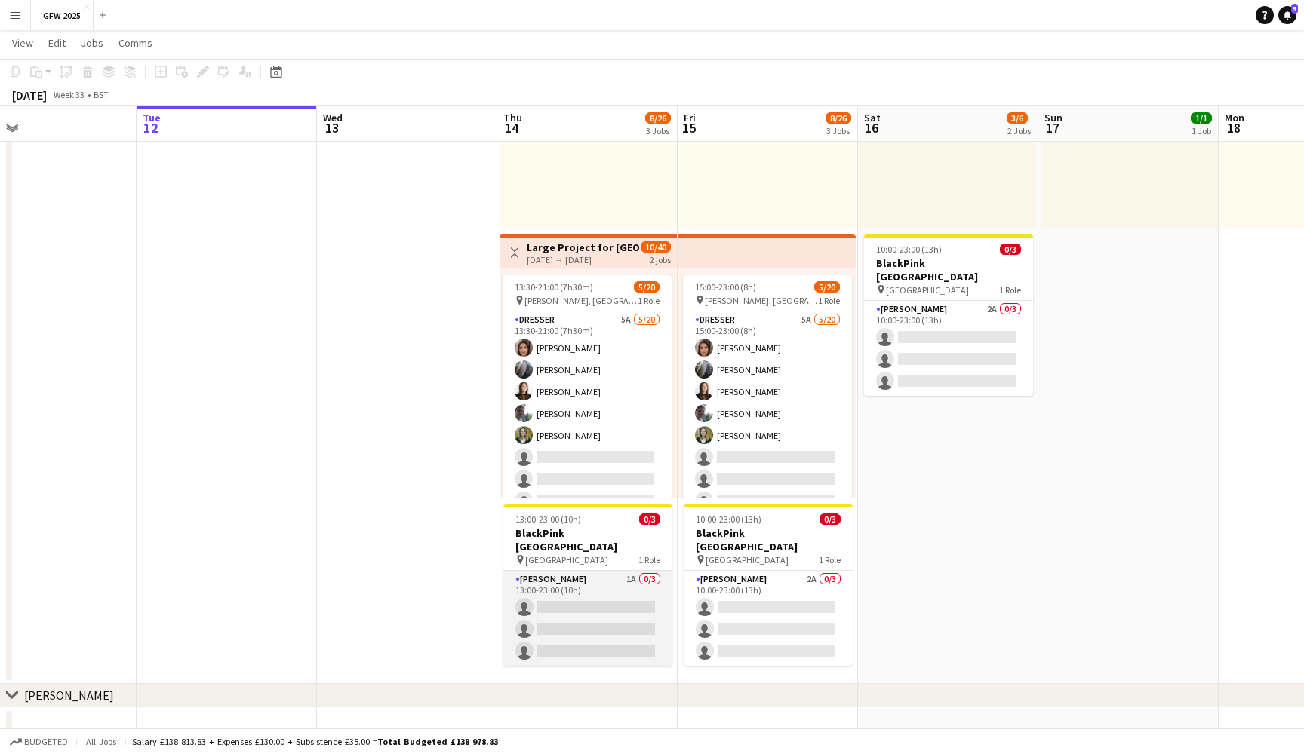
click at [589, 626] on app-card-role "[PERSON_NAME] 1A 0/3 13:00-23:00 (10h) single-neutral-actions single-neutral-ac…" at bounding box center [587, 618] width 169 height 95
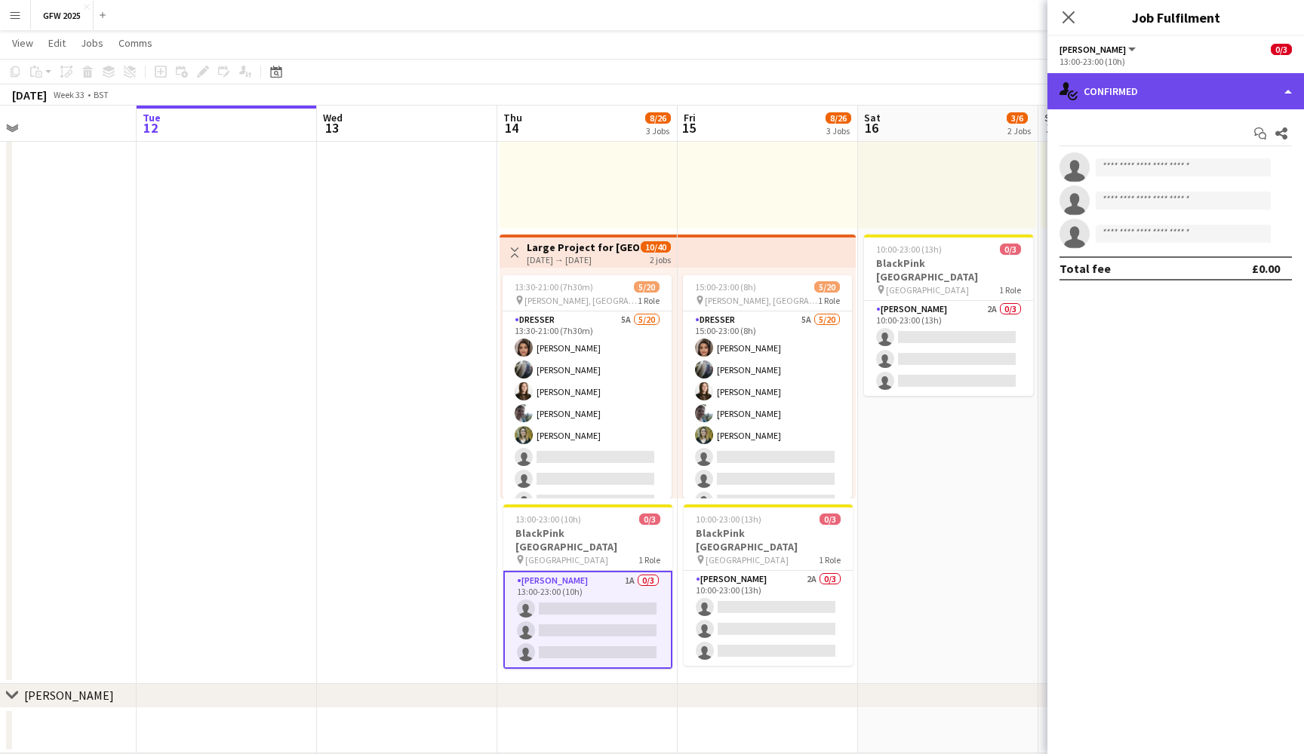
click at [1215, 91] on div "single-neutral-actions-check-2 Confirmed" at bounding box center [1175, 91] width 256 height 36
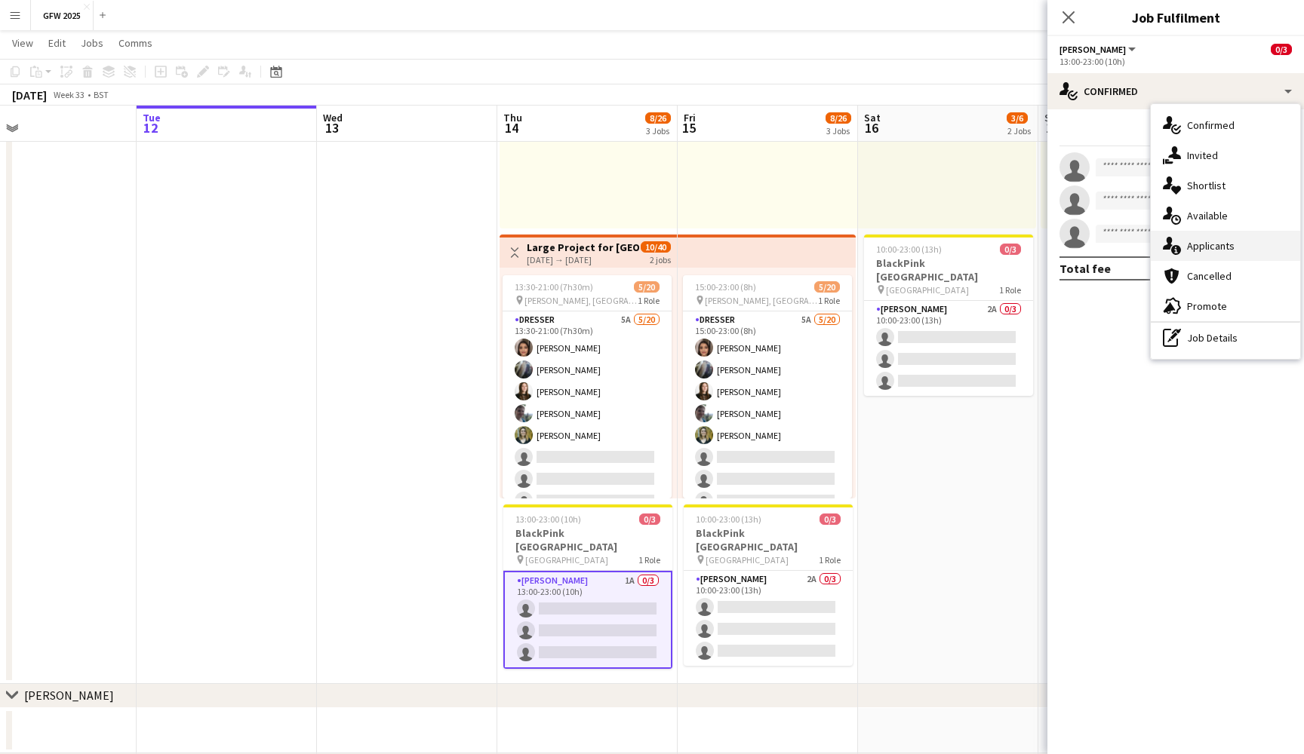
click at [1239, 244] on div "single-neutral-actions-information Applicants" at bounding box center [1224, 246] width 149 height 30
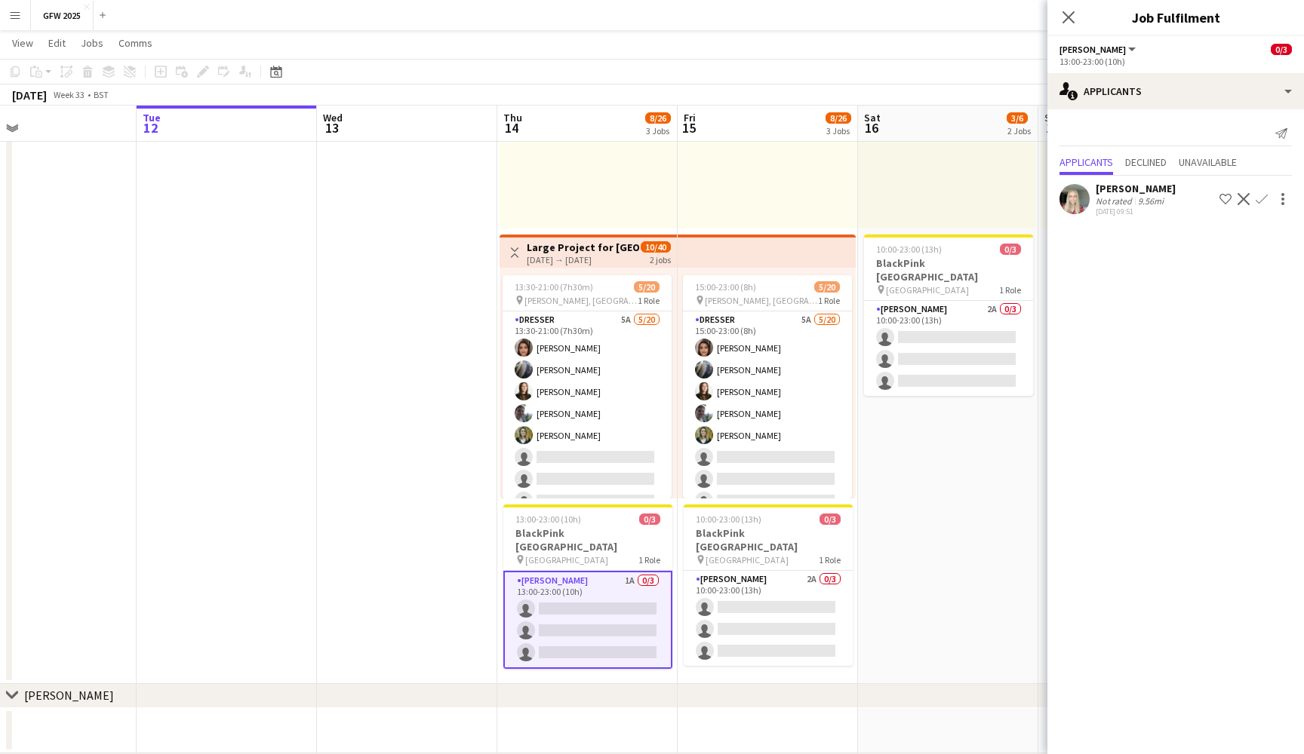
click at [1264, 196] on app-icon "Confirm" at bounding box center [1261, 199] width 12 height 12
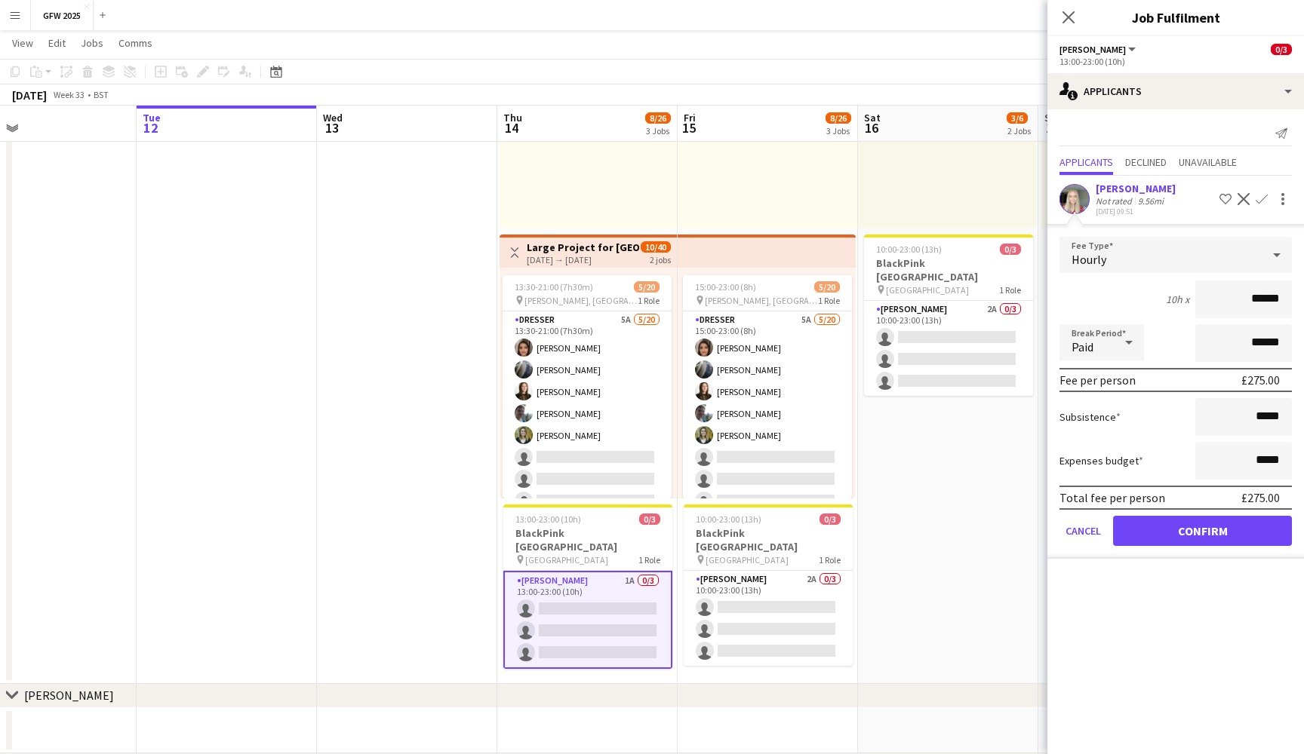
click at [1233, 534] on button "Confirm" at bounding box center [1202, 531] width 179 height 30
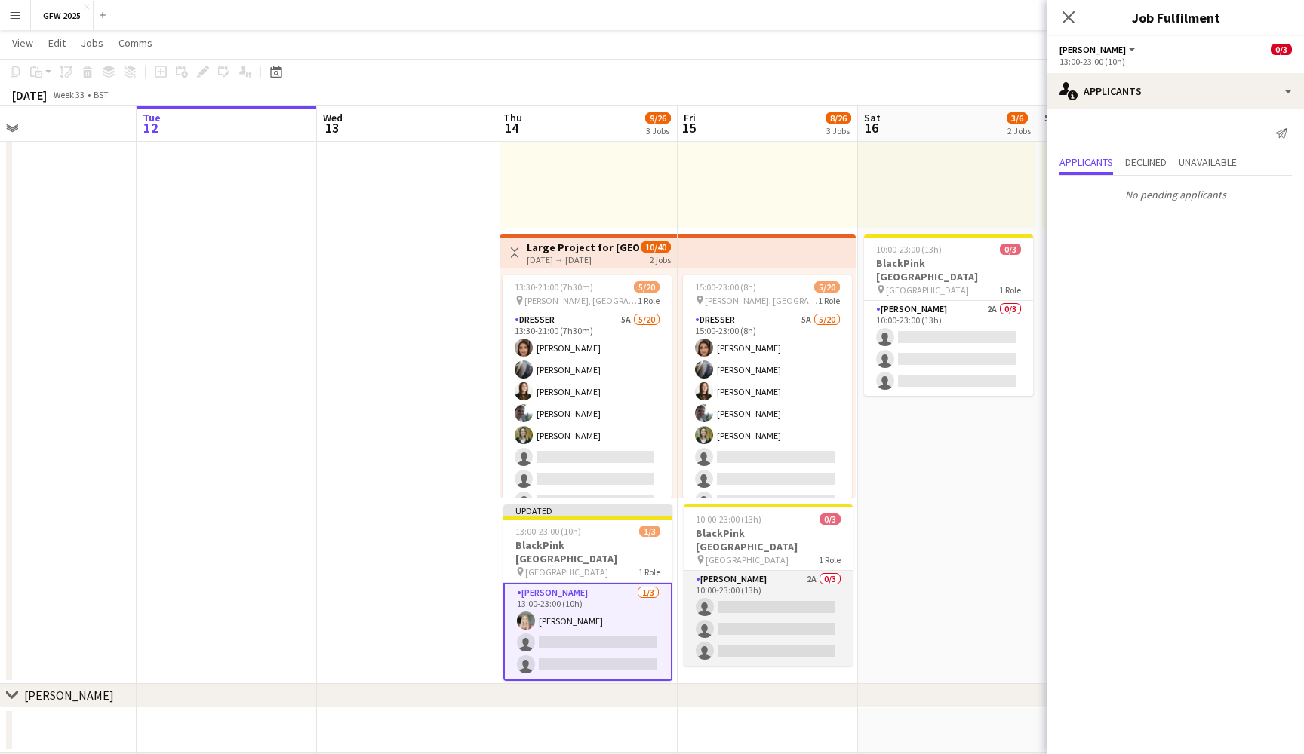
click at [818, 606] on app-card-role "[PERSON_NAME] 2A 0/3 10:00-23:00 (13h) single-neutral-actions single-neutral-ac…" at bounding box center [767, 618] width 169 height 95
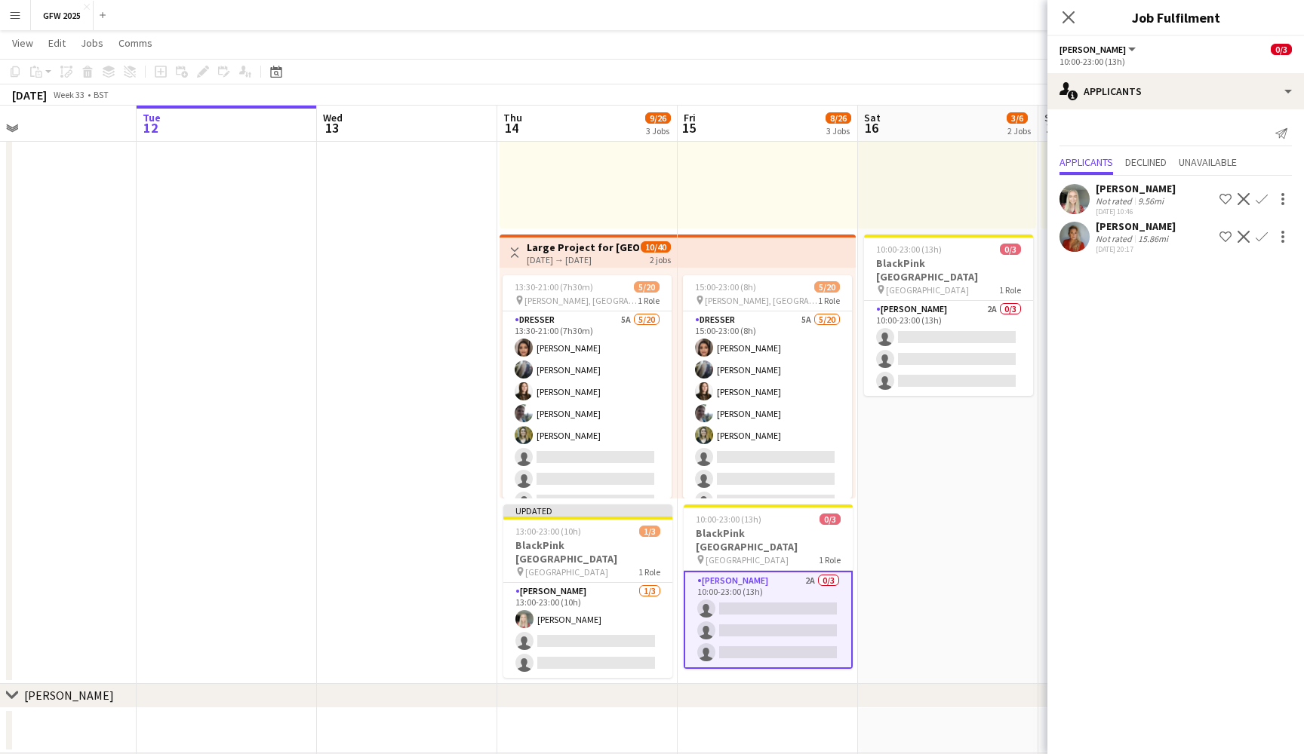
click at [1263, 196] on app-icon "Confirm" at bounding box center [1261, 199] width 12 height 12
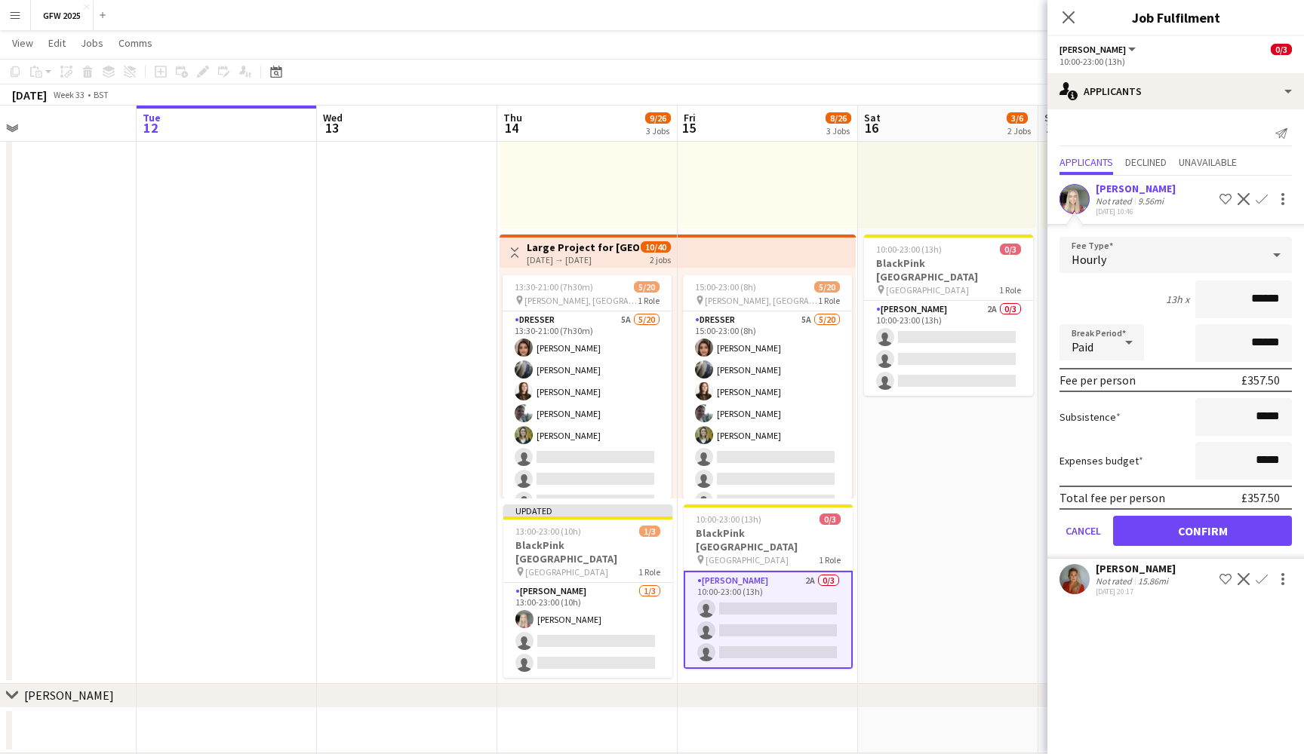
click at [1229, 536] on button "Confirm" at bounding box center [1202, 531] width 179 height 30
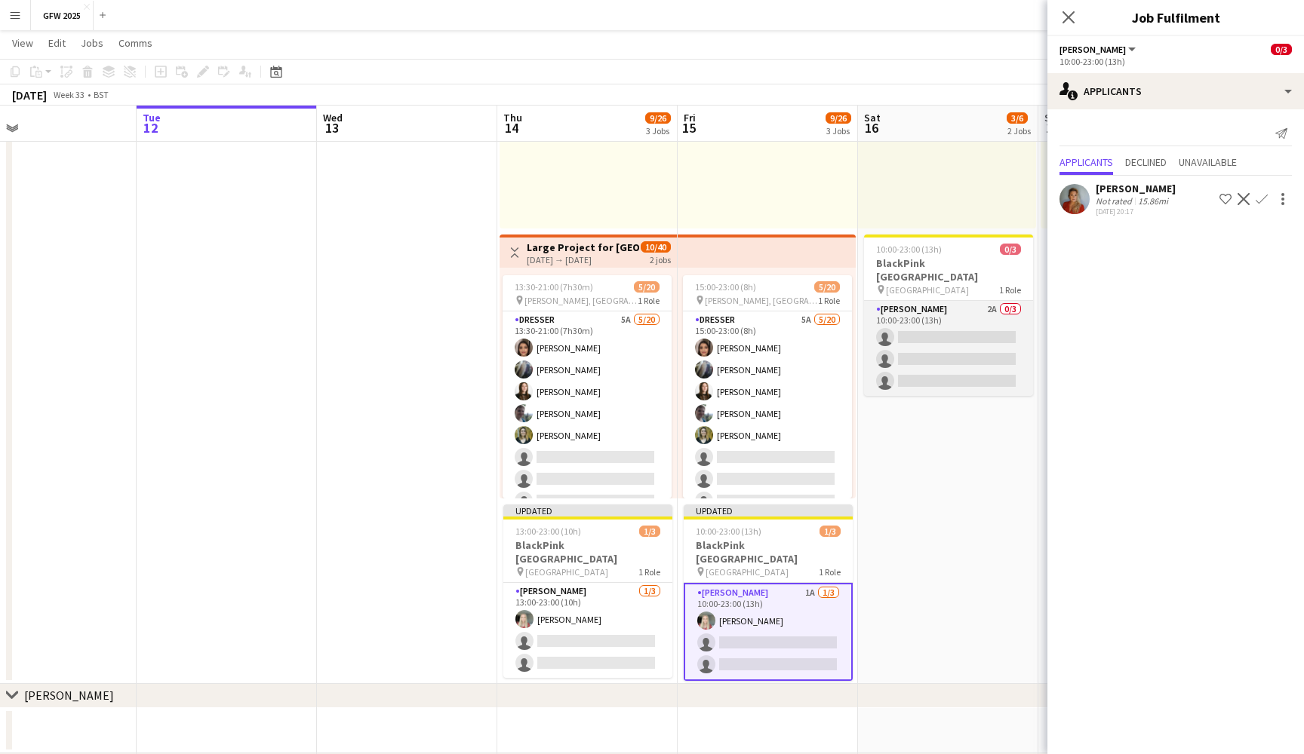
click at [978, 344] on app-card-role "[PERSON_NAME] 2A 0/3 10:00-23:00 (13h) single-neutral-actions single-neutral-ac…" at bounding box center [948, 348] width 169 height 95
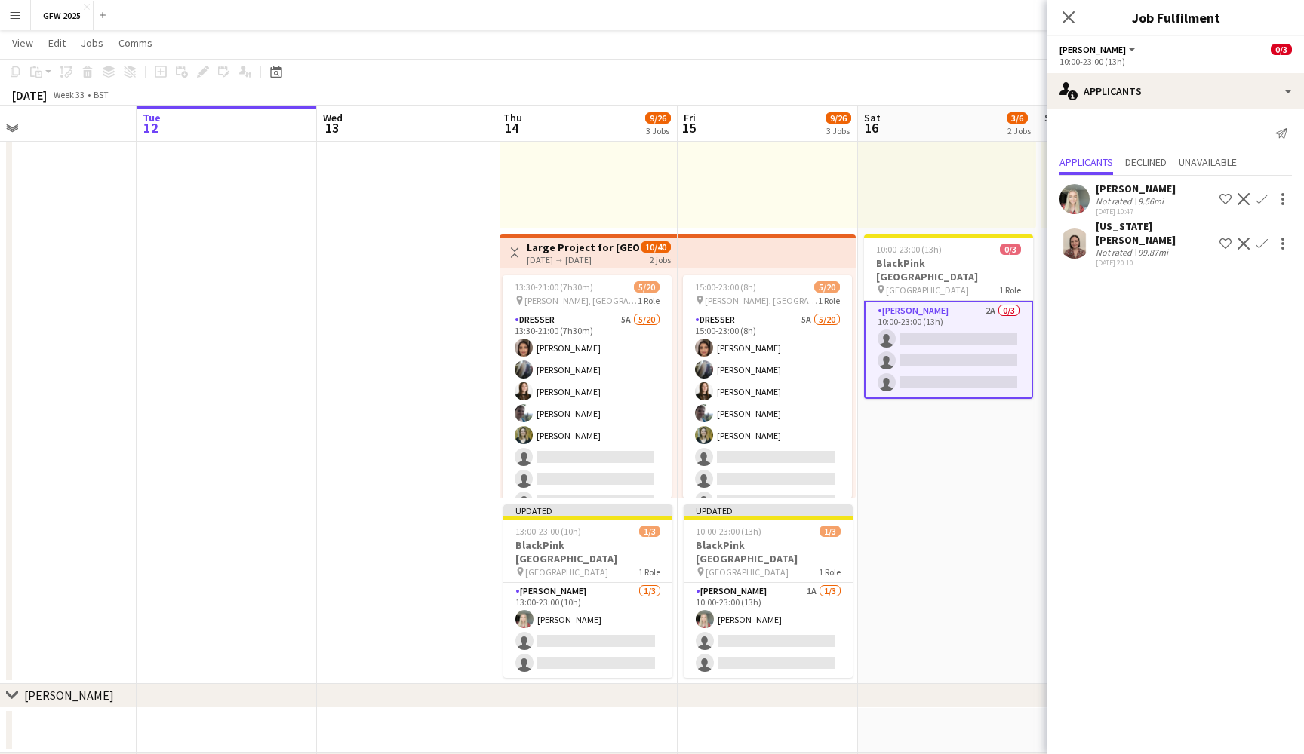
click at [1263, 201] on app-icon "Confirm" at bounding box center [1261, 199] width 12 height 12
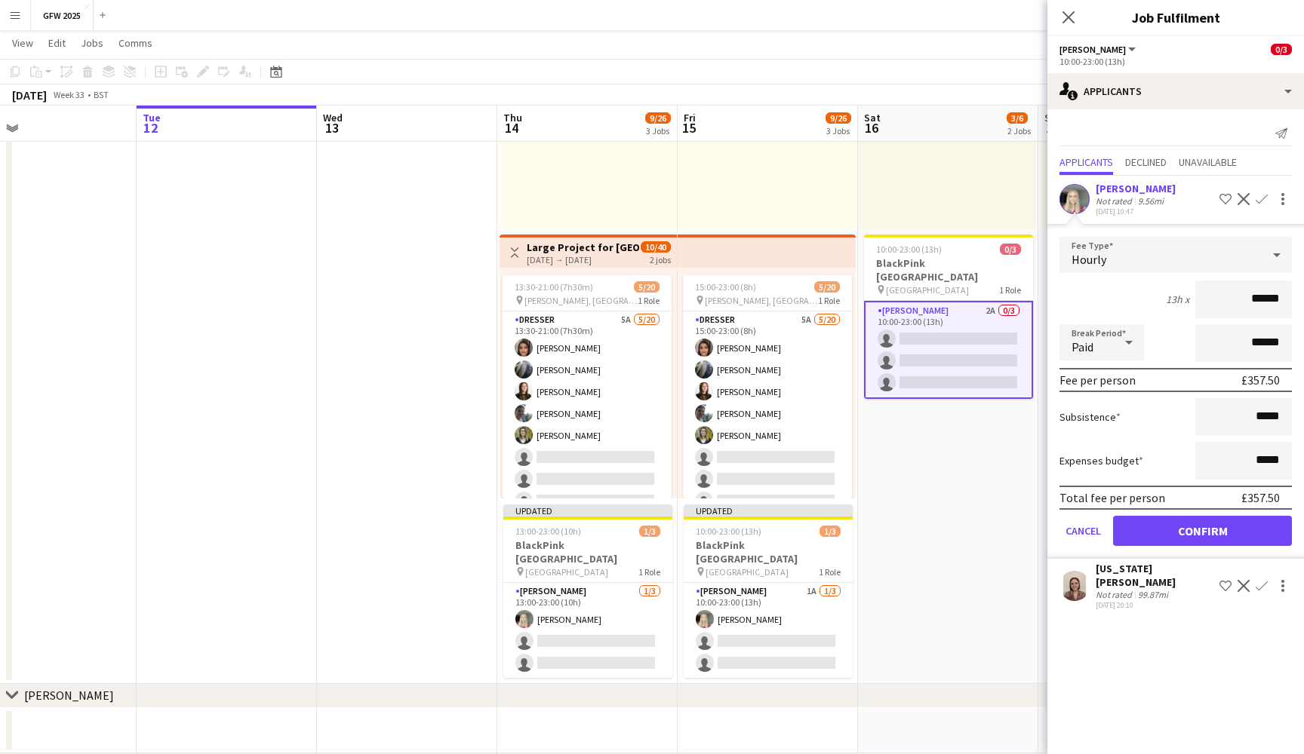
click at [1238, 527] on button "Confirm" at bounding box center [1202, 531] width 179 height 30
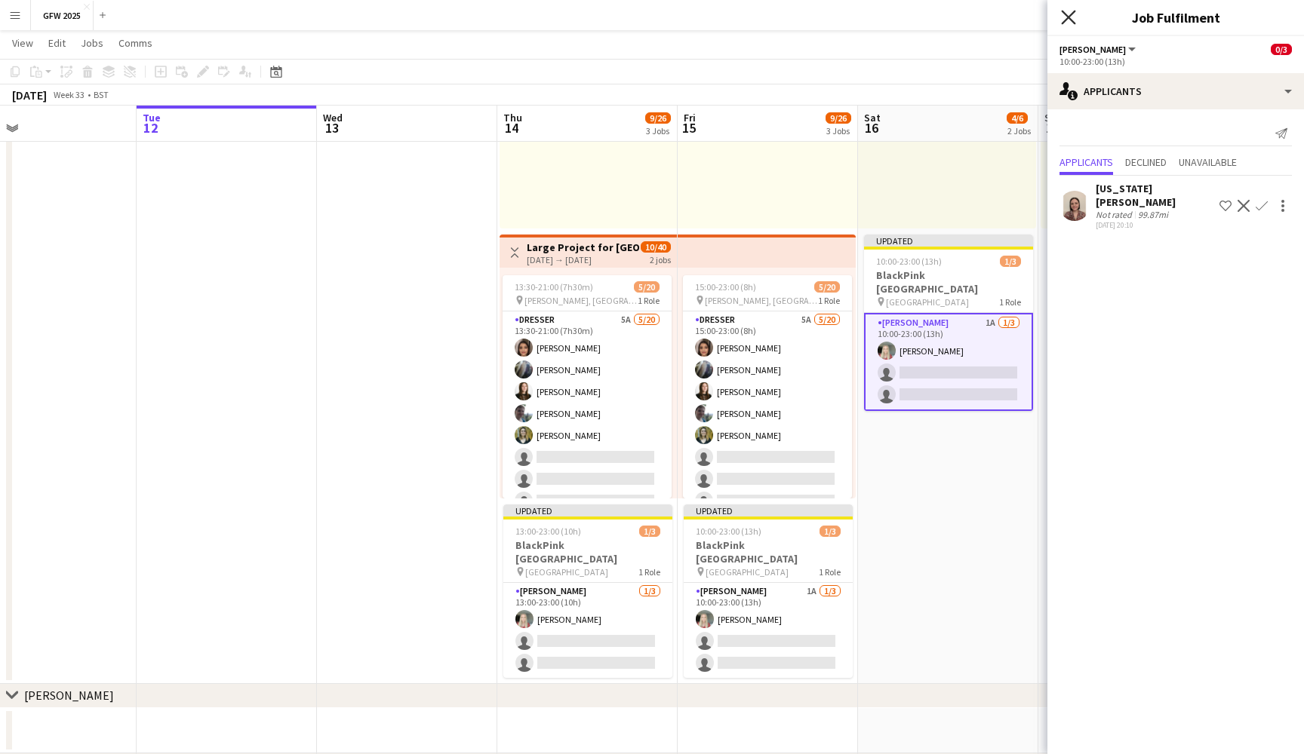
click at [1068, 14] on icon "Close pop-in" at bounding box center [1068, 17] width 14 height 14
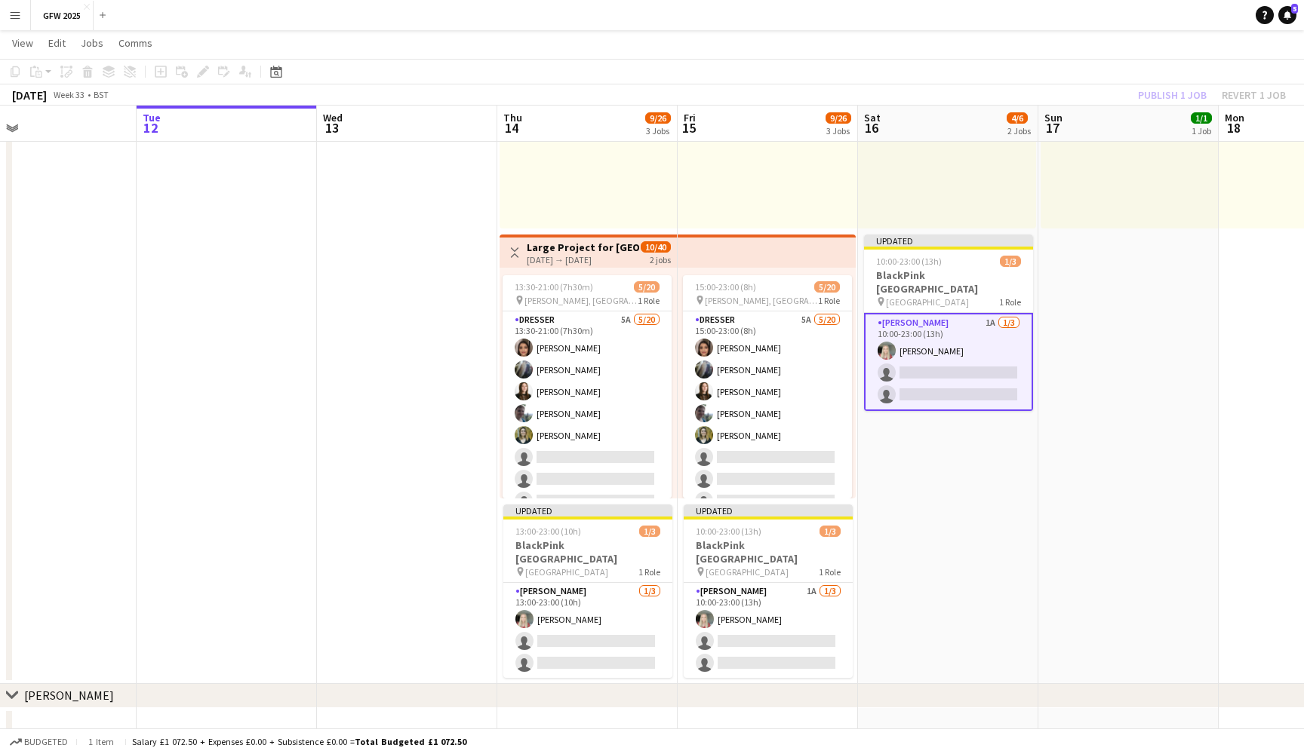
click at [1049, 66] on app-toolbar "Copy Paste Paste Command V Paste with crew Command Shift V Paste linked Job [GE…" at bounding box center [652, 72] width 1304 height 26
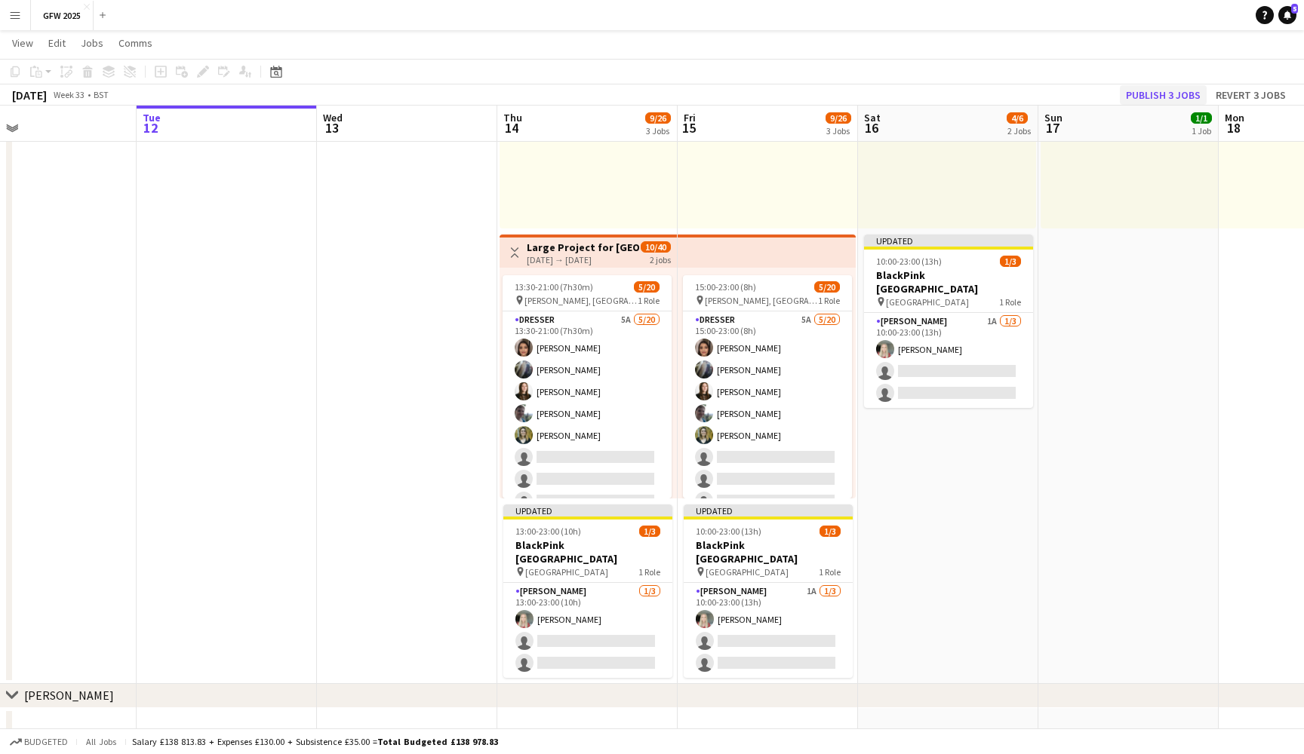
click at [1179, 96] on button "Publish 3 jobs" at bounding box center [1163, 95] width 87 height 20
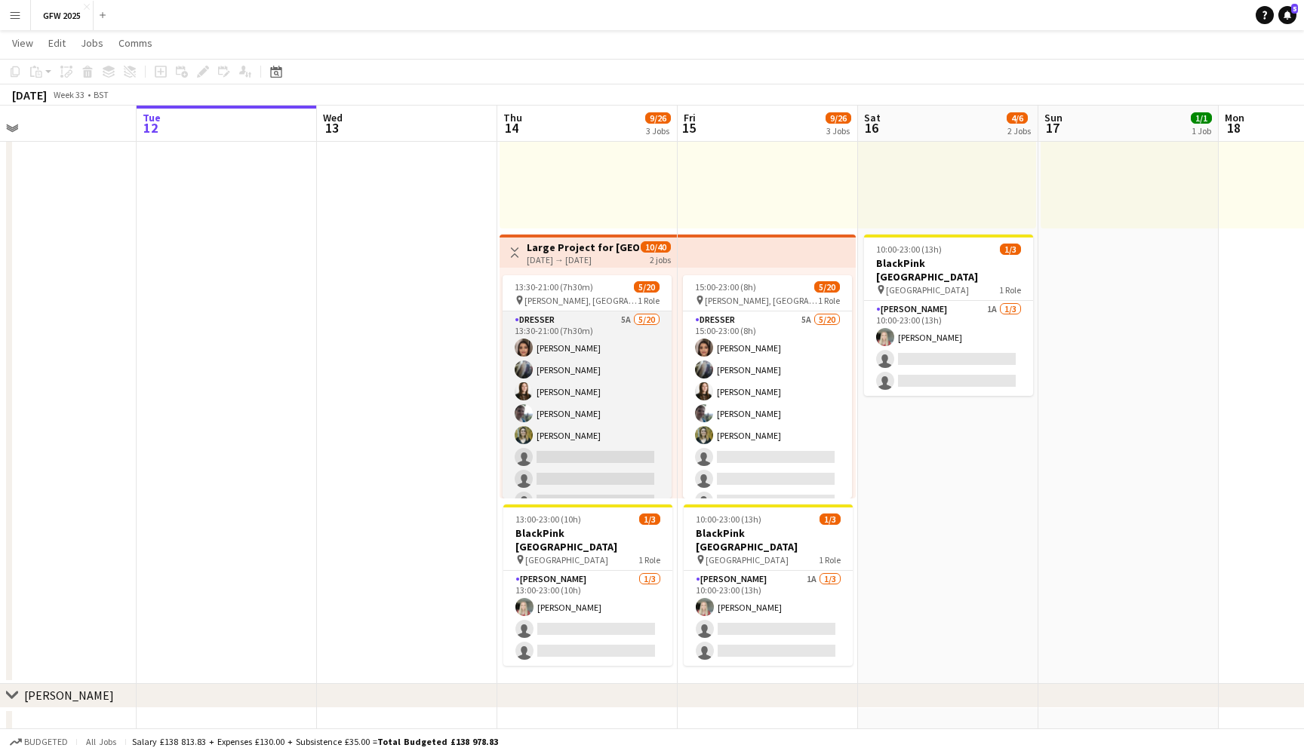
click at [586, 450] on app-card-role "Dresser 5A [DATE] 13:30-21:00 (7h30m) [PERSON_NAME] [PERSON_NAME] [PERSON_NAME]…" at bounding box center [586, 545] width 169 height 467
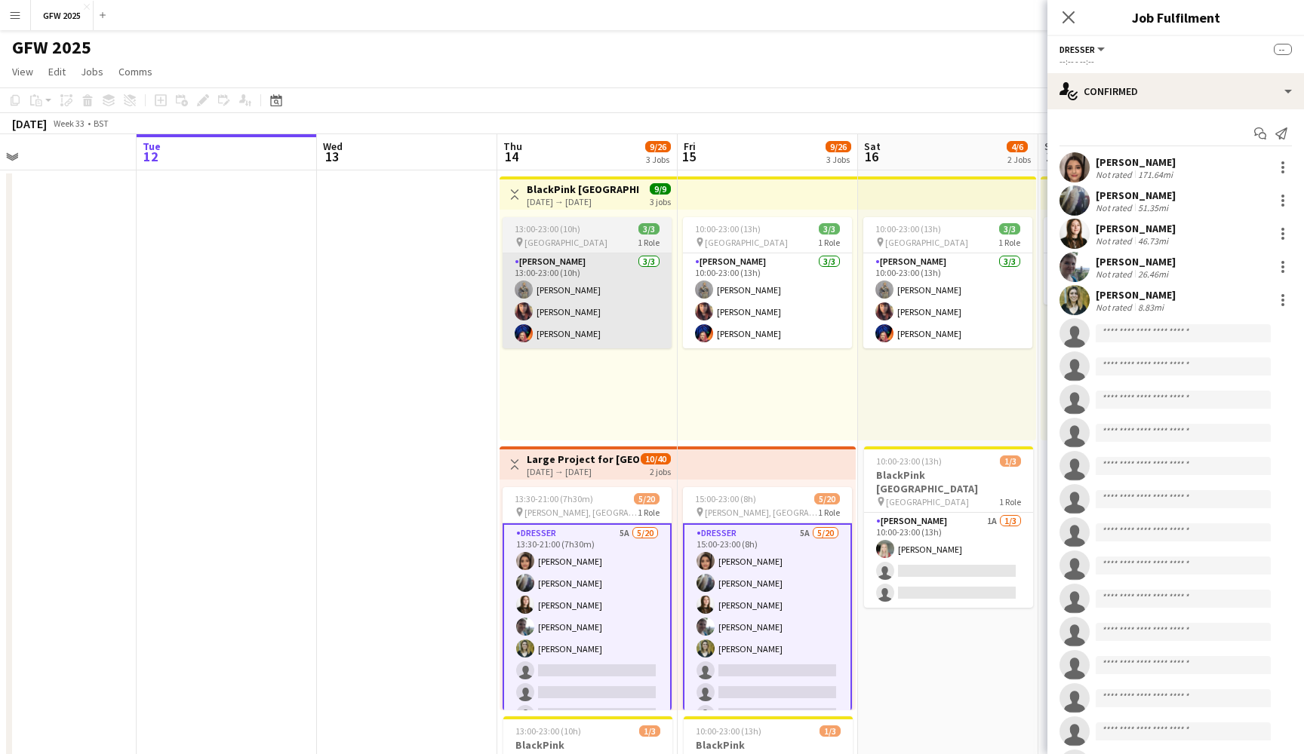
scroll to position [0, 0]
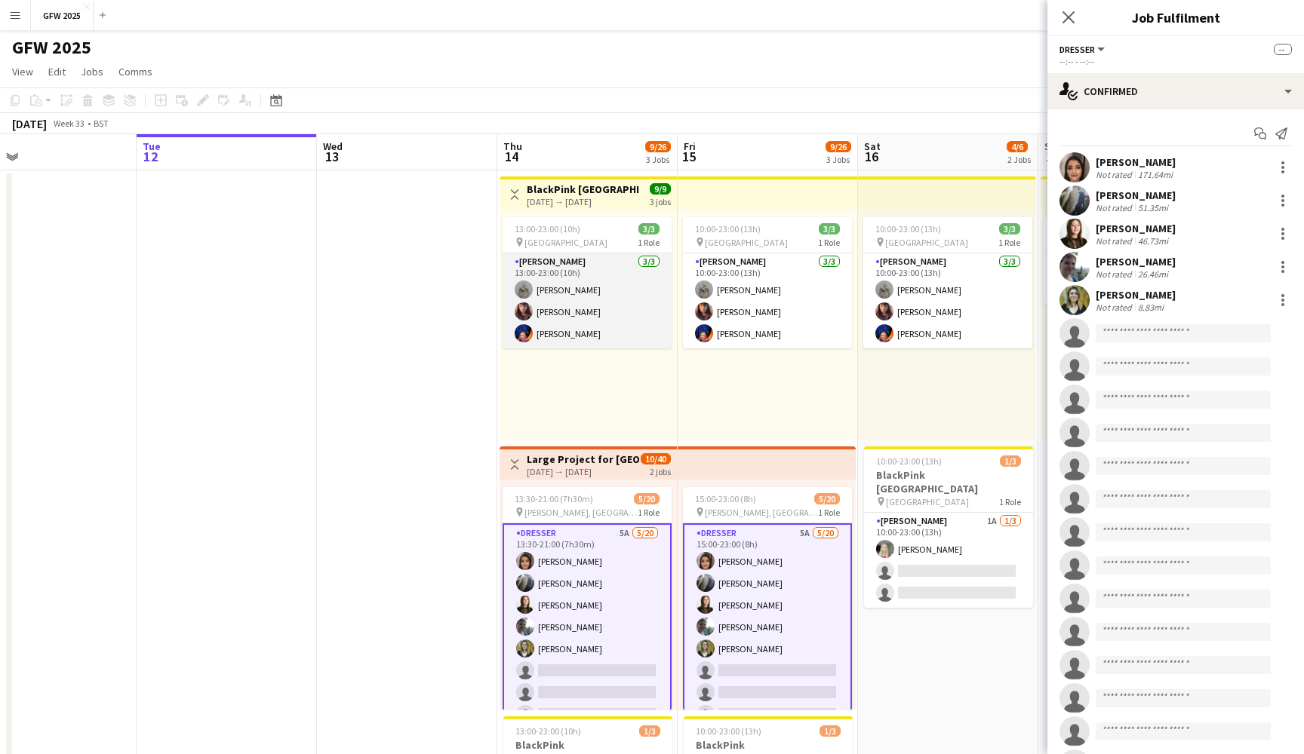
click at [616, 312] on app-card-role "[PERSON_NAME] [DATE] 13:00-23:00 (10h) [PERSON_NAME] [PERSON_NAME] [PERSON_NAME]" at bounding box center [586, 300] width 169 height 95
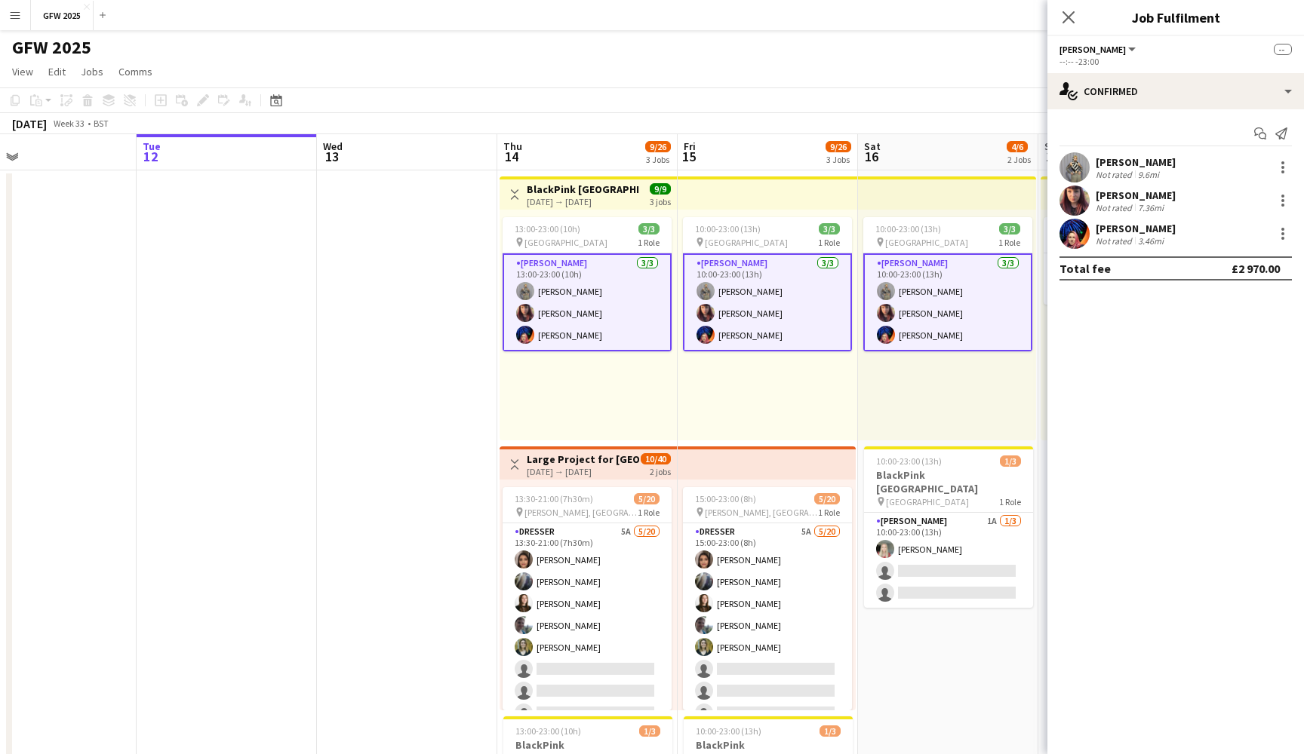
click at [1145, 226] on div "[PERSON_NAME]" at bounding box center [1135, 229] width 80 height 14
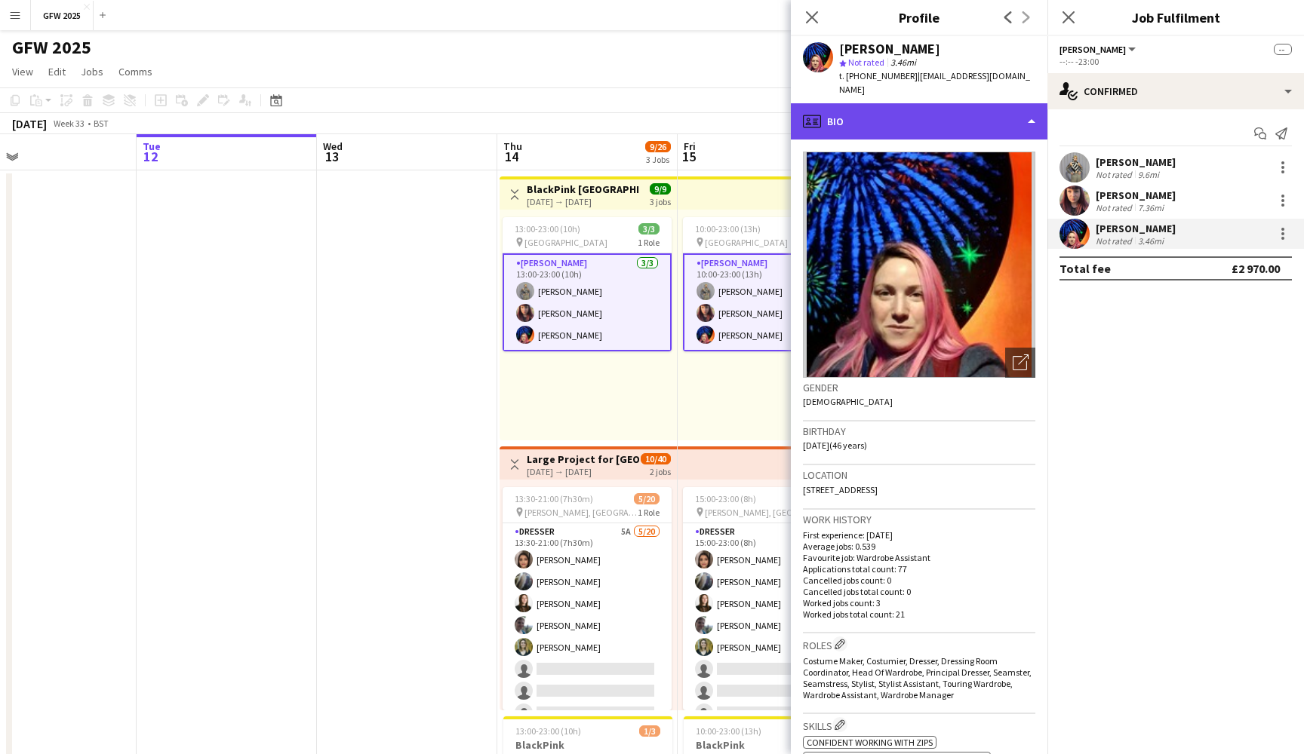
click at [993, 104] on div "profile Bio" at bounding box center [919, 121] width 256 height 36
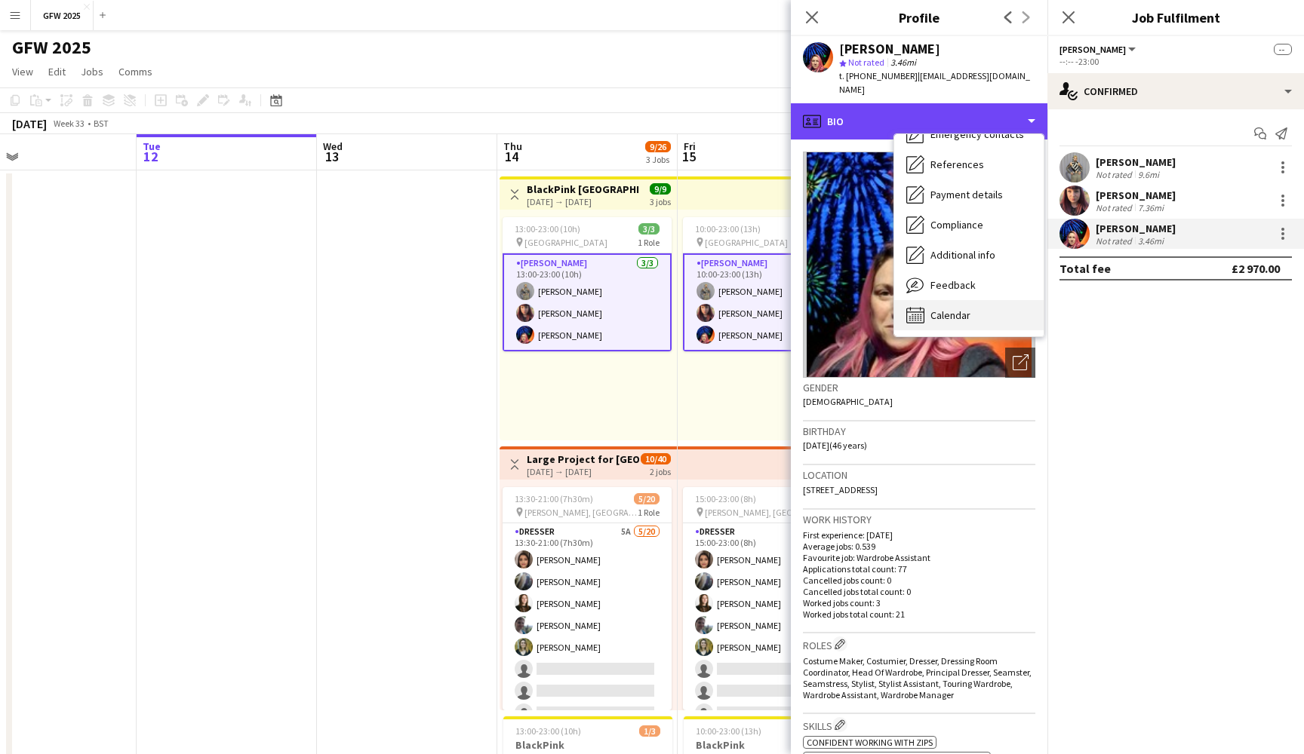
scroll to position [142, 0]
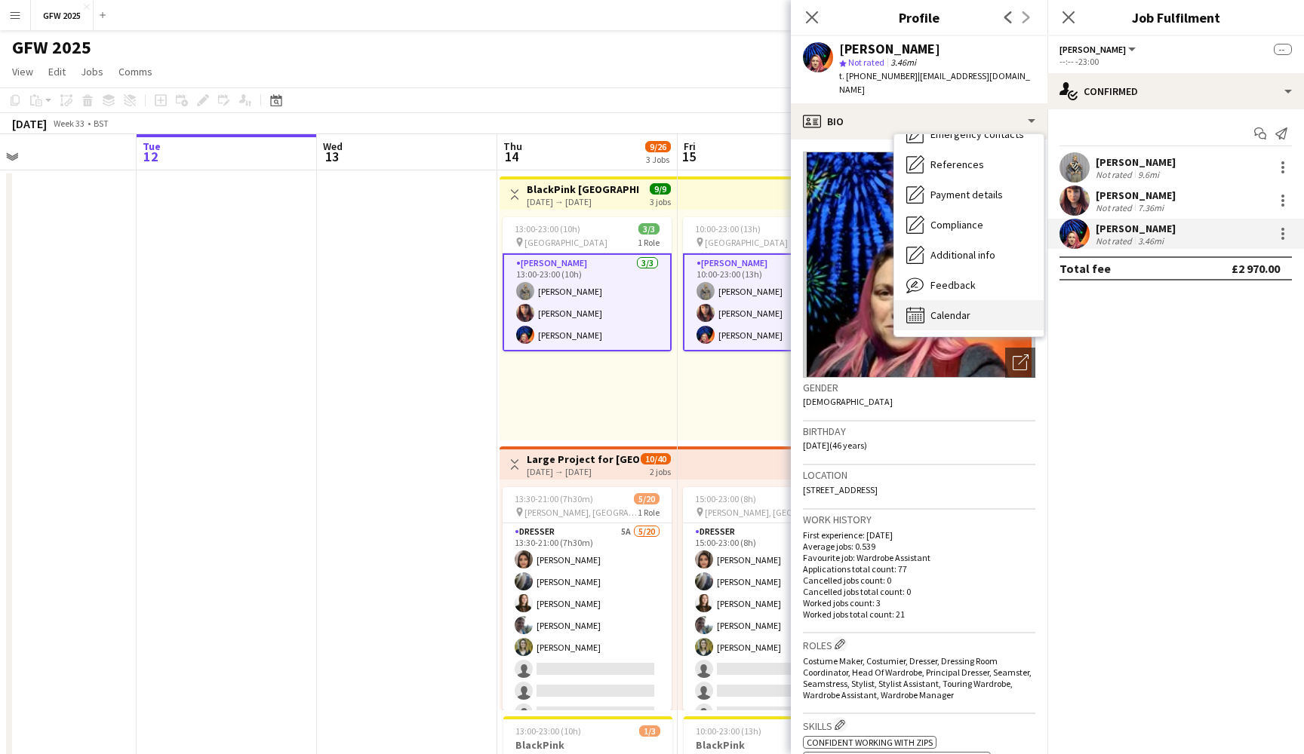
click at [975, 300] on div "Calendar Calendar" at bounding box center [968, 315] width 149 height 30
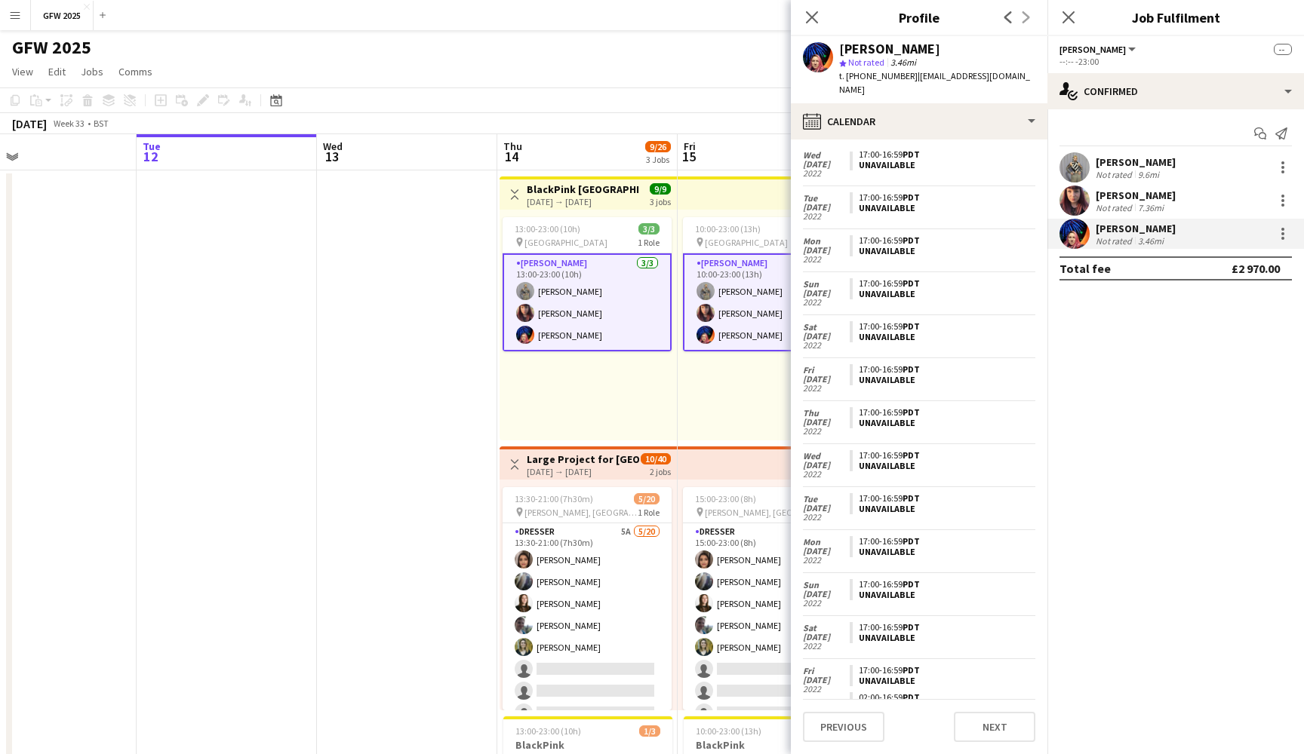
scroll to position [5770, 0]
click at [1070, 19] on icon at bounding box center [1068, 17] width 14 height 14
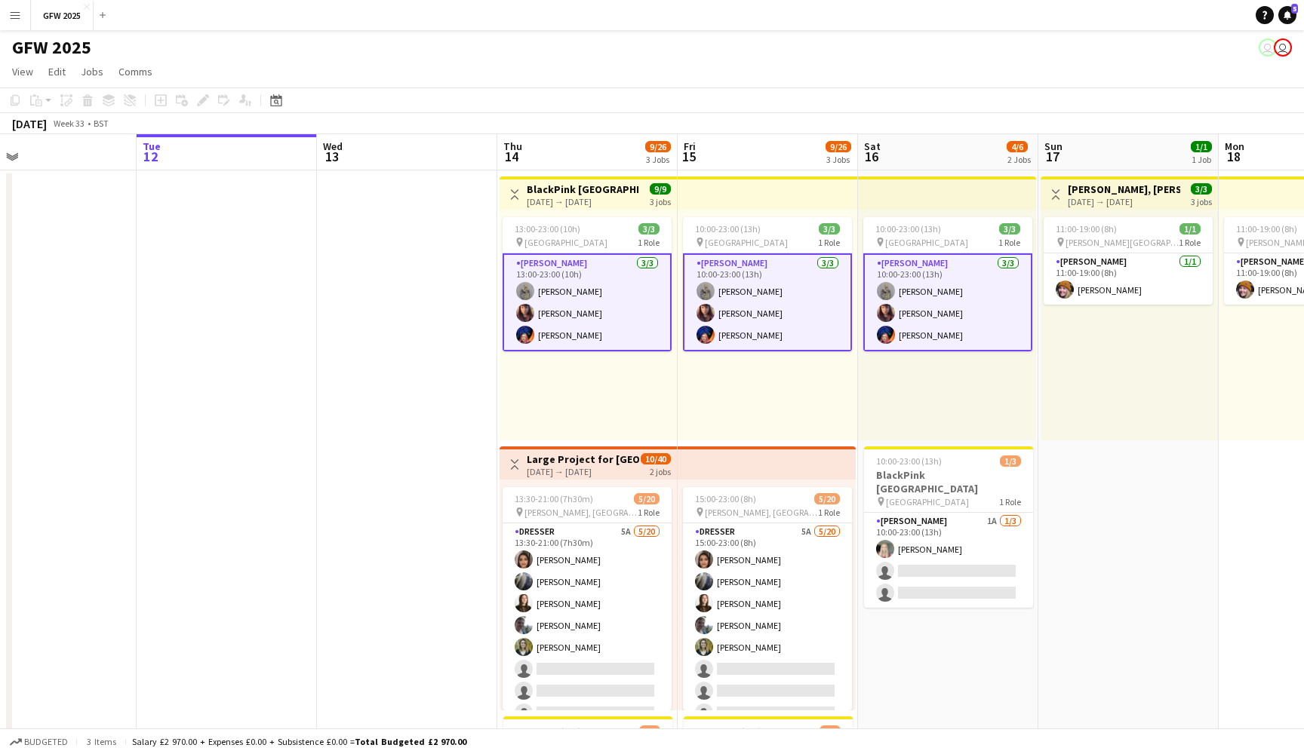
click at [12, 13] on app-icon "Menu" at bounding box center [15, 15] width 12 height 12
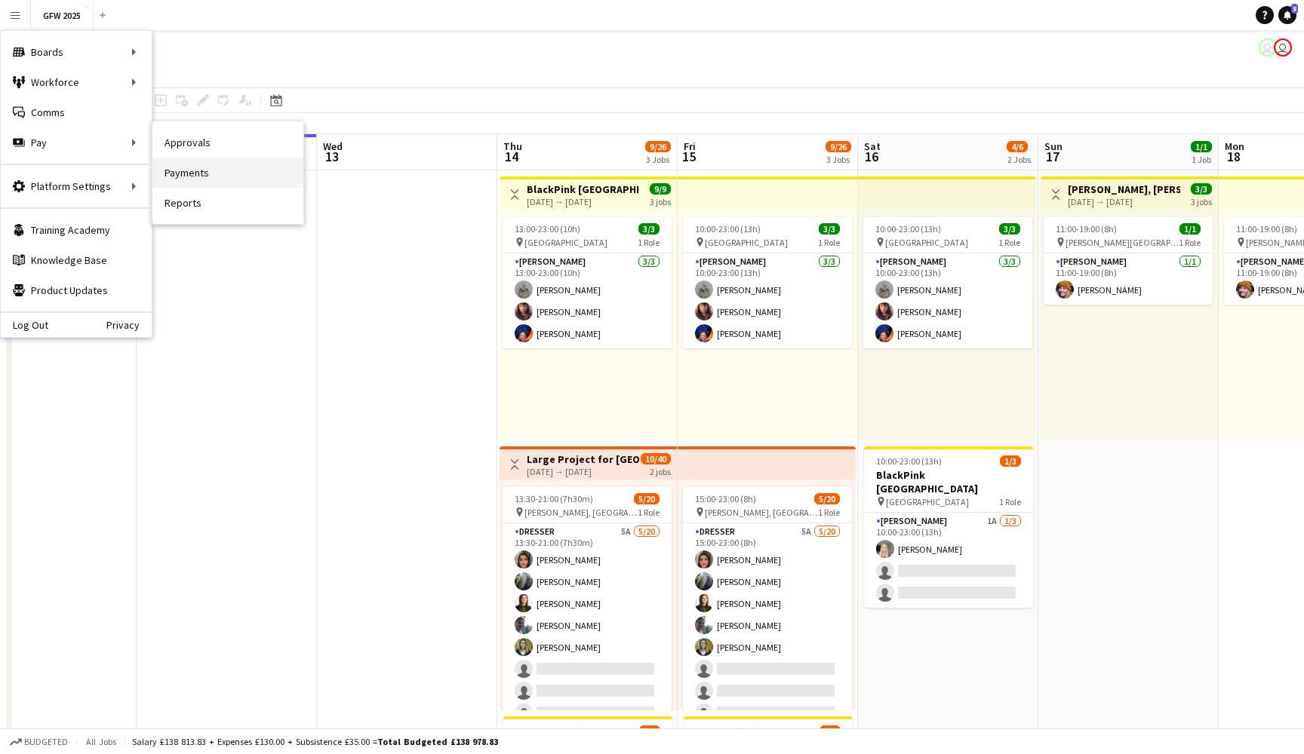
click at [203, 175] on link "Payments" at bounding box center [227, 173] width 151 height 30
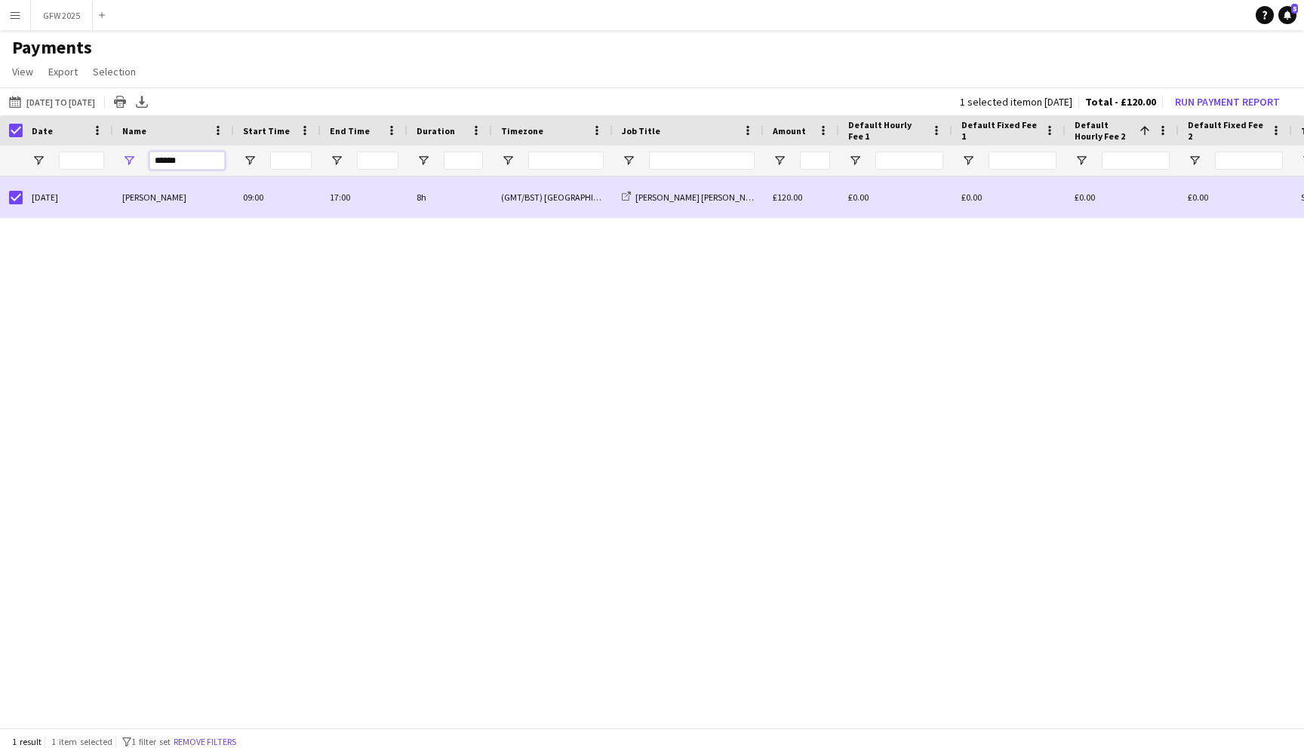
drag, startPoint x: 198, startPoint y: 164, endPoint x: 84, endPoint y: 158, distance: 114.0
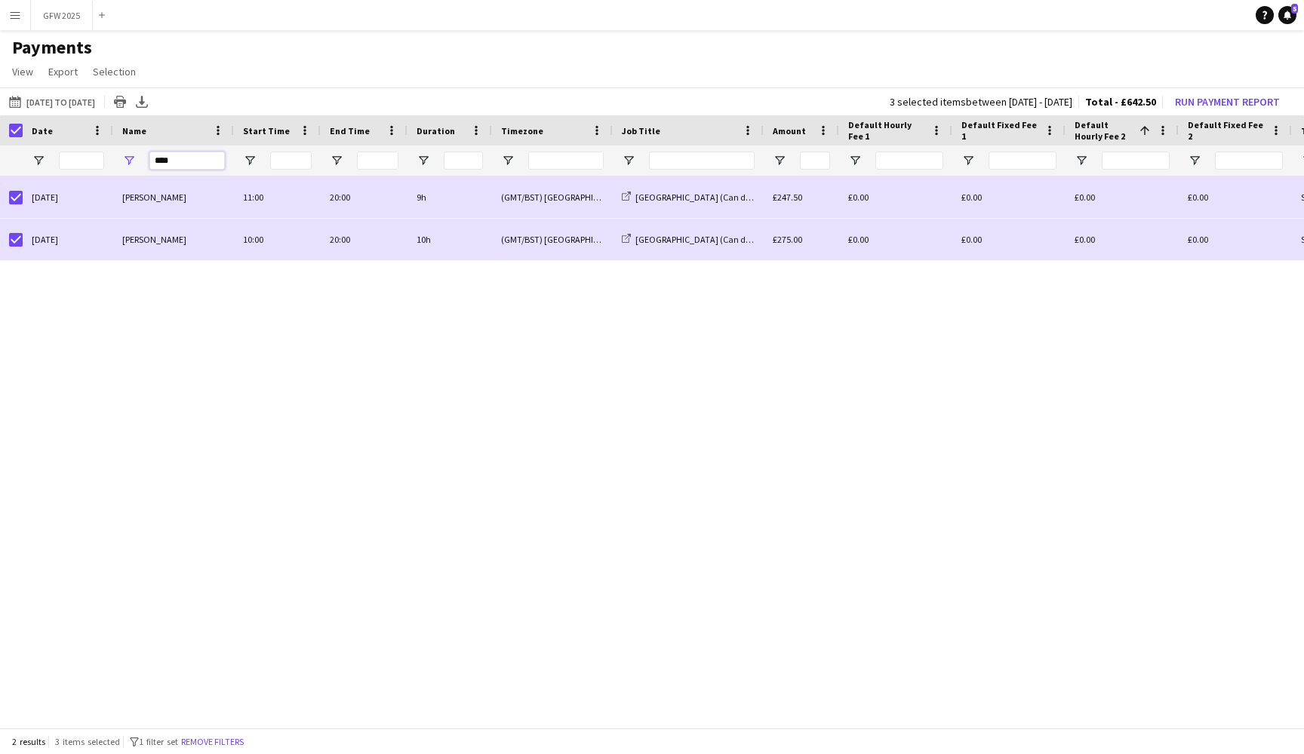
drag, startPoint x: 185, startPoint y: 162, endPoint x: 121, endPoint y: 161, distance: 63.4
click at [121, 161] on div "****" at bounding box center [173, 161] width 121 height 30
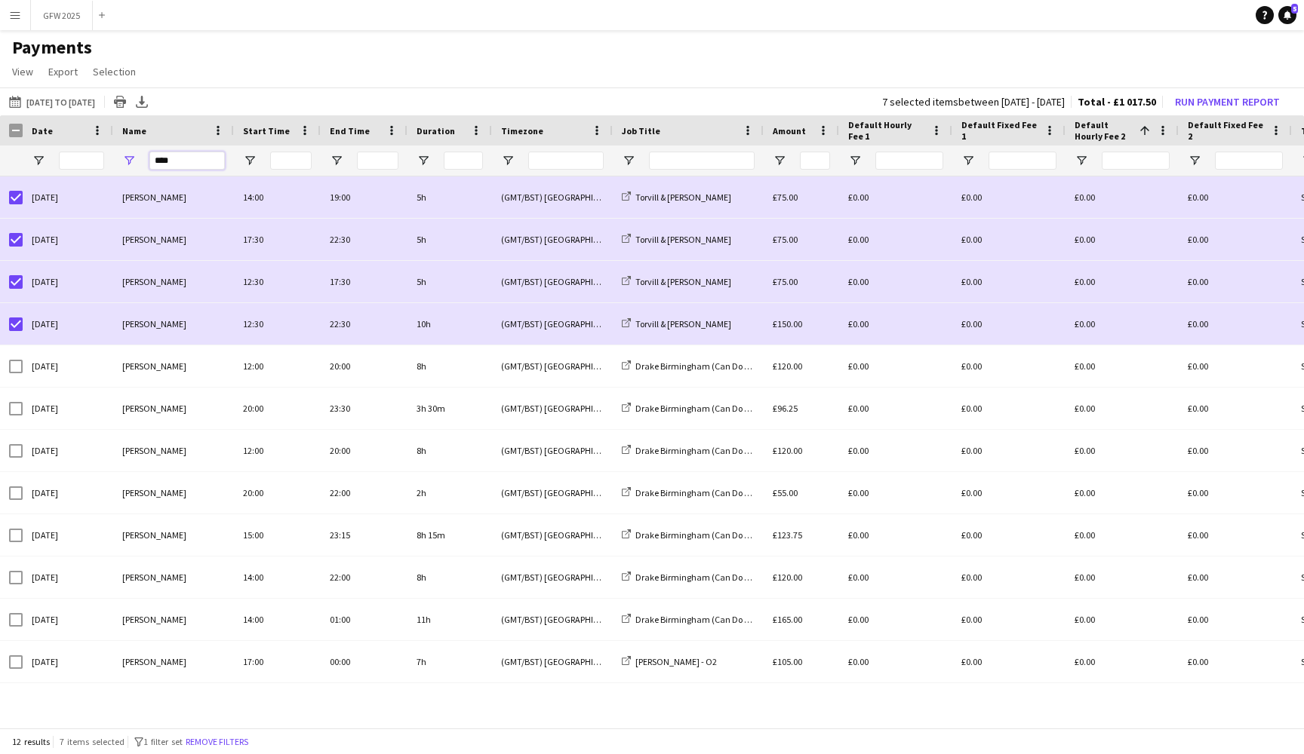
drag, startPoint x: 194, startPoint y: 161, endPoint x: 116, endPoint y: 158, distance: 77.8
click at [116, 158] on div "****" at bounding box center [173, 161] width 121 height 30
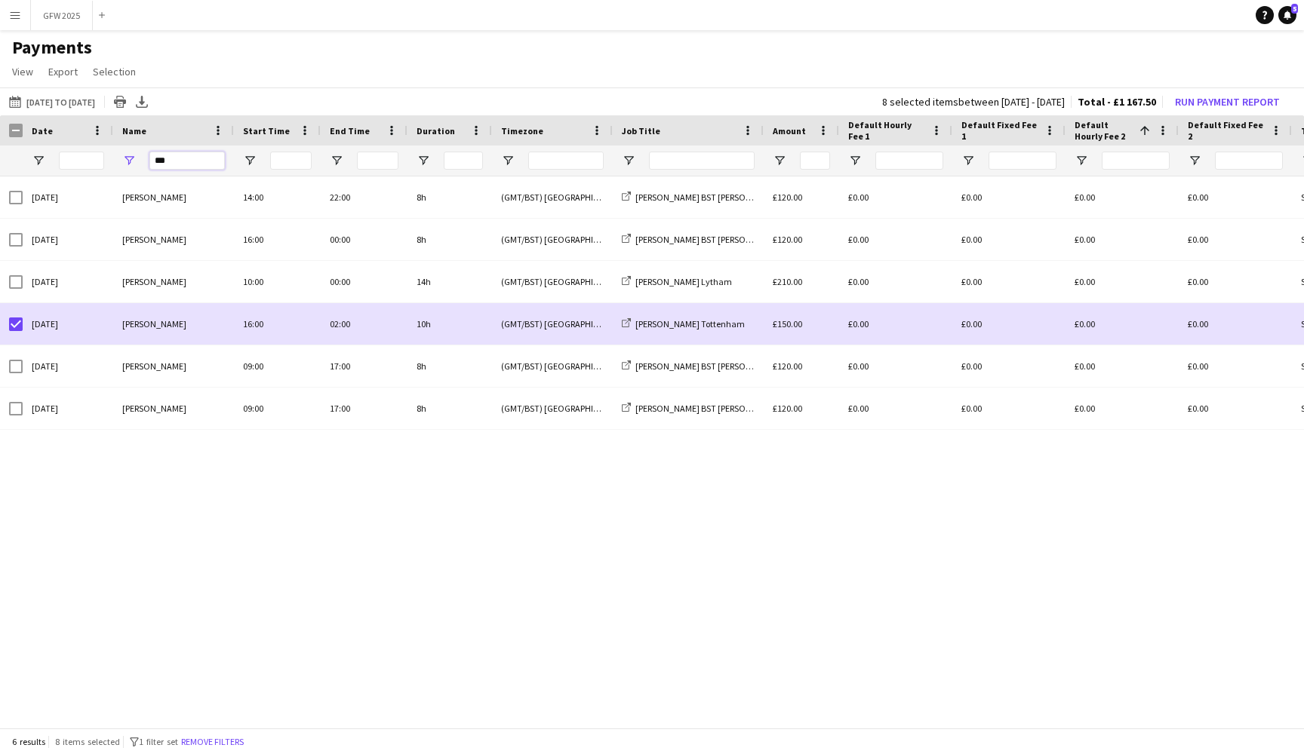
drag, startPoint x: 205, startPoint y: 169, endPoint x: 137, endPoint y: 158, distance: 69.6
click at [137, 158] on div "***" at bounding box center [173, 161] width 121 height 30
click at [184, 159] on input "***" at bounding box center [186, 161] width 75 height 18
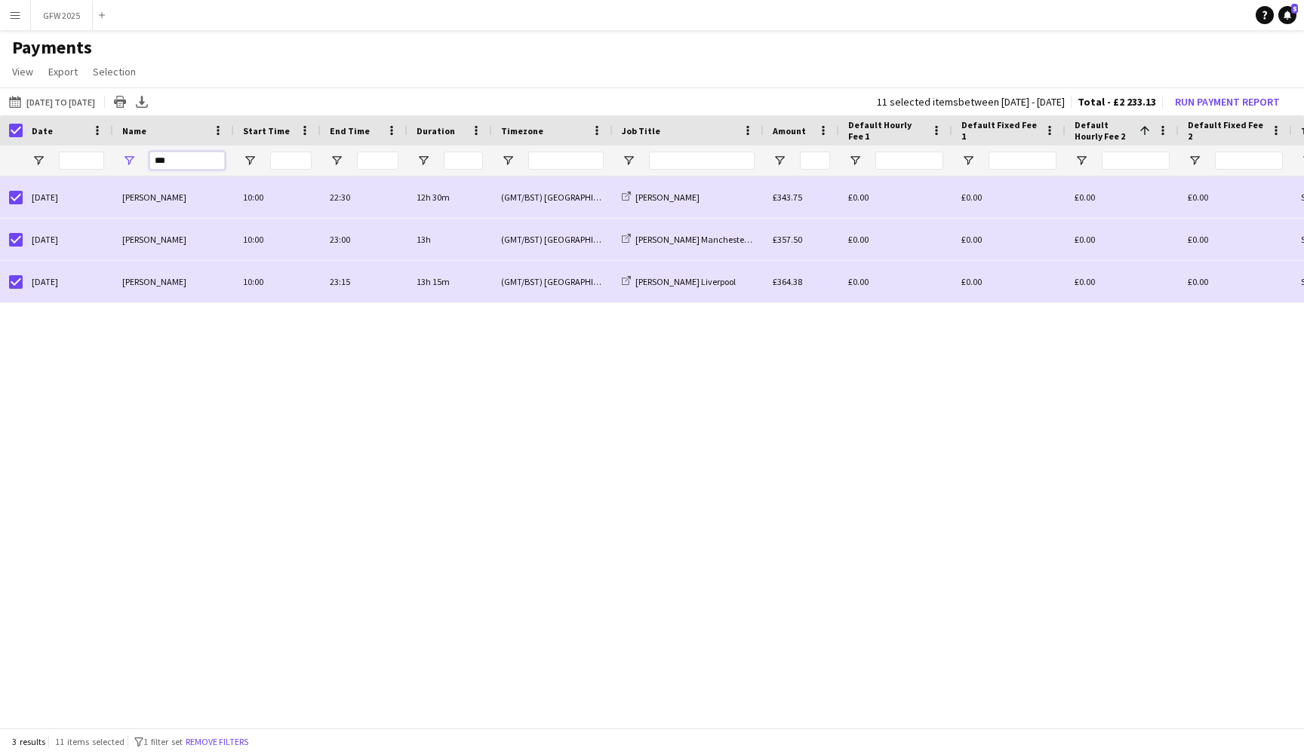
drag, startPoint x: 197, startPoint y: 162, endPoint x: 112, endPoint y: 162, distance: 85.2
click at [112, 162] on div "***" at bounding box center [1260, 161] width 2521 height 30
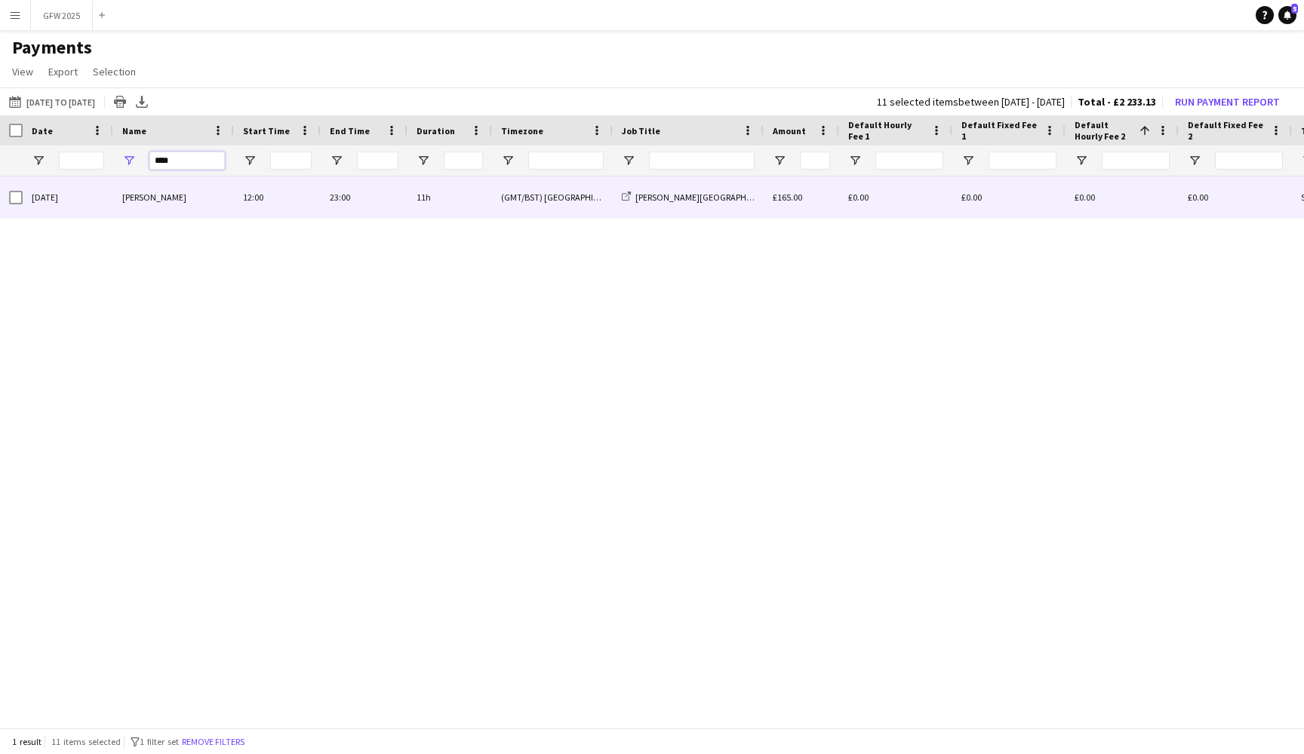
type input "****"
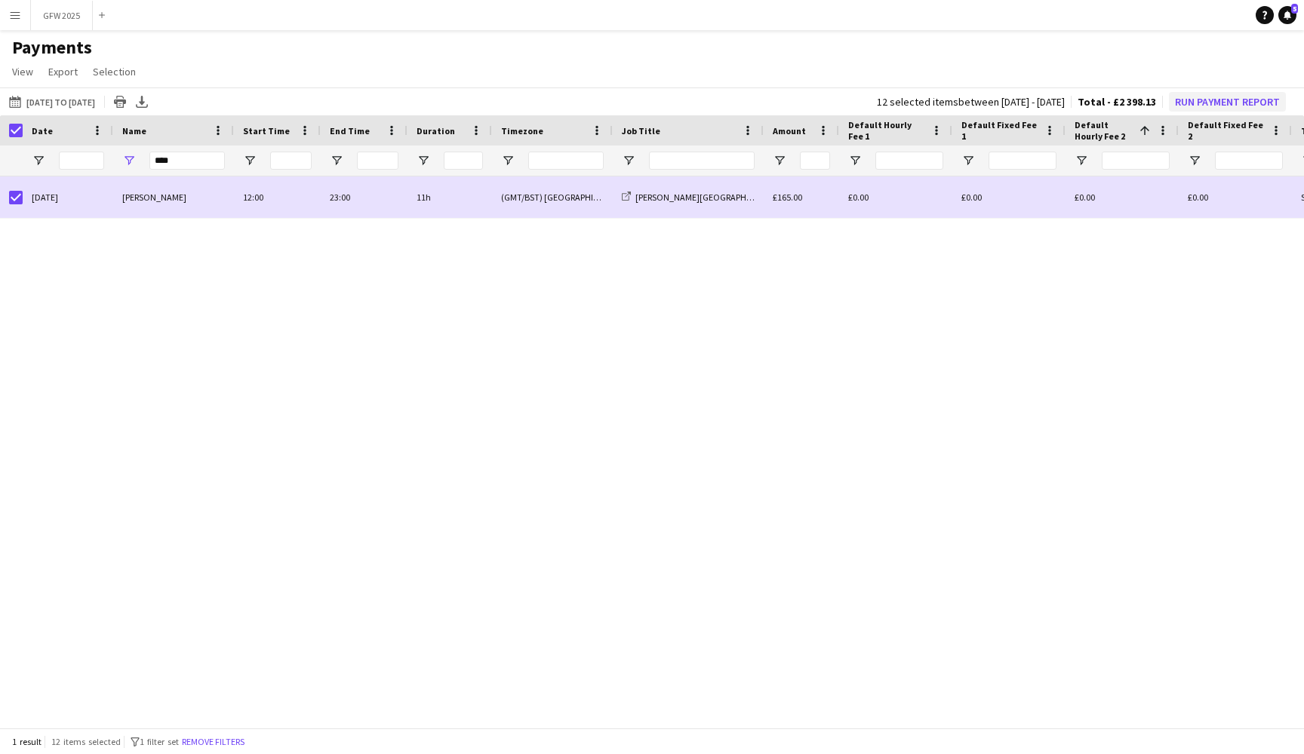
click at [1248, 101] on button "Run Payment Report" at bounding box center [1227, 102] width 117 height 20
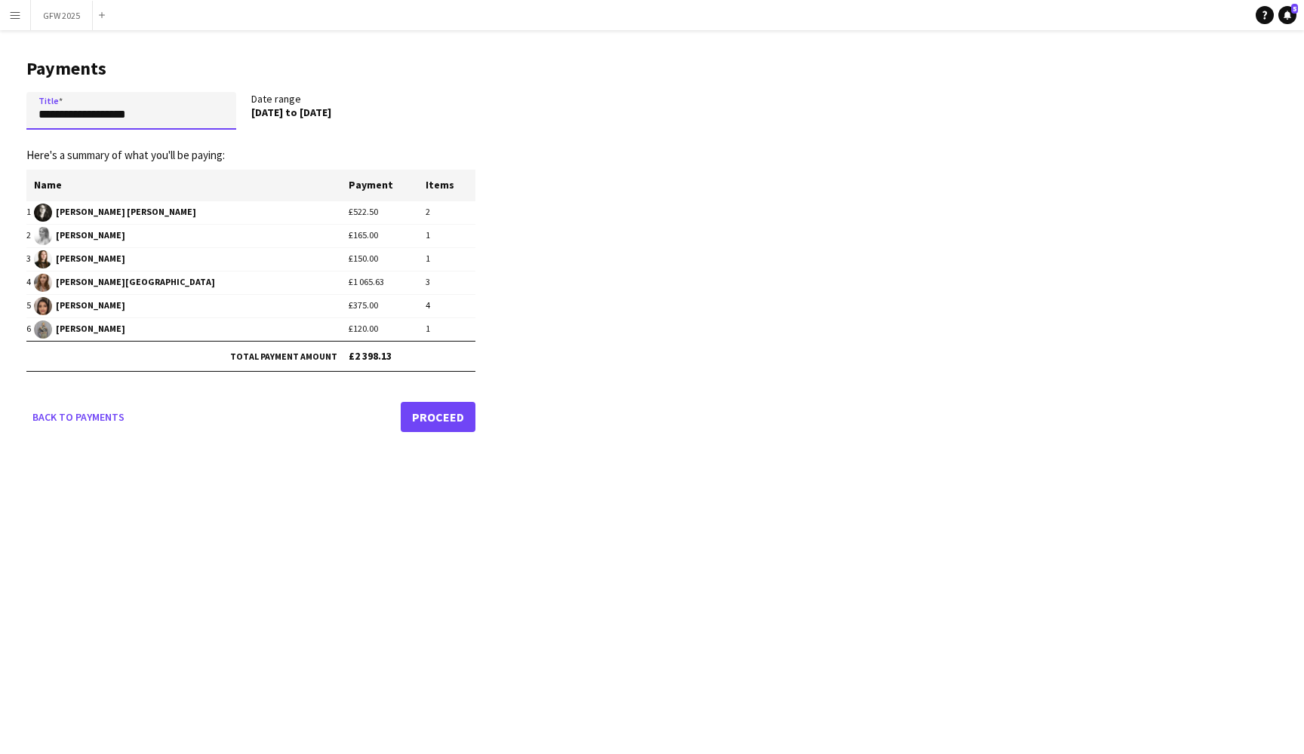
drag, startPoint x: 58, startPoint y: 115, endPoint x: 0, endPoint y: 115, distance: 58.1
click at [0, 115] on main "**********" at bounding box center [245, 242] width 490 height 425
type input "**********"
click at [452, 411] on link "Proceed" at bounding box center [438, 417] width 75 height 30
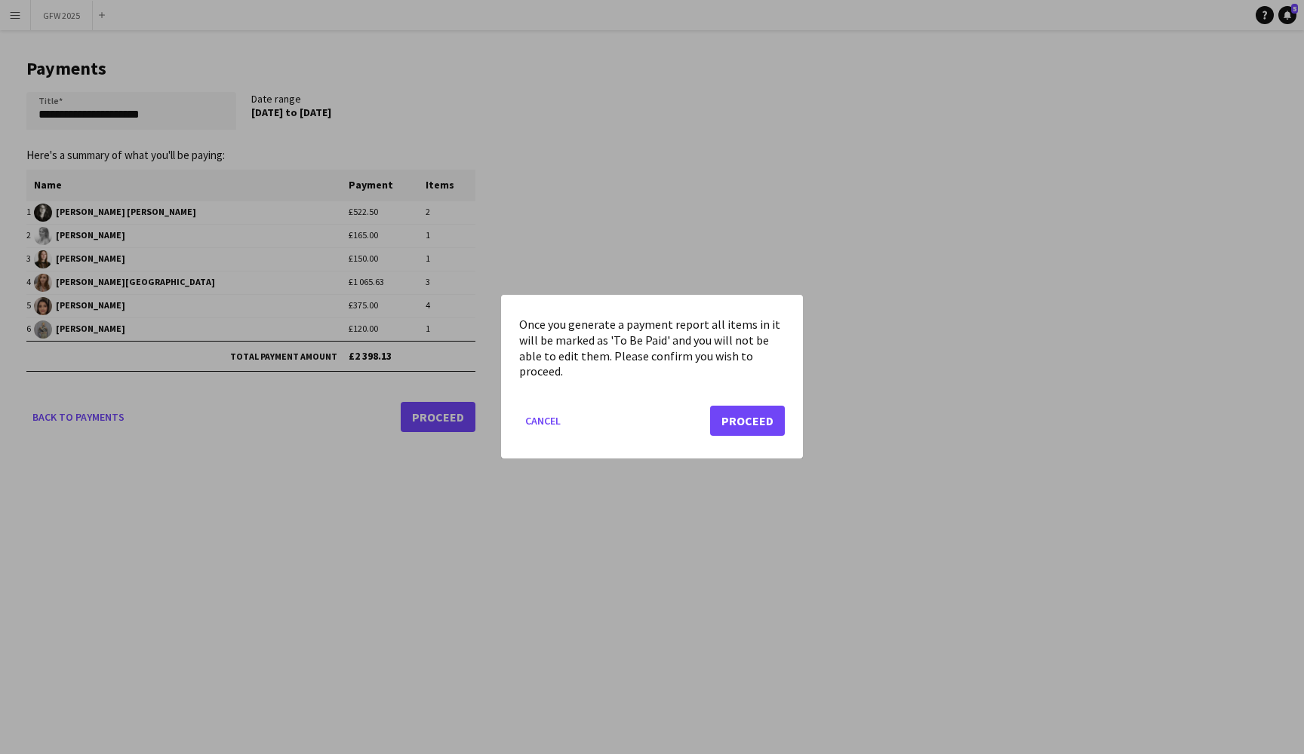
click at [775, 428] on button "Proceed" at bounding box center [747, 422] width 75 height 30
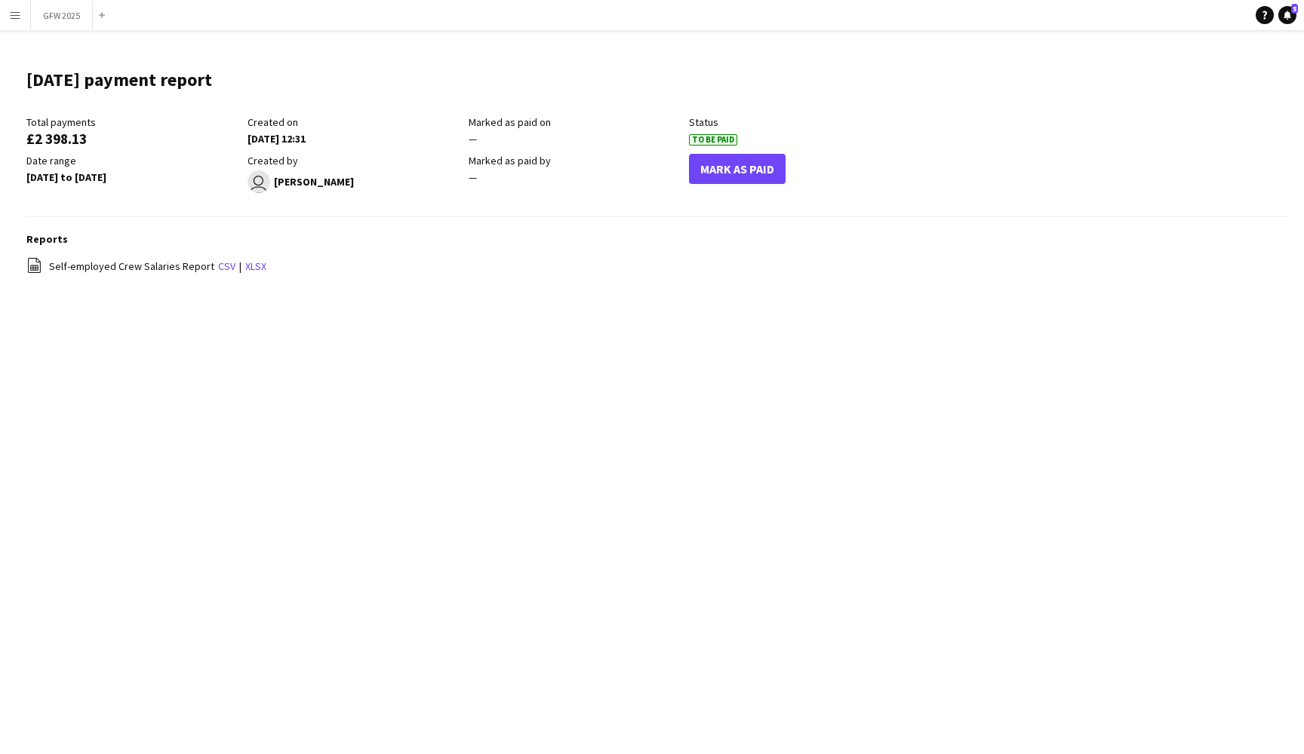
click at [765, 164] on button "Mark As Paid" at bounding box center [737, 169] width 97 height 30
click at [17, 20] on app-icon "Menu" at bounding box center [15, 15] width 12 height 12
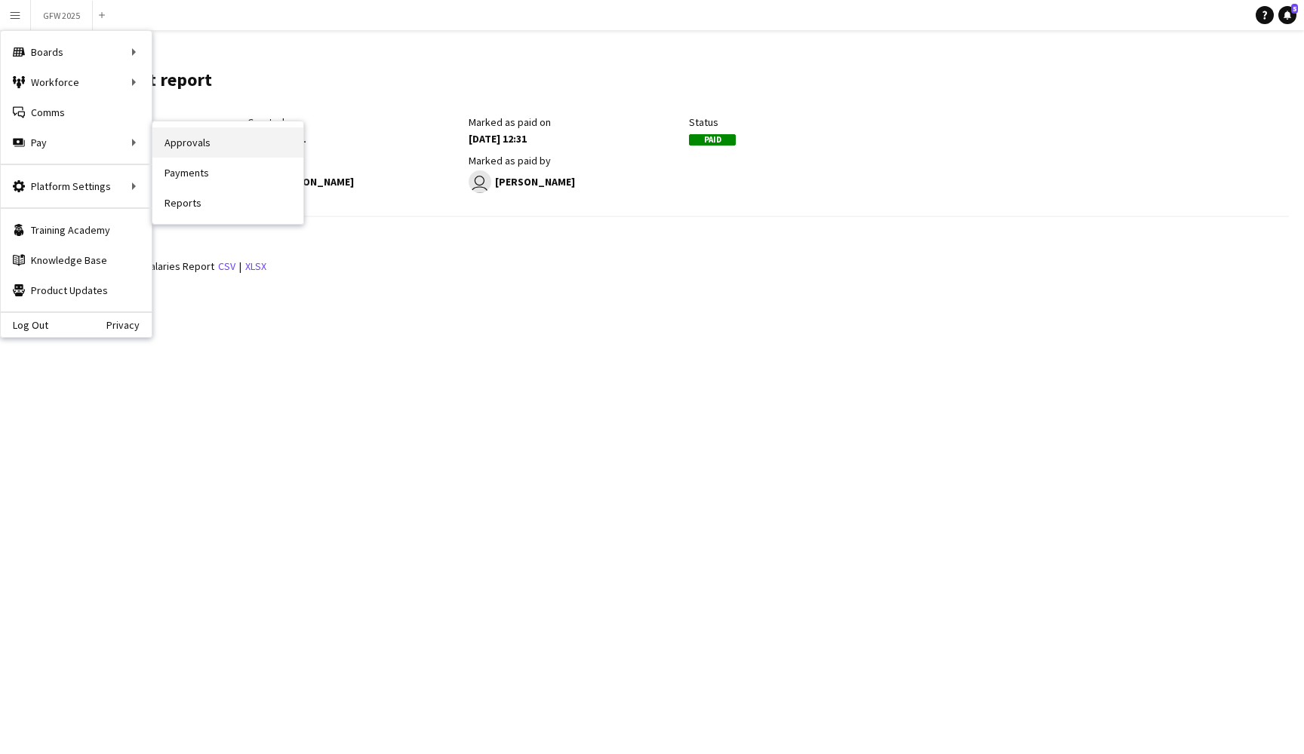
click at [250, 138] on link "Approvals" at bounding box center [227, 142] width 151 height 30
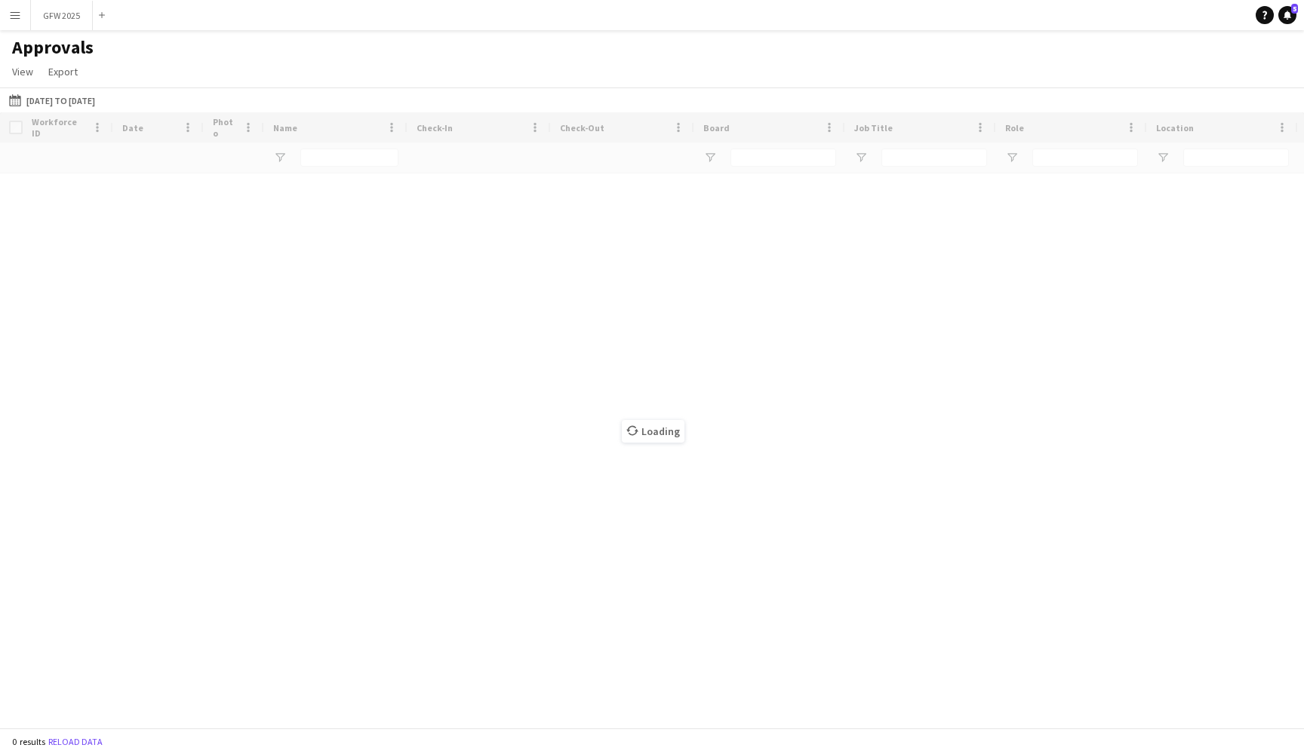
click at [19, 20] on app-icon "Menu" at bounding box center [15, 15] width 12 height 12
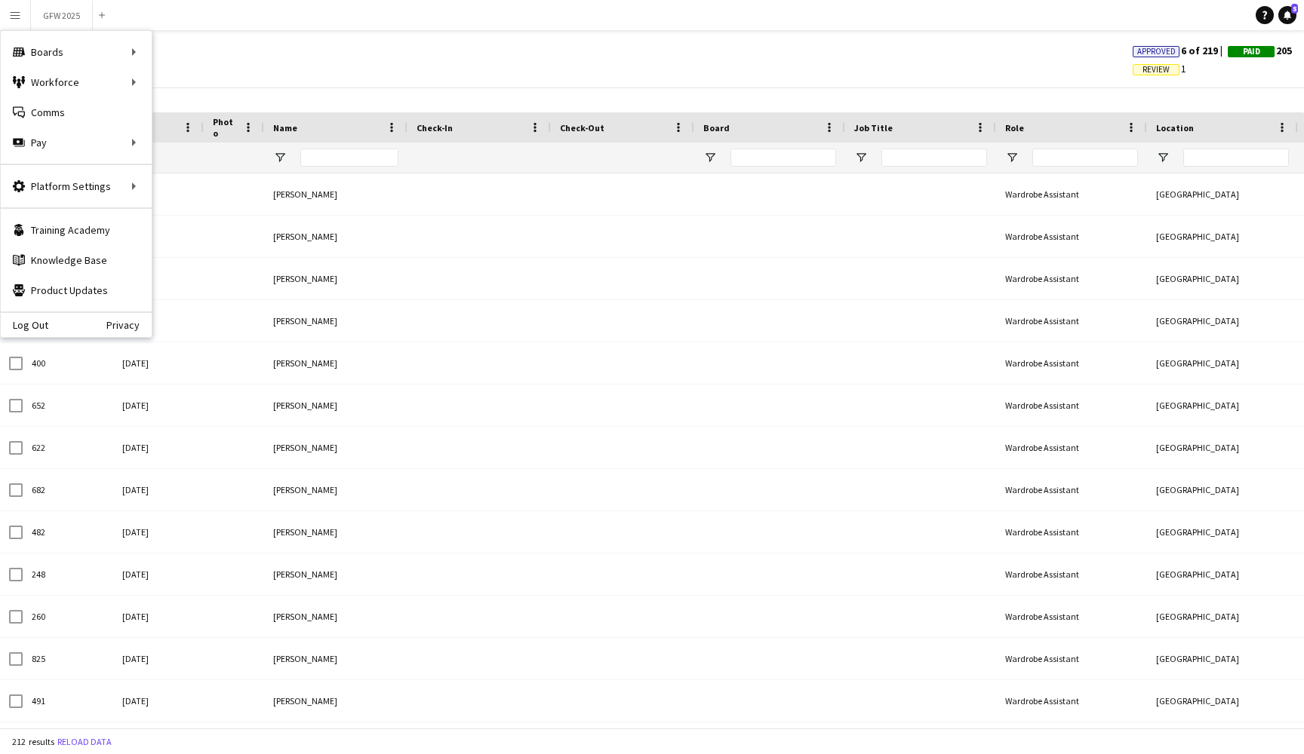
type input "*****"
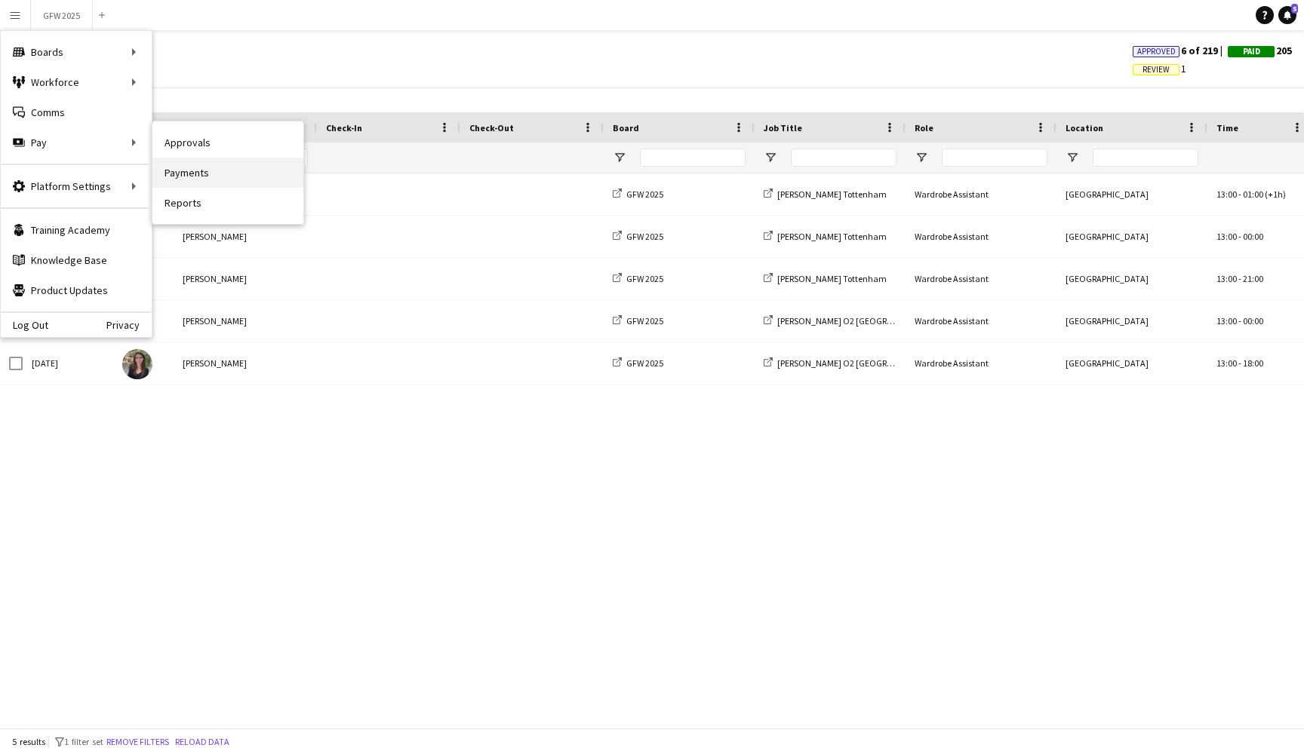
click at [206, 171] on link "Payments" at bounding box center [227, 173] width 151 height 30
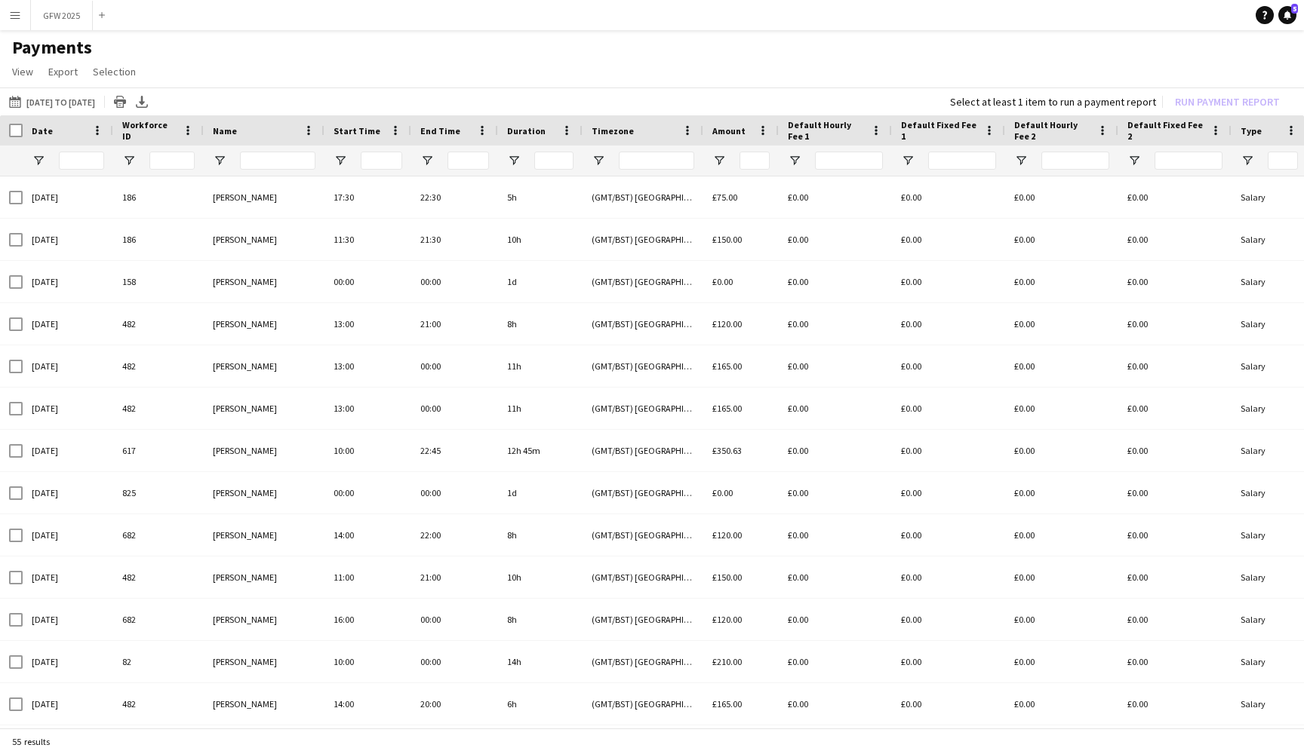
type input "****"
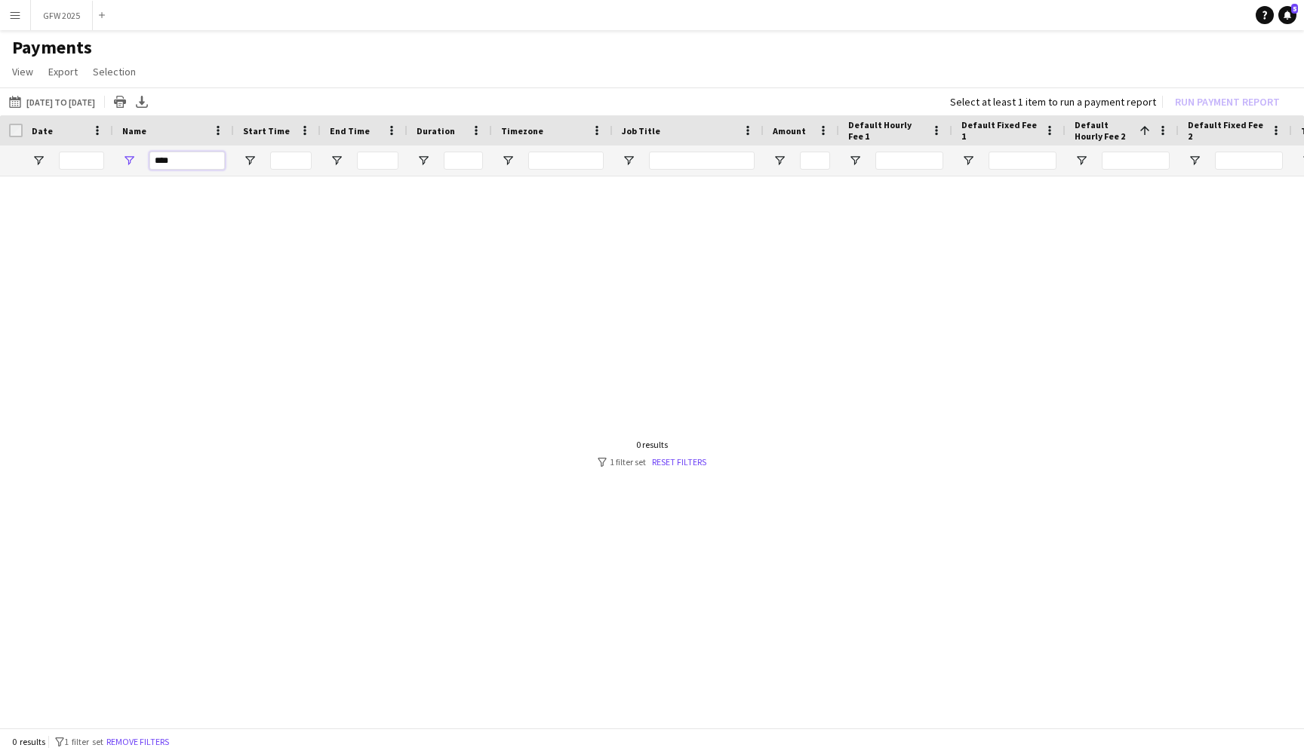
drag, startPoint x: 181, startPoint y: 163, endPoint x: 118, endPoint y: 162, distance: 62.6
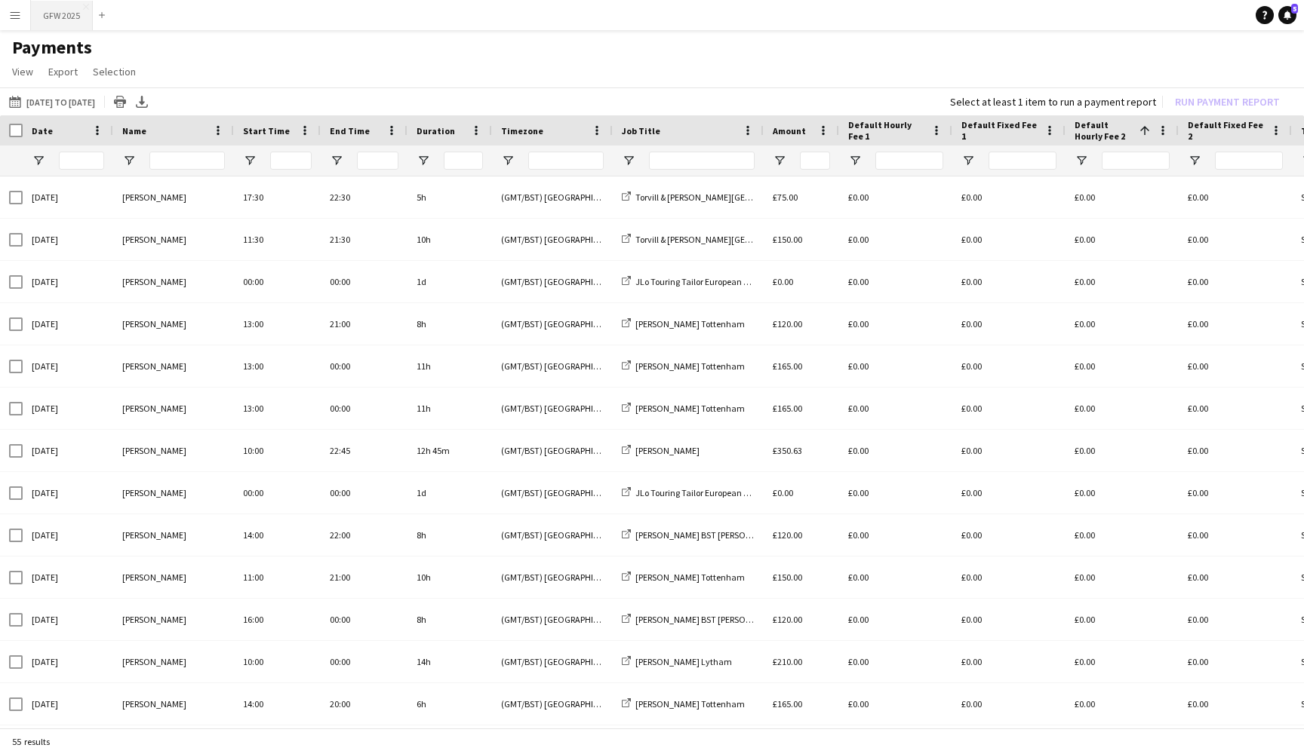
click at [61, 15] on button "GFW 2025 Close" at bounding box center [62, 15] width 62 height 29
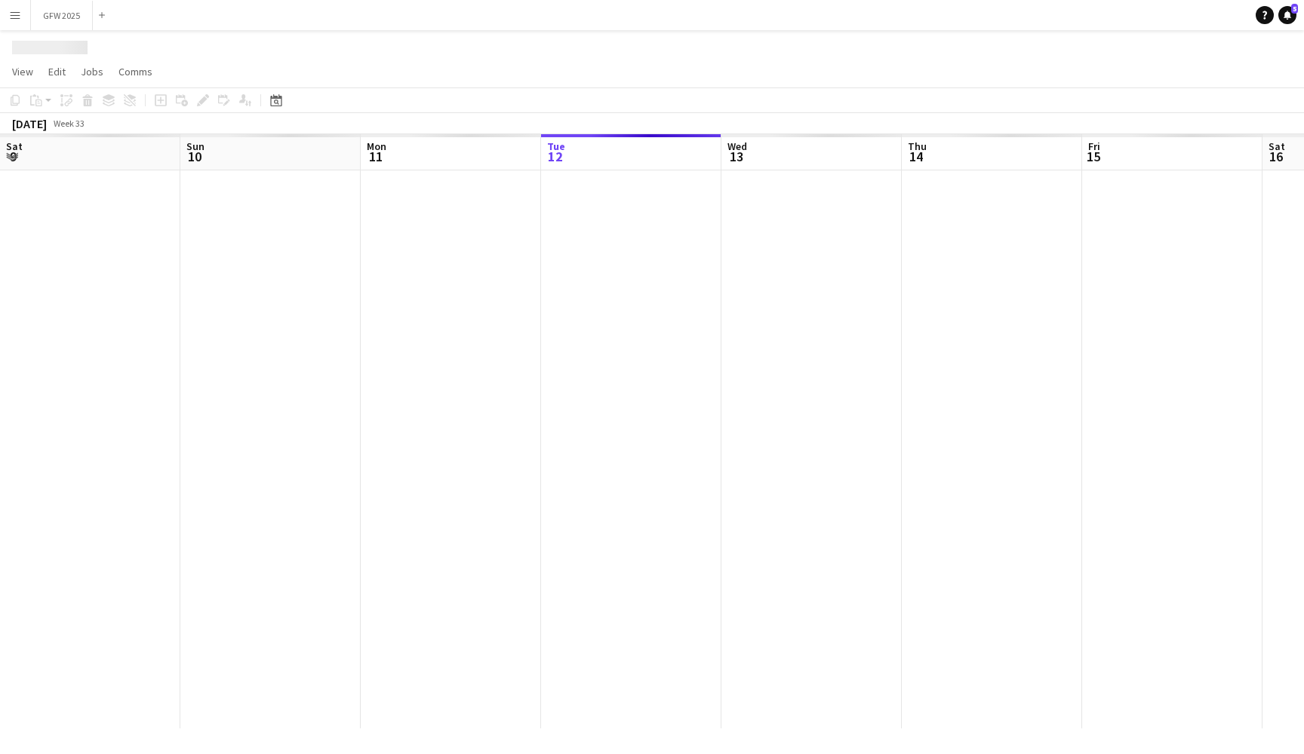
scroll to position [0, 361]
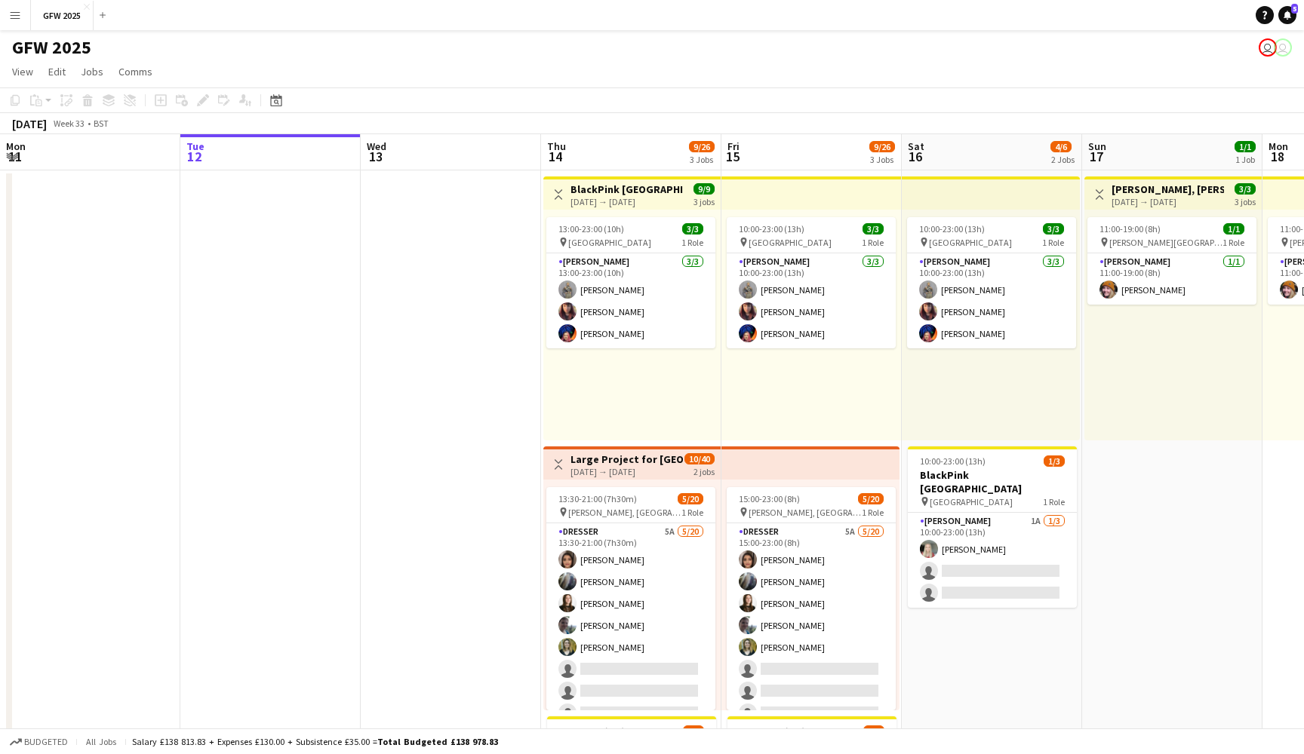
click at [436, 429] on app-date-cell at bounding box center [451, 533] width 180 height 726
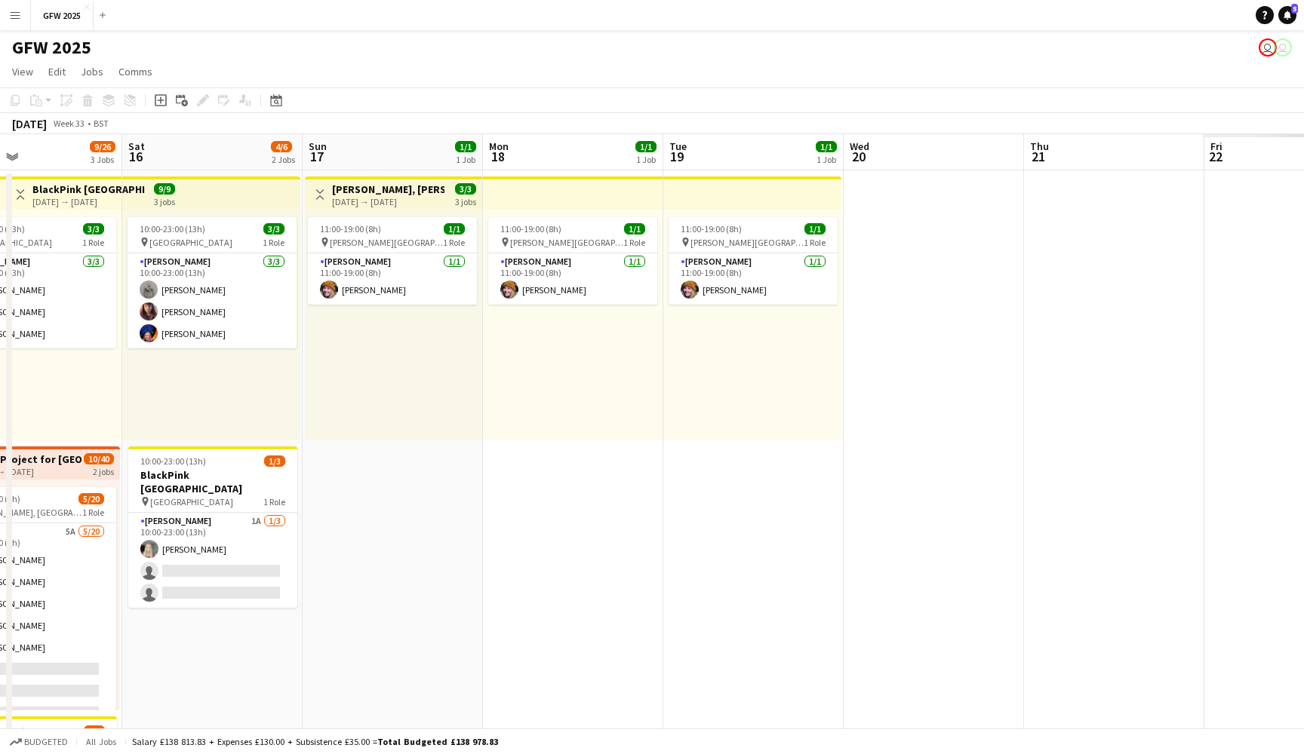
scroll to position [0, 431]
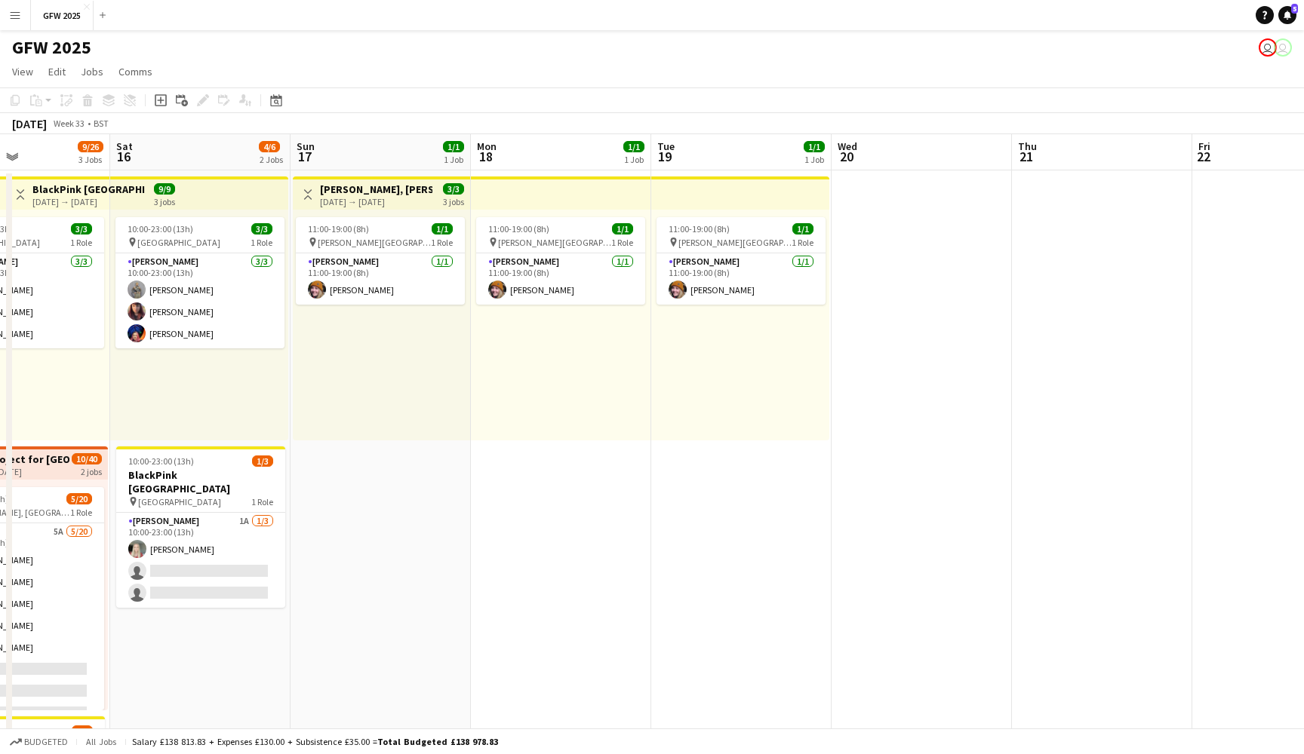
click at [387, 334] on div "11:00-19:00 (8h) 1/1 pin [PERSON_NAME] Park [PERSON_NAME] 1 Role [PERSON_NAME] …" at bounding box center [381, 325] width 177 height 231
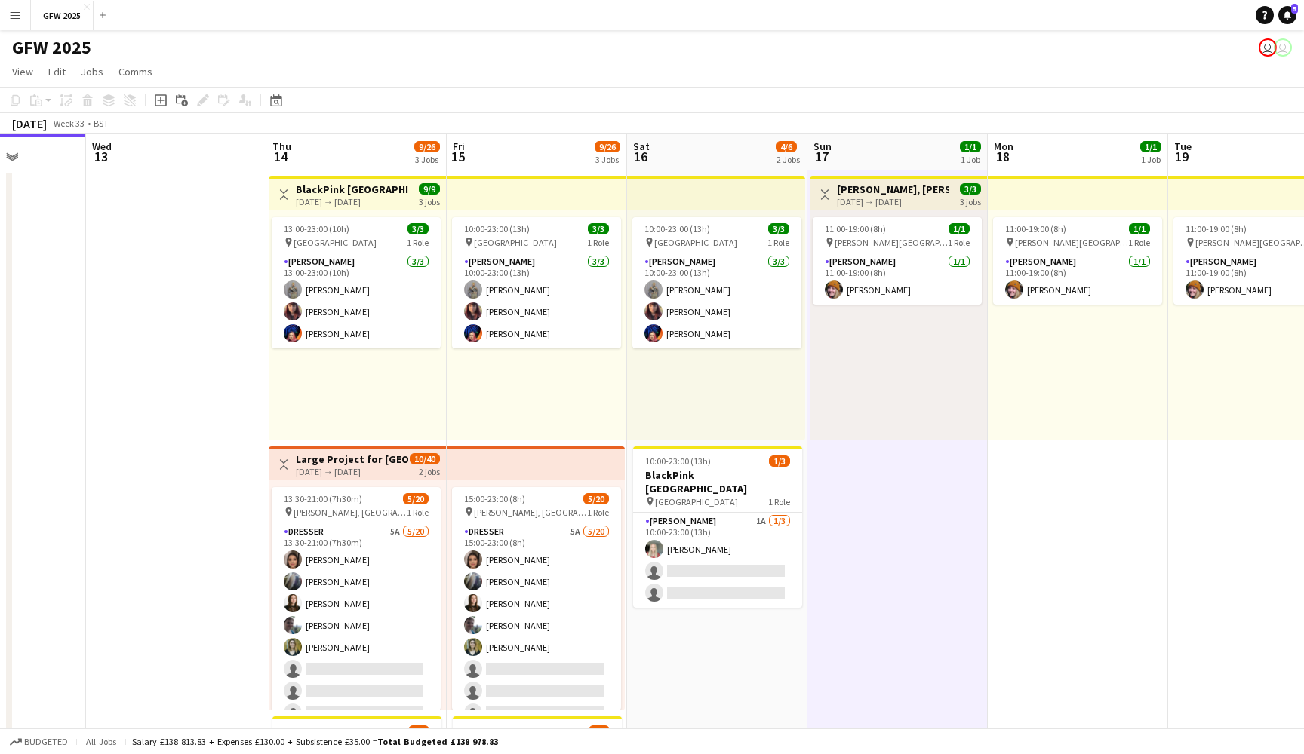
scroll to position [0, 454]
click at [388, 379] on div "13:00-23:00 (10h) 3/3 pin [GEOGRAPHIC_DATA] 1 Role [PERSON_NAME] [DATE] 13:00-2…" at bounding box center [357, 325] width 177 height 231
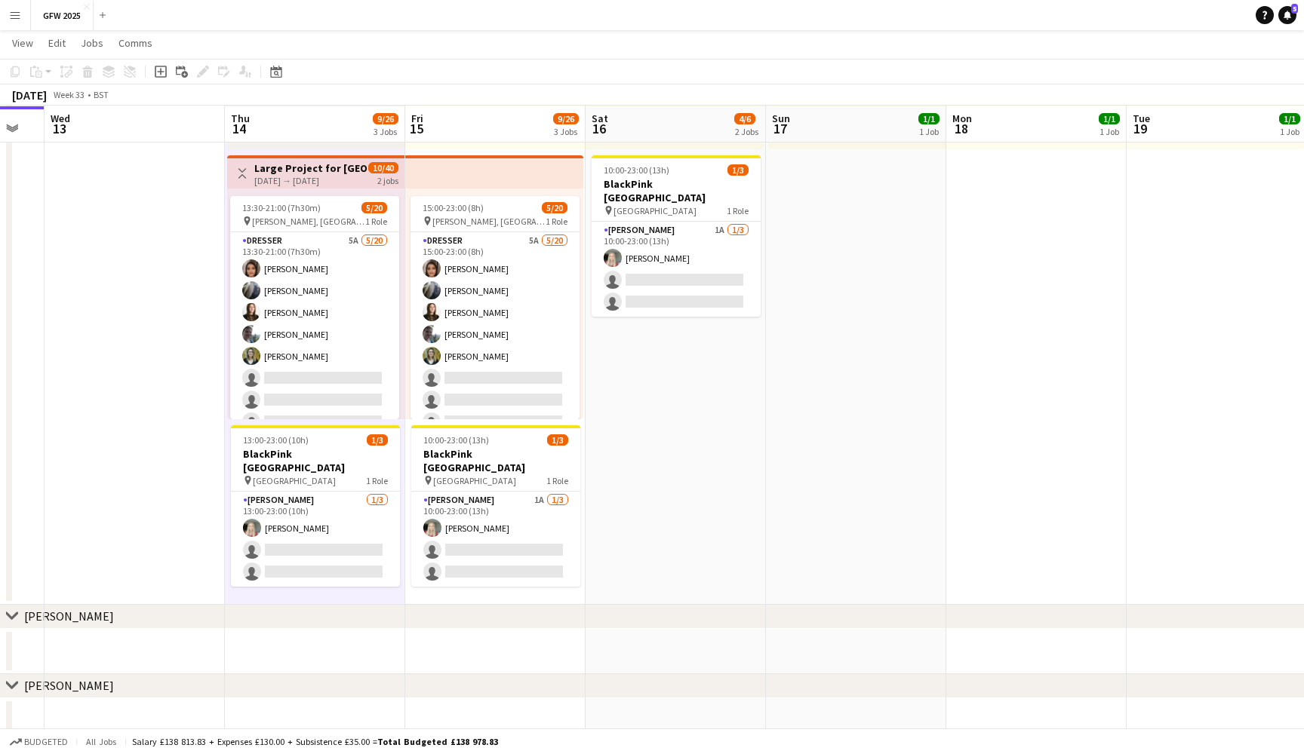
scroll to position [291, 0]
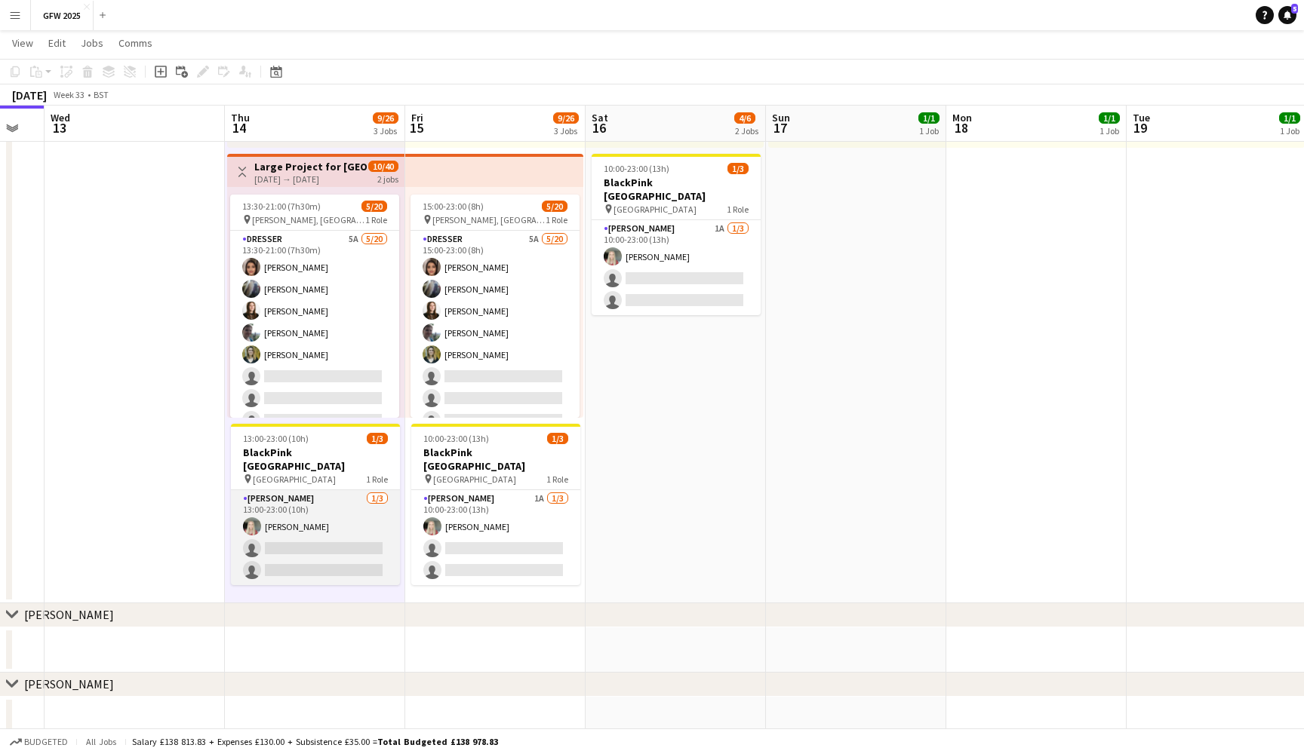
click at [364, 521] on app-card-role "[PERSON_NAME] [DATE] 13:00-23:00 (10h) [PERSON_NAME] single-neutral-actions sin…" at bounding box center [315, 537] width 169 height 95
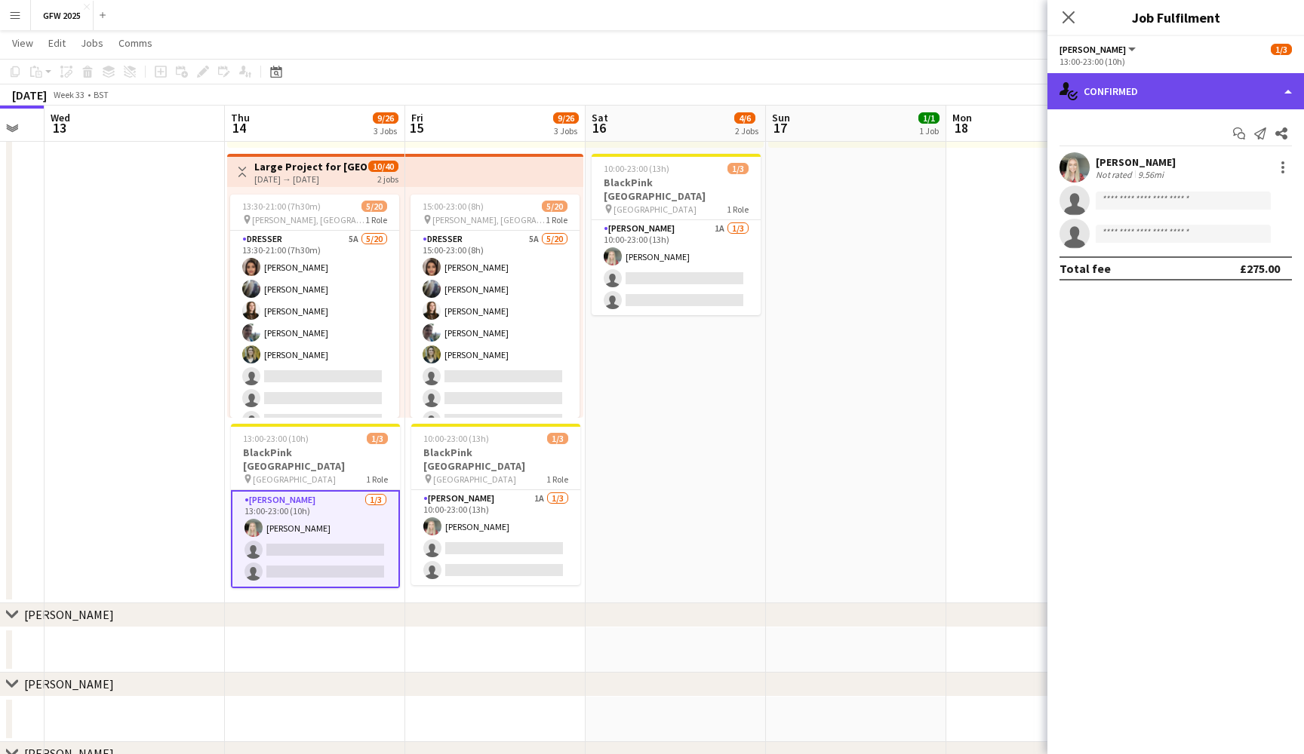
click at [1229, 94] on div "single-neutral-actions-check-2 Confirmed" at bounding box center [1175, 91] width 256 height 36
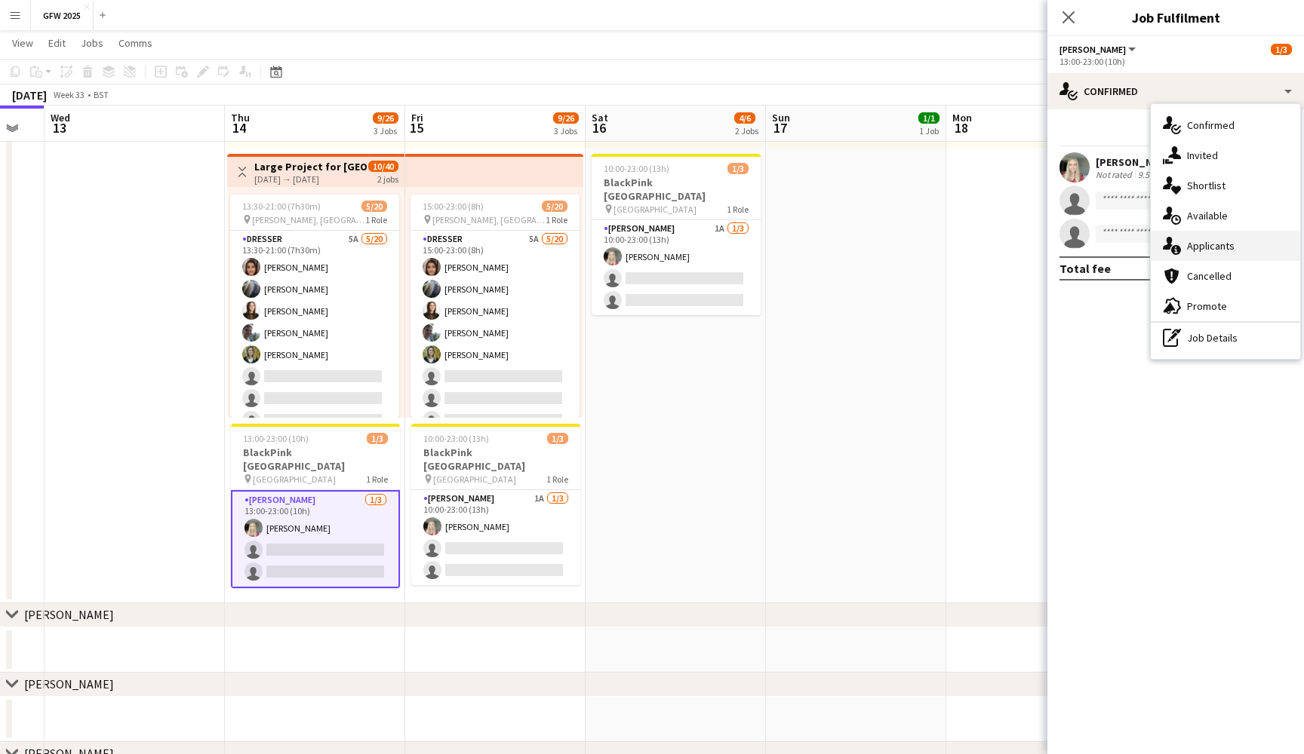
click at [1218, 238] on div "single-neutral-actions-information Applicants" at bounding box center [1224, 246] width 149 height 30
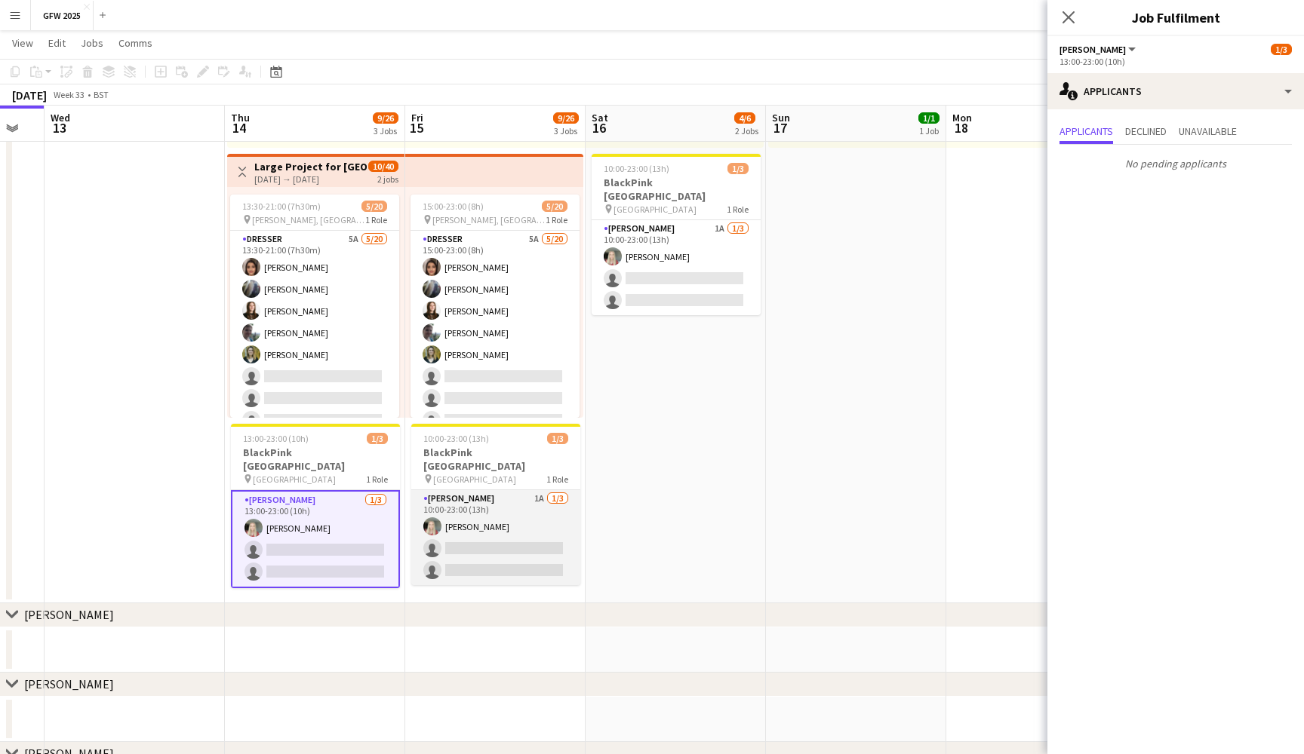
click at [515, 554] on app-card-role "[PERSON_NAME] 1A [DATE] 10:00-23:00 (13h) [PERSON_NAME] single-neutral-actions …" at bounding box center [495, 537] width 169 height 95
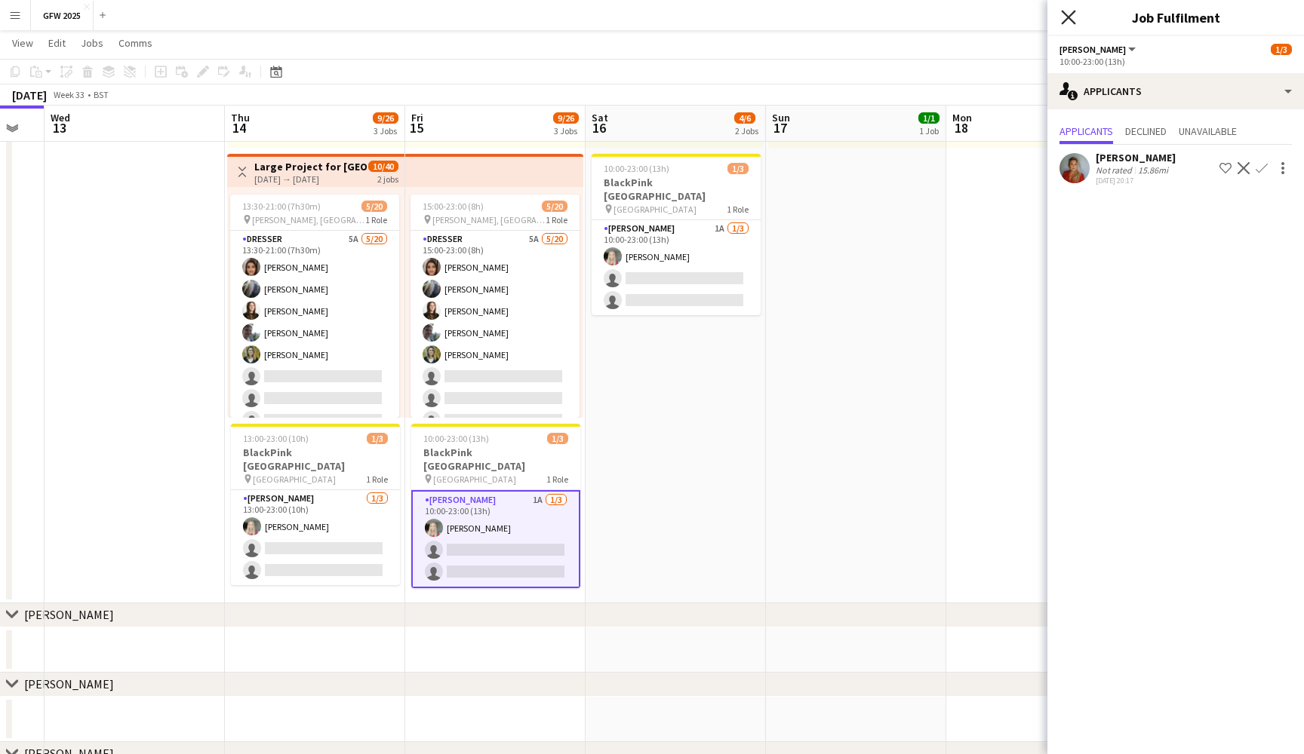
click at [1069, 18] on icon at bounding box center [1068, 17] width 14 height 14
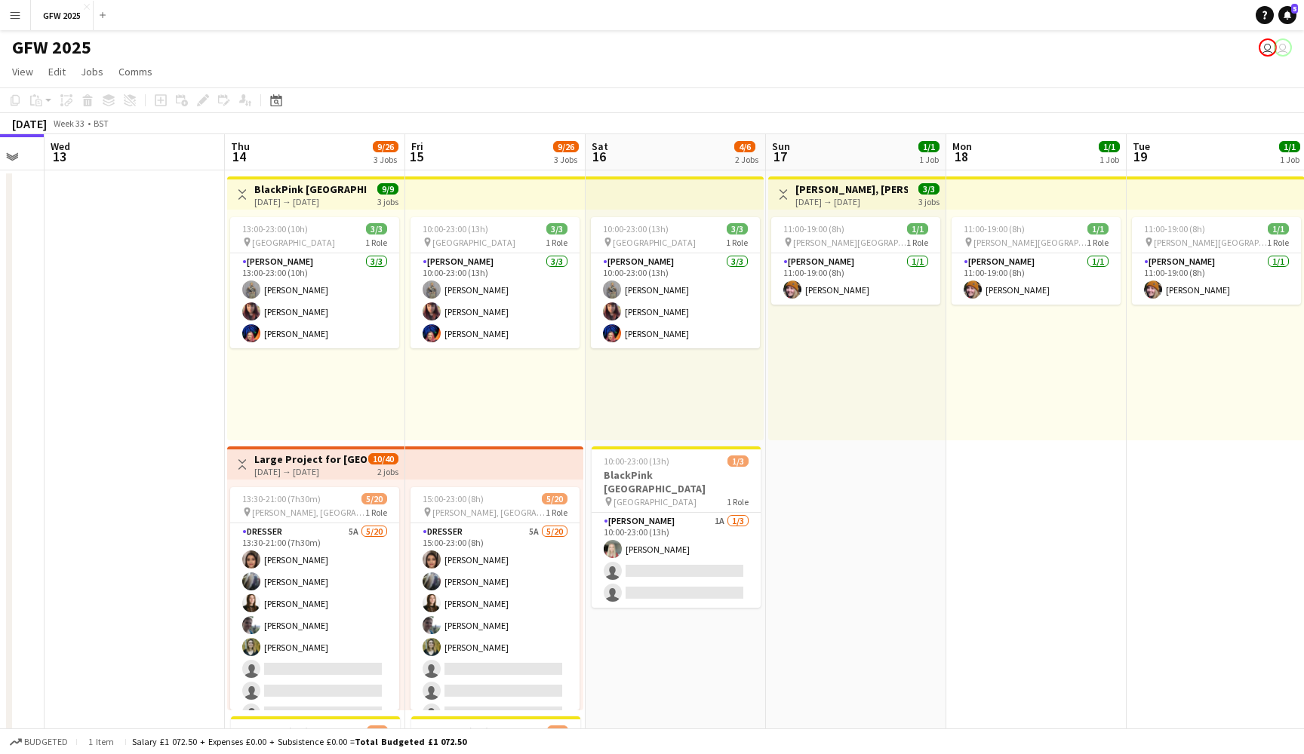
scroll to position [0, 0]
click at [697, 514] on app-card-role "[PERSON_NAME] 1A [DATE] 10:00-23:00 (13h) [PERSON_NAME] single-neutral-actions …" at bounding box center [675, 560] width 169 height 95
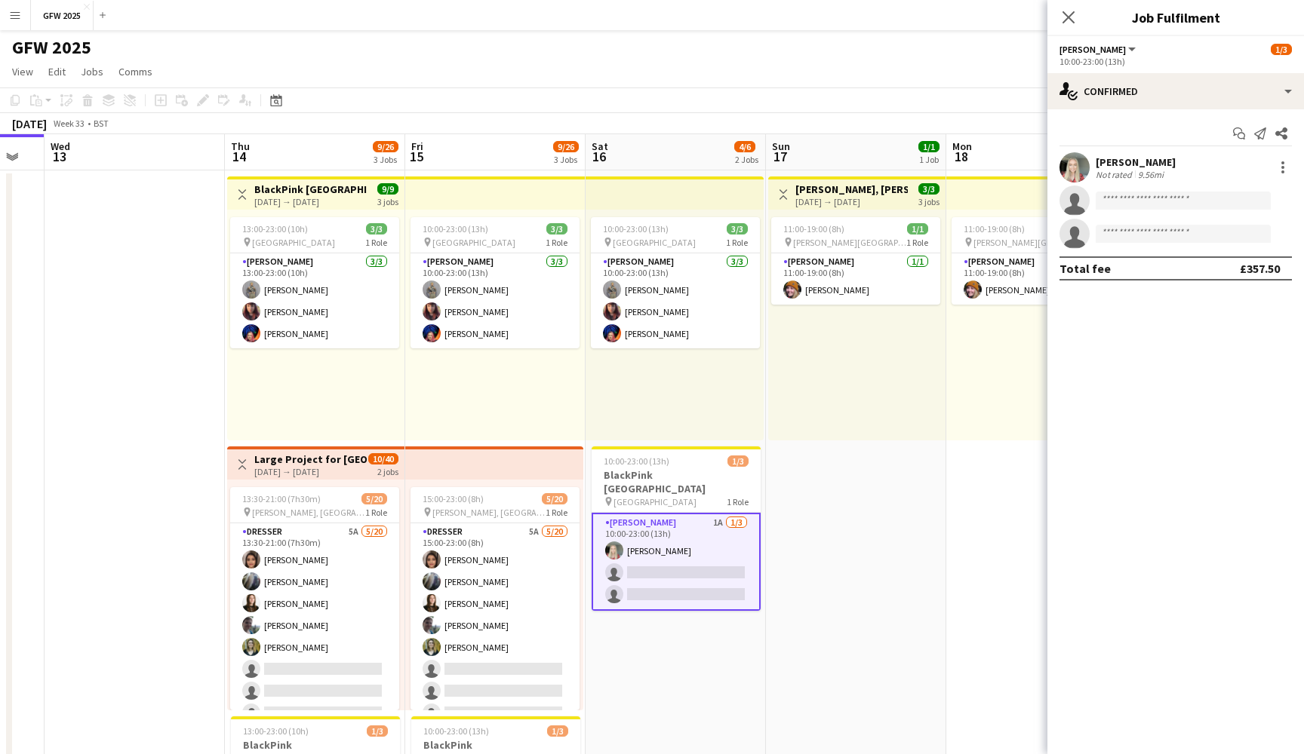
click at [735, 409] on div "10:00-23:00 (13h) 3/3 pin [GEOGRAPHIC_DATA] 1 Role [PERSON_NAME] [DATE] 10:00-2…" at bounding box center [674, 325] width 178 height 231
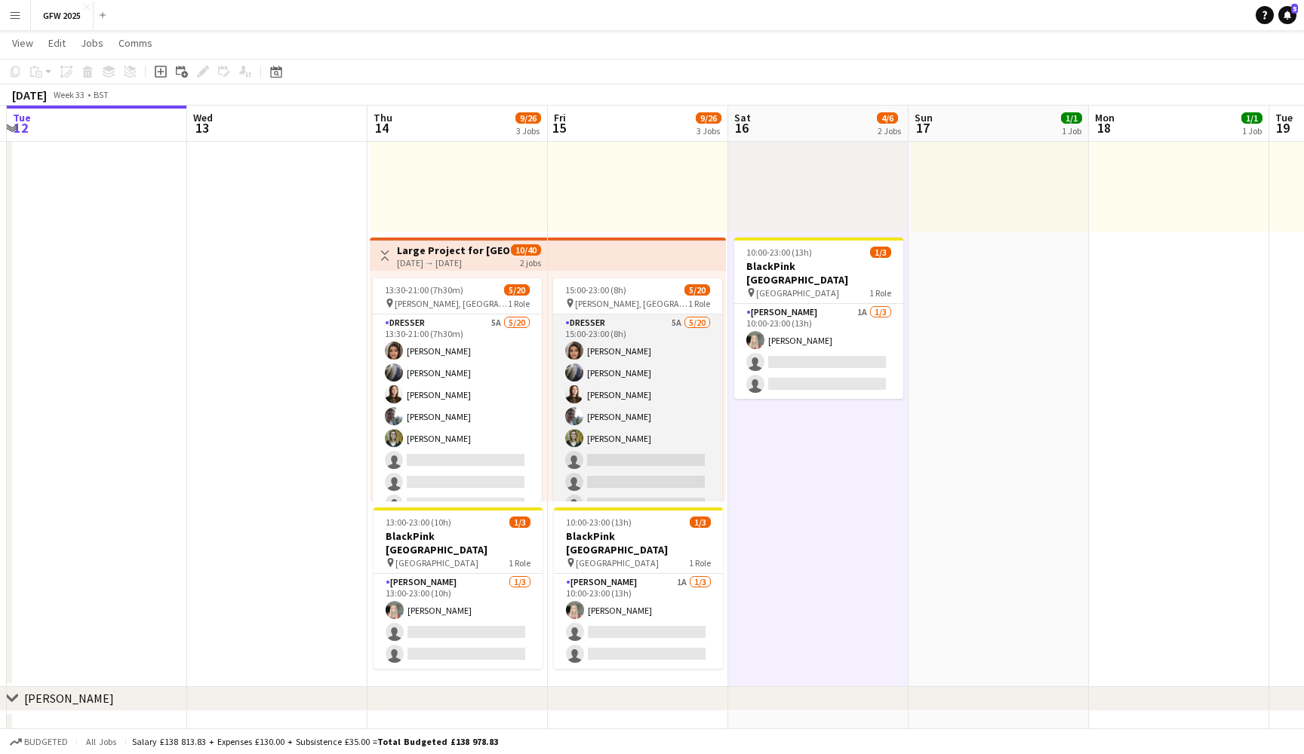
scroll to position [0, 353]
